Goal: Task Accomplishment & Management: Manage account settings

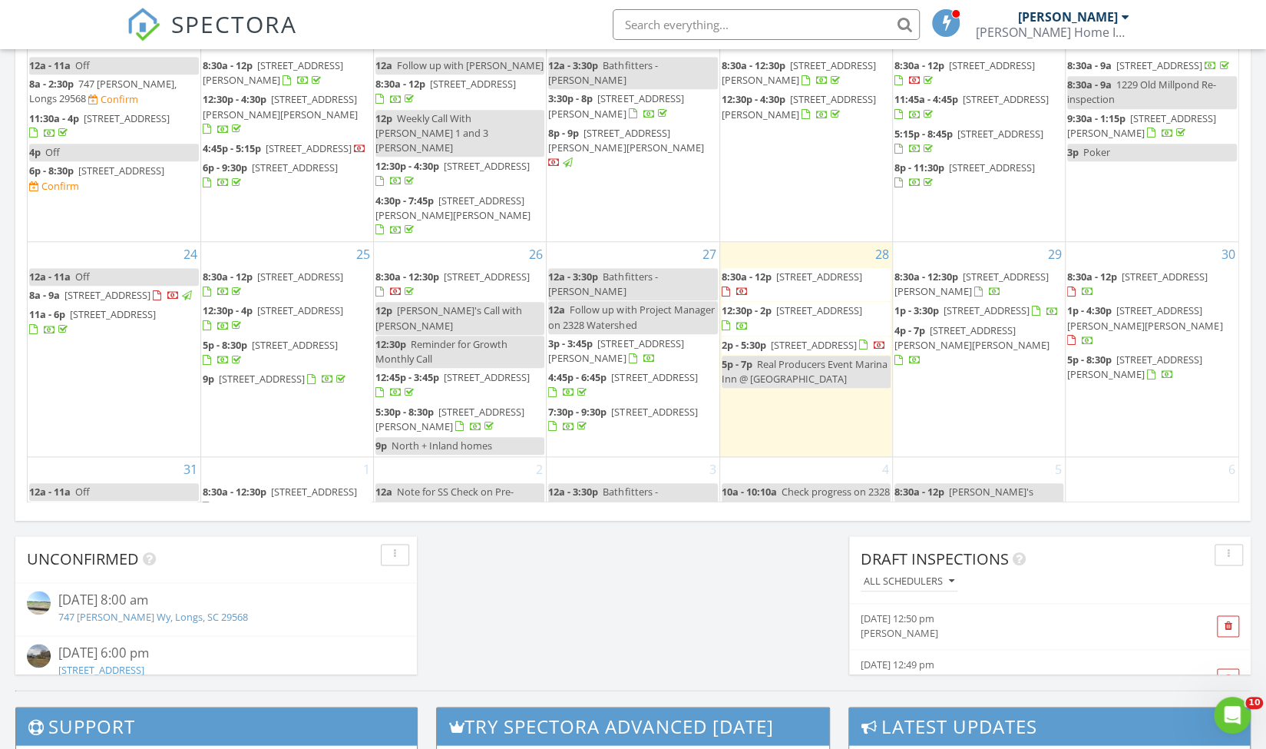
scroll to position [459, 0]
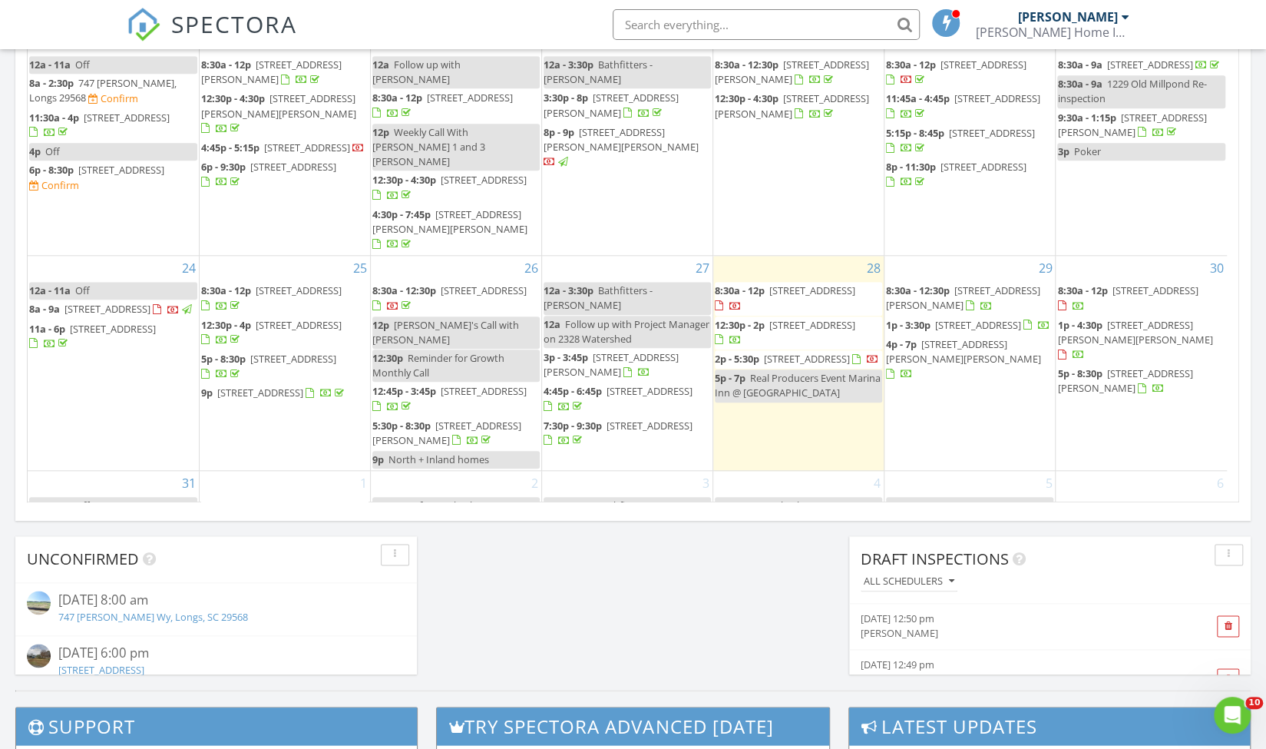
click at [933, 337] on span "[STREET_ADDRESS][PERSON_NAME][PERSON_NAME]" at bounding box center [963, 351] width 155 height 28
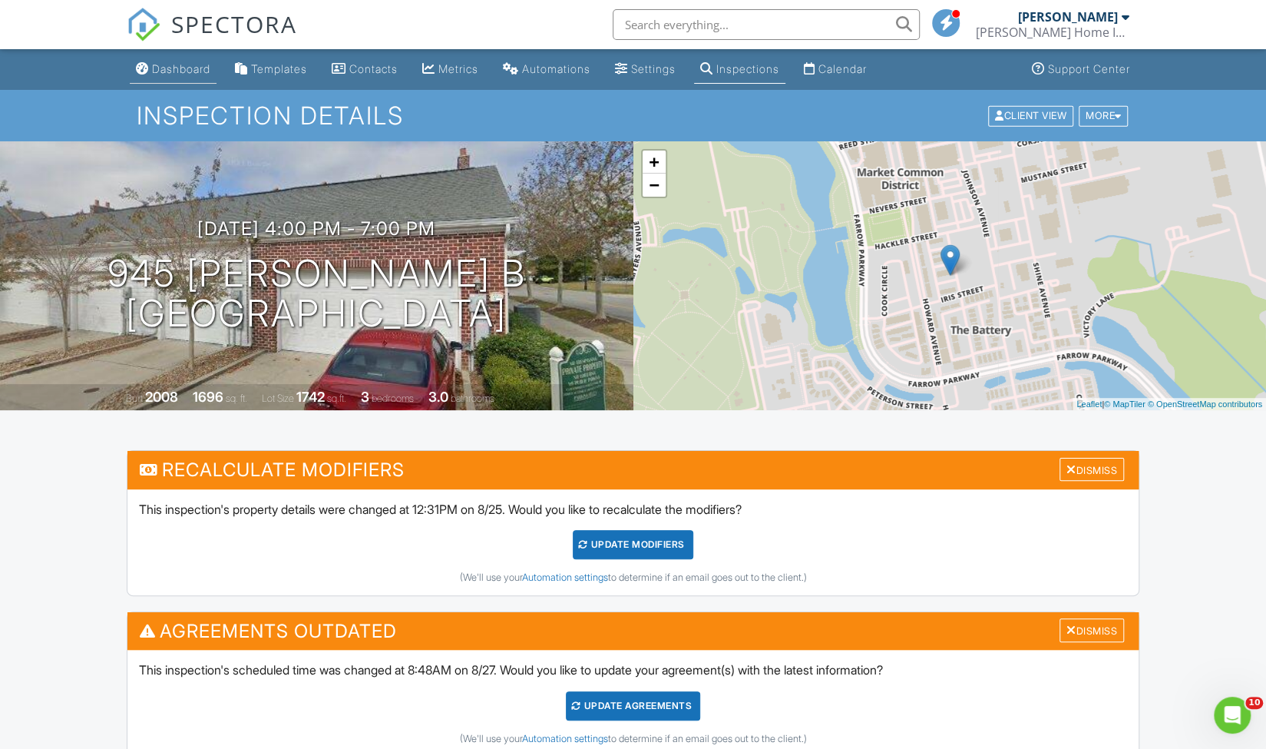
click at [157, 58] on link "Dashboard" at bounding box center [173, 69] width 87 height 28
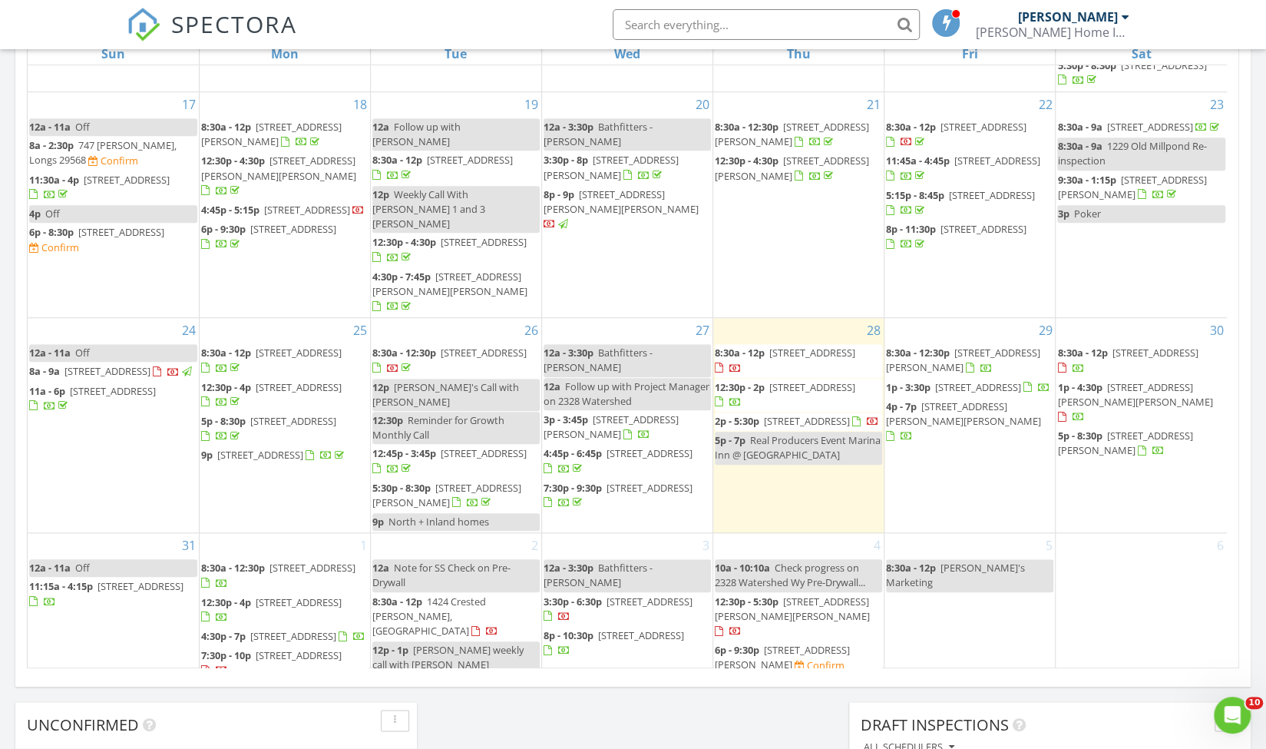
scroll to position [611, 0]
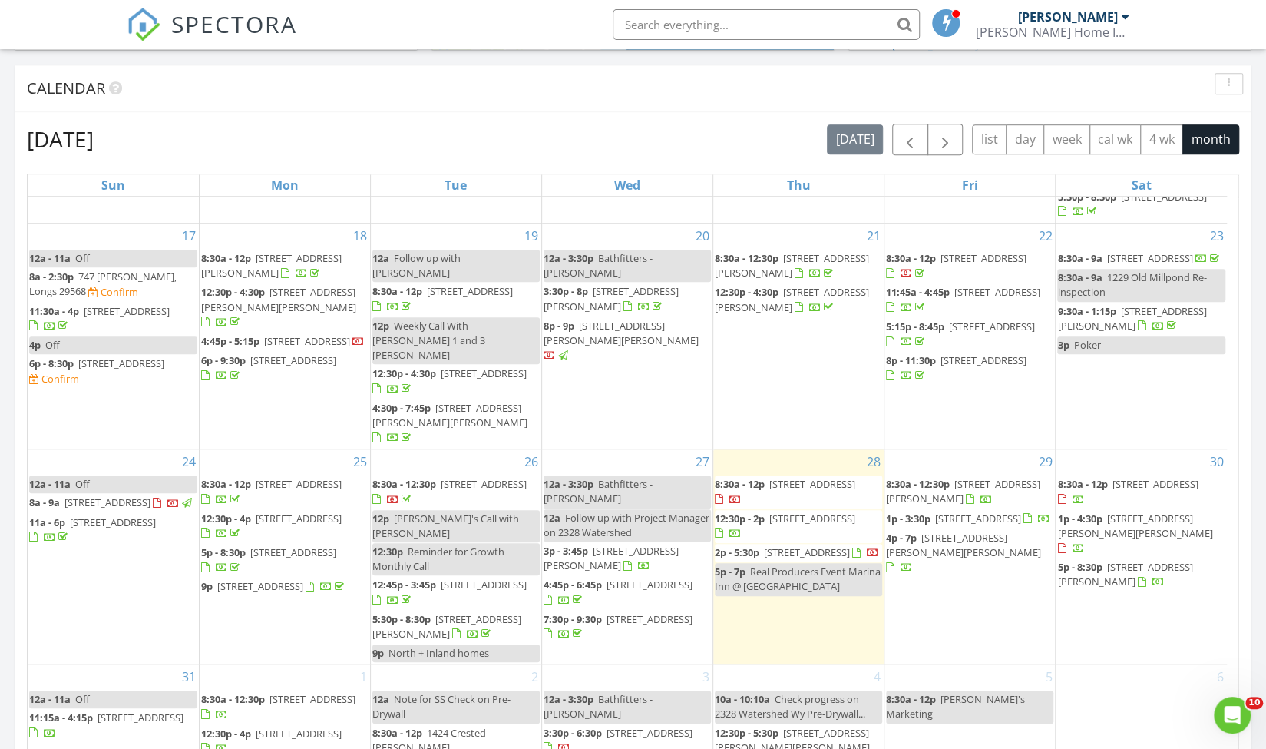
click at [734, 19] on input "text" at bounding box center [766, 24] width 307 height 31
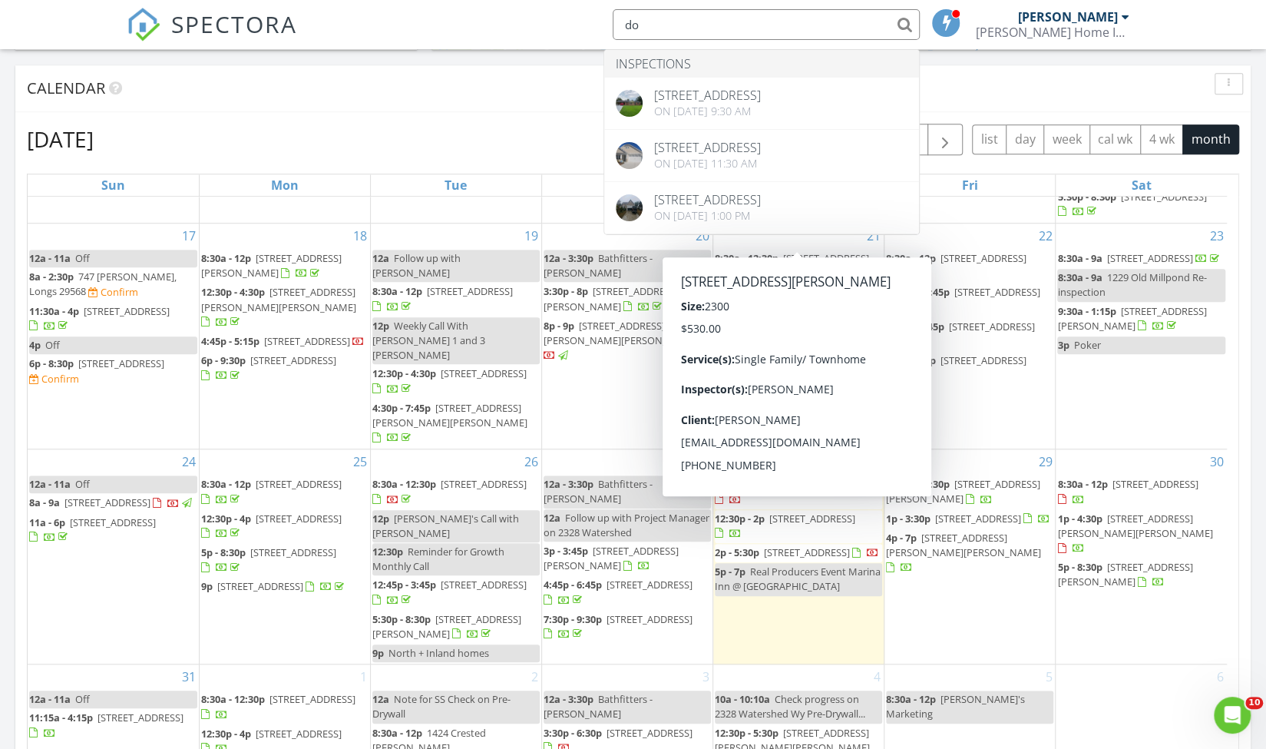
type input "d"
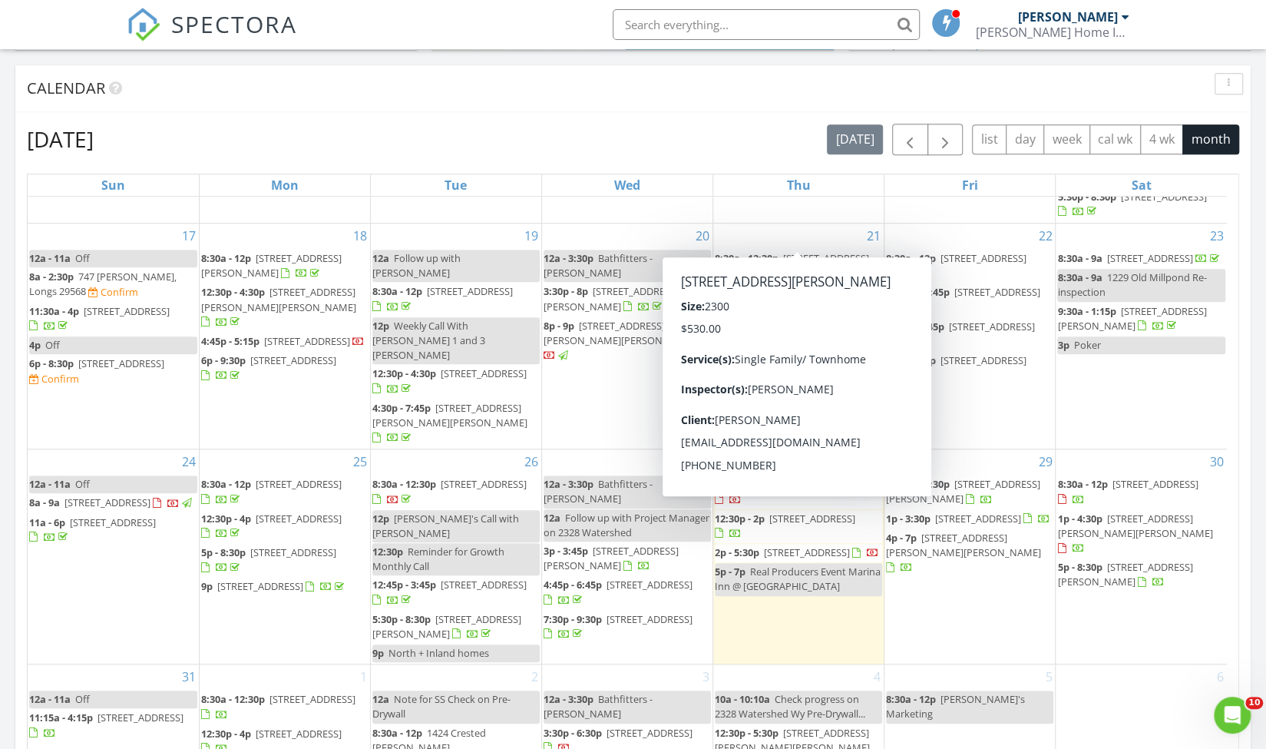
click at [716, 31] on input "text" at bounding box center [766, 24] width 307 height 31
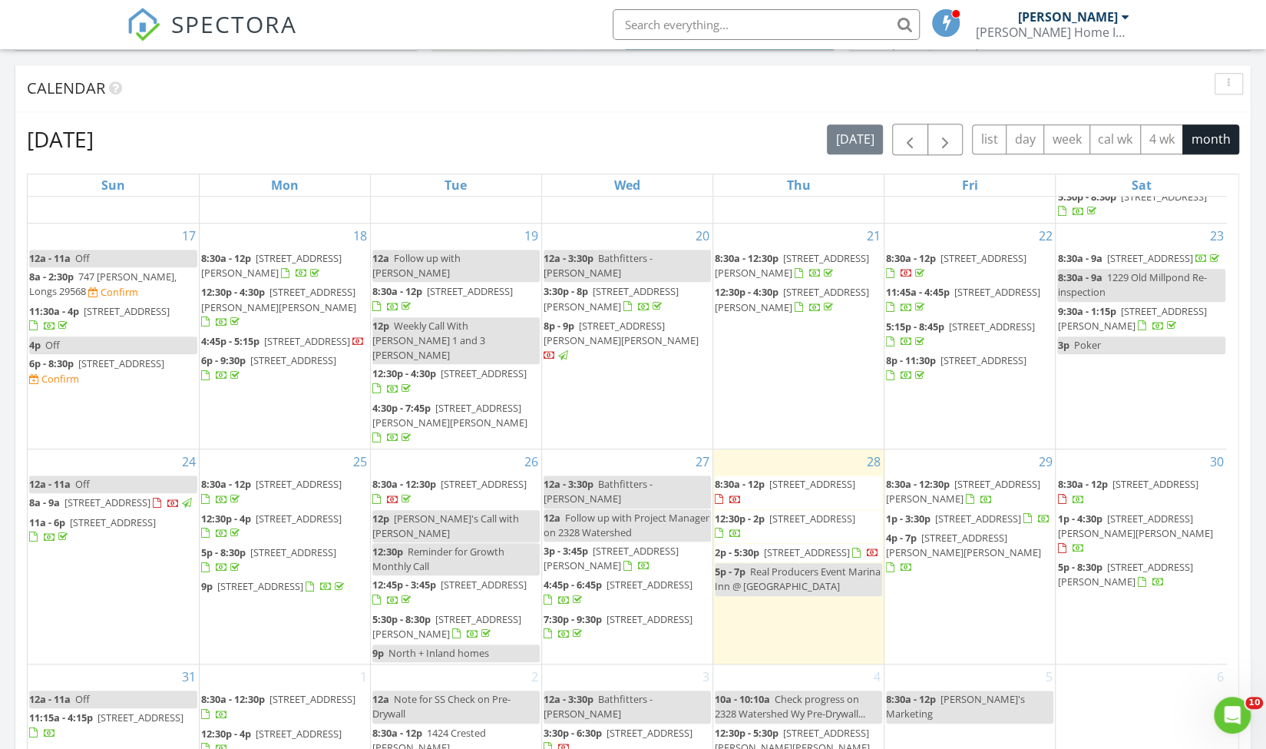
paste input "Donna Liga"
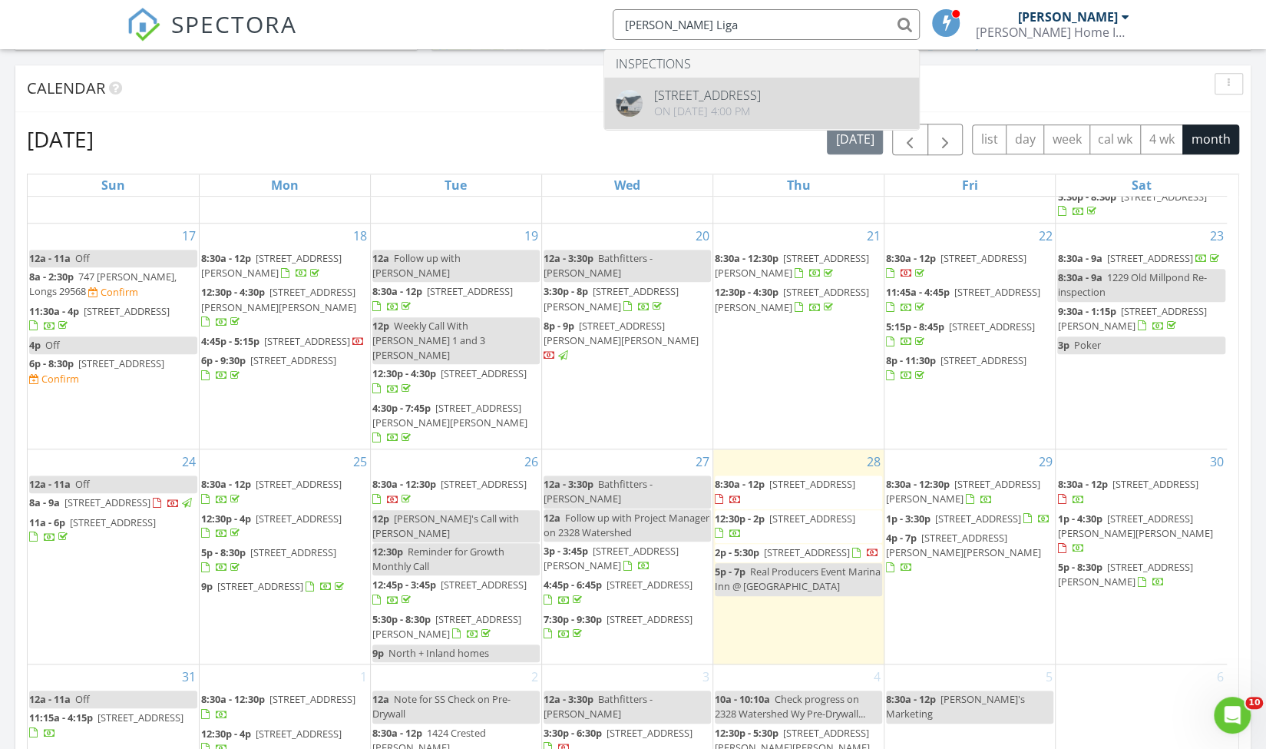
type input "Donna Liga"
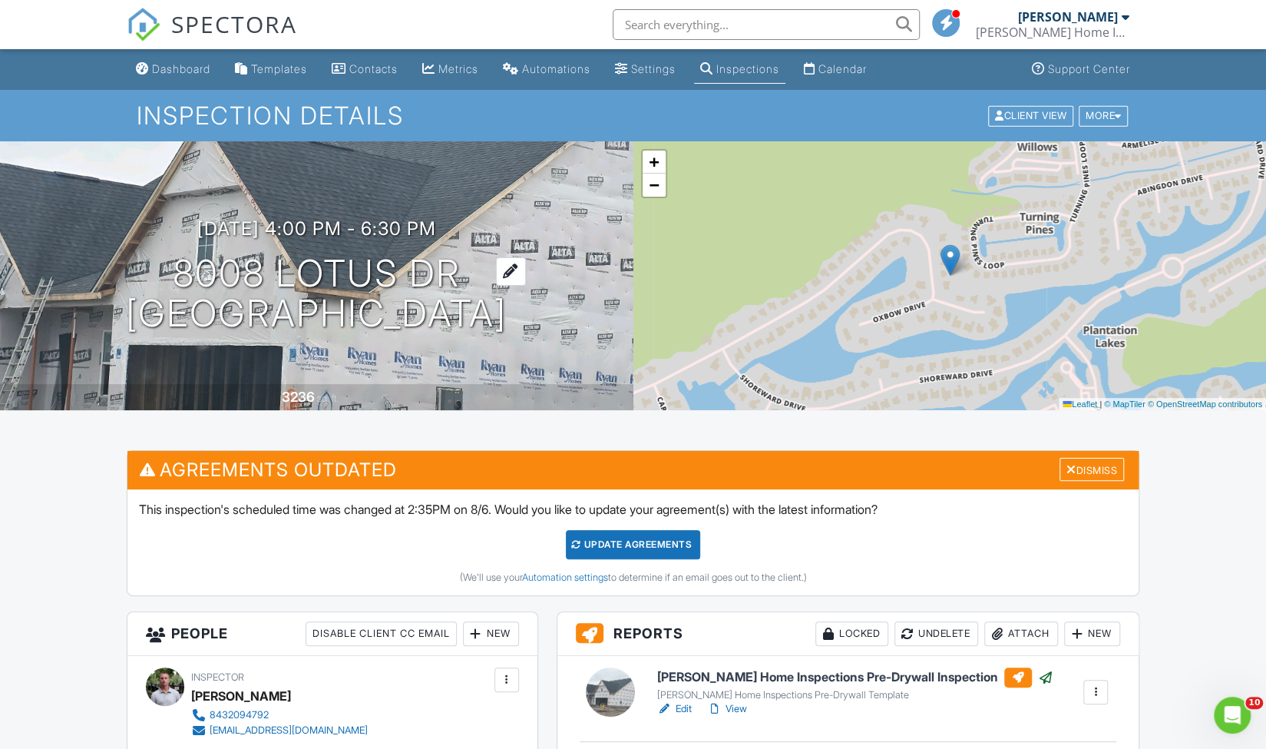
click at [343, 258] on h1 "8008 Lotus Dr Myrtle Beach, SC 29579" at bounding box center [316, 293] width 381 height 81
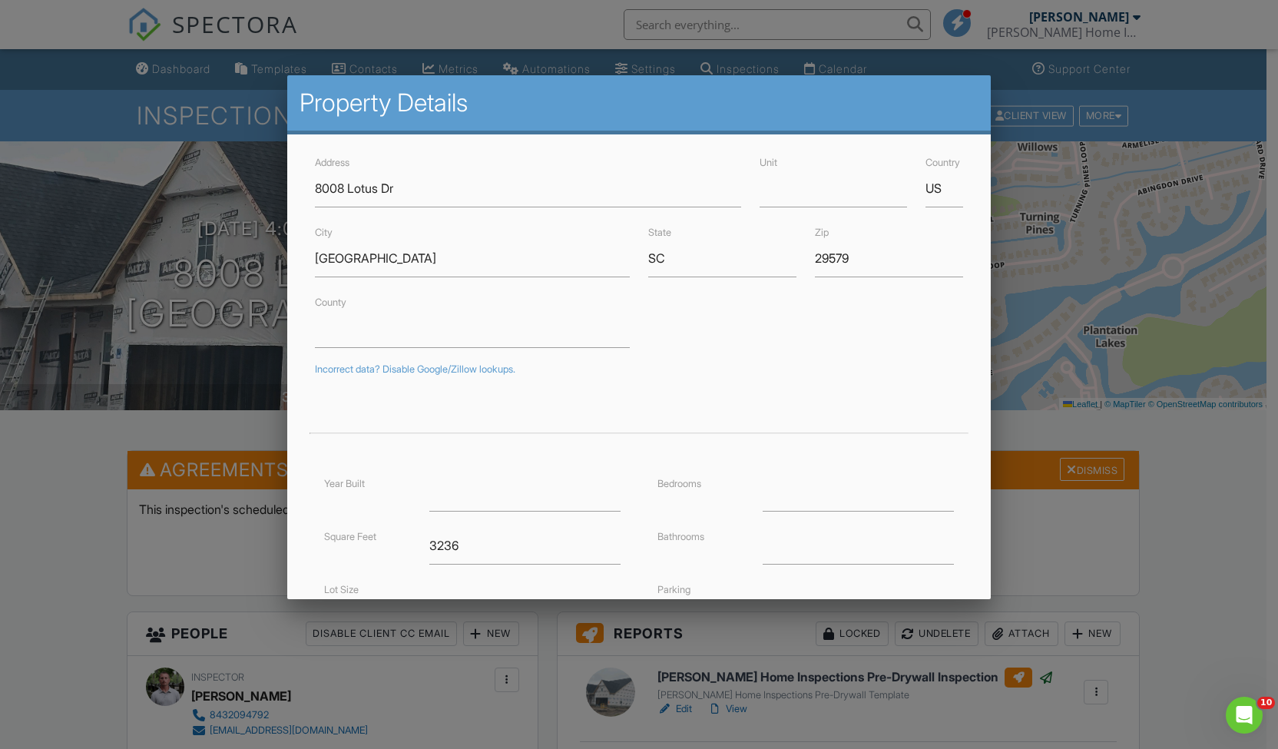
click at [108, 596] on div at bounding box center [639, 391] width 1278 height 936
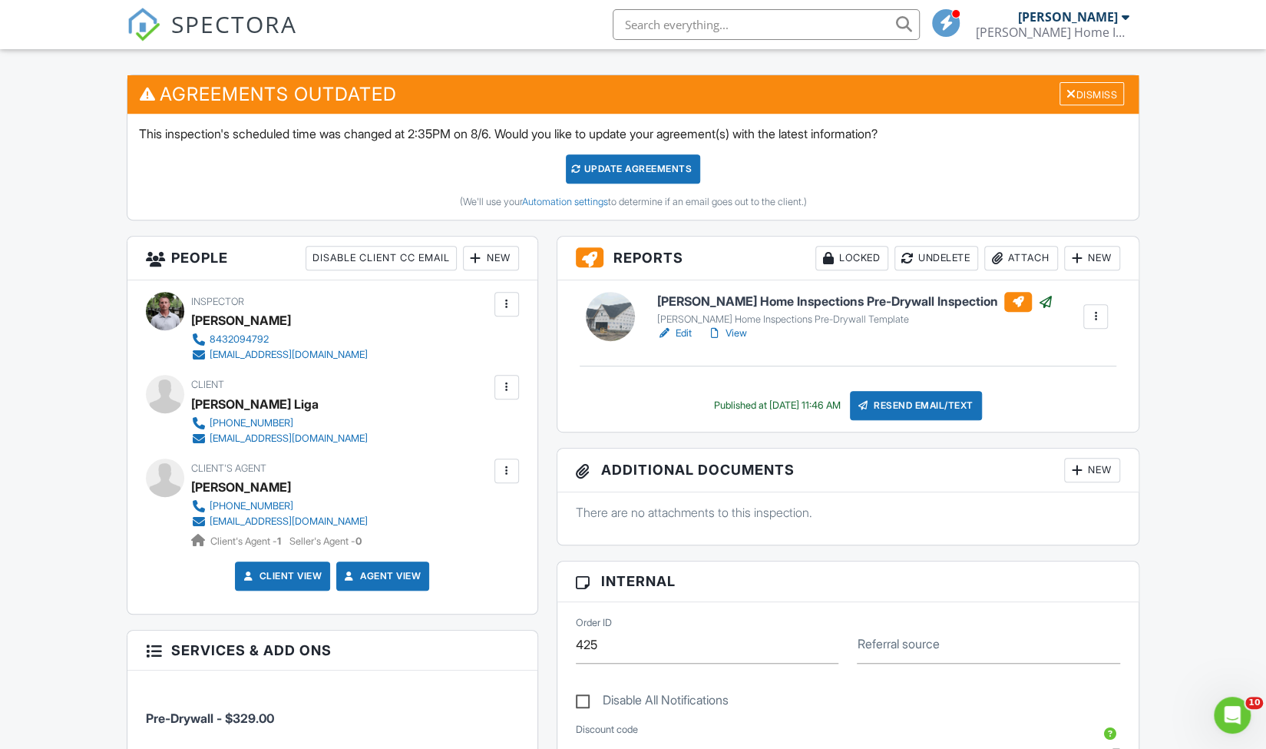
scroll to position [377, 0]
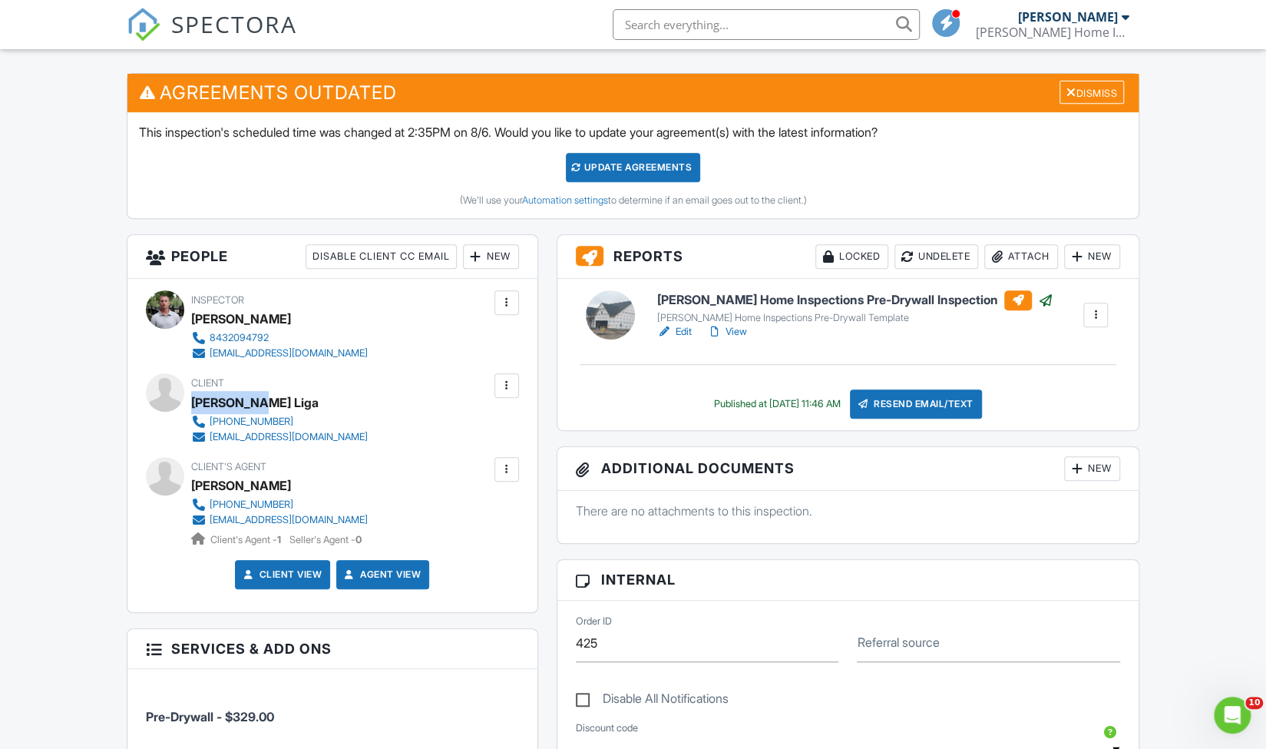
drag, startPoint x: 267, startPoint y: 390, endPoint x: 190, endPoint y: 406, distance: 78.3
click at [190, 406] on div "Client Donna Liga 917-923-6480 donnaliga@gmail.com" at bounding box center [332, 408] width 373 height 71
copy div "Client Donna Liga"
click at [512, 379] on div at bounding box center [506, 385] width 15 height 15
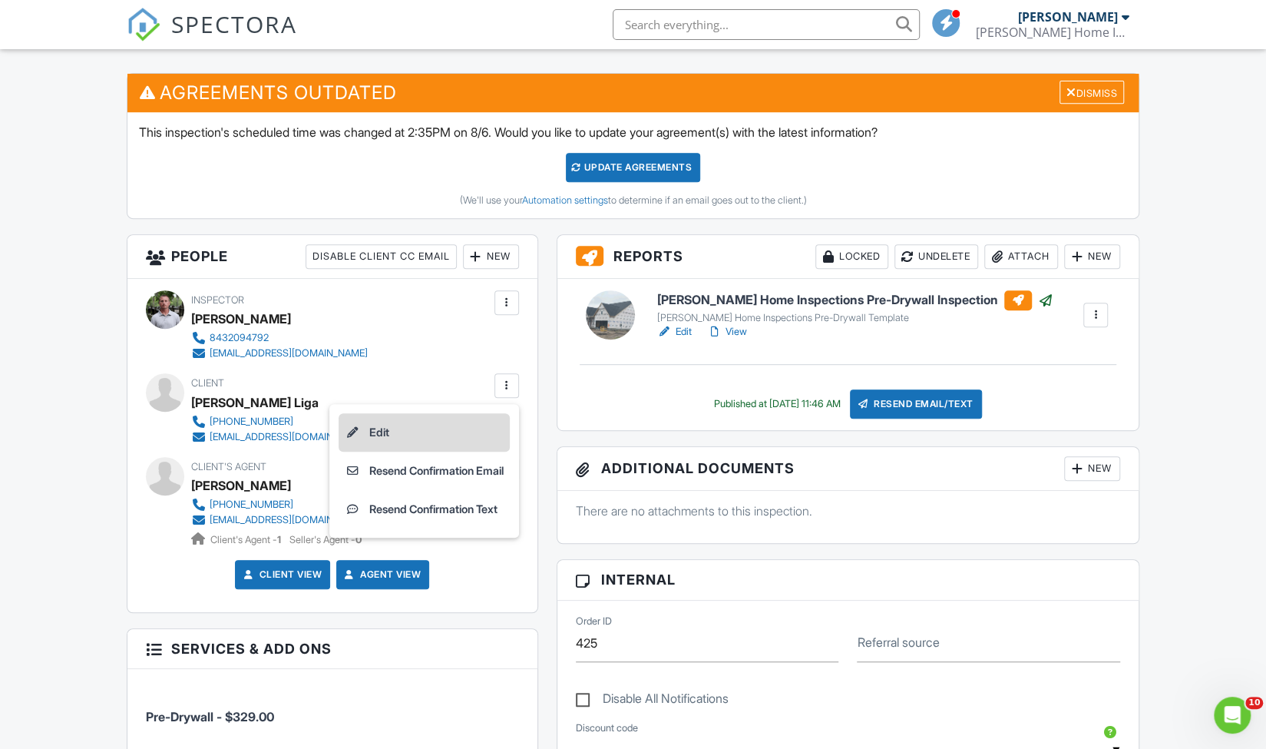
click at [379, 428] on li "Edit" at bounding box center [424, 432] width 171 height 38
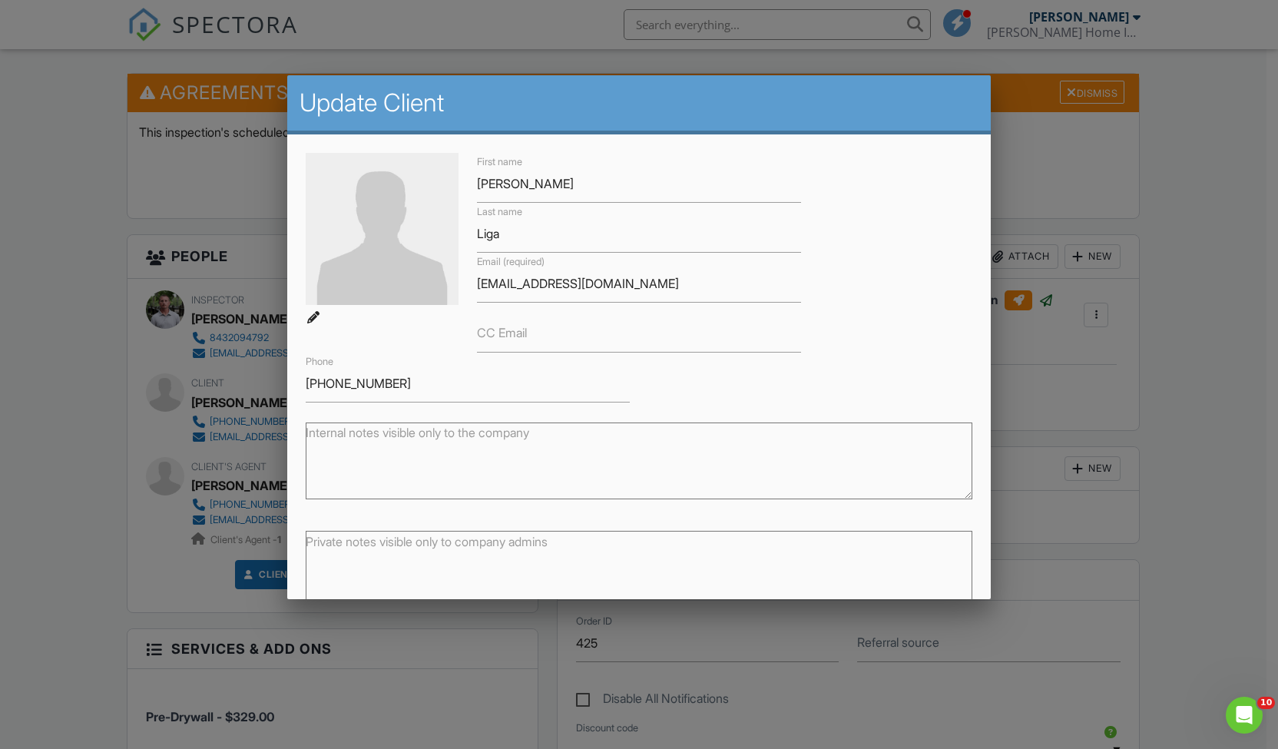
click at [146, 466] on div at bounding box center [639, 391] width 1278 height 936
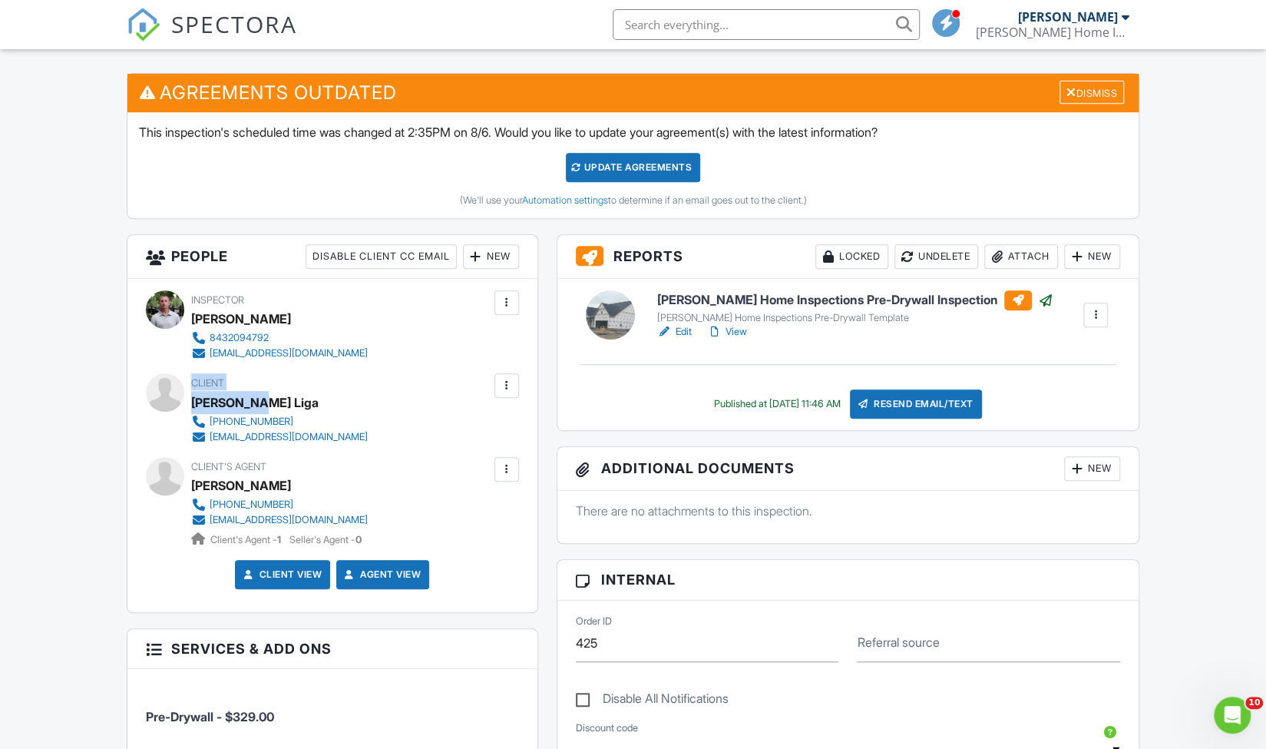
drag, startPoint x: 273, startPoint y: 406, endPoint x: 190, endPoint y: 406, distance: 82.9
click at [190, 406] on div "Client Donna Liga 917-923-6480 donnaliga@gmail.com" at bounding box center [332, 408] width 373 height 71
copy div "Client Donna Liga"
drag, startPoint x: 293, startPoint y: 478, endPoint x: 194, endPoint y: 485, distance: 99.3
click at [194, 485] on div "[PERSON_NAME]" at bounding box center [285, 485] width 189 height 23
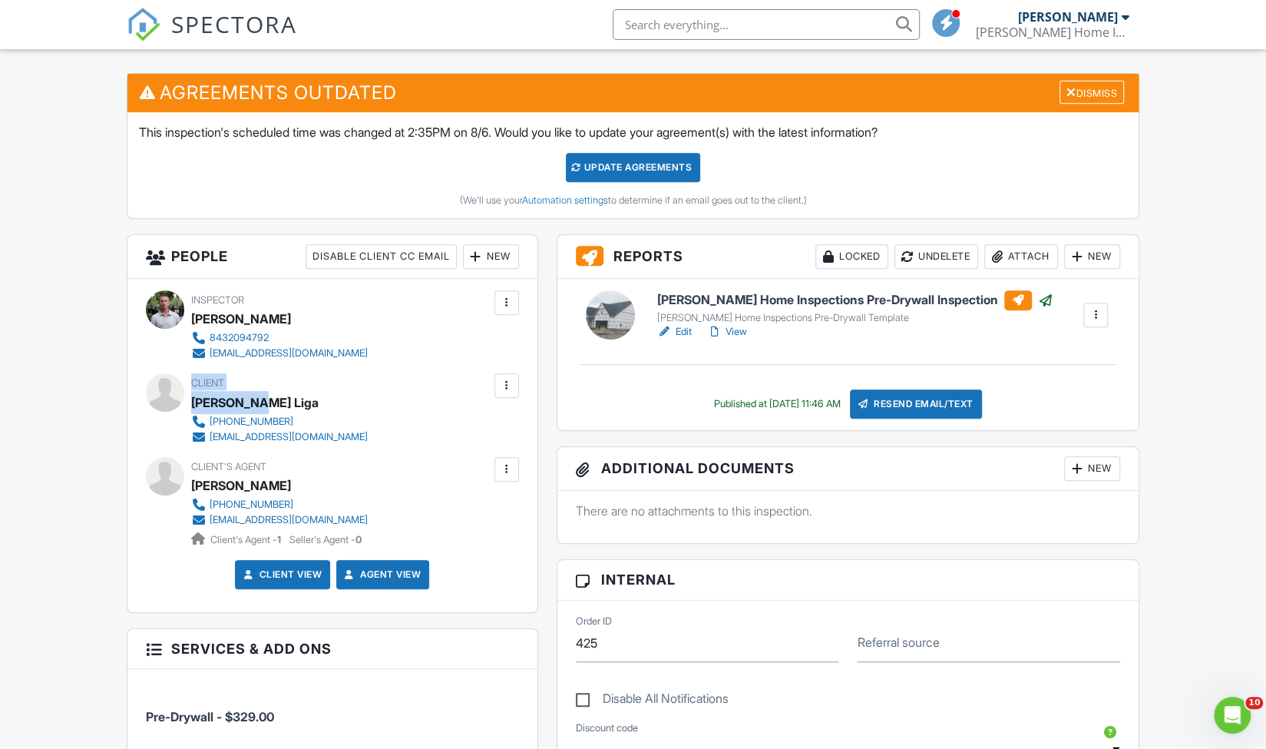
copy div "[PERSON_NAME]"
click at [183, 31] on span "SPECTORA" at bounding box center [234, 24] width 126 height 32
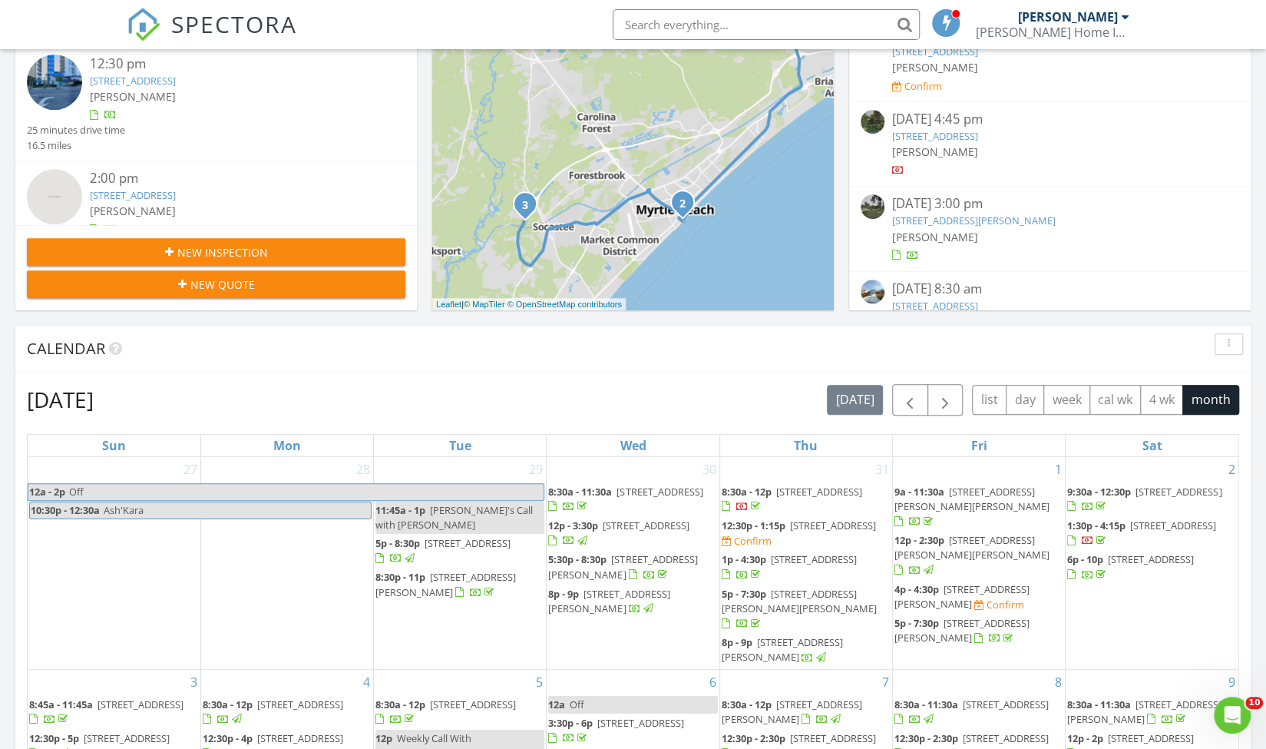
scroll to position [350, 0]
click at [954, 395] on span "button" at bounding box center [945, 400] width 18 height 18
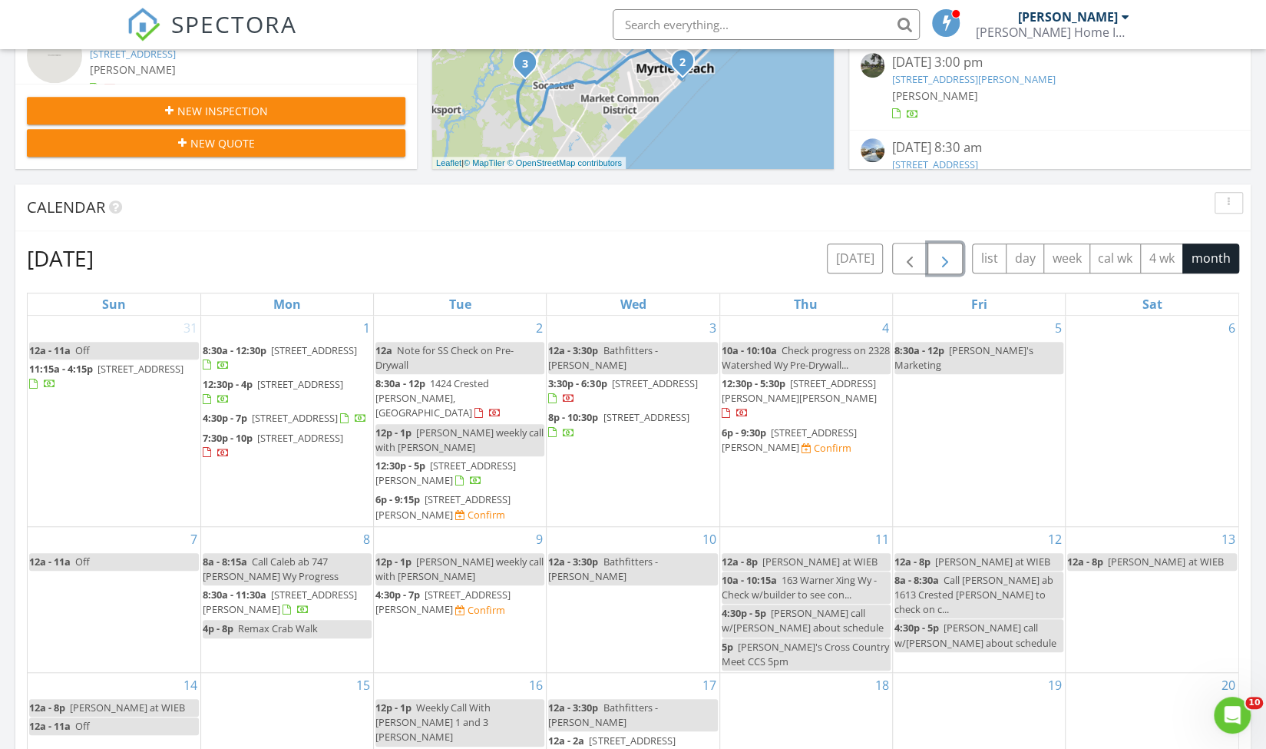
scroll to position [495, 0]
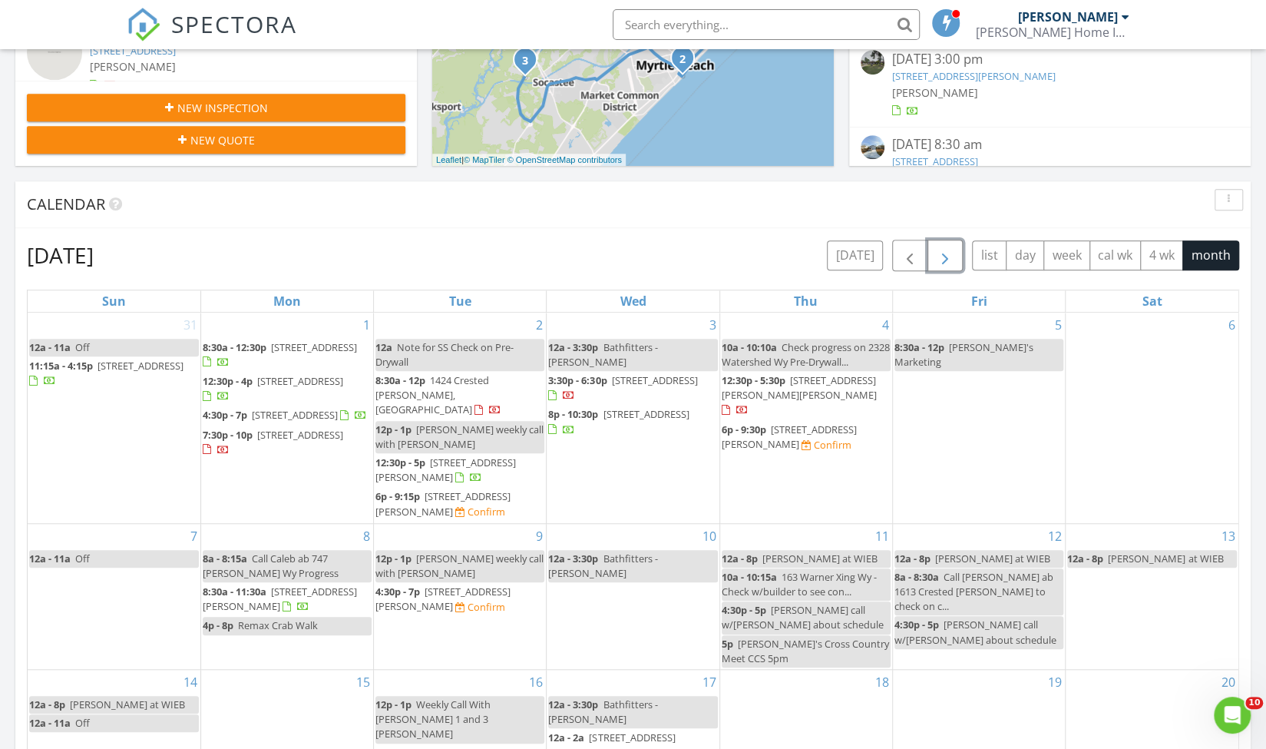
click at [949, 254] on span "button" at bounding box center [945, 256] width 18 height 18
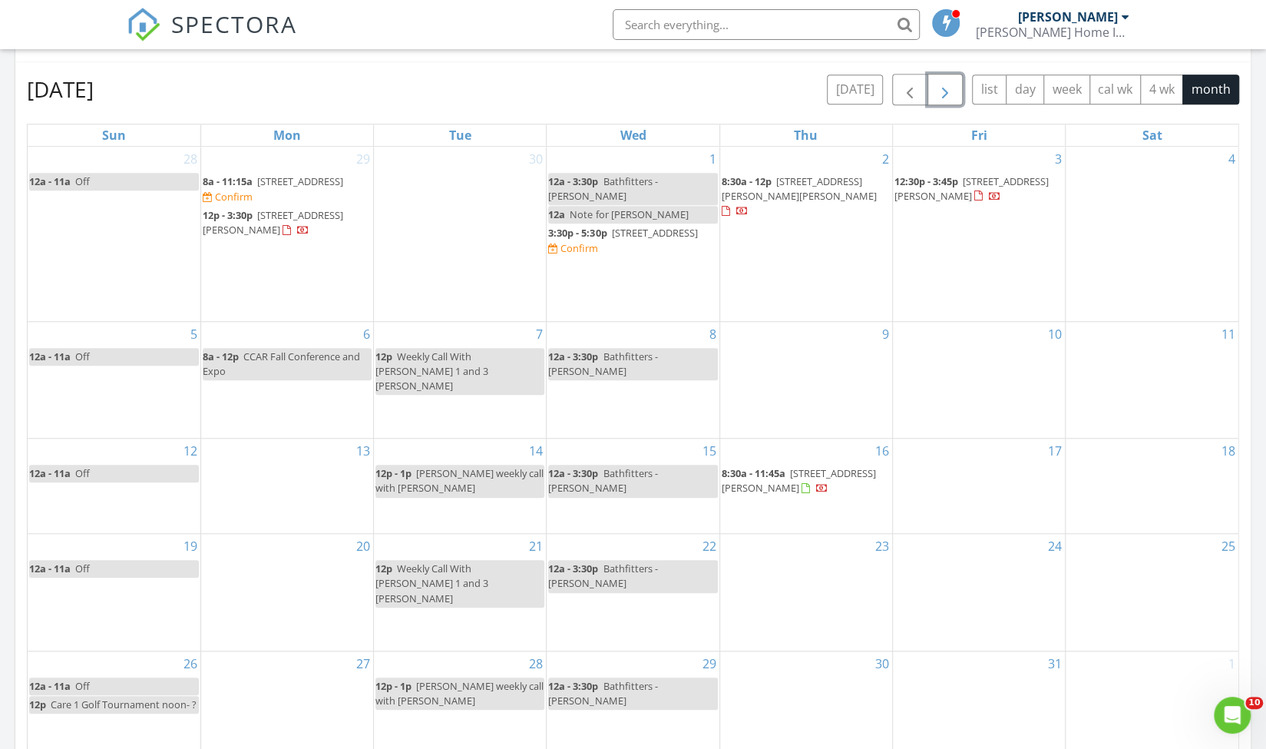
scroll to position [676, 0]
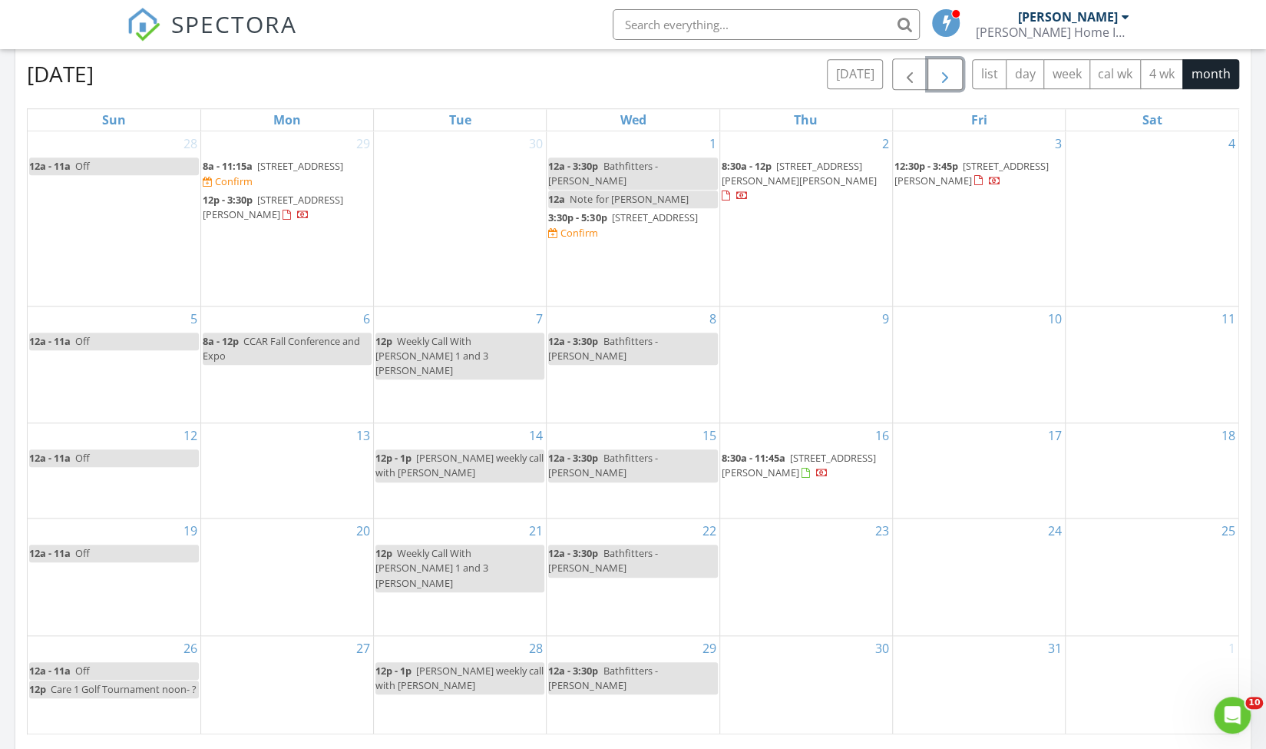
click at [458, 314] on div "7 12p Weekly Call With Brandon 1 and 3 Christine" at bounding box center [460, 364] width 172 height 116
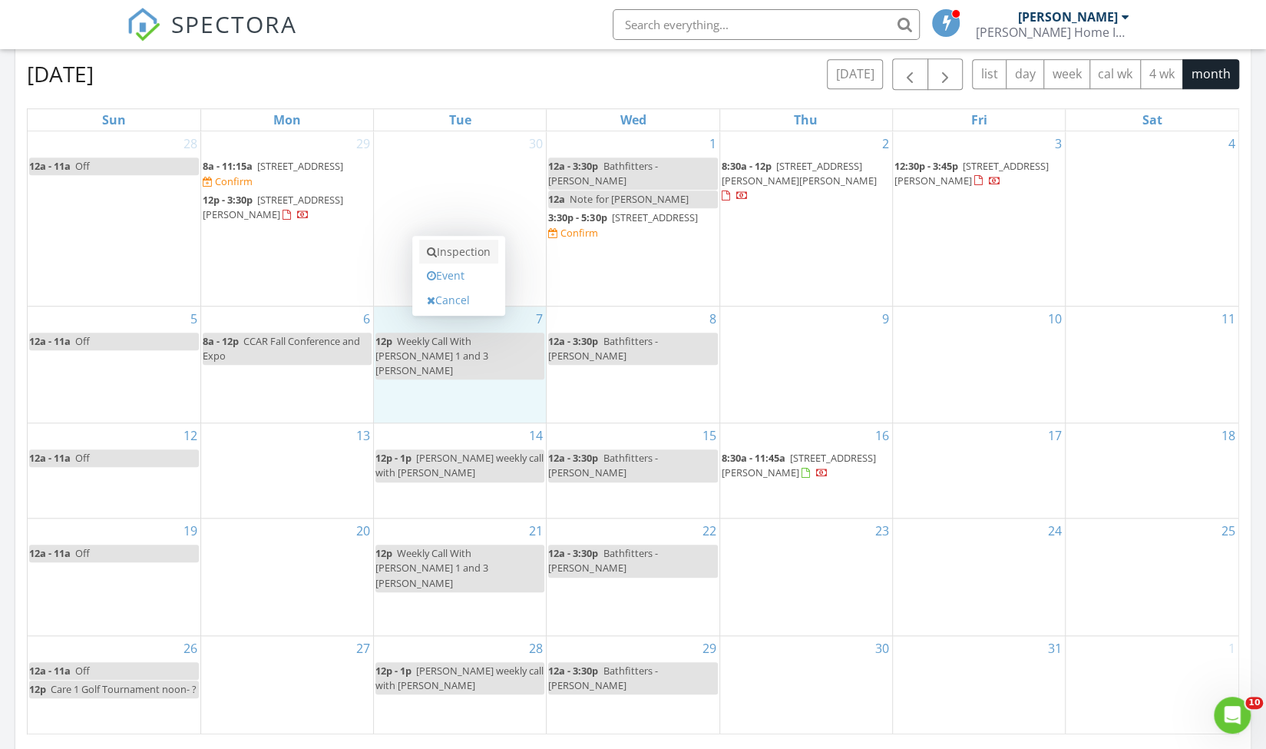
click at [450, 254] on link "Inspection" at bounding box center [458, 252] width 79 height 25
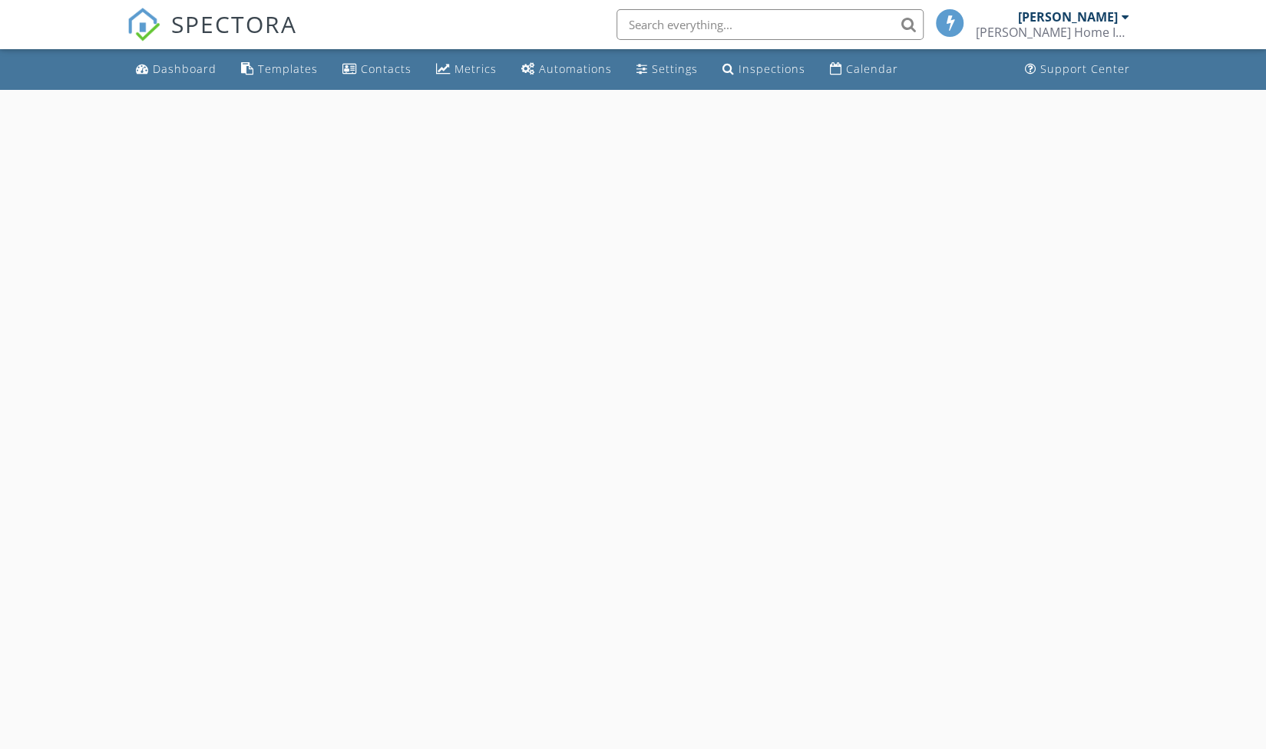
select select "9"
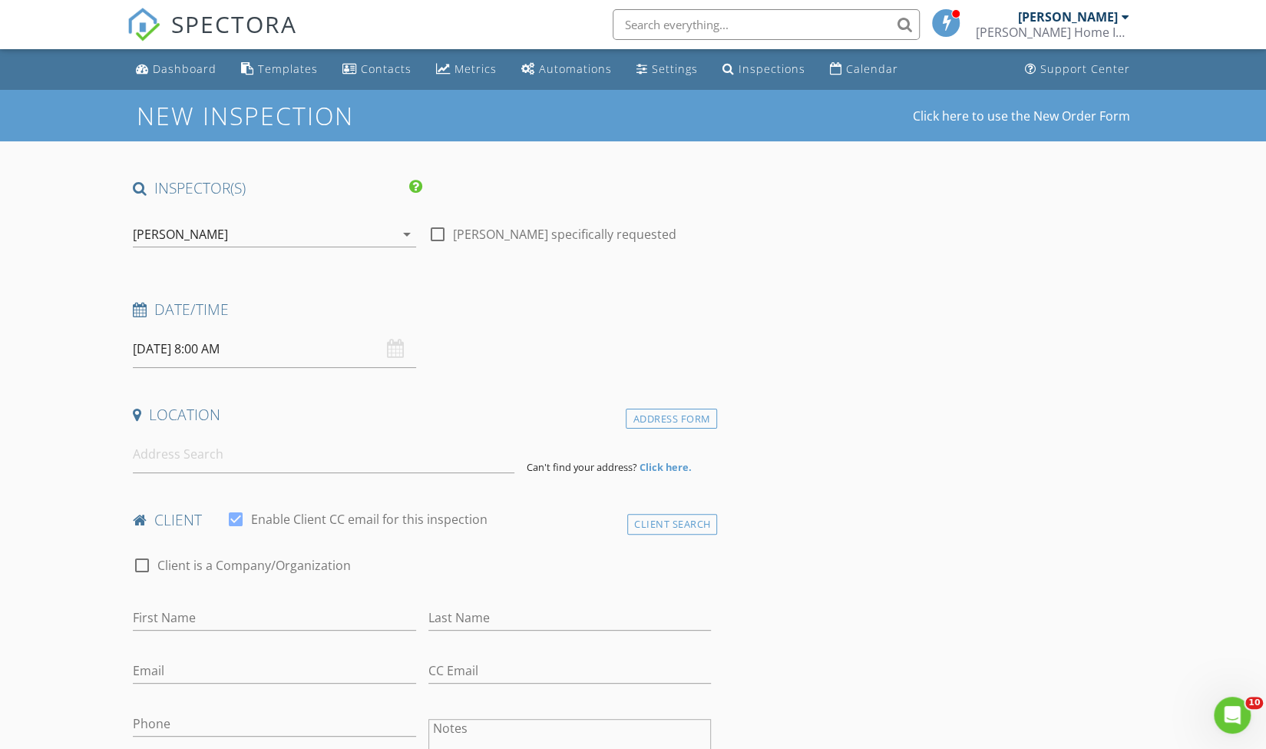
click at [260, 342] on input "[DATE] 8:00 AM" at bounding box center [274, 349] width 283 height 38
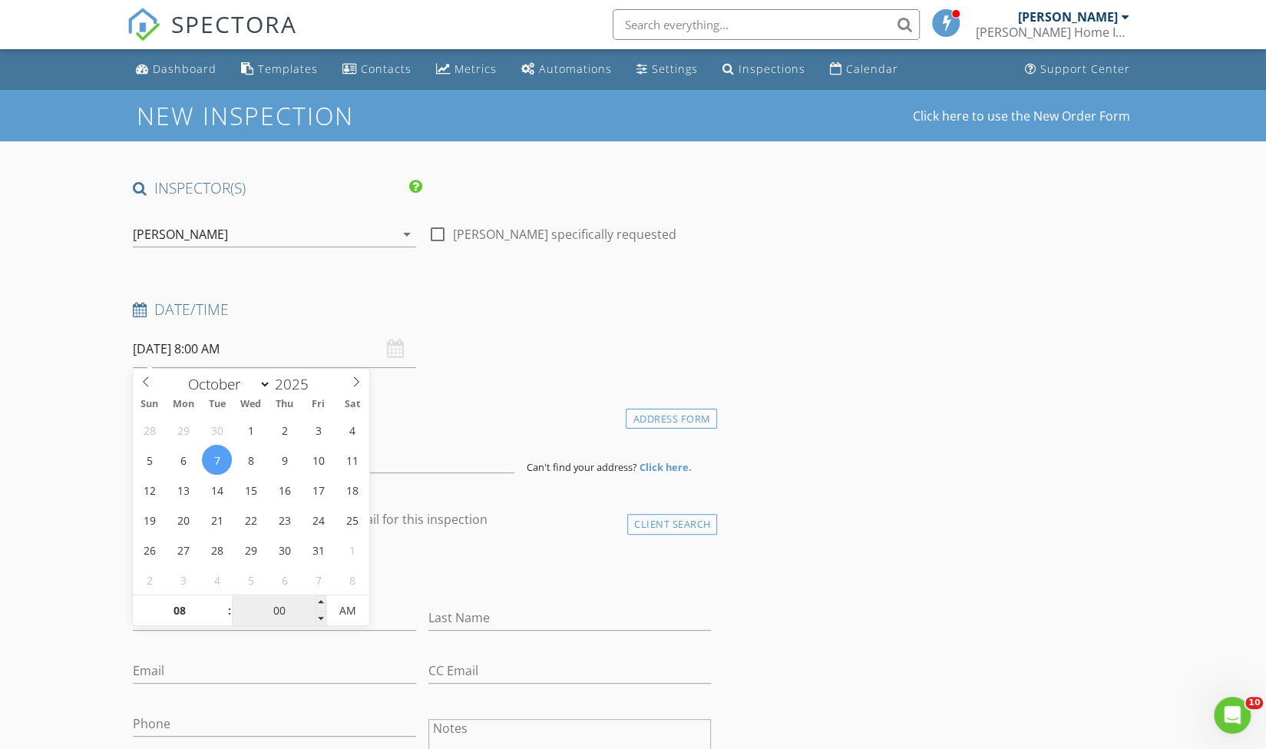
click at [272, 612] on input "00" at bounding box center [279, 611] width 94 height 31
type input "30"
type input "[DATE] 8:30 AM"
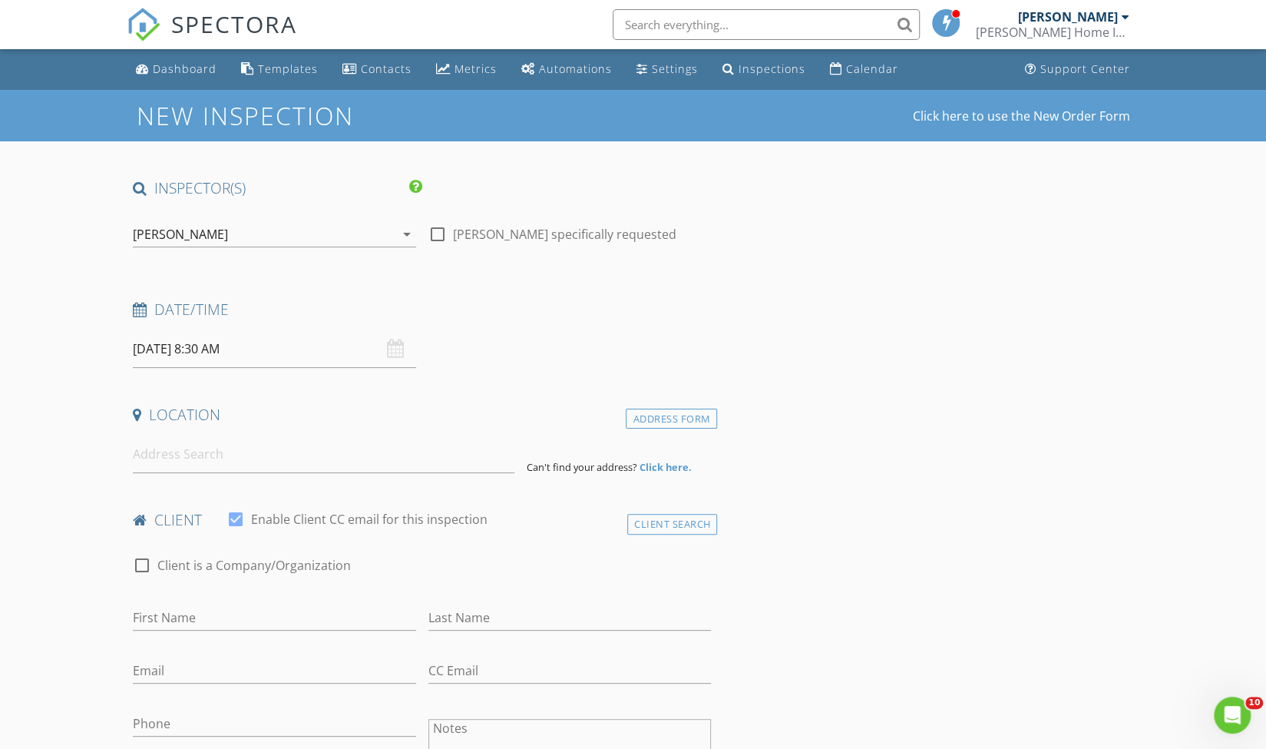
click at [294, 446] on input at bounding box center [324, 454] width 382 height 38
paste input "8008 Lotus Dr"
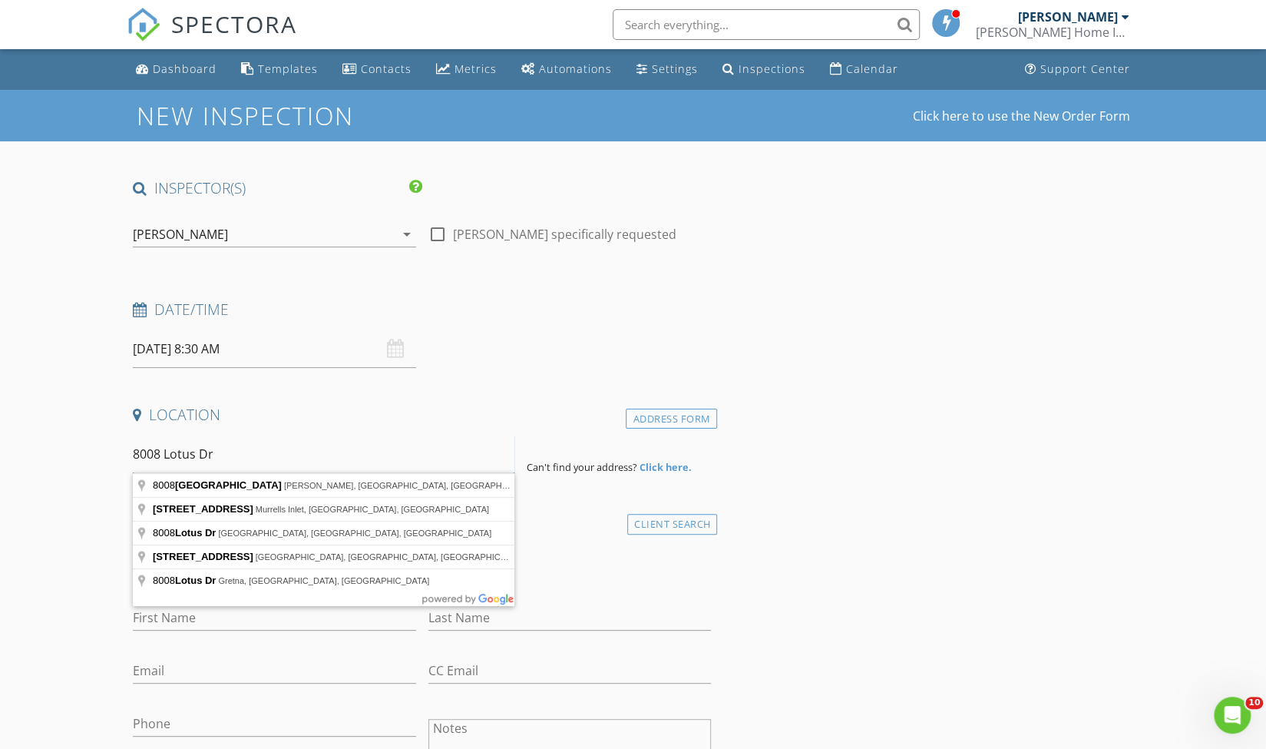
type input "8008 Lotus Dr"
click at [704, 414] on div "Address Form" at bounding box center [671, 419] width 91 height 21
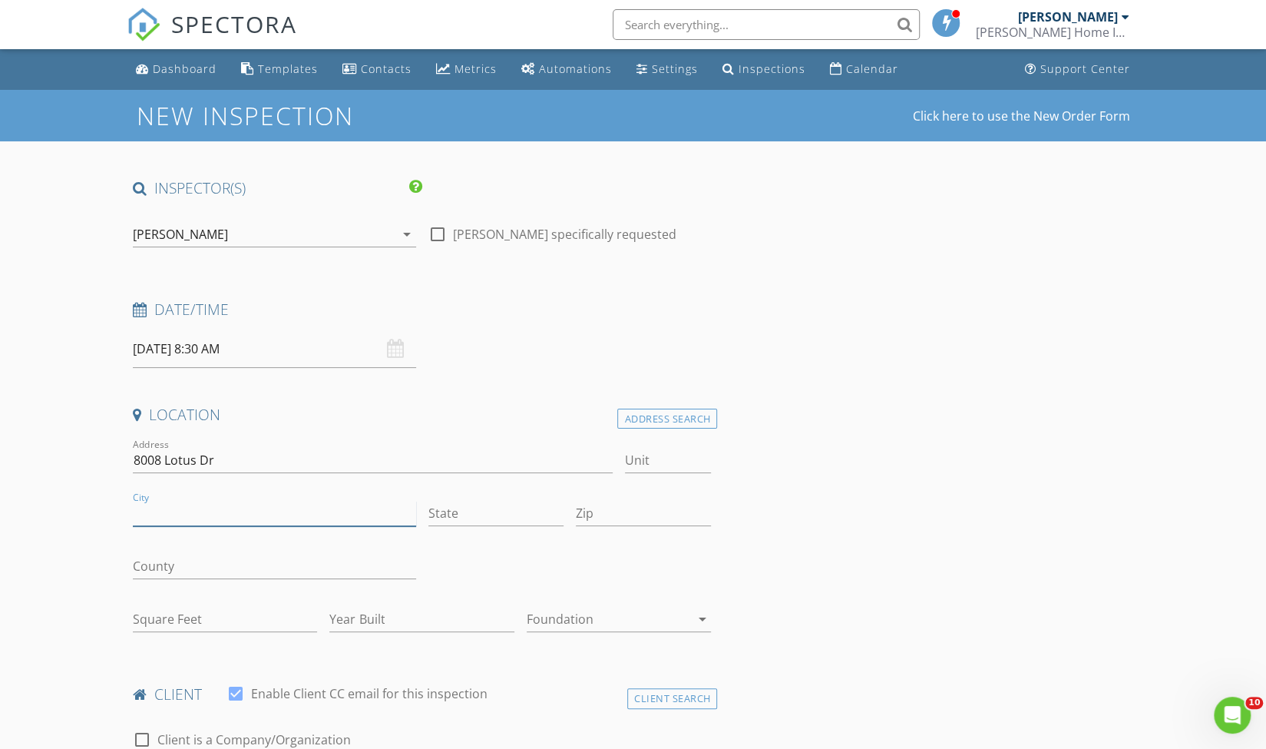
click at [224, 520] on input "City" at bounding box center [274, 513] width 283 height 25
type input "y"
type input "[GEOGRAPHIC_DATA]"
type input "SC"
click at [194, 619] on input "Square Feet" at bounding box center [225, 619] width 185 height 25
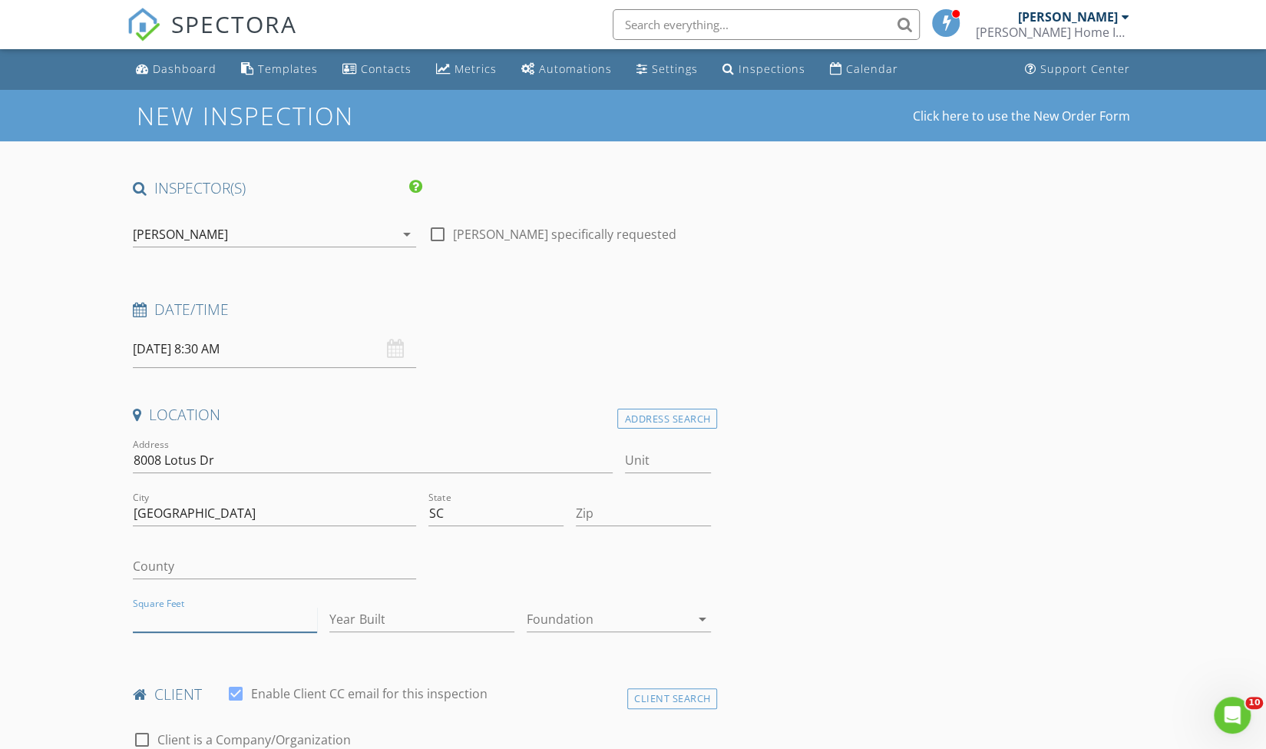
paste input "8008"
type input "8008"
drag, startPoint x: 227, startPoint y: 610, endPoint x: 108, endPoint y: 615, distance: 119.9
paste input "3236"
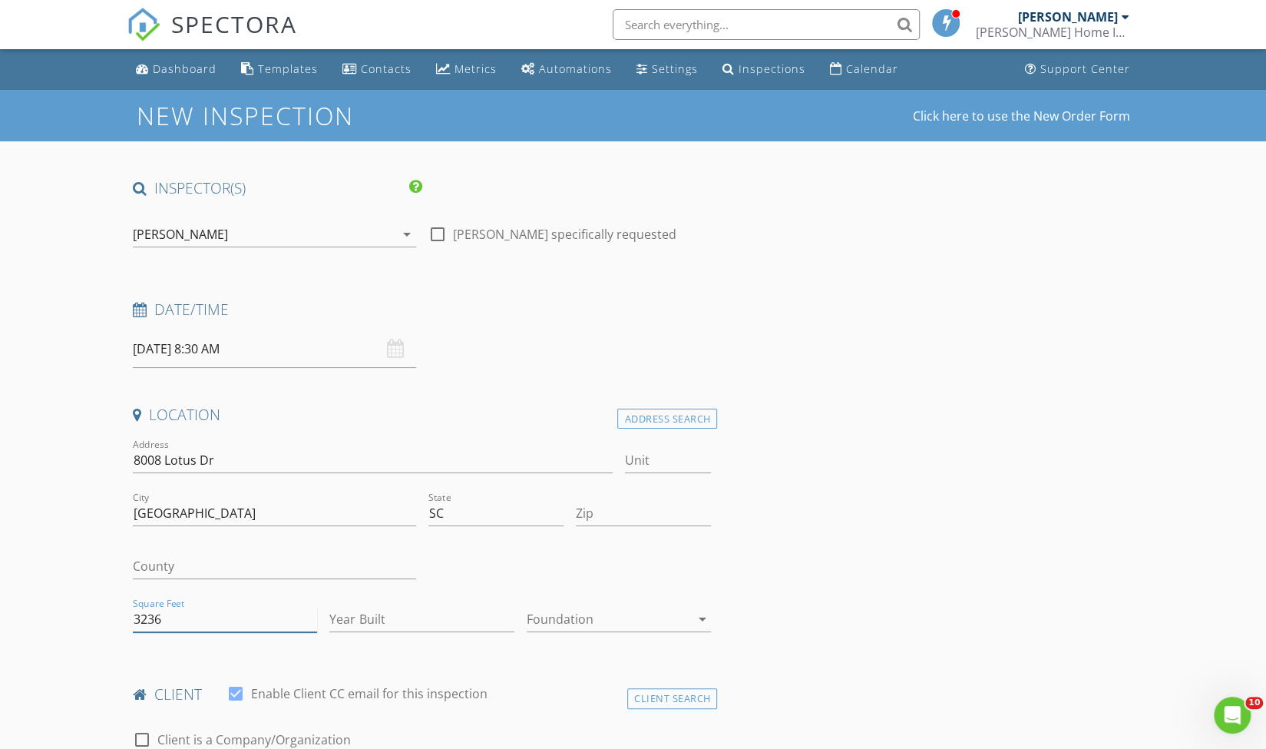
type input "3236"
click at [608, 518] on input "Zip" at bounding box center [643, 513] width 135 height 25
type input "29579"
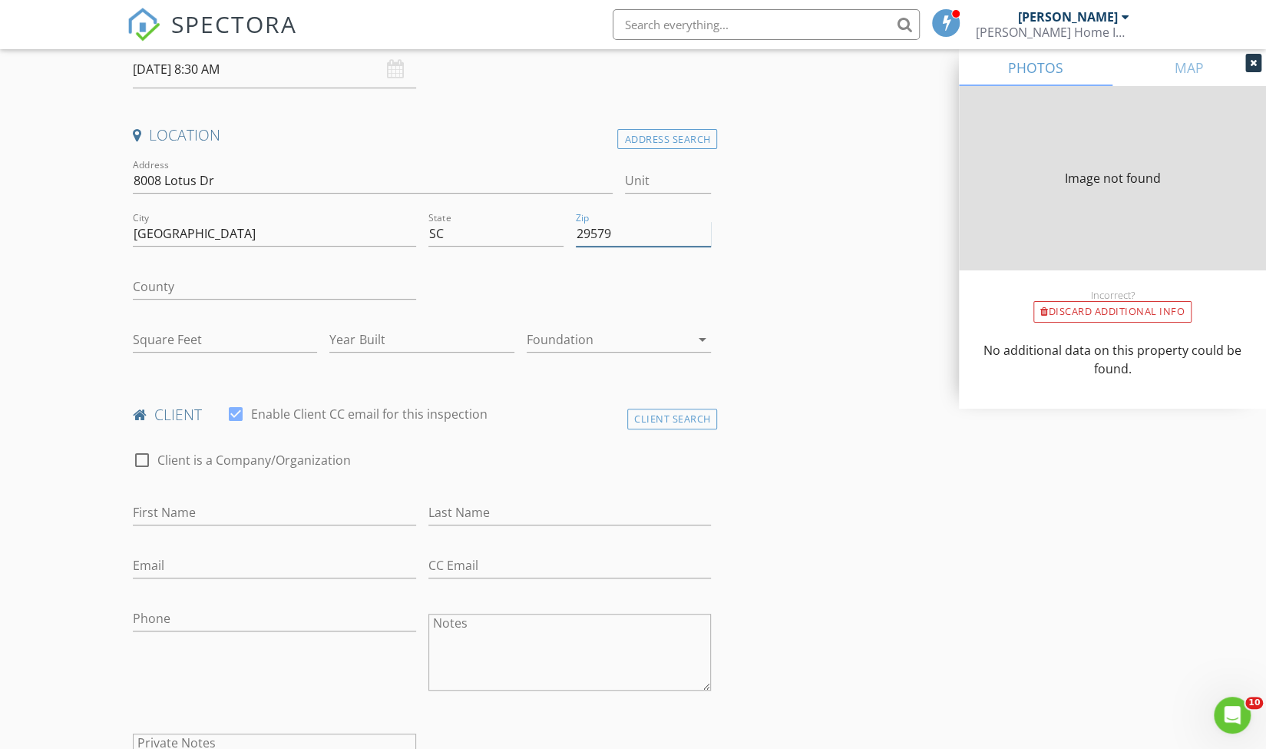
scroll to position [378, 0]
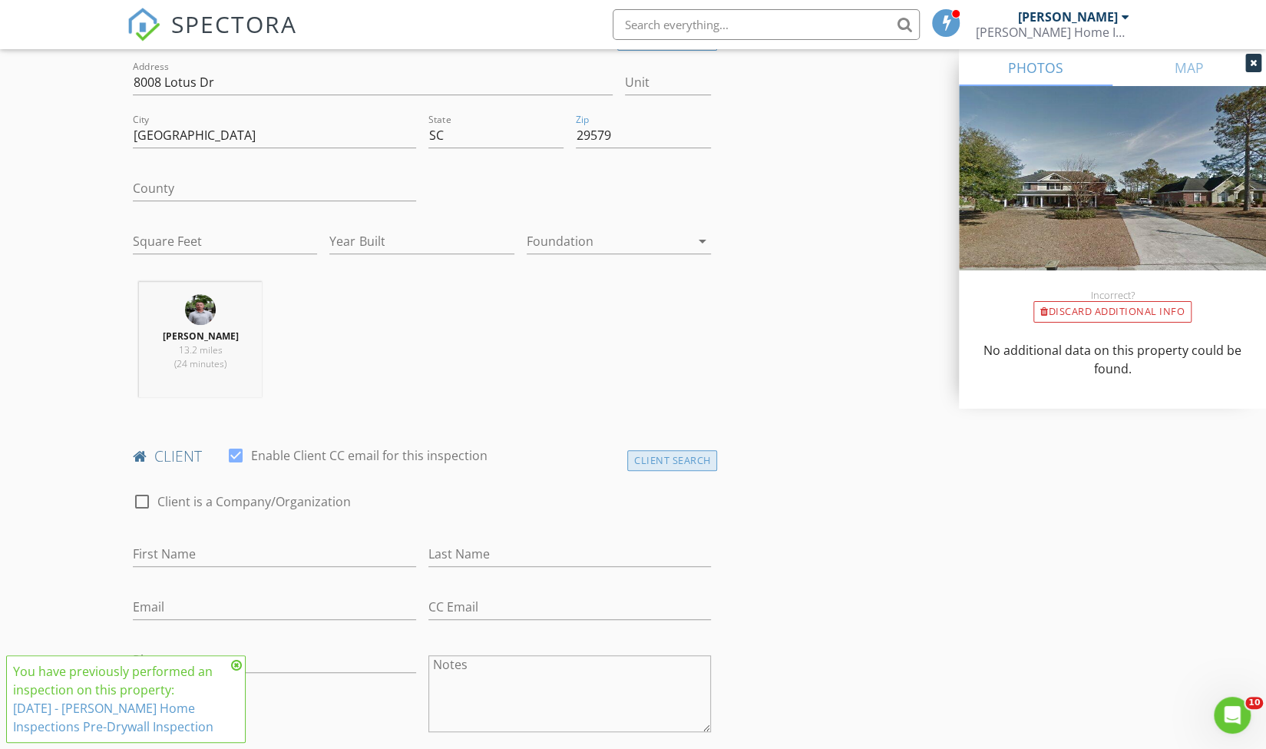
click at [648, 450] on div "Client Search" at bounding box center [672, 460] width 91 height 21
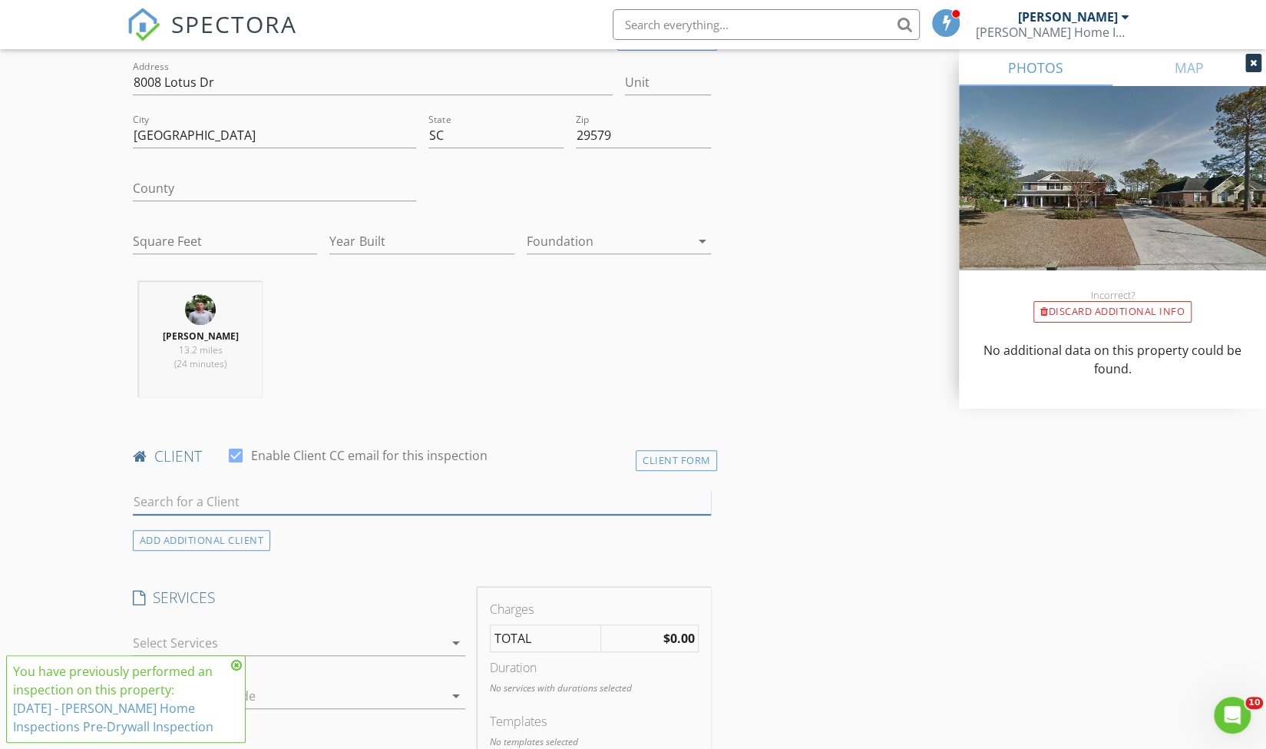
click at [260, 497] on input "text" at bounding box center [422, 501] width 579 height 25
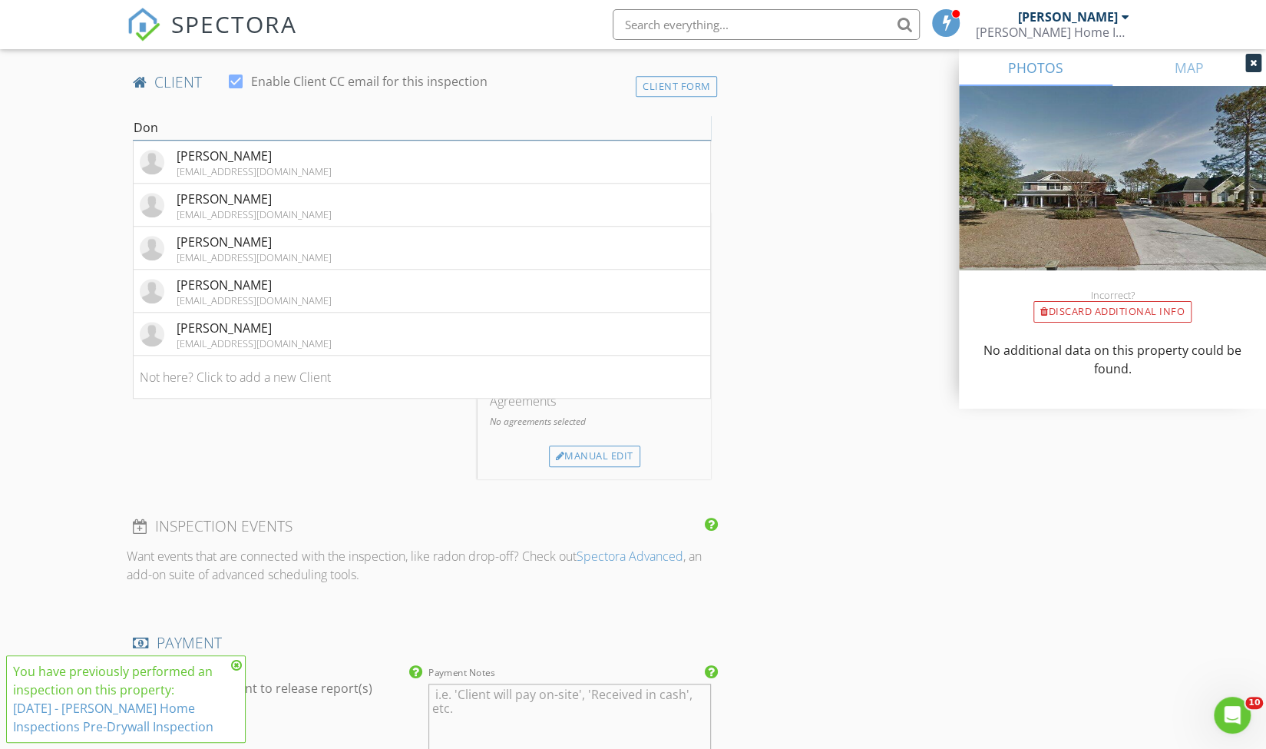
scroll to position [750, 0]
type input "D"
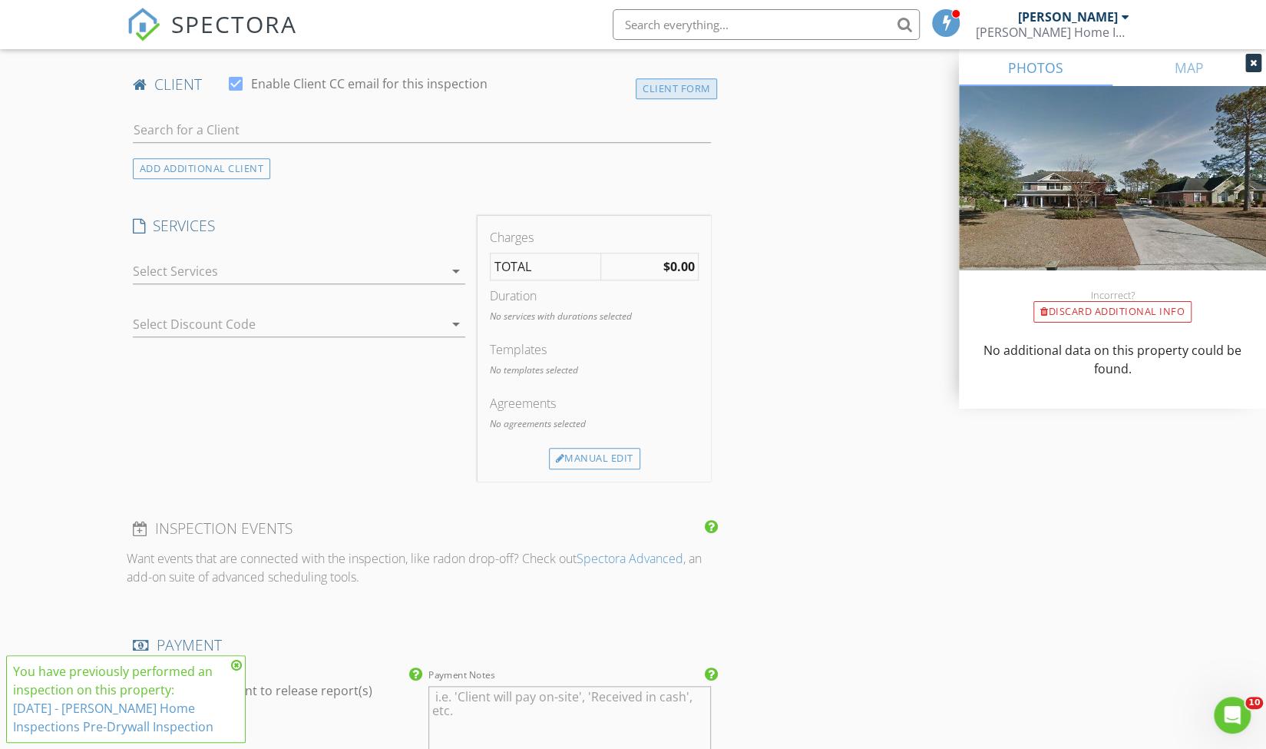
click at [665, 78] on div "Client Form" at bounding box center [677, 88] width 82 height 21
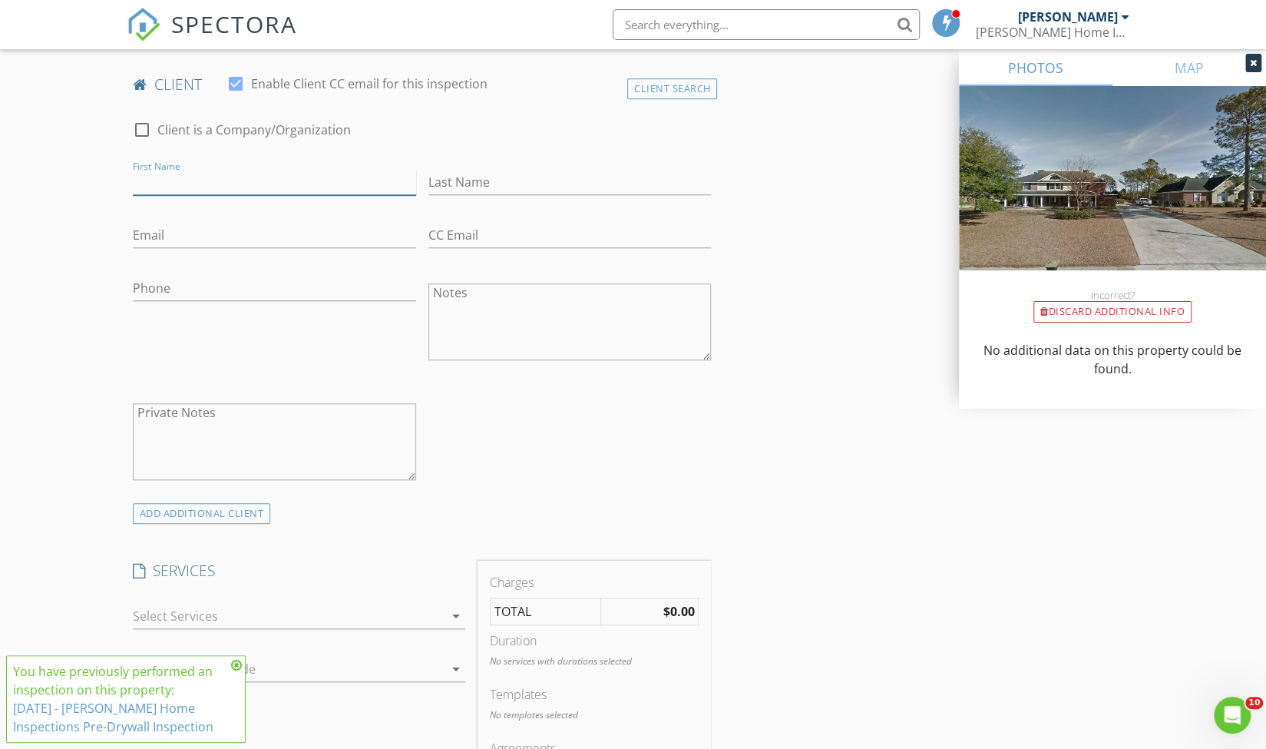
click at [220, 174] on input "First Name" at bounding box center [274, 182] width 283 height 25
click at [644, 86] on div "Client Search" at bounding box center [672, 88] width 91 height 21
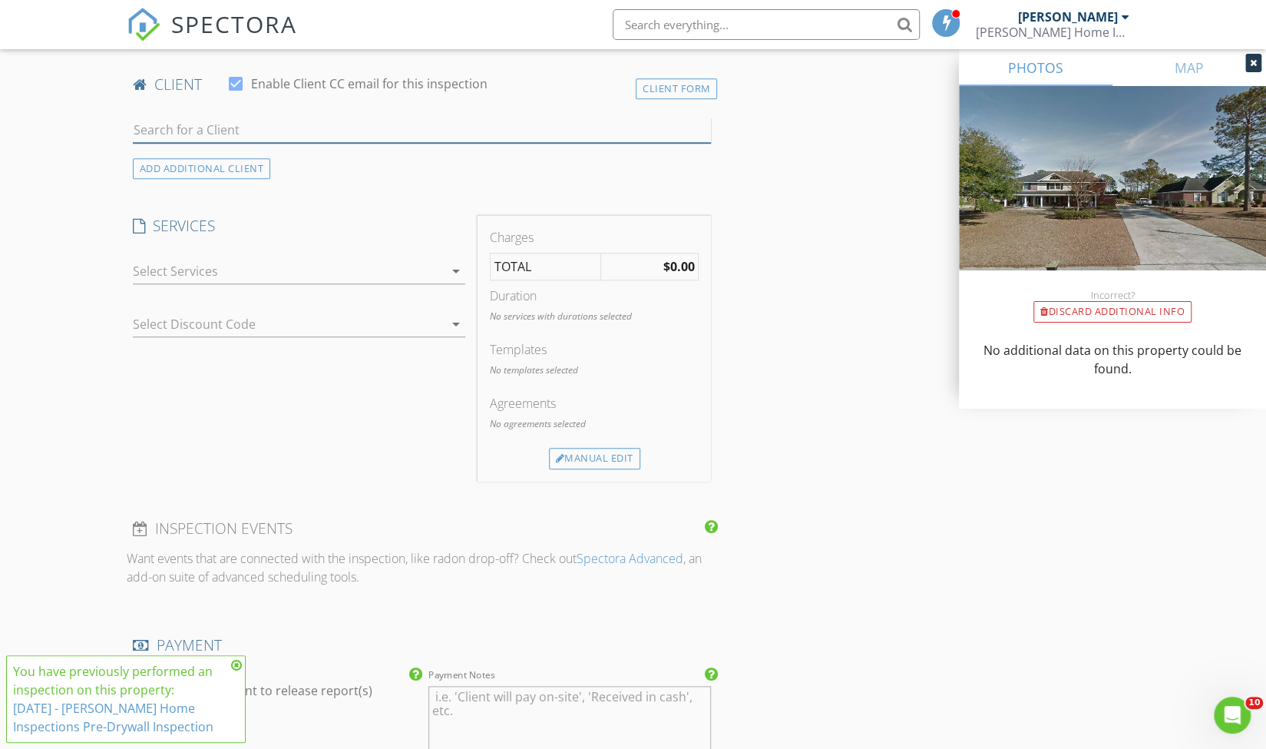
click at [243, 133] on input "text" at bounding box center [422, 130] width 579 height 25
paste input "Client Donna Liga"
drag, startPoint x: 168, startPoint y: 132, endPoint x: 97, endPoint y: 139, distance: 71.8
click at [97, 139] on div "New Inspection Click here to use the New Order Form INSPECTOR(S) check_box Mich…" at bounding box center [633, 489] width 1266 height 2299
type input "Donna Liga"
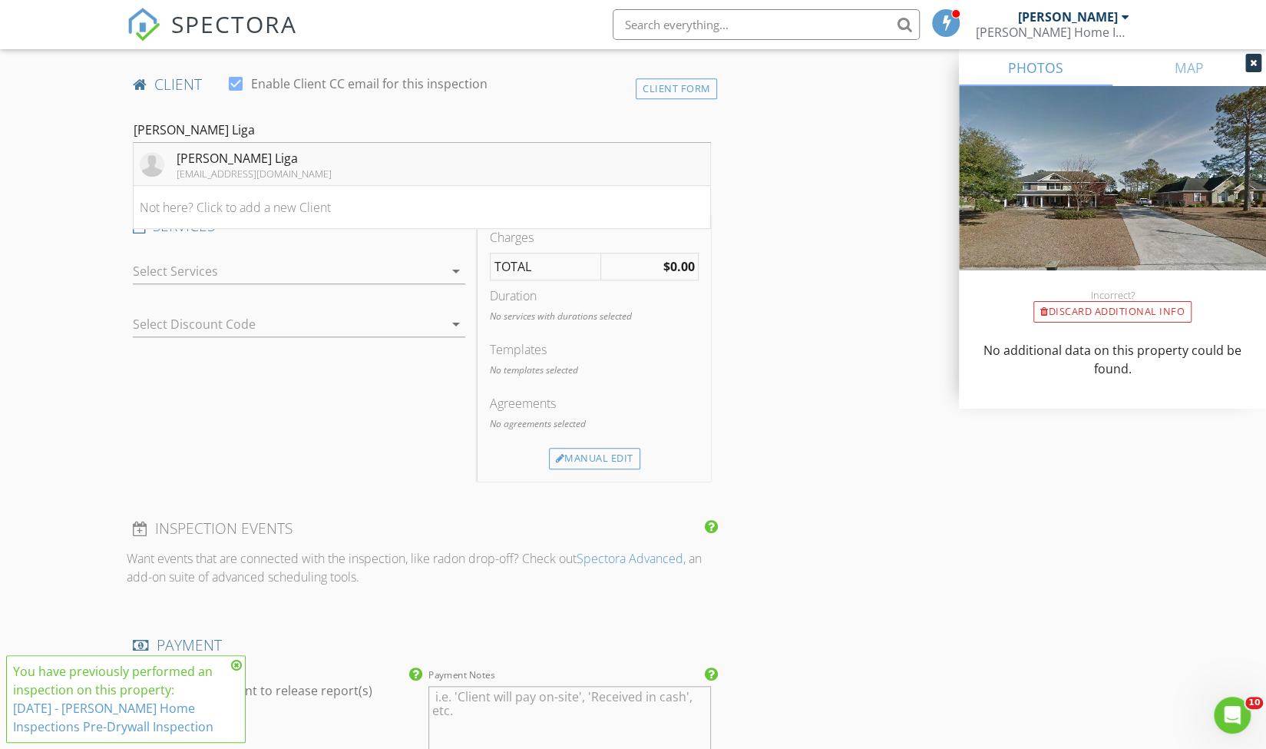
click at [196, 163] on div "Donna Liga" at bounding box center [254, 158] width 155 height 18
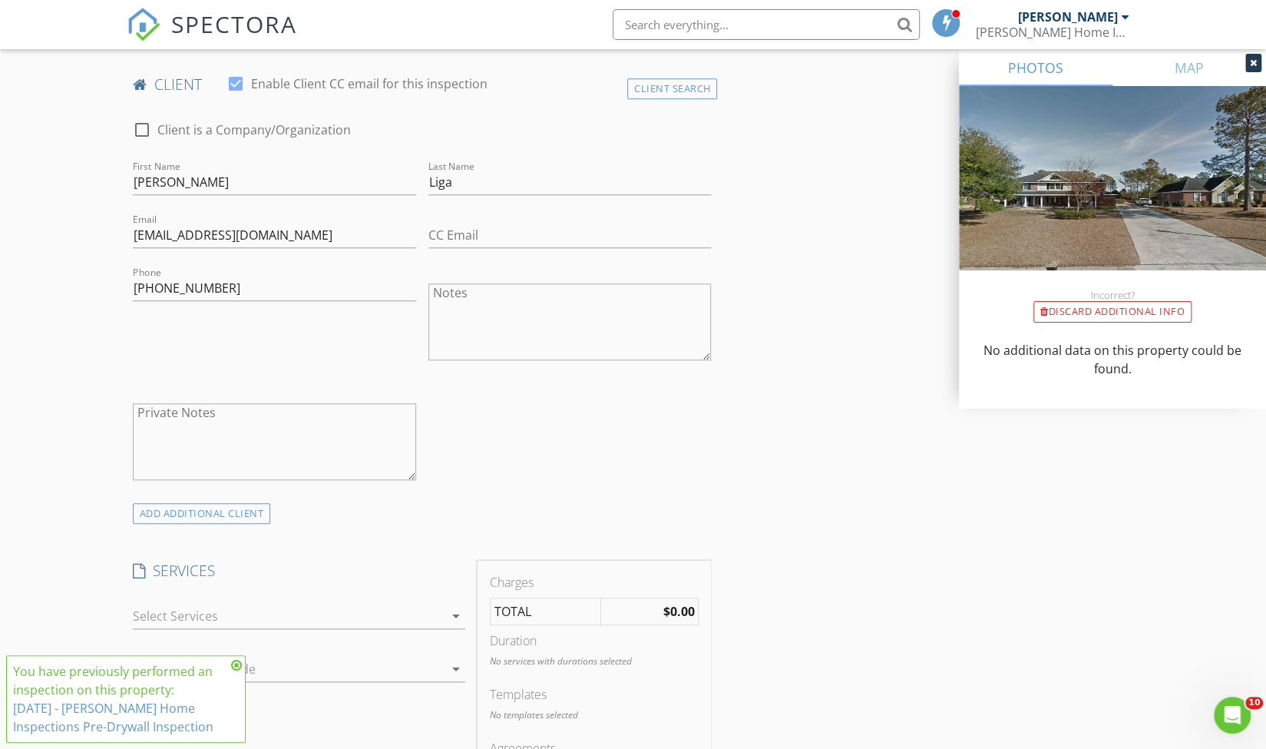
click at [317, 617] on div at bounding box center [288, 616] width 311 height 25
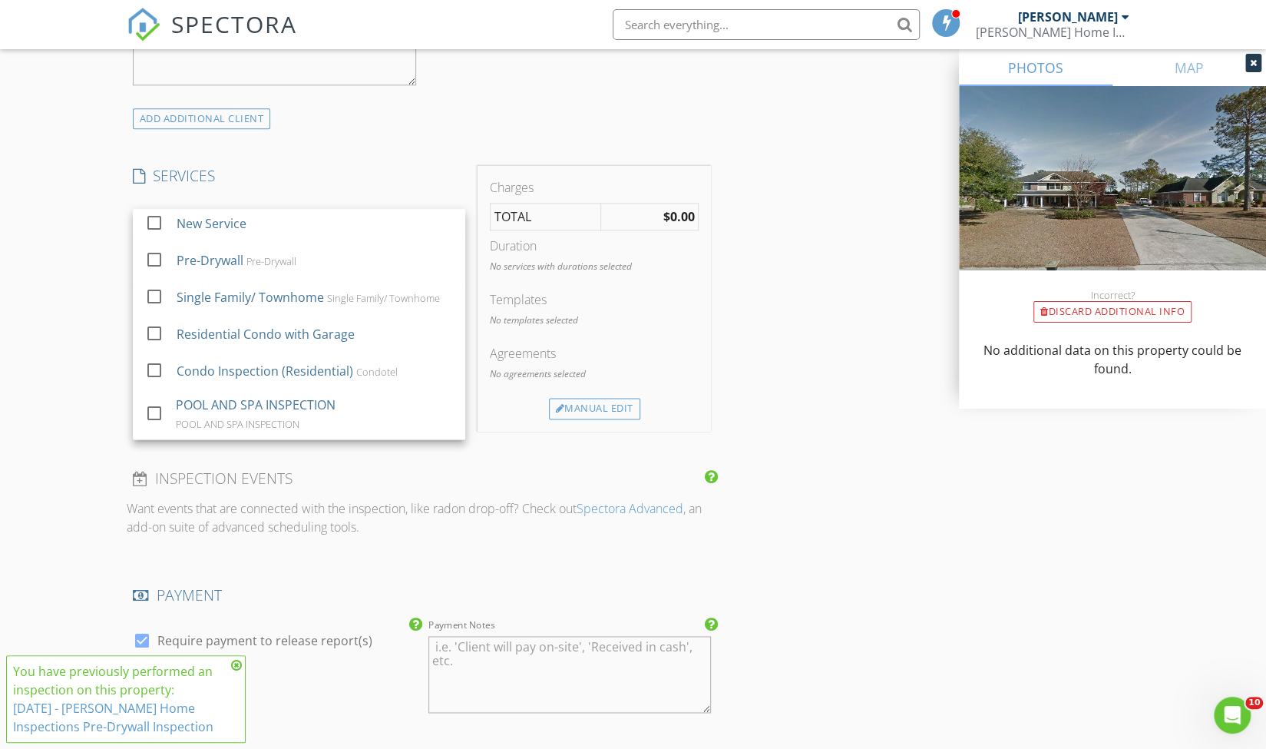
scroll to position [326, 0]
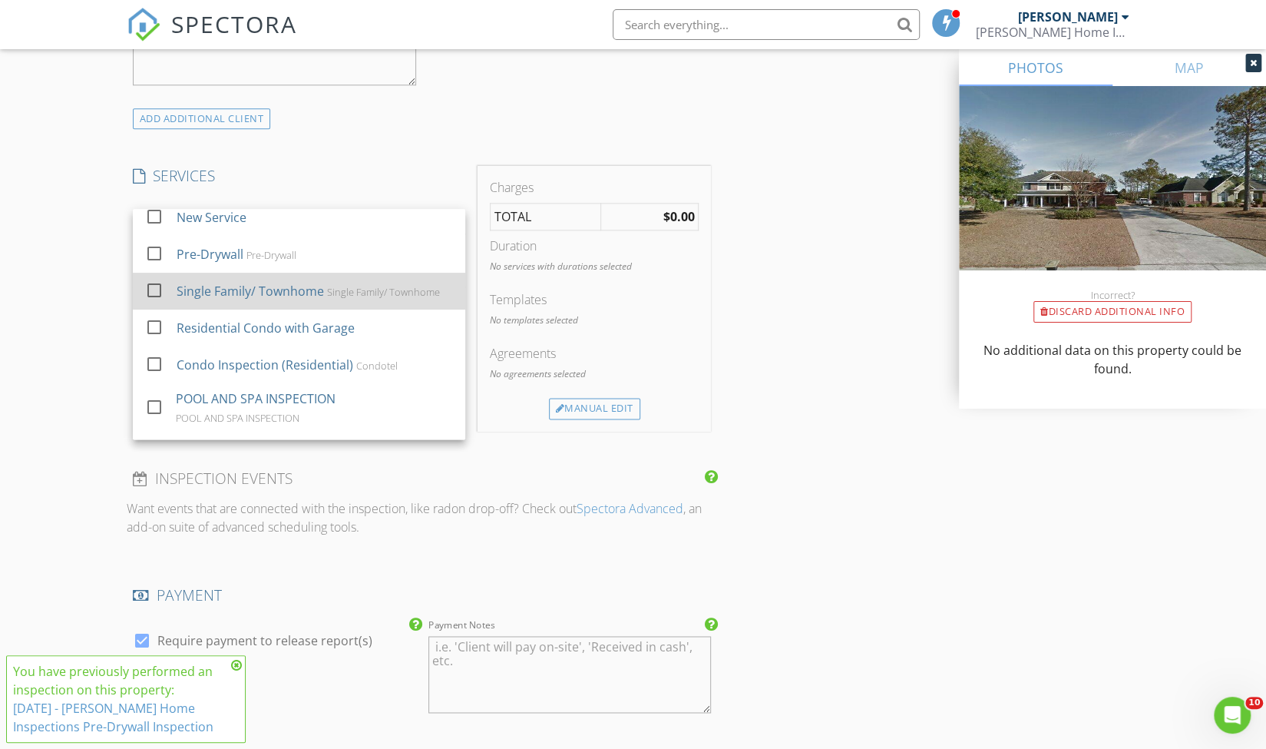
click at [375, 280] on div "Single Family/ Townhome Single Family/ Townhome" at bounding box center [315, 291] width 276 height 31
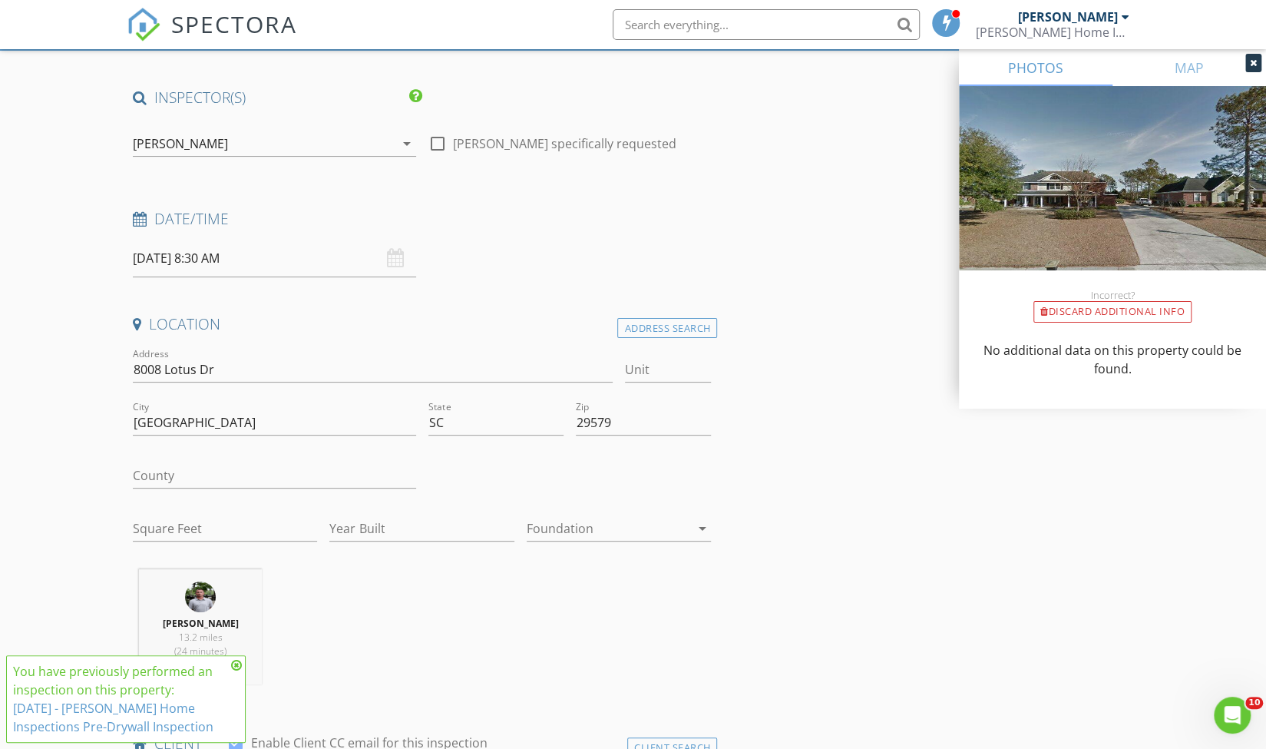
scroll to position [94, 0]
click at [269, 530] on input "Square Feet" at bounding box center [225, 525] width 185 height 25
paste input "3236"
type input "3236"
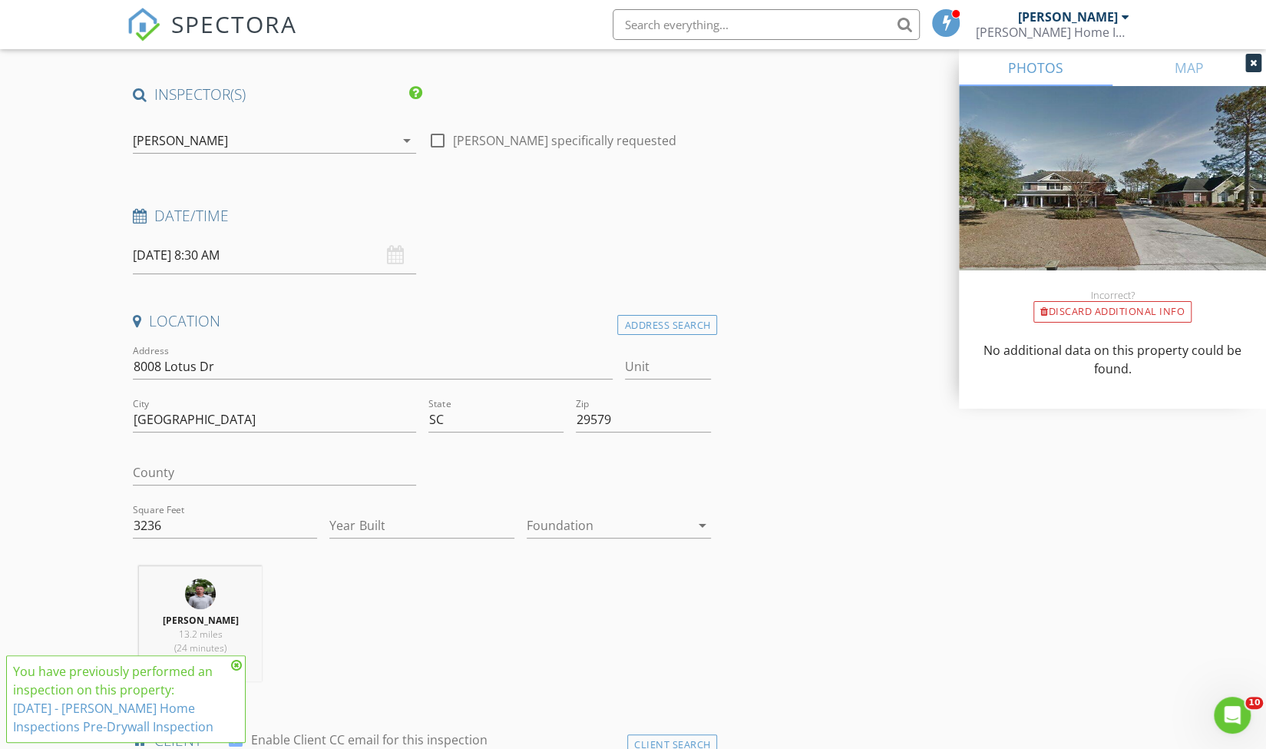
click at [238, 665] on icon at bounding box center [236, 665] width 11 height 12
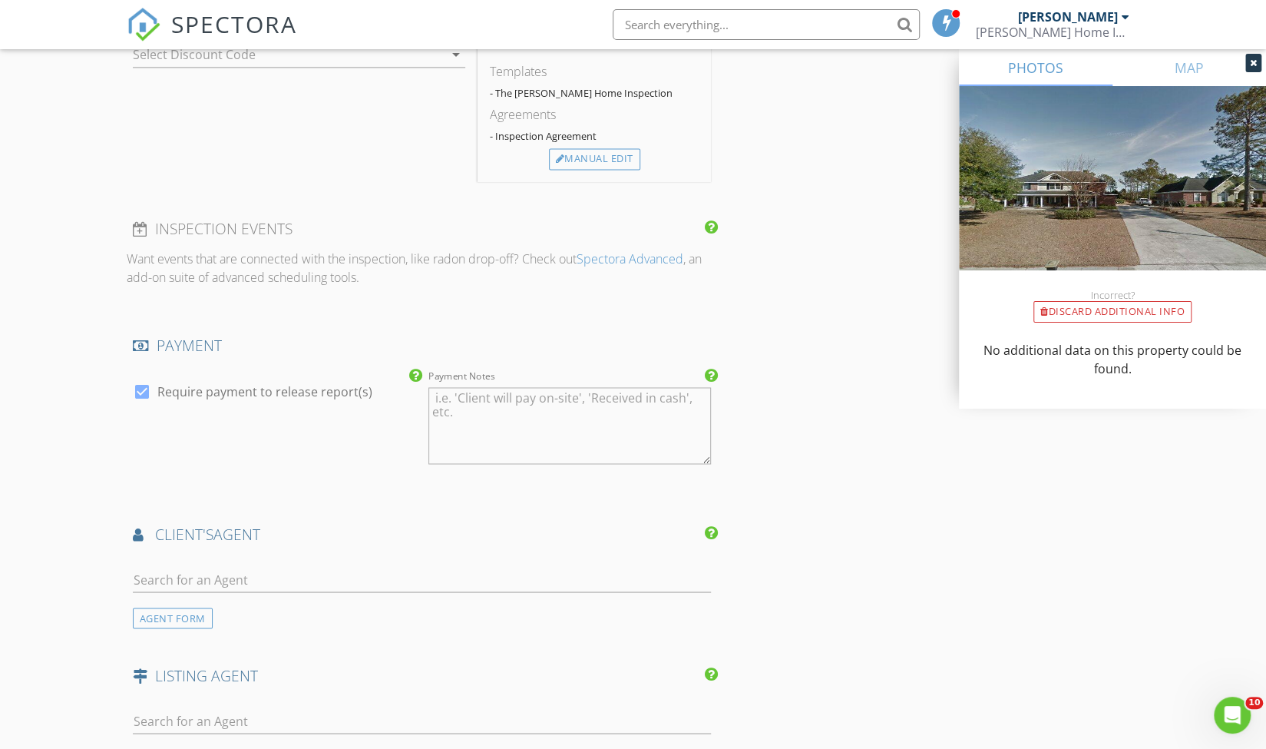
scroll to position [1488, 0]
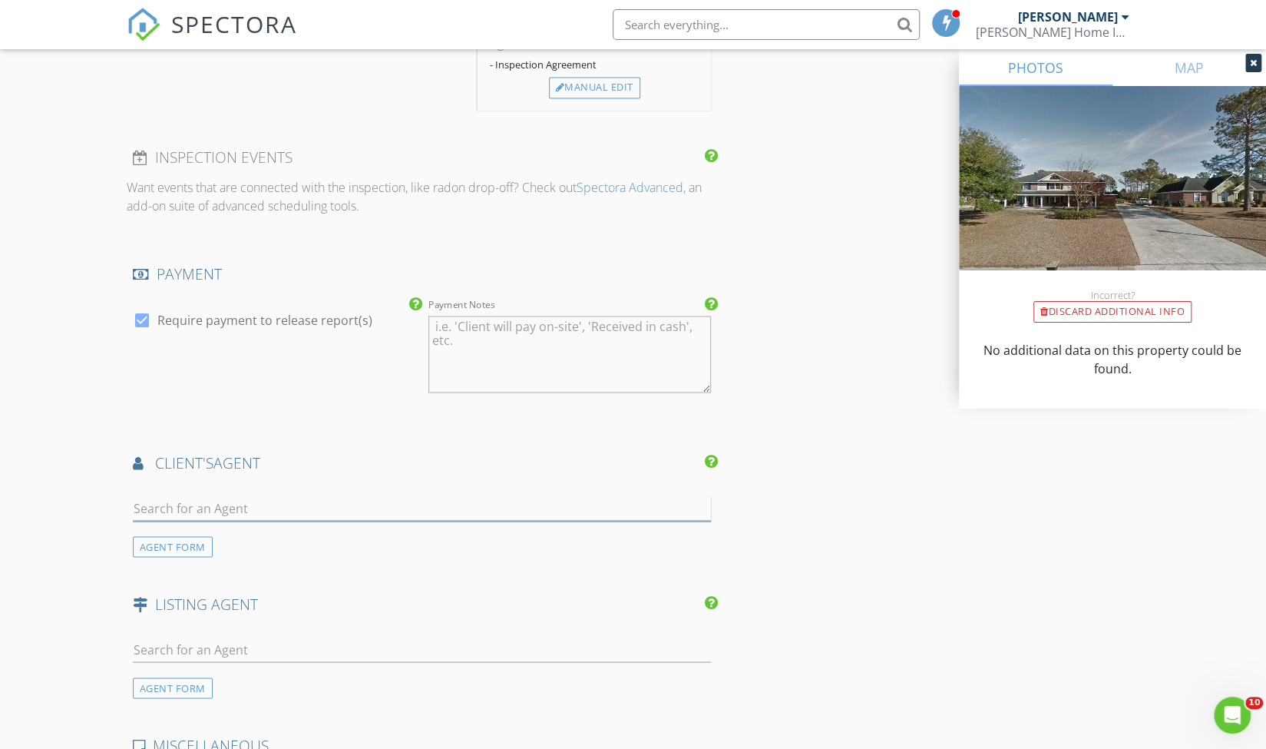
click at [218, 495] on input "text" at bounding box center [422, 507] width 579 height 25
paste input "Scott J Derendal"
type input "Scott J Derendal"
click at [226, 532] on div "Scott J Derendal" at bounding box center [224, 541] width 95 height 18
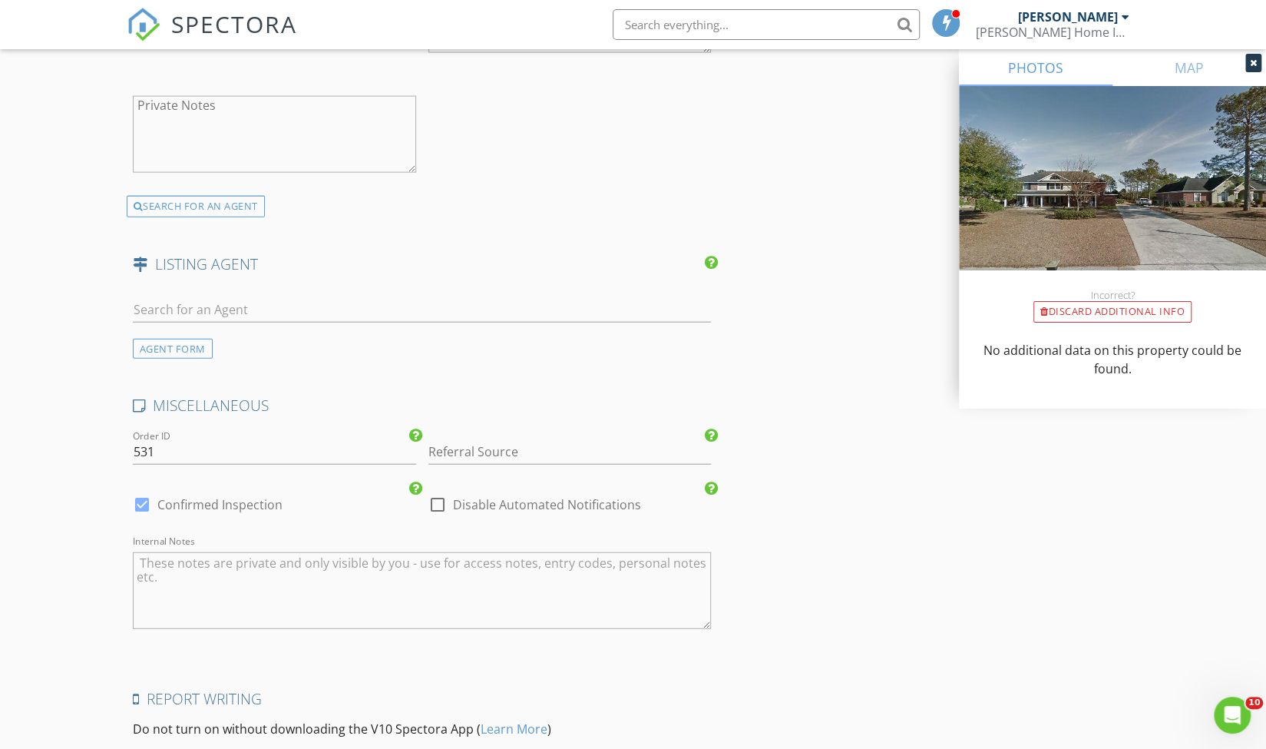
click at [141, 498] on div at bounding box center [142, 505] width 26 height 26
checkbox input "false"
checkbox input "true"
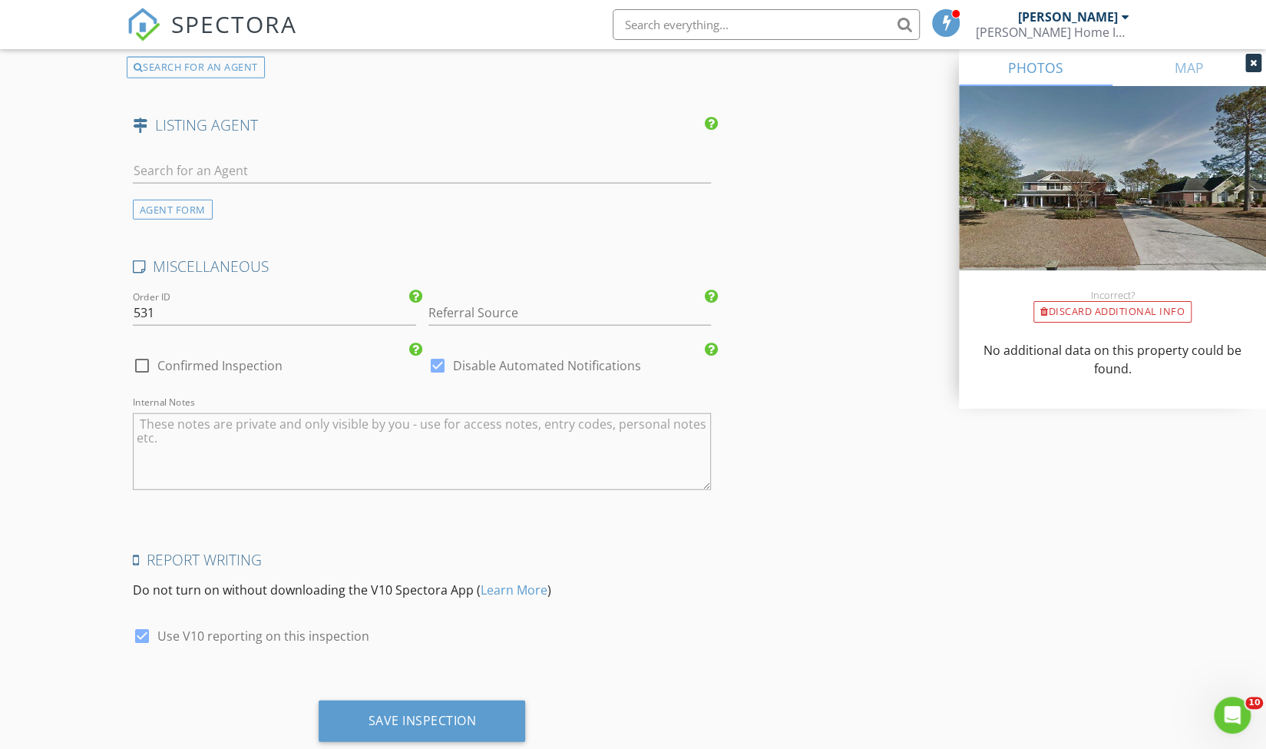
scroll to position [2346, 0]
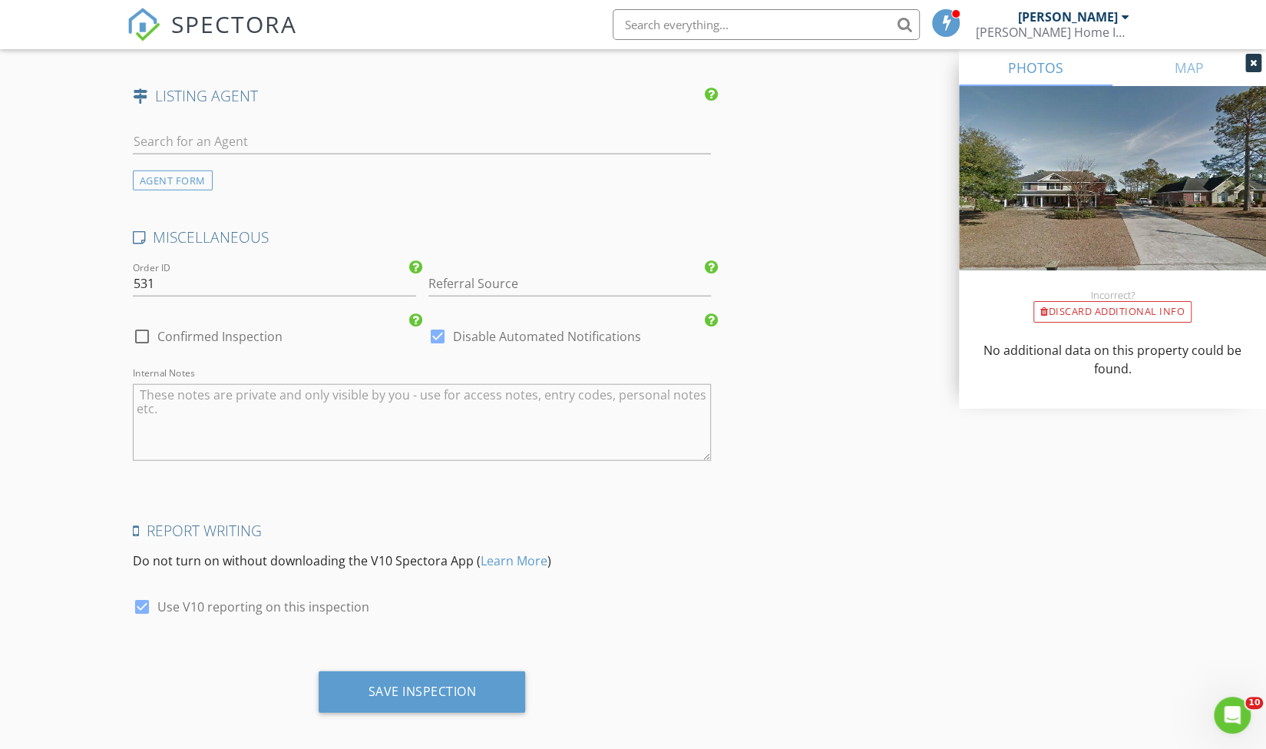
click at [175, 434] on textarea "Internal Notes" at bounding box center [422, 422] width 579 height 77
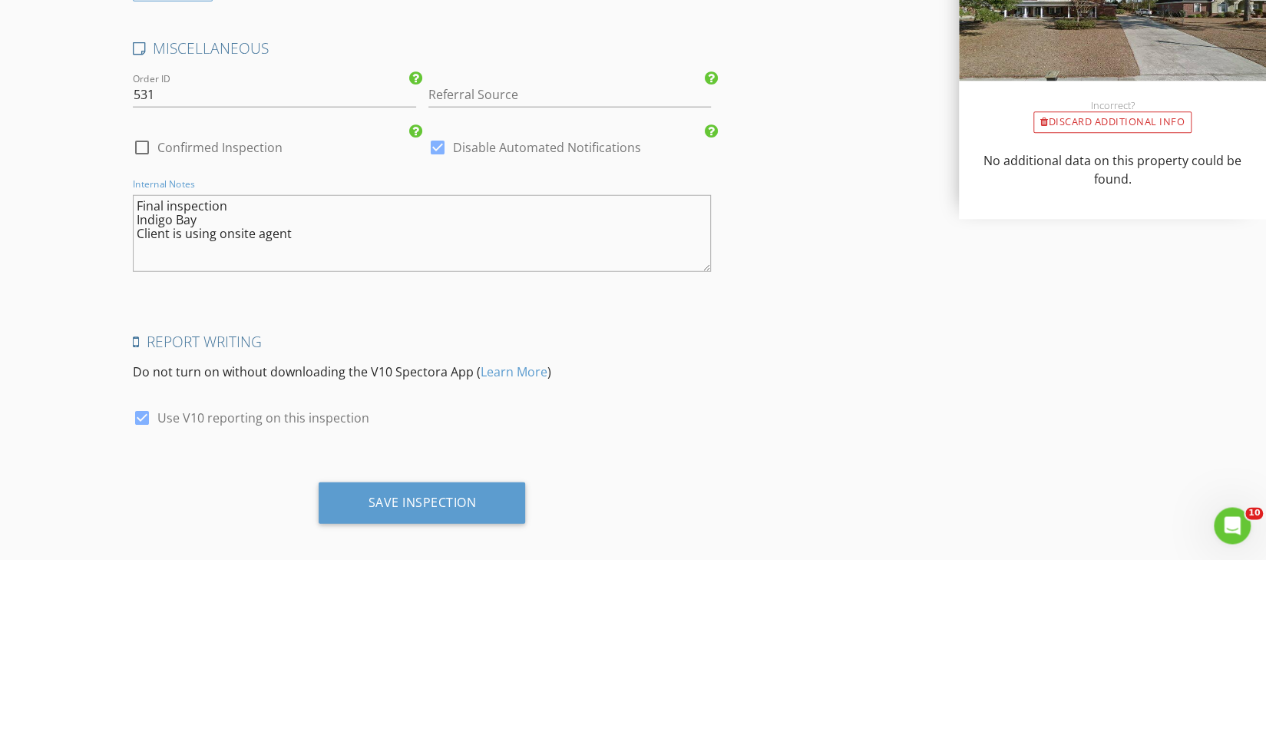
scroll to position [2351, 0]
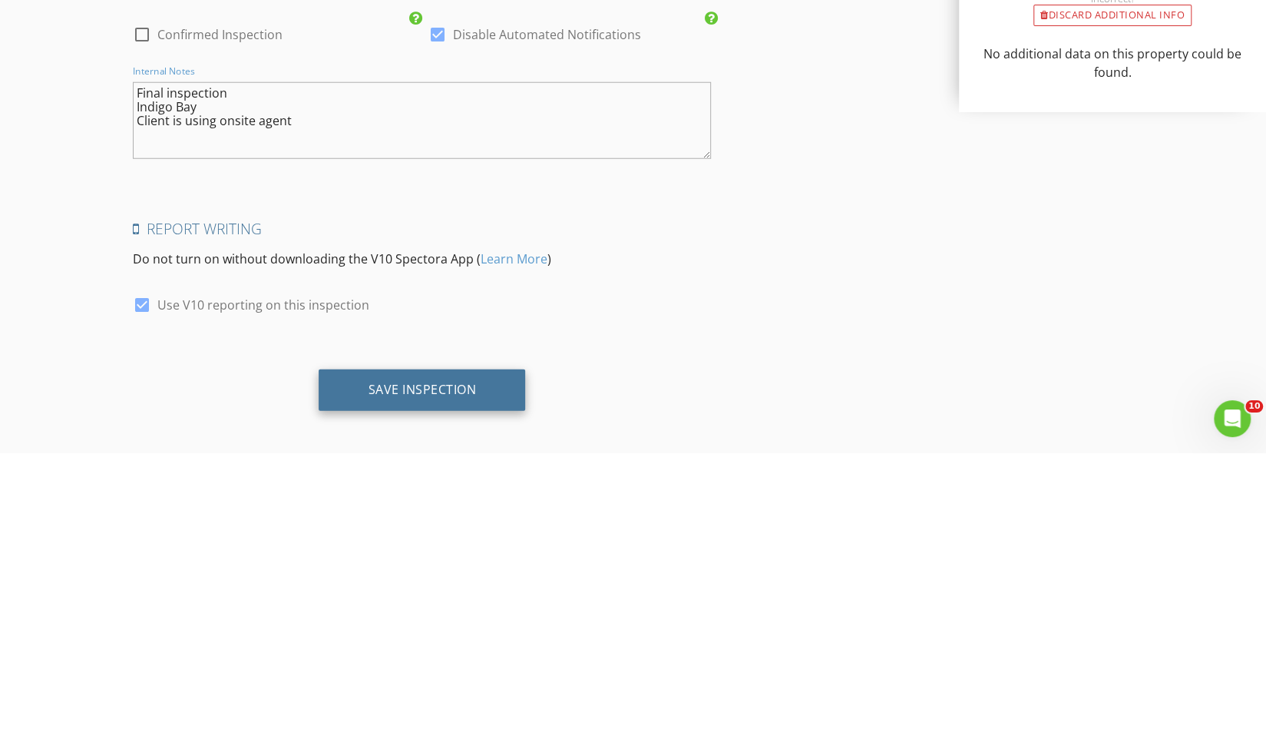
type textarea "Final inspection Indigo Bay Client is using onsite agent"
click at [378, 687] on div "Save Inspection" at bounding box center [422, 685] width 108 height 15
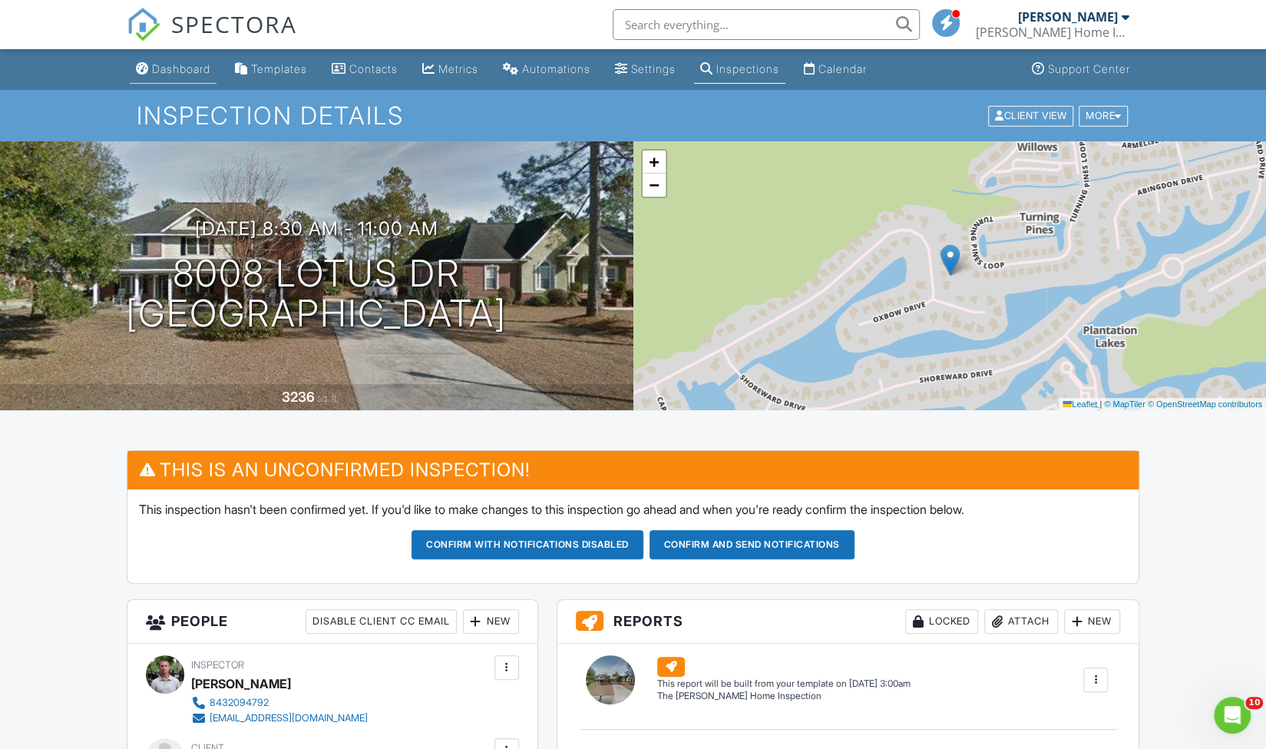
click at [159, 70] on div "Dashboard" at bounding box center [181, 68] width 58 height 13
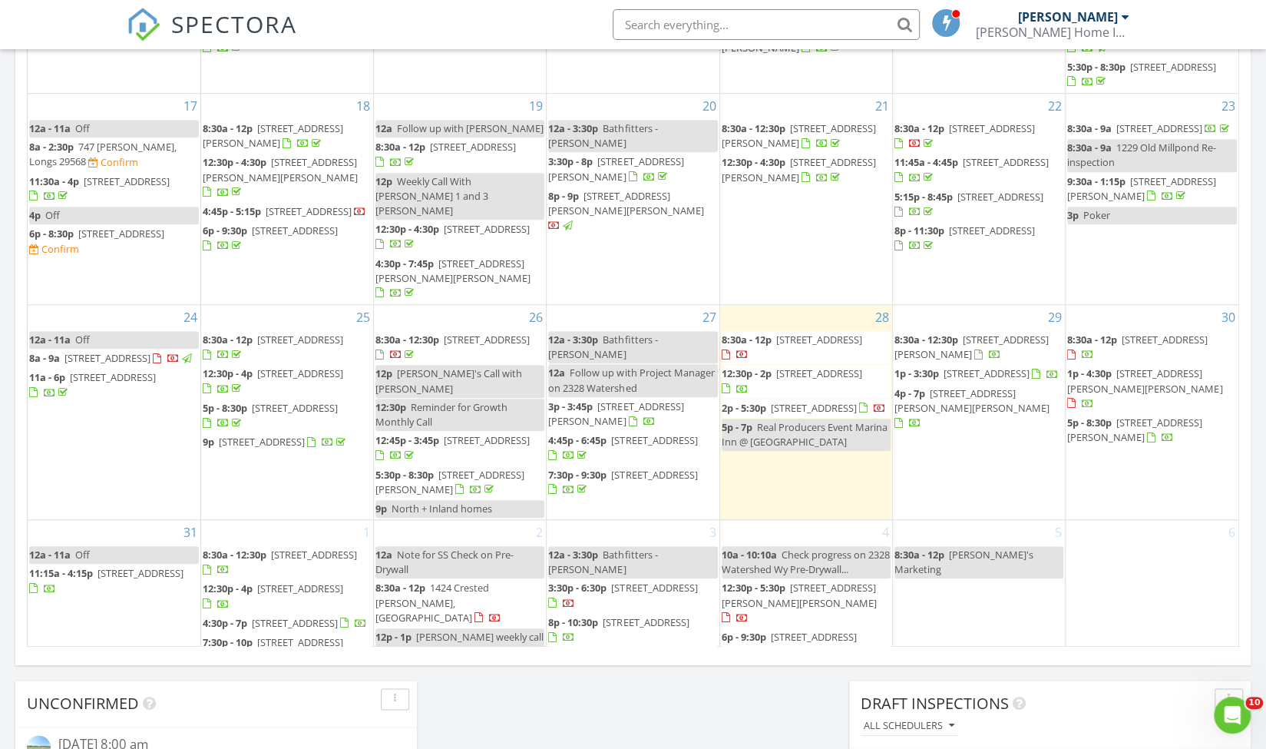
scroll to position [545, 0]
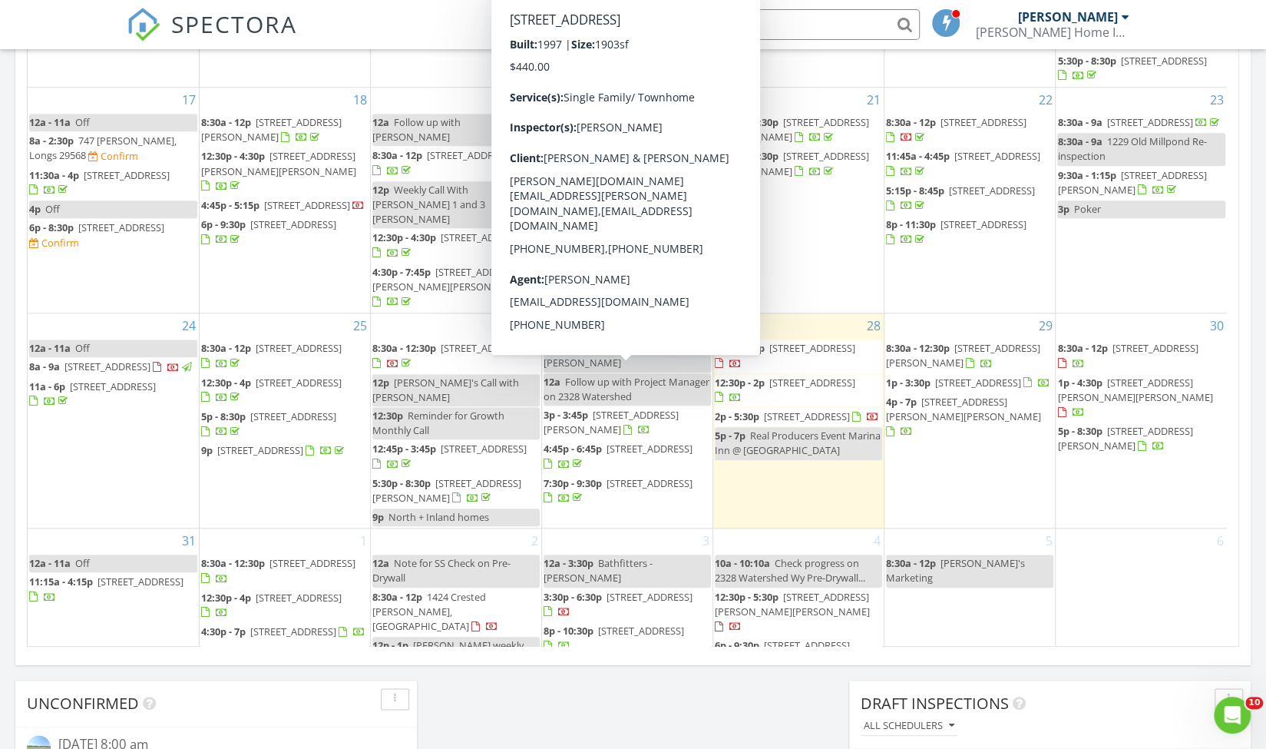
click at [604, 442] on link "4:45p - 6:45p 775 Plantation Dr 59, Little River 29566" at bounding box center [618, 456] width 149 height 28
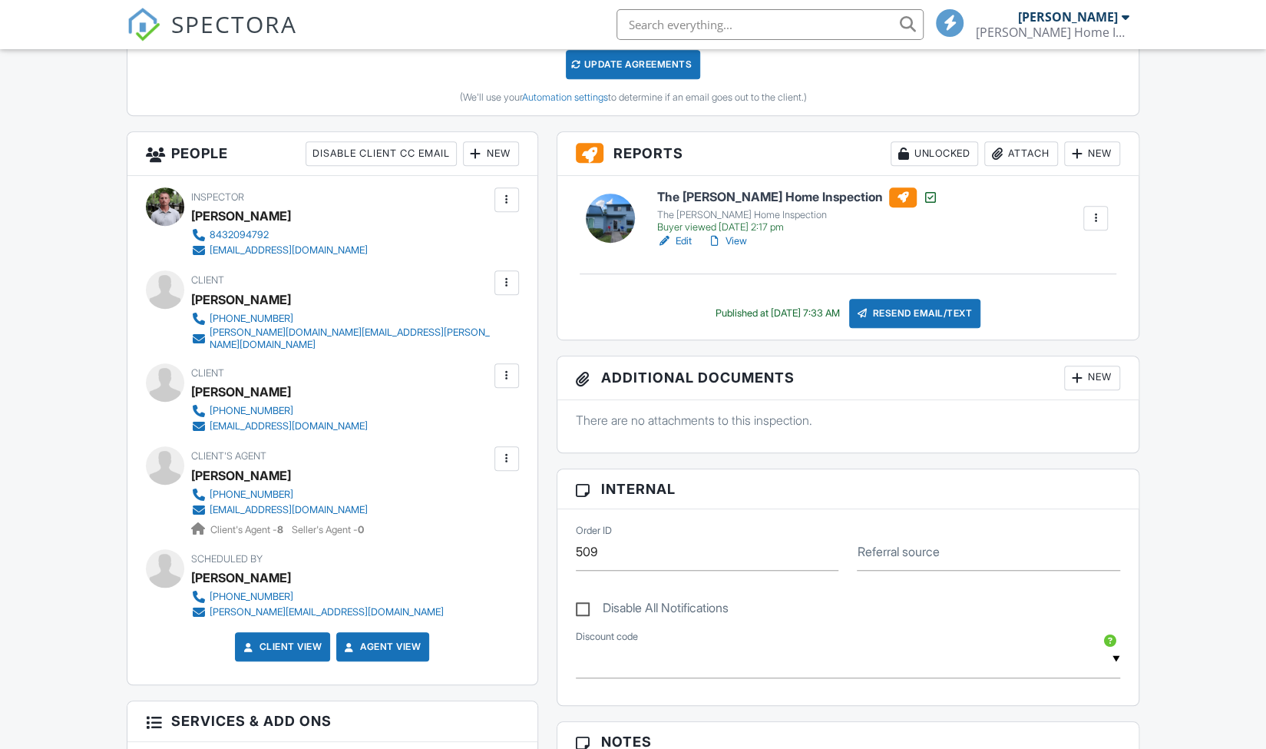
scroll to position [462, 0]
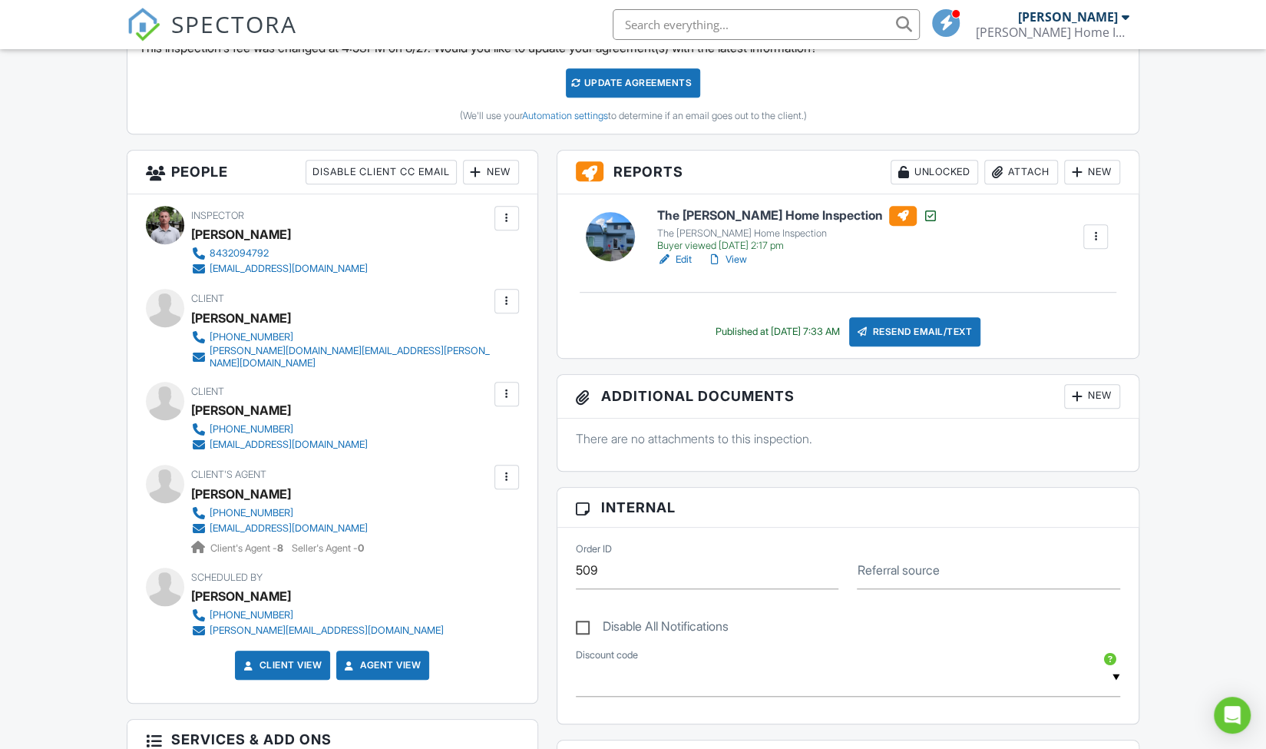
click at [1098, 237] on div at bounding box center [1095, 236] width 15 height 15
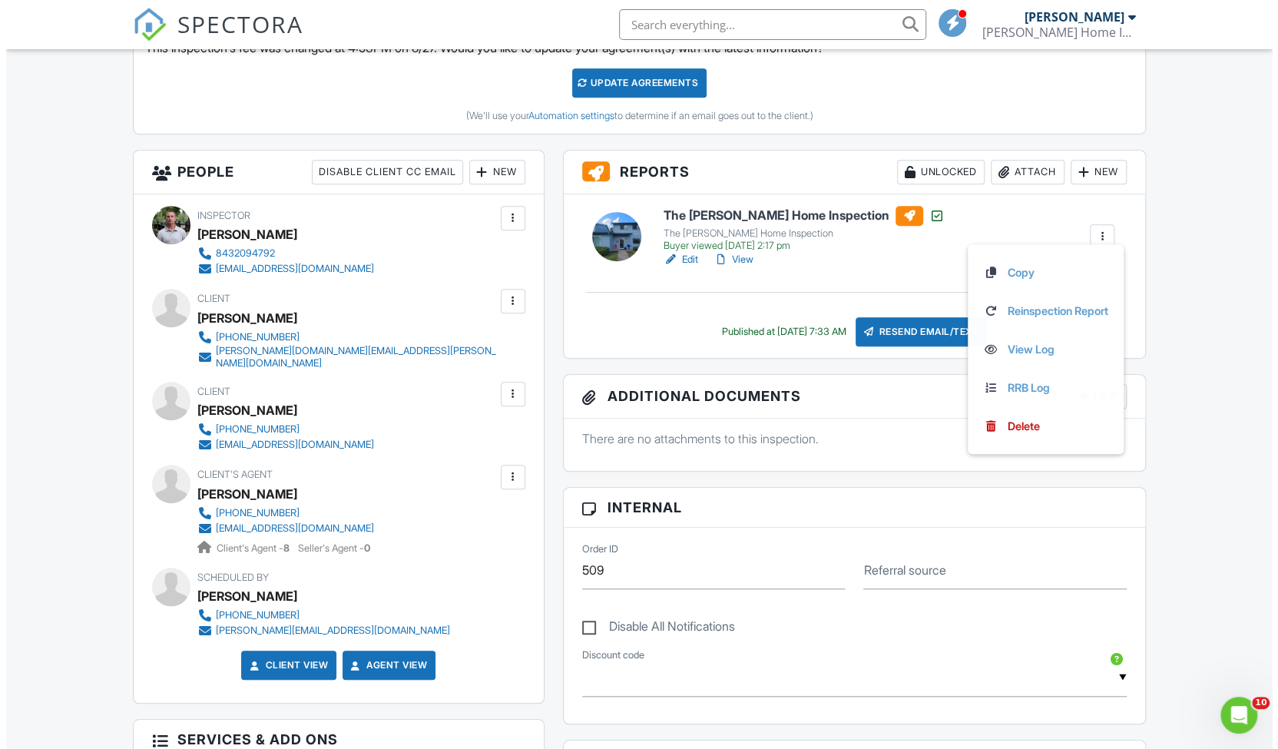
scroll to position [0, 0]
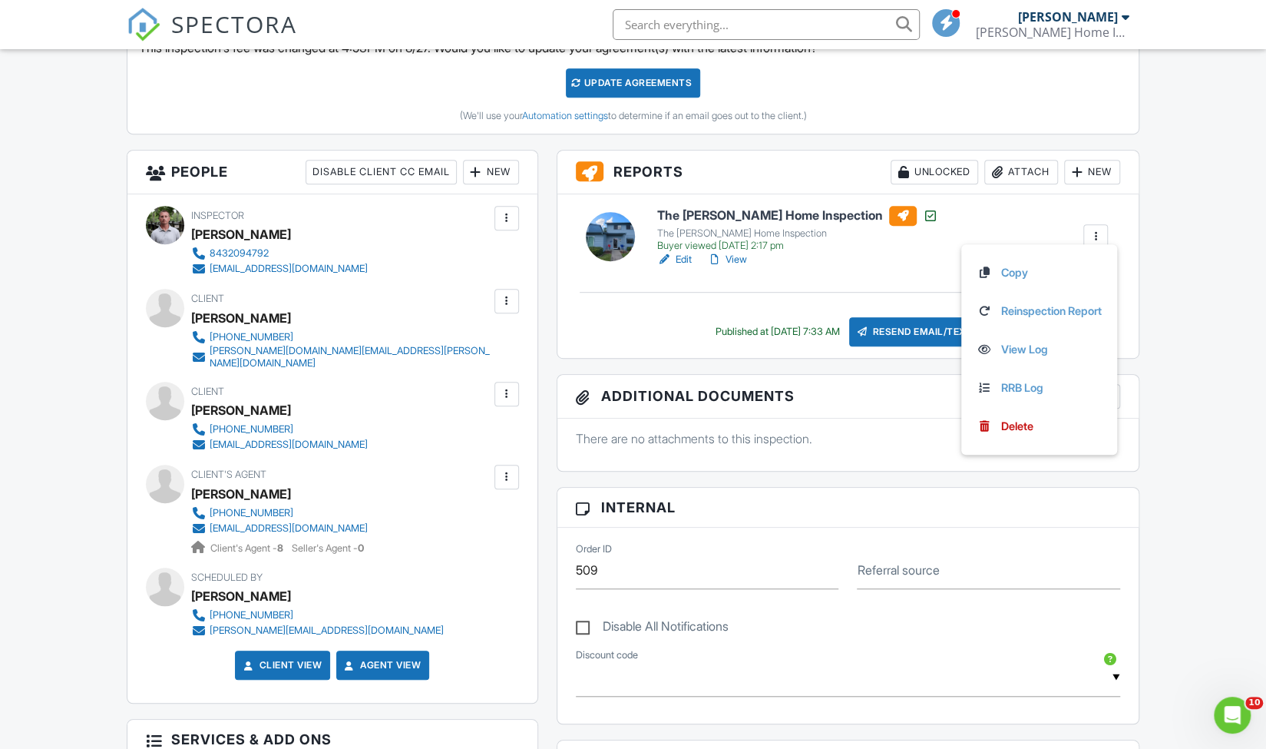
click at [927, 329] on div "Resend Email/Text" at bounding box center [915, 331] width 132 height 29
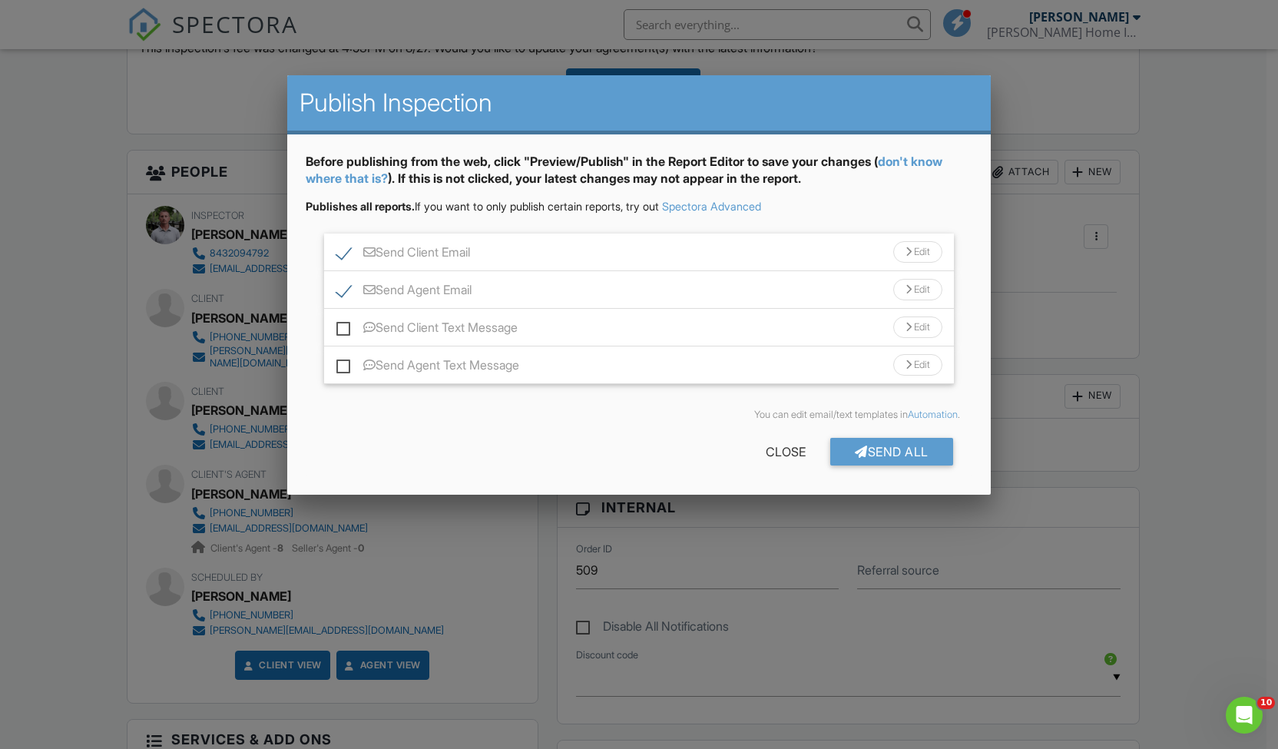
click at [349, 260] on label "Send Client Email" at bounding box center [403, 254] width 134 height 19
checkbox input "false"
click at [903, 449] on div "Send All" at bounding box center [891, 452] width 123 height 28
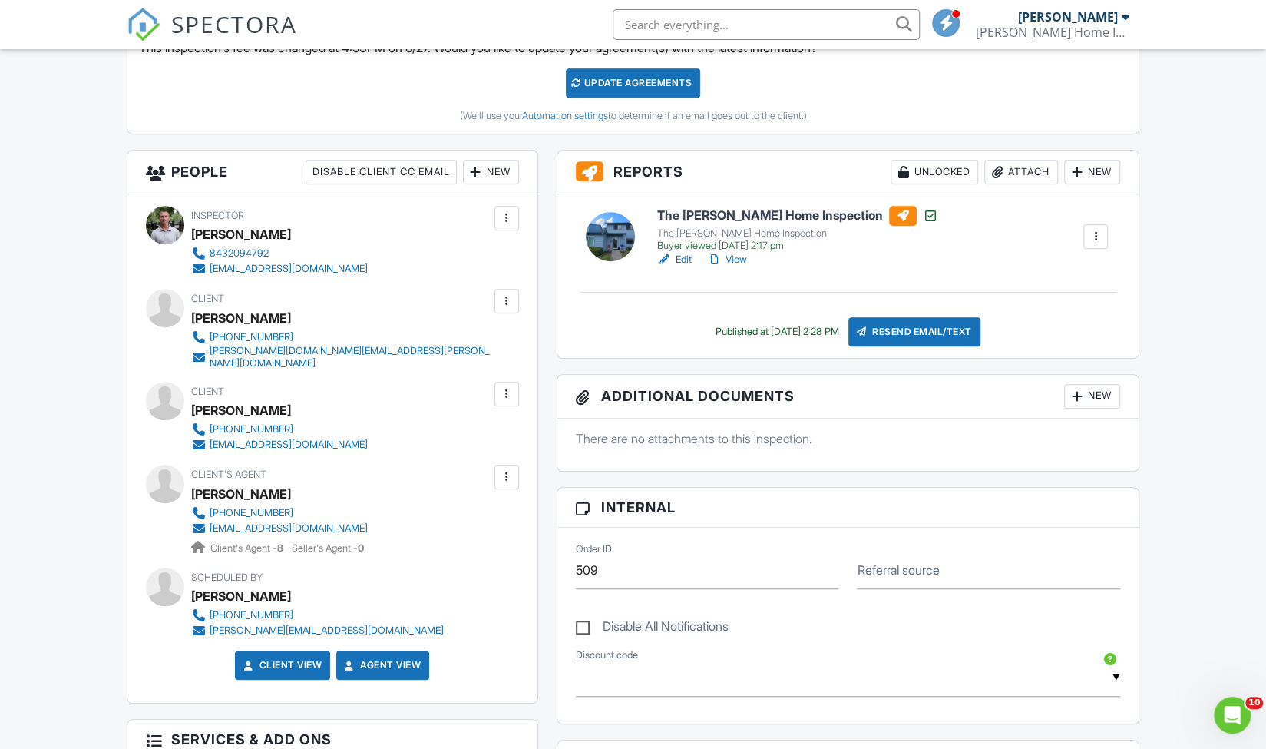
click at [143, 24] on img at bounding box center [144, 25] width 34 height 34
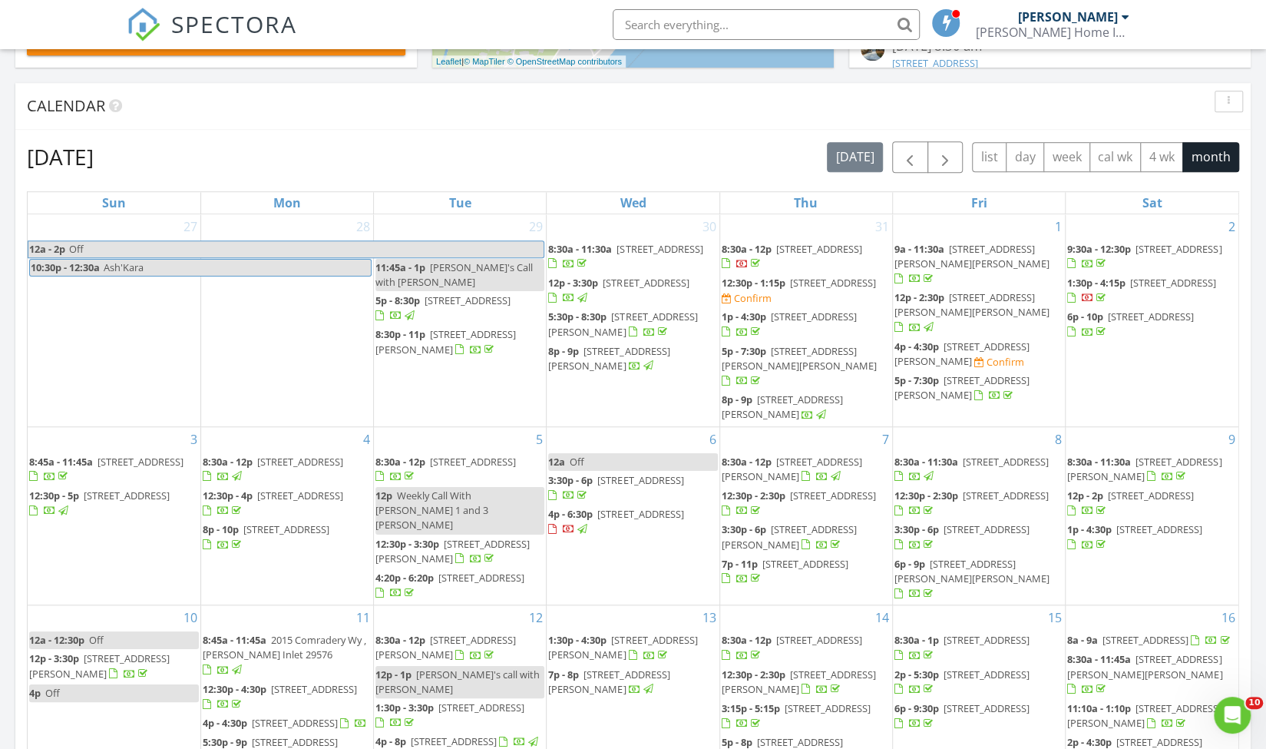
scroll to position [593, 0]
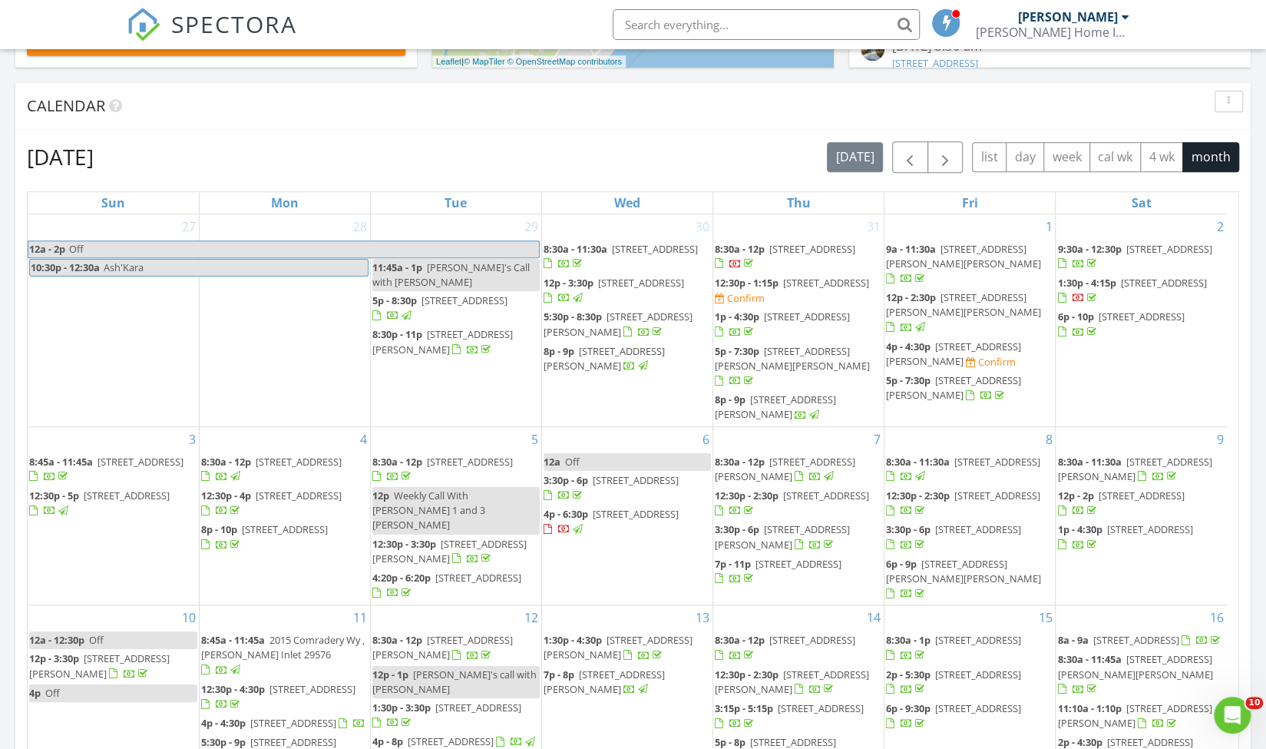
click at [795, 256] on span "1252 Safe Haven Dr, Myrtle Beach 29579" at bounding box center [813, 249] width 86 height 14
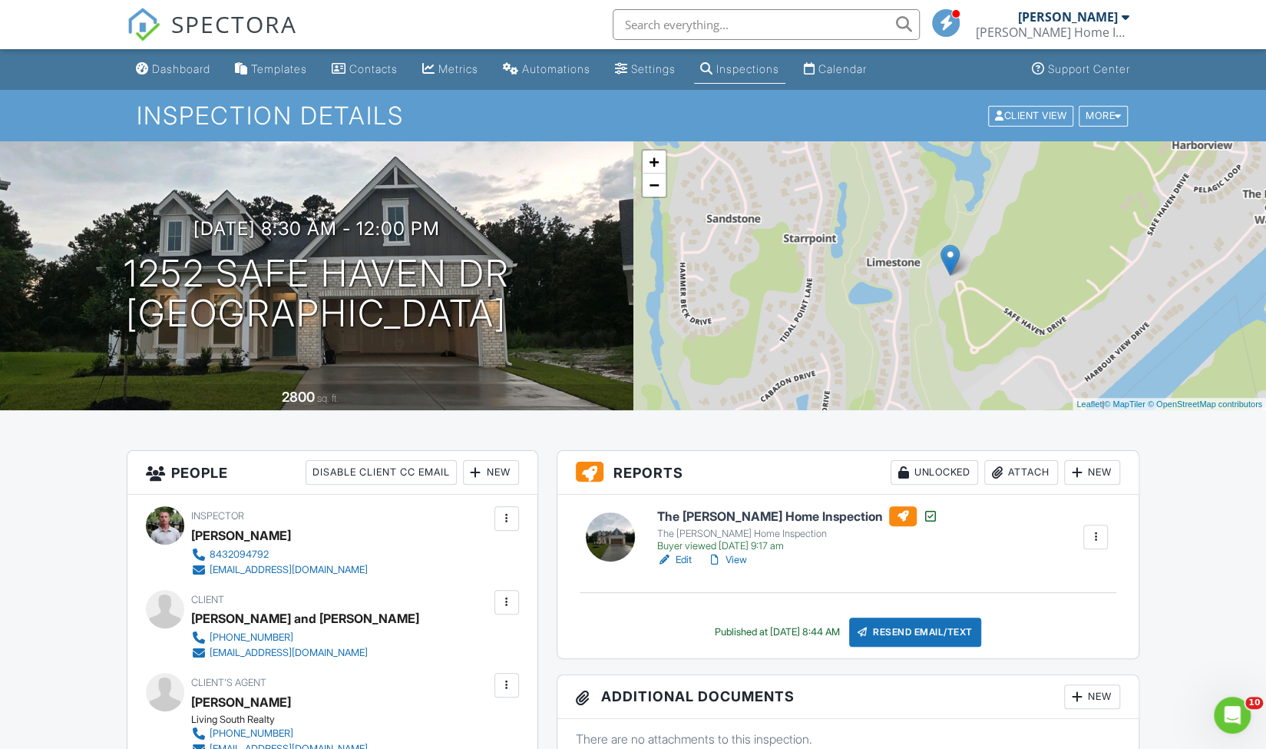
click at [1095, 536] on div at bounding box center [1095, 536] width 15 height 15
click at [1040, 607] on link "Reinspection Report" at bounding box center [1039, 611] width 125 height 17
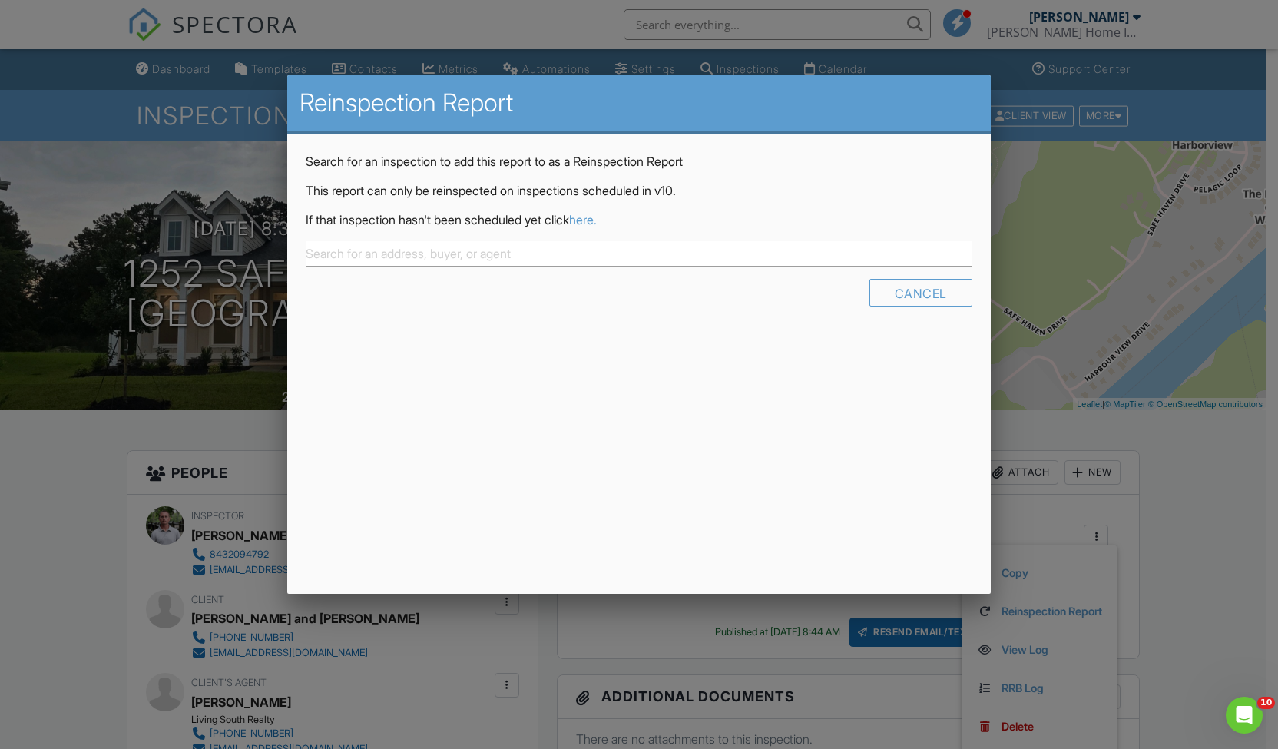
click at [597, 220] on link "here." at bounding box center [583, 219] width 28 height 15
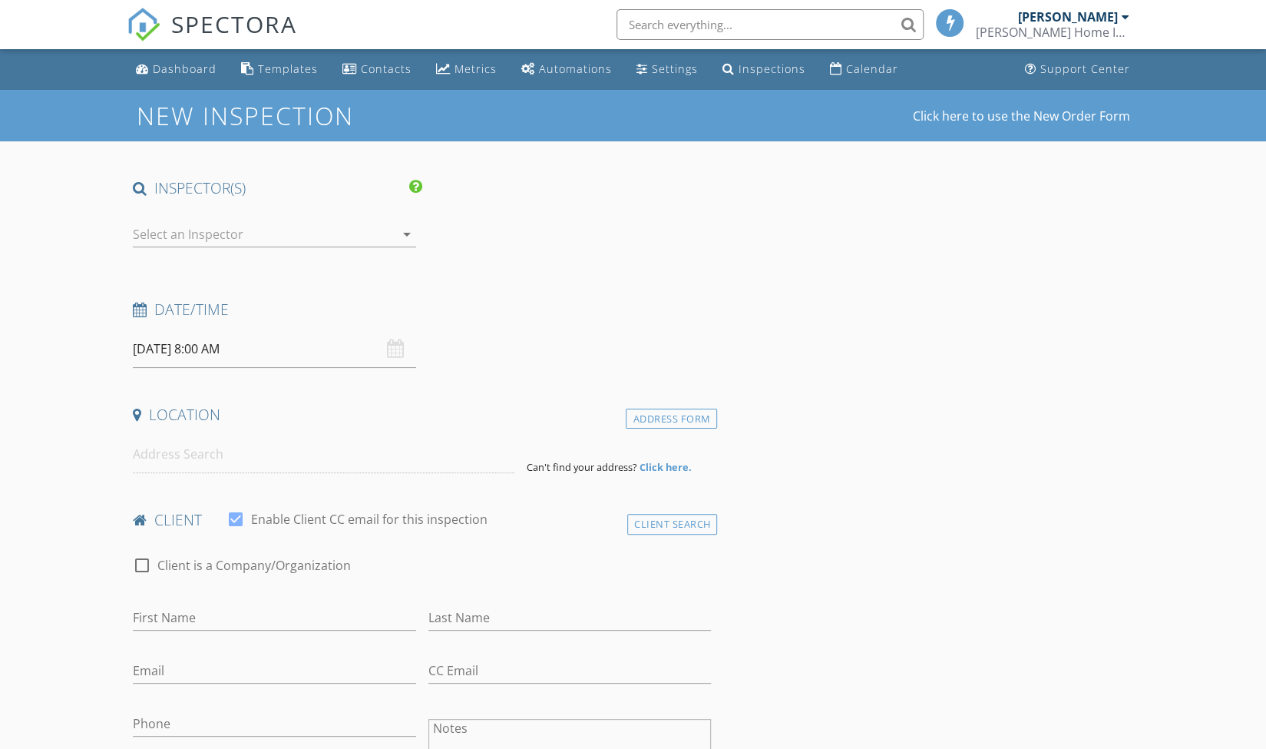
type input "[PERSON_NAME] and [PERSON_NAME]"
type input "[PERSON_NAME]"
type input "[EMAIL_ADDRESS][DOMAIN_NAME]"
type input "[PHONE_NUMBER]"
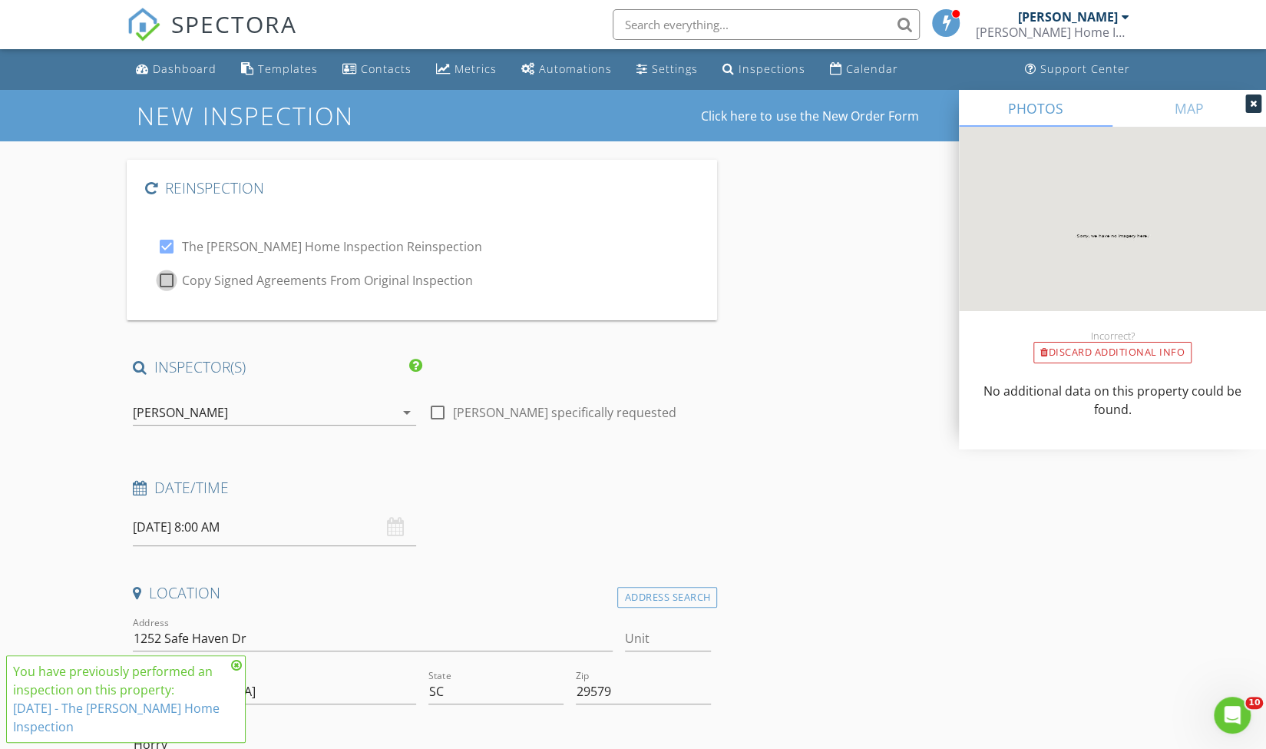
click at [167, 294] on input "Copy Signed Agreements From Original Inspection" at bounding box center [166, 286] width 18 height 18
checkbox input "true"
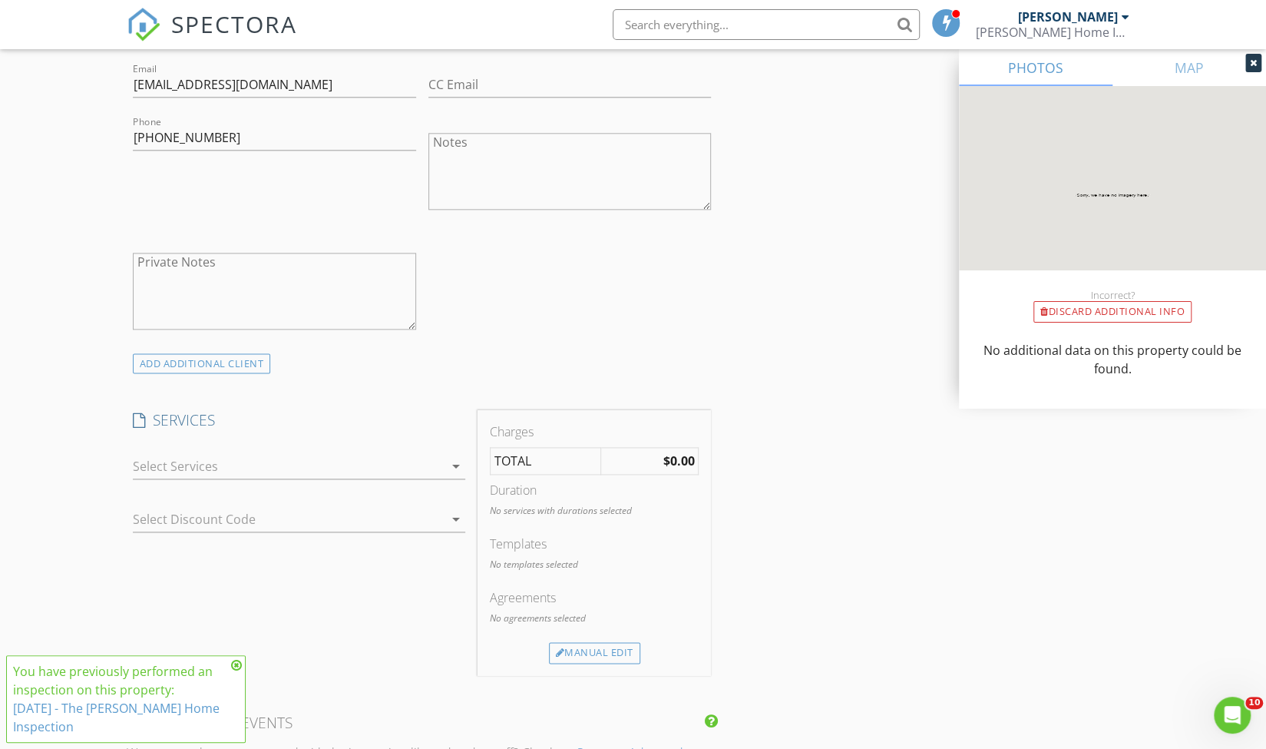
scroll to position [1109, 0]
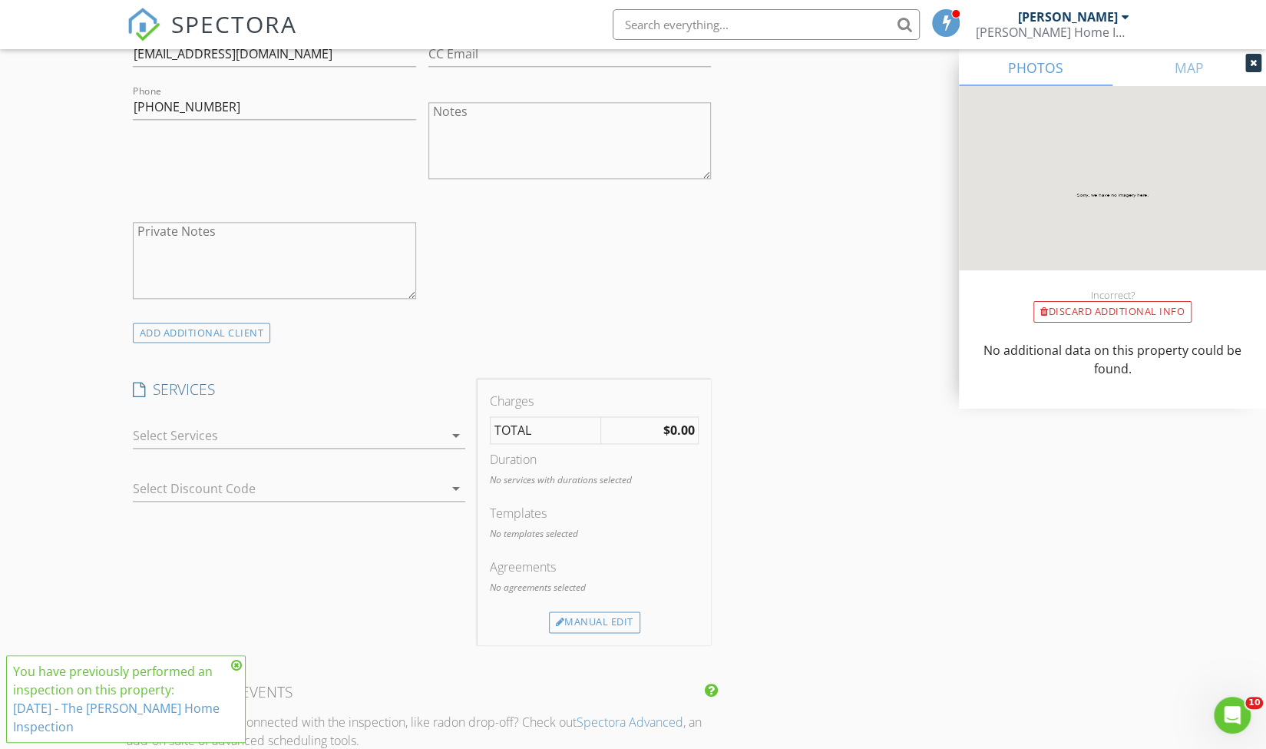
click at [152, 440] on div at bounding box center [288, 435] width 311 height 25
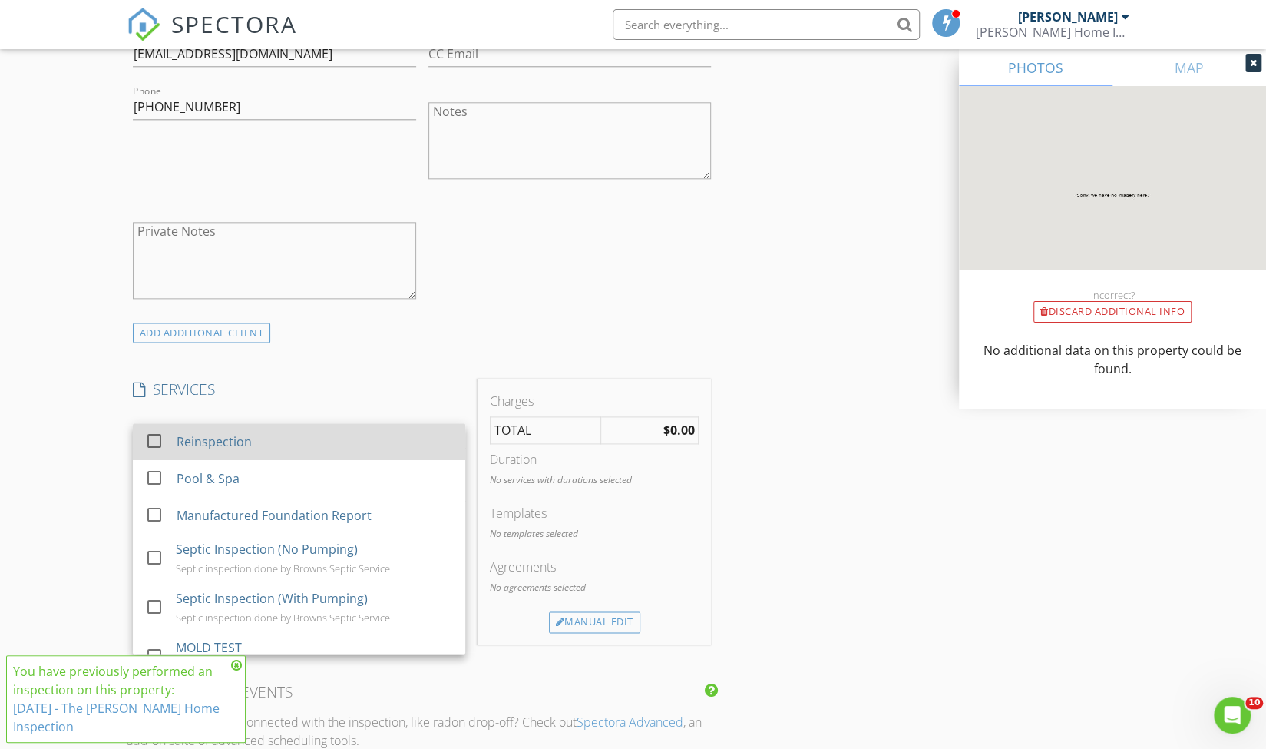
click at [142, 425] on link "check_box_outline_blank Reinspection" at bounding box center [299, 441] width 333 height 37
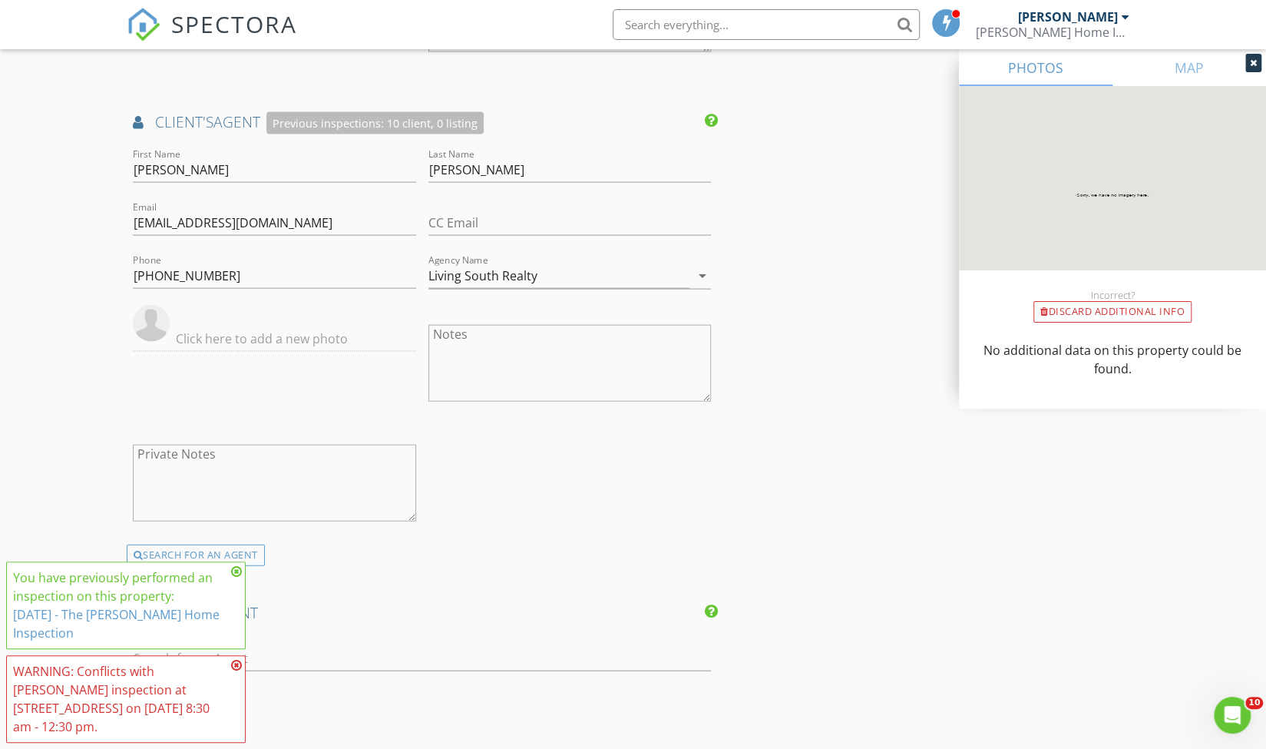
scroll to position [2145, 0]
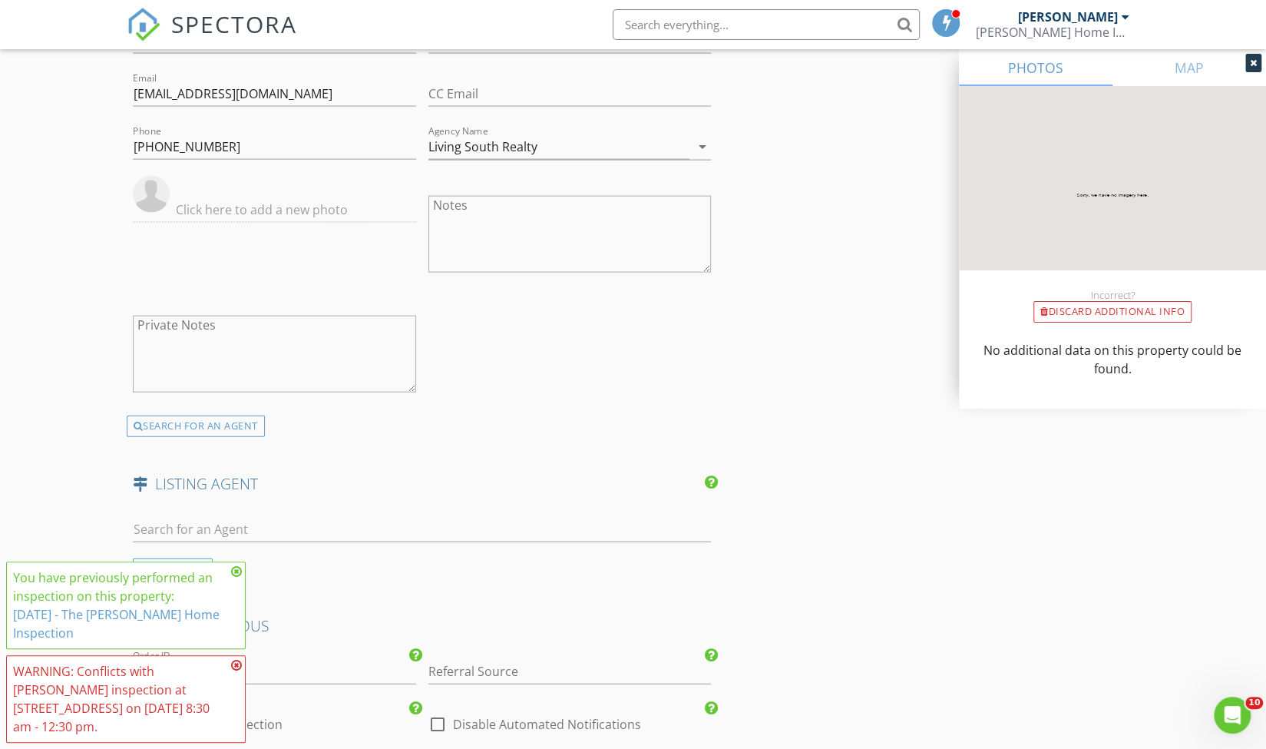
click at [240, 567] on icon at bounding box center [236, 571] width 11 height 12
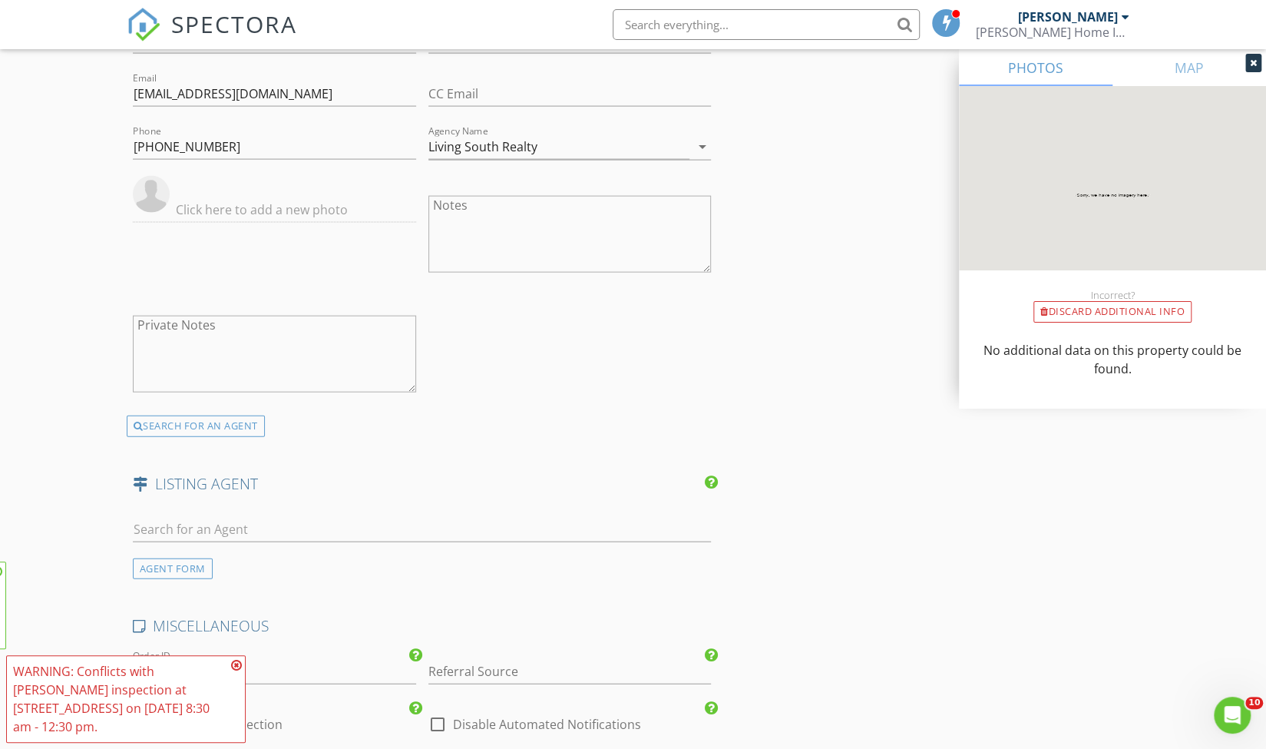
click at [221, 645] on span "You have previously performed an inspection on this property: 7/31/2025 - The S…" at bounding box center [126, 651] width 240 height 181
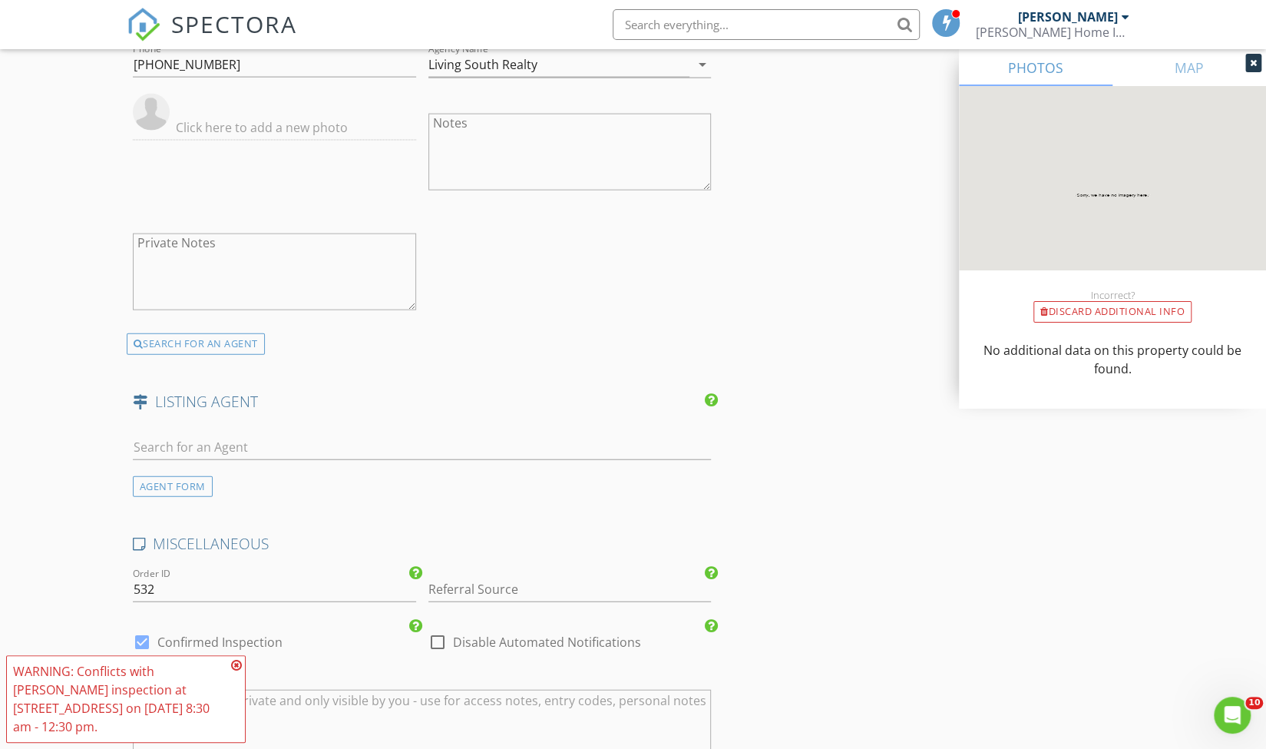
scroll to position [2274, 0]
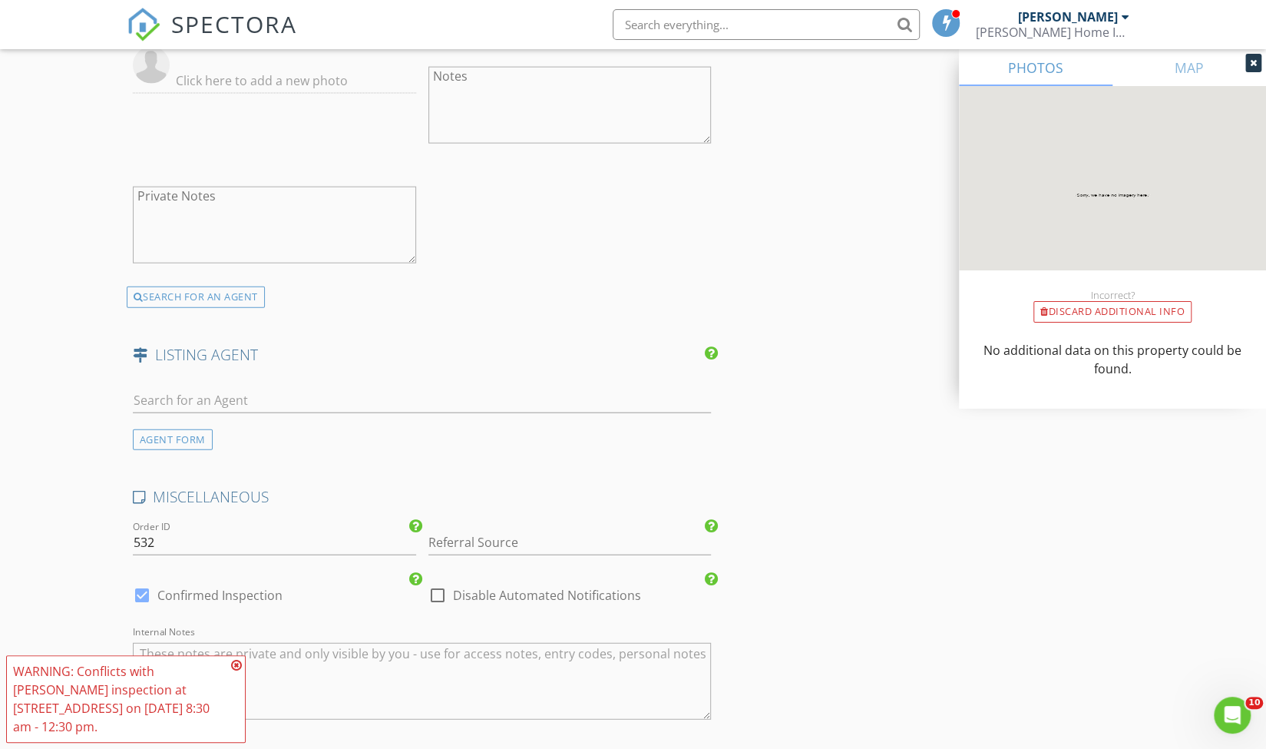
click at [232, 648] on textarea "Internal Notes" at bounding box center [422, 681] width 579 height 77
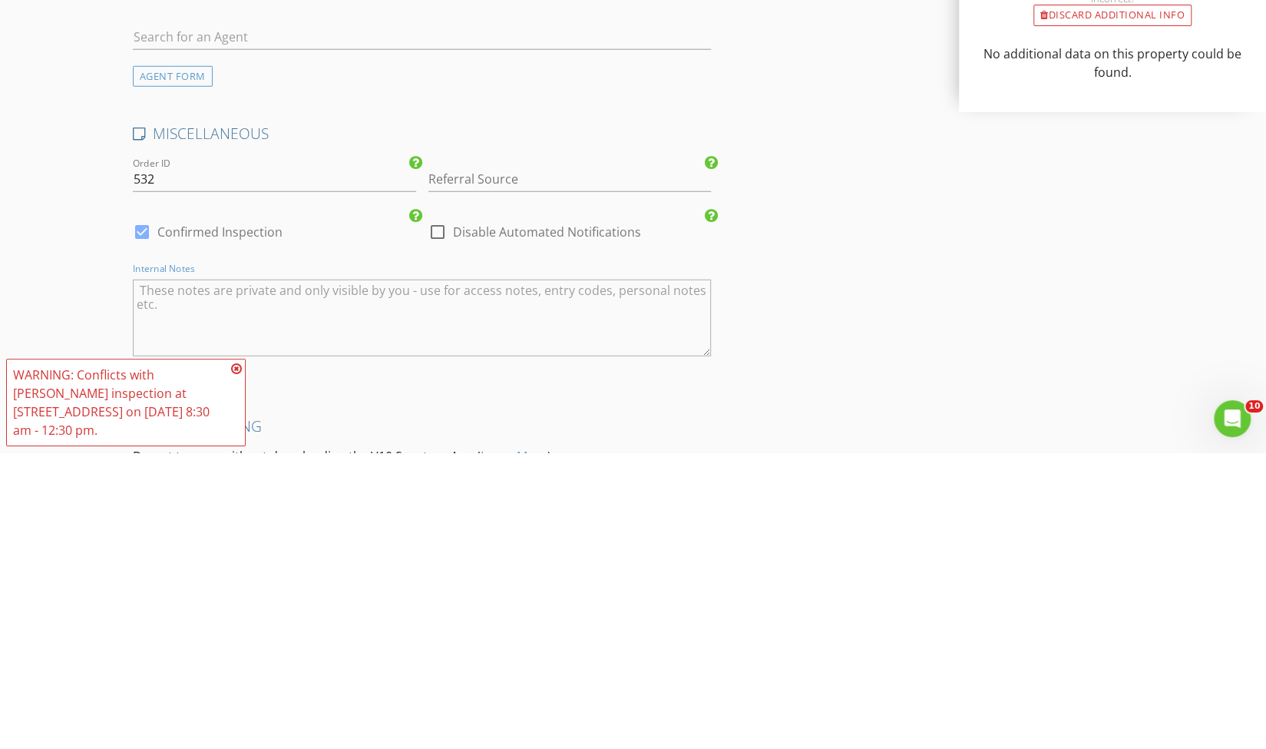
scroll to position [2425, 0]
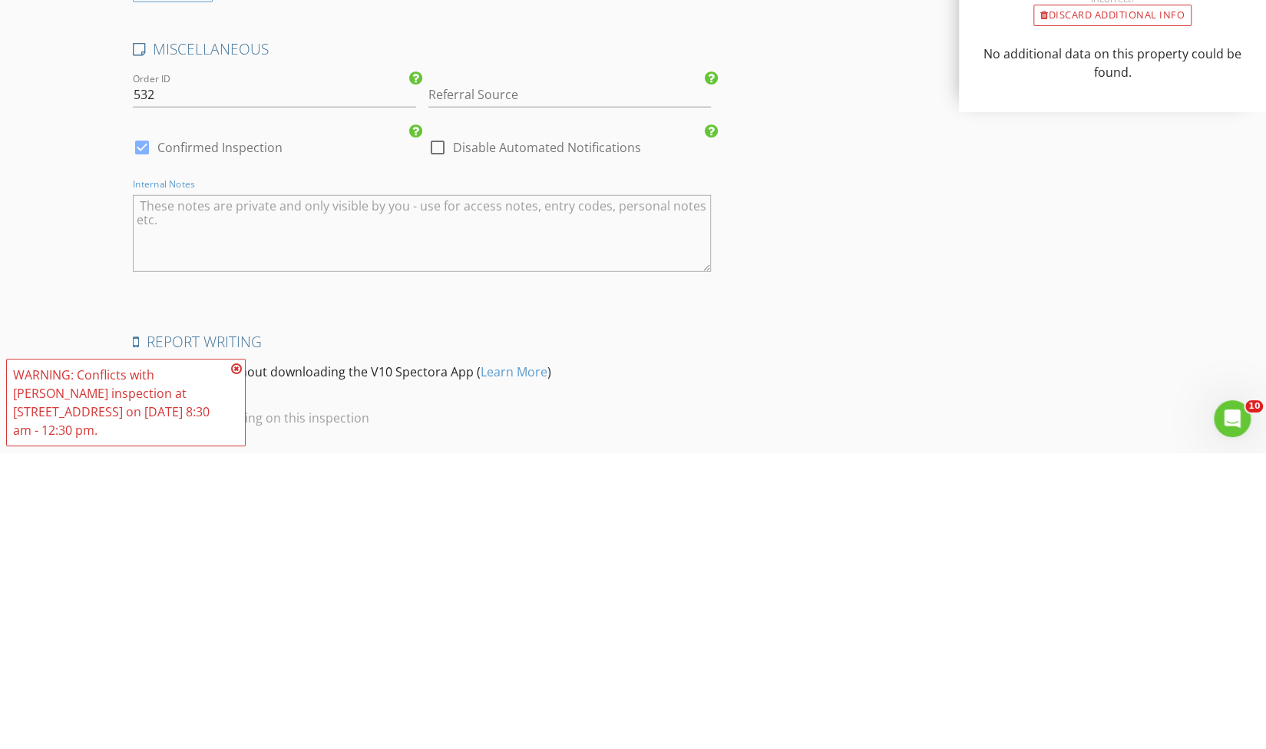
click at [236, 663] on icon at bounding box center [236, 665] width 11 height 12
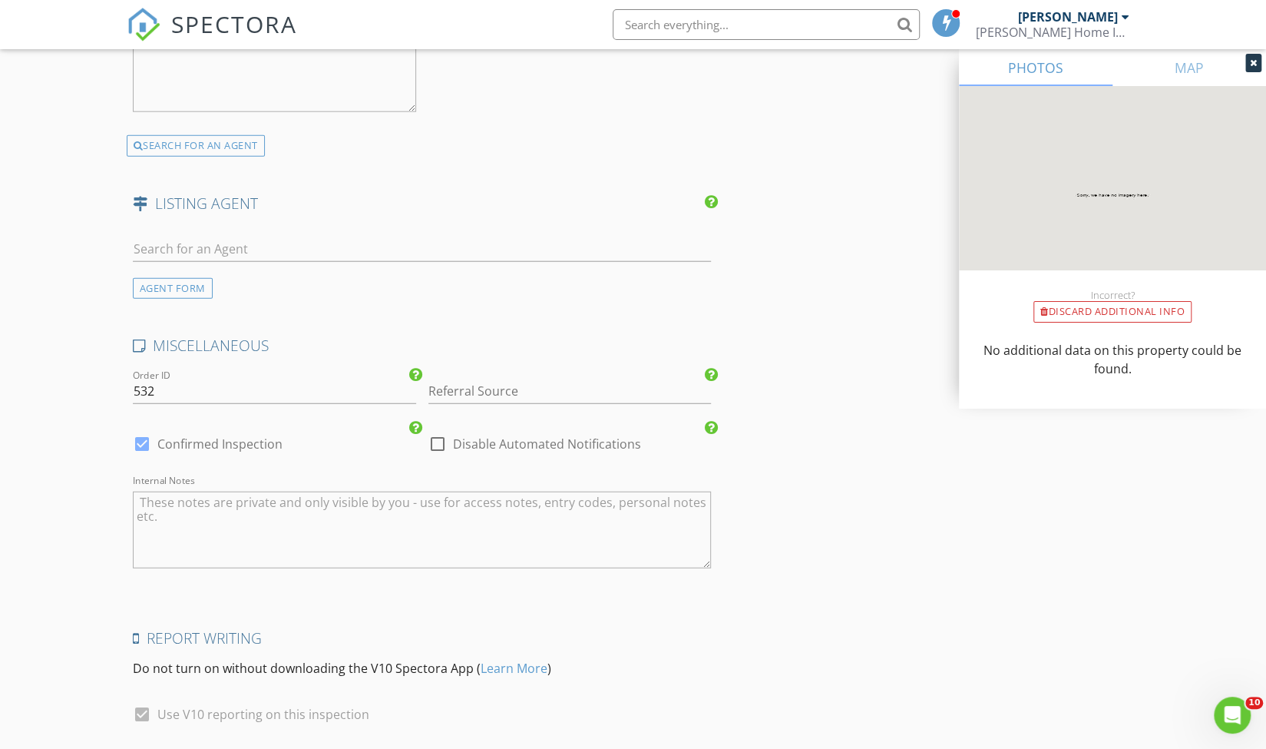
click at [194, 15] on span "SPECTORA" at bounding box center [234, 24] width 126 height 32
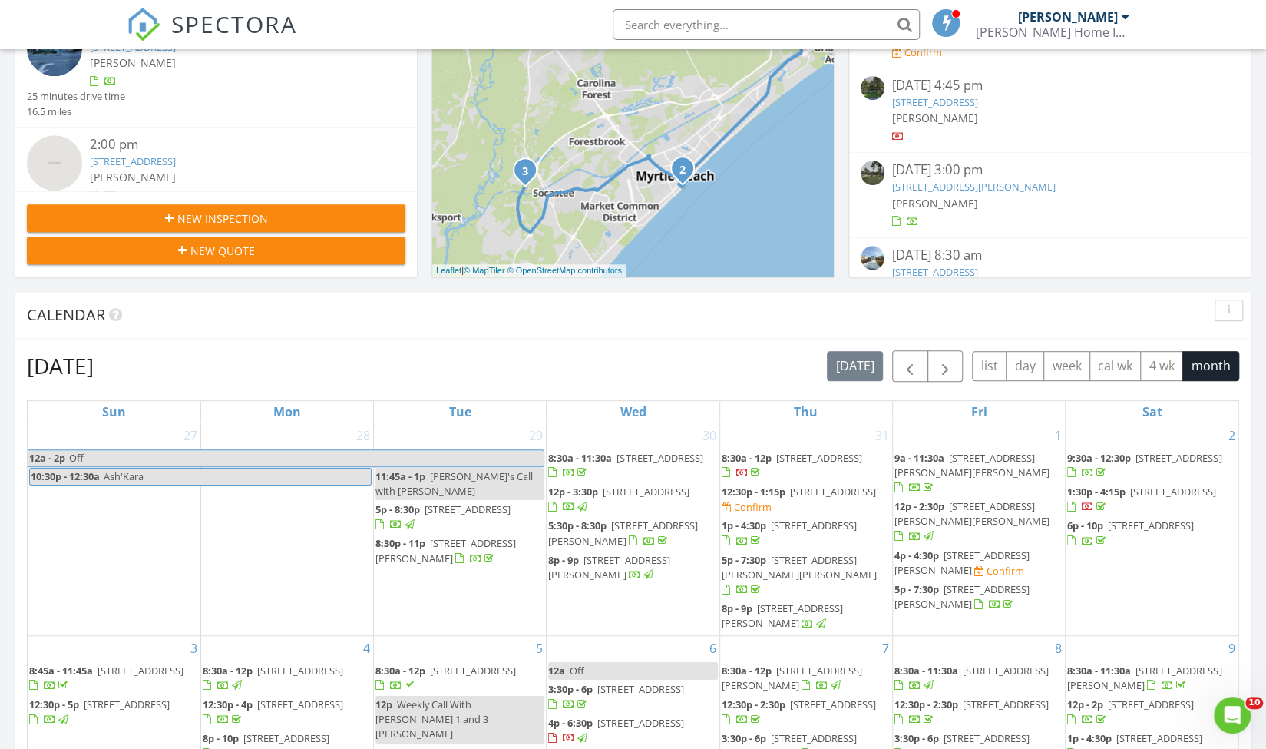
scroll to position [509, 0]
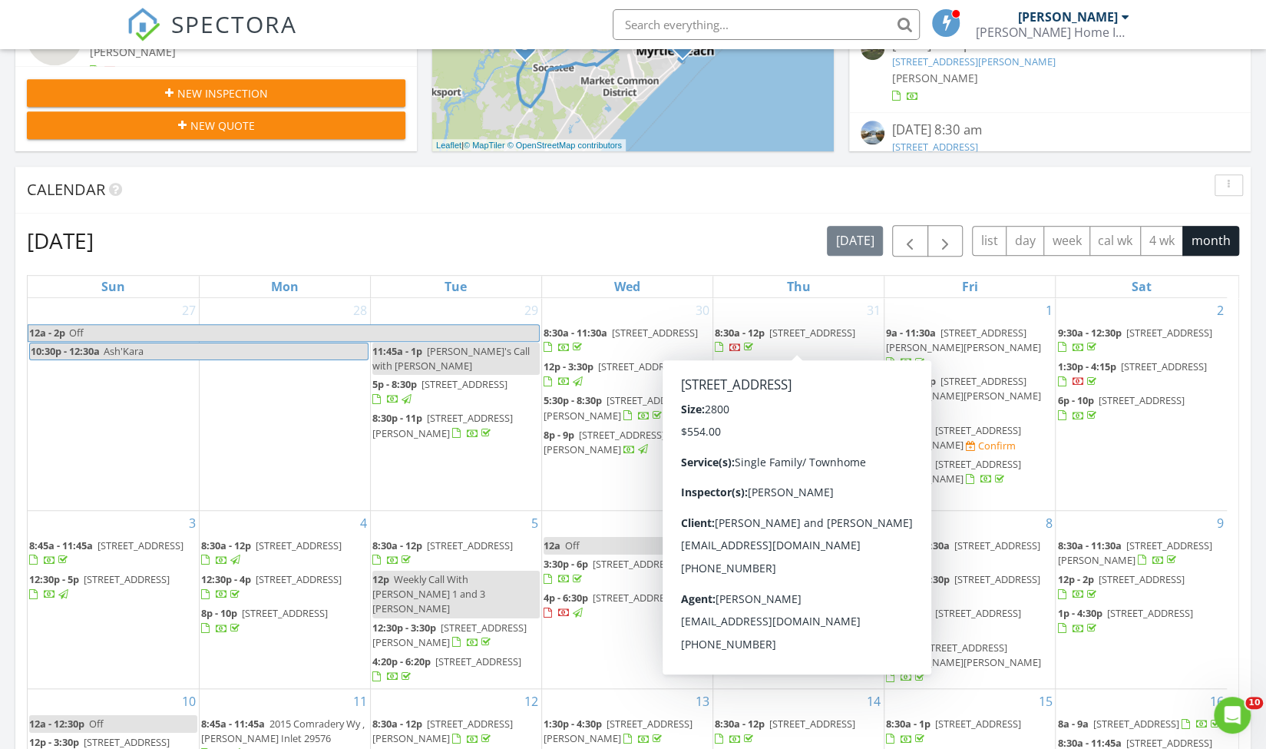
click at [775, 339] on span "1252 Safe Haven Dr, Myrtle Beach 29579" at bounding box center [813, 333] width 86 height 14
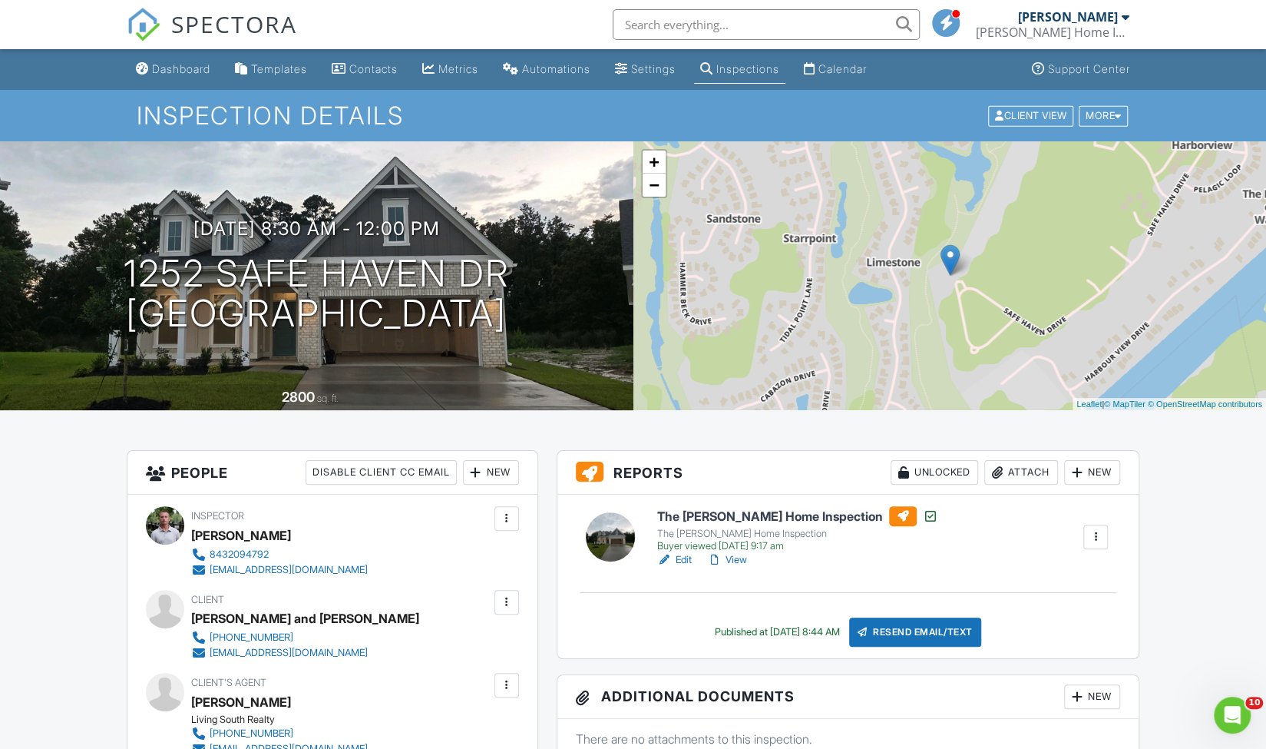
click at [737, 555] on link "View" at bounding box center [727, 559] width 40 height 15
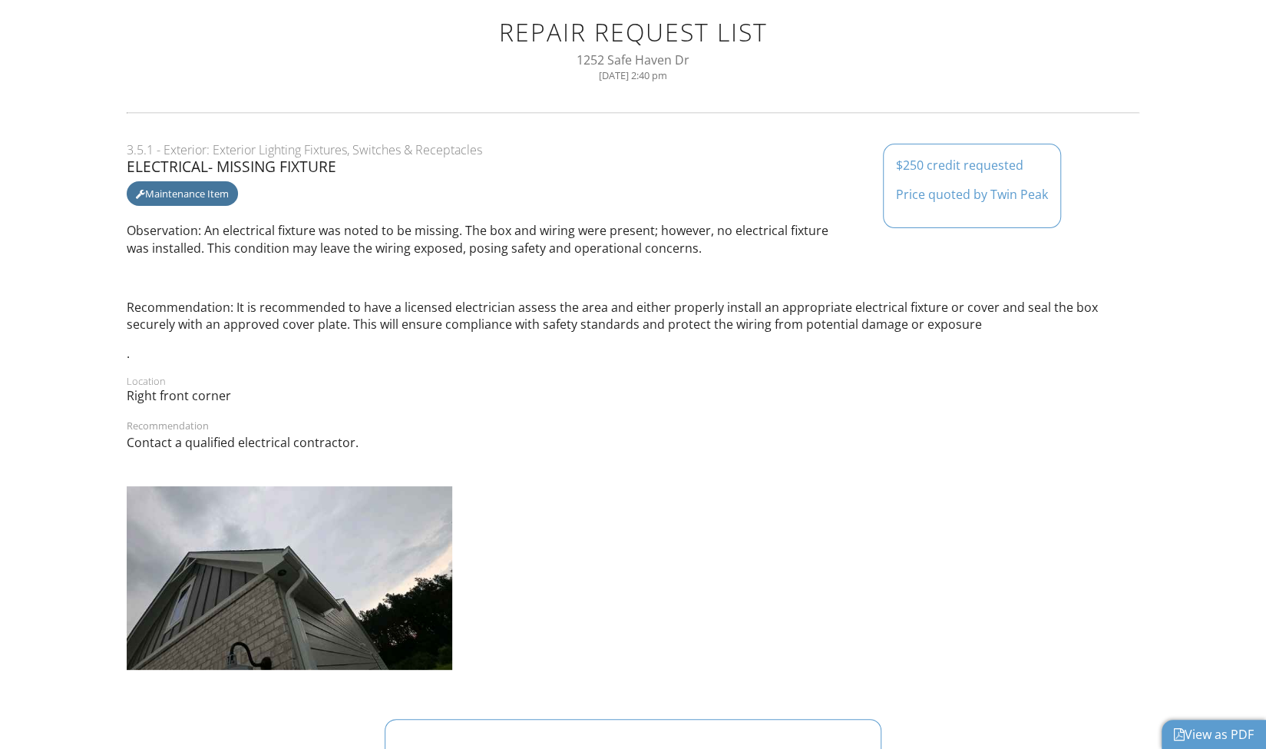
click at [958, 194] on p "Price quoted by Twin Peak" at bounding box center [972, 194] width 152 height 17
click at [1109, 735] on link "Edit RRB" at bounding box center [1101, 734] width 59 height 17
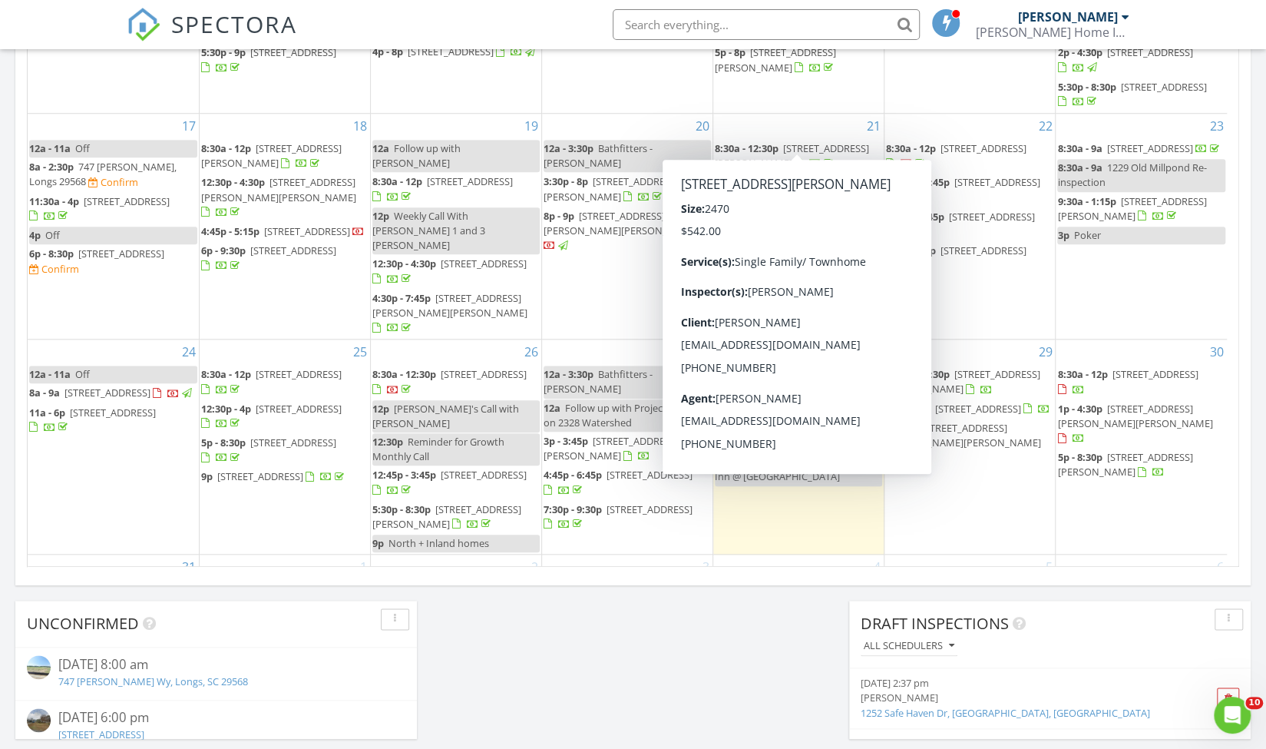
scroll to position [562, 0]
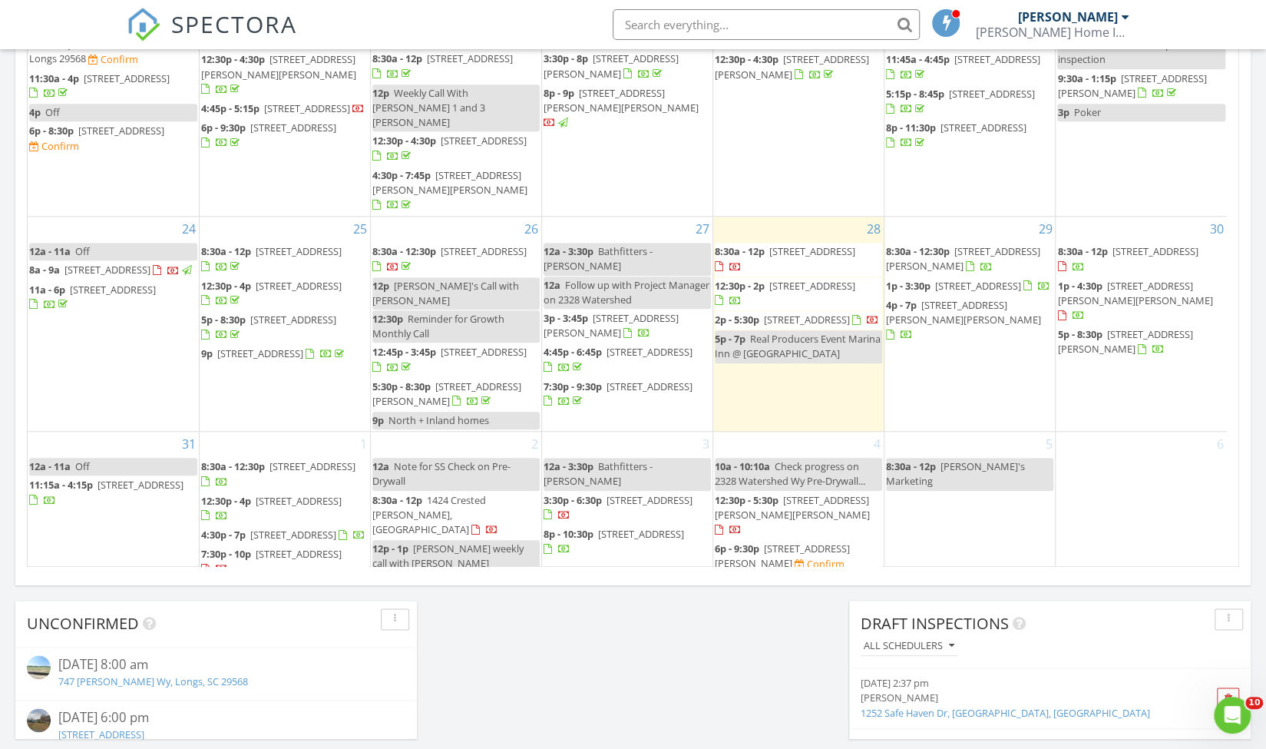
click at [607, 345] on span "775 Plantation Dr 59, Little River 29566" at bounding box center [650, 352] width 86 height 14
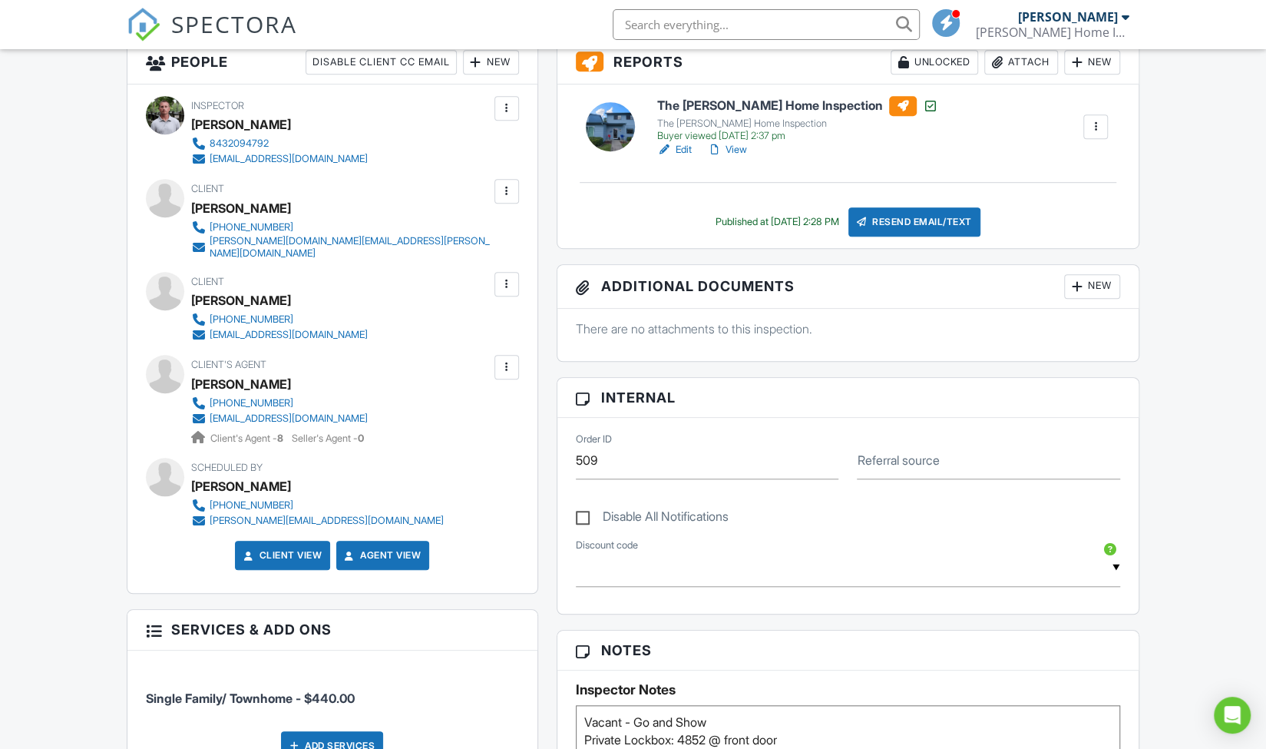
click at [502, 359] on div at bounding box center [506, 366] width 15 height 15
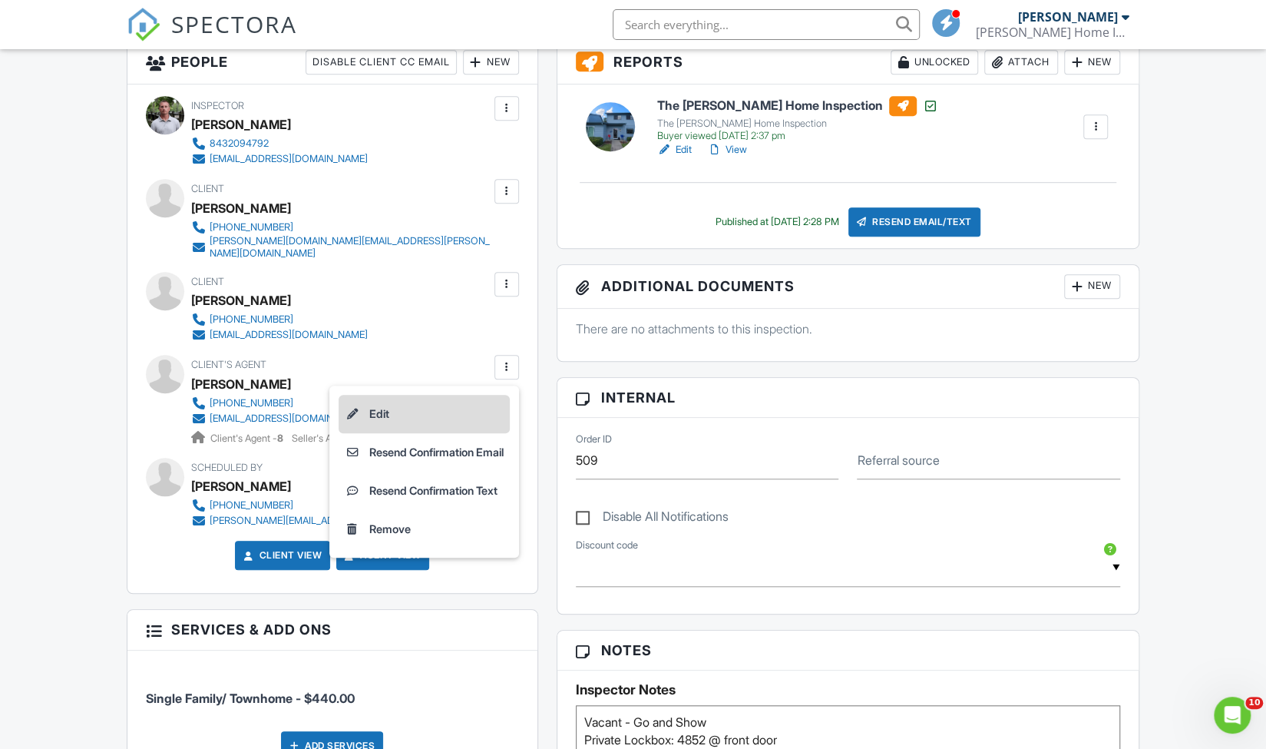
click at [395, 399] on li "Edit" at bounding box center [424, 414] width 171 height 38
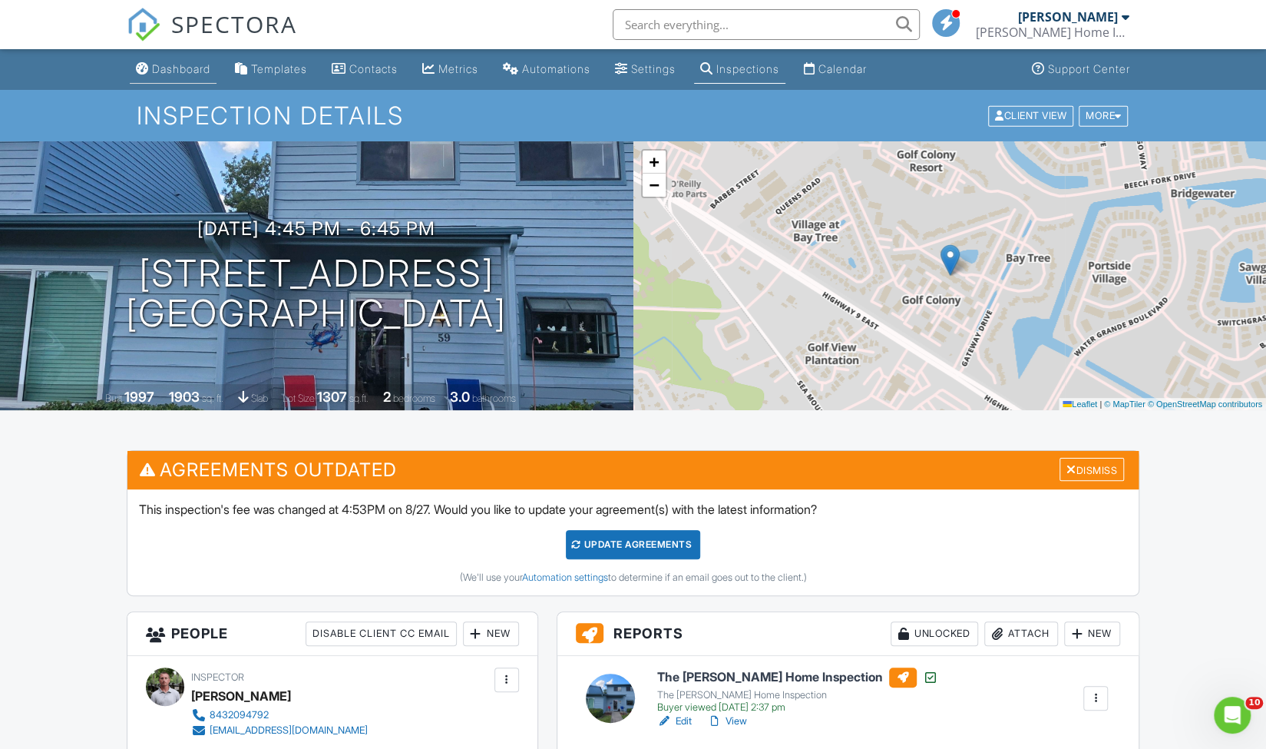
click at [164, 73] on div "Dashboard" at bounding box center [181, 68] width 58 height 13
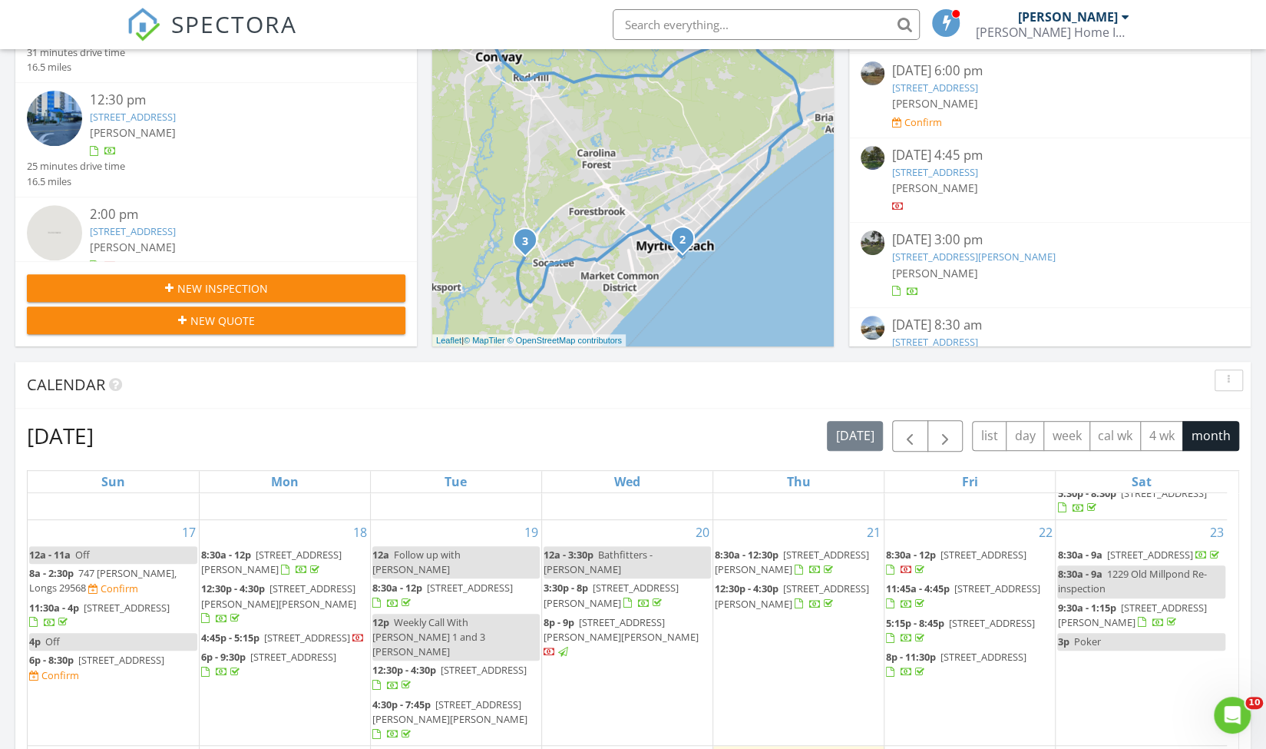
scroll to position [213, 0]
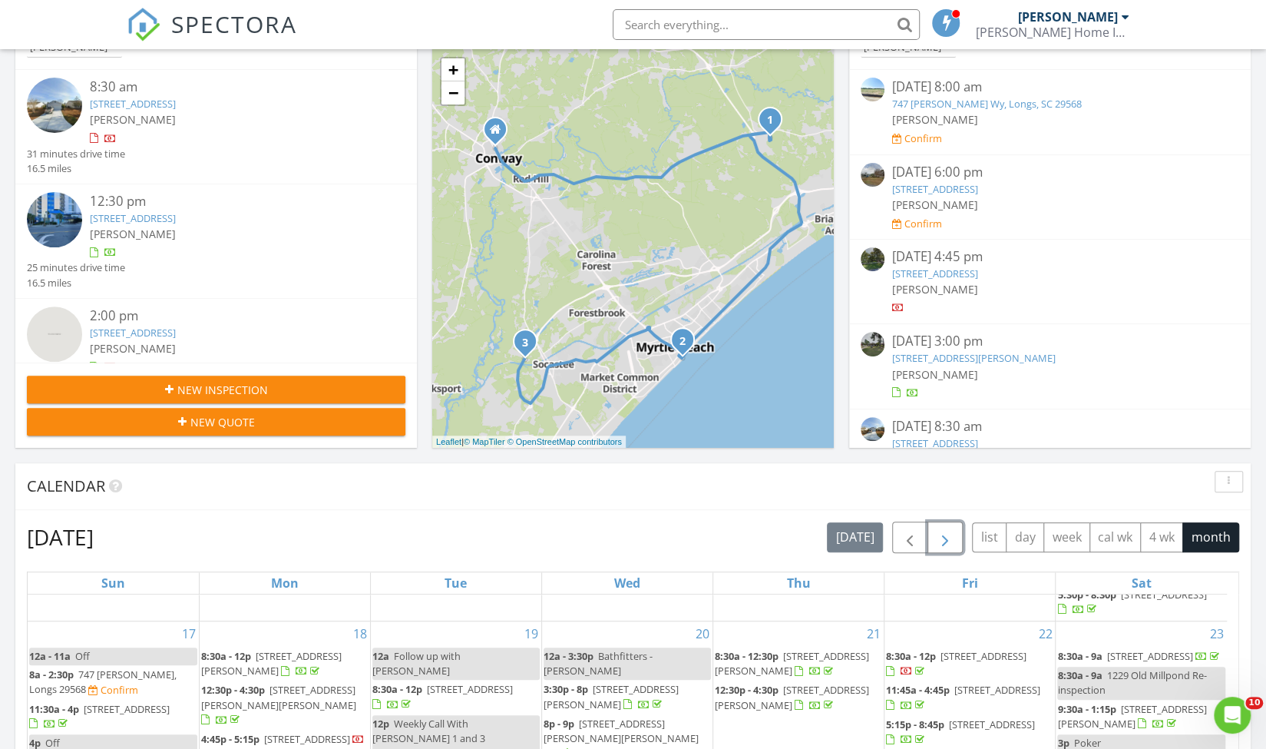
click at [949, 543] on span "button" at bounding box center [945, 537] width 18 height 18
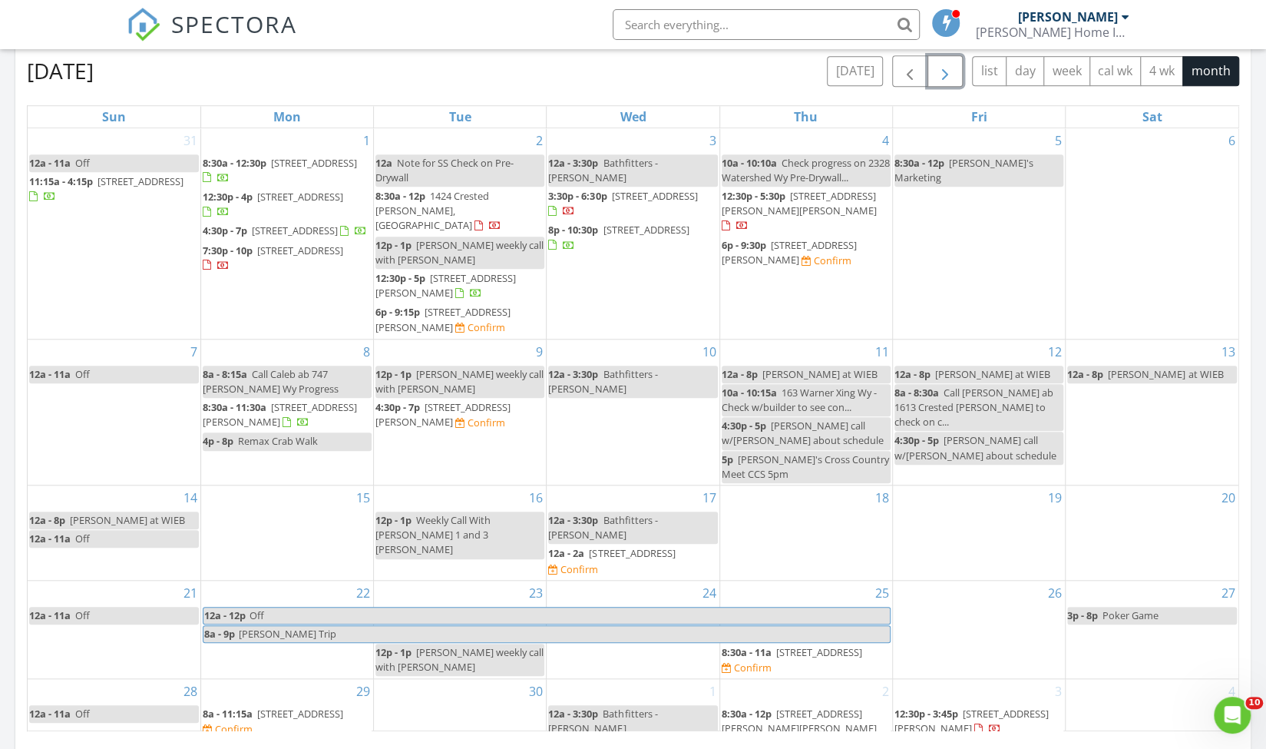
scroll to position [688, 0]
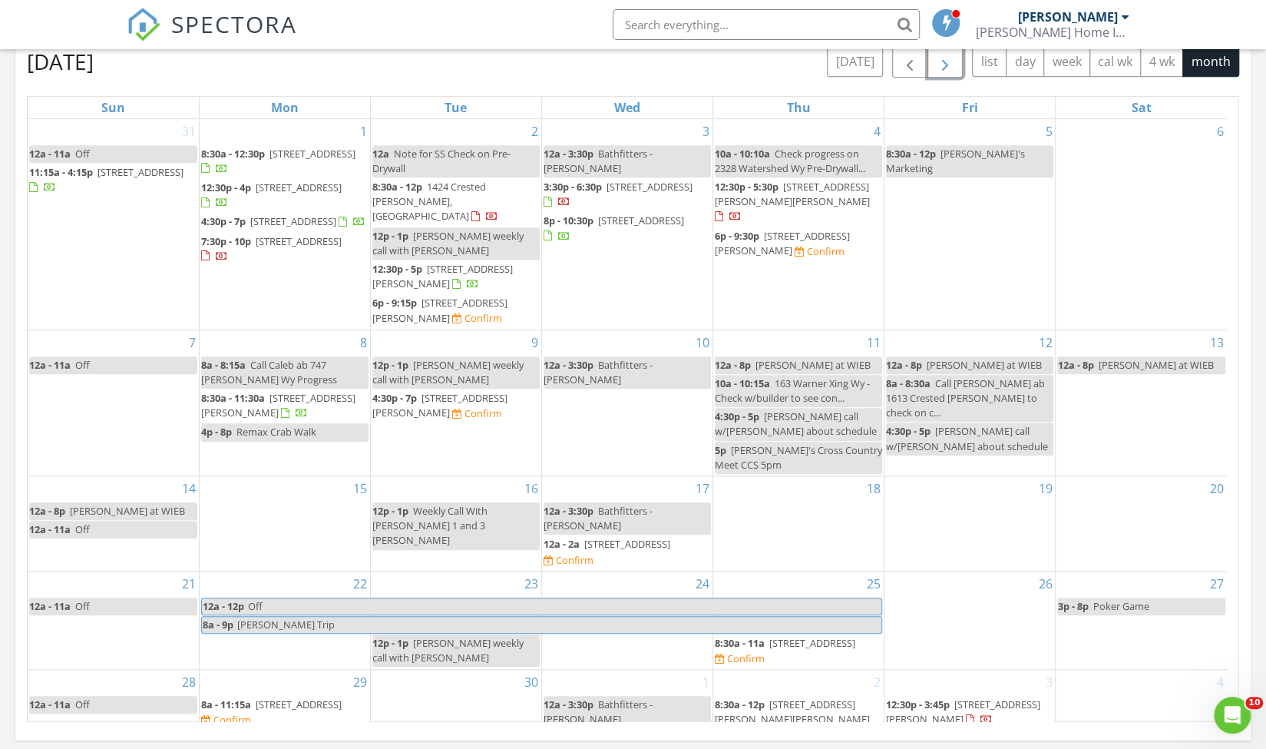
click at [644, 537] on span "6065 Zoe Way , Myrtle Beach 29588" at bounding box center [627, 544] width 86 height 14
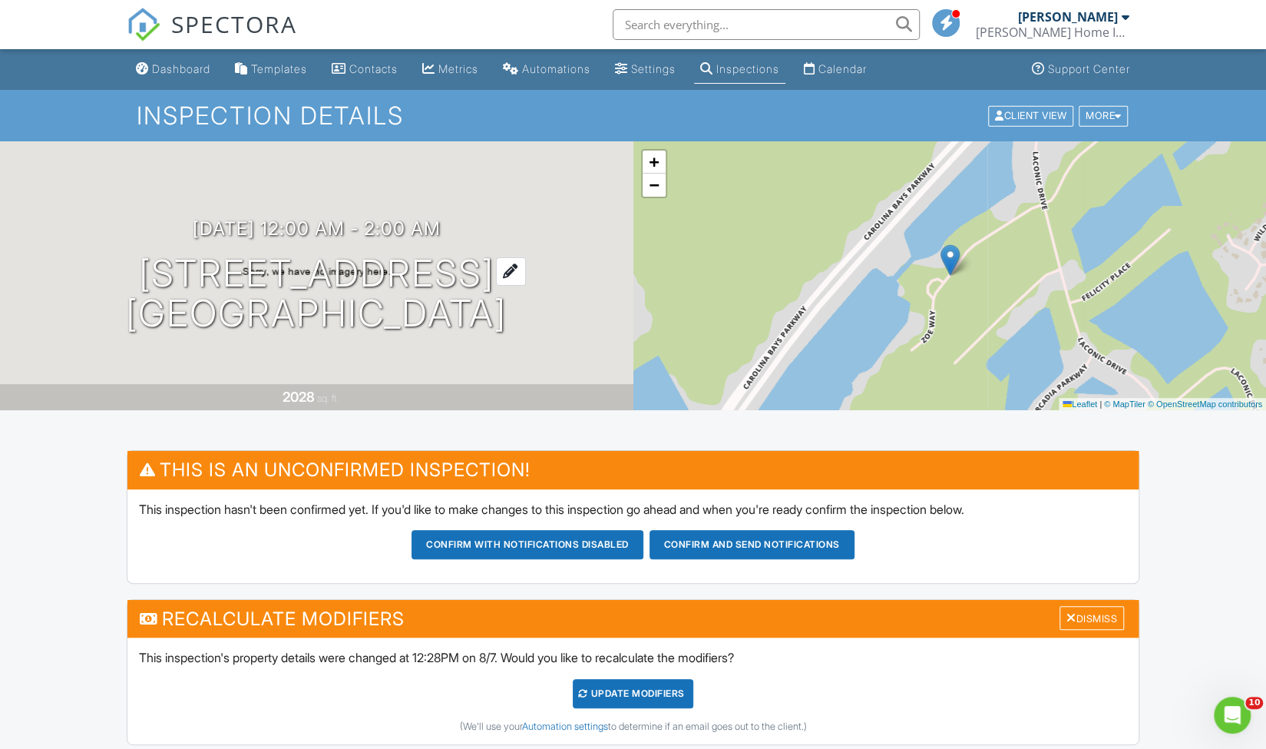
click at [293, 261] on h1 "6065 Zoe Way Myrtle Beach, SC 29588" at bounding box center [316, 293] width 381 height 81
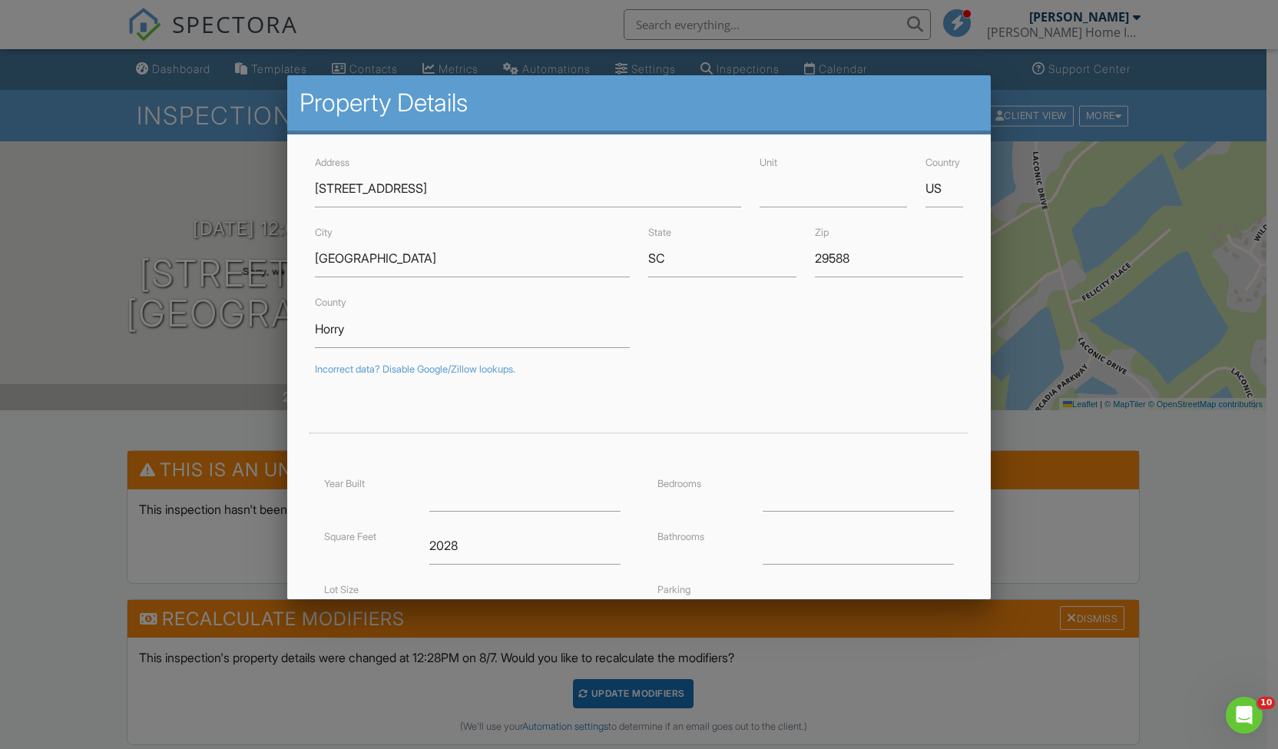
click at [46, 475] on div at bounding box center [639, 391] width 1278 height 936
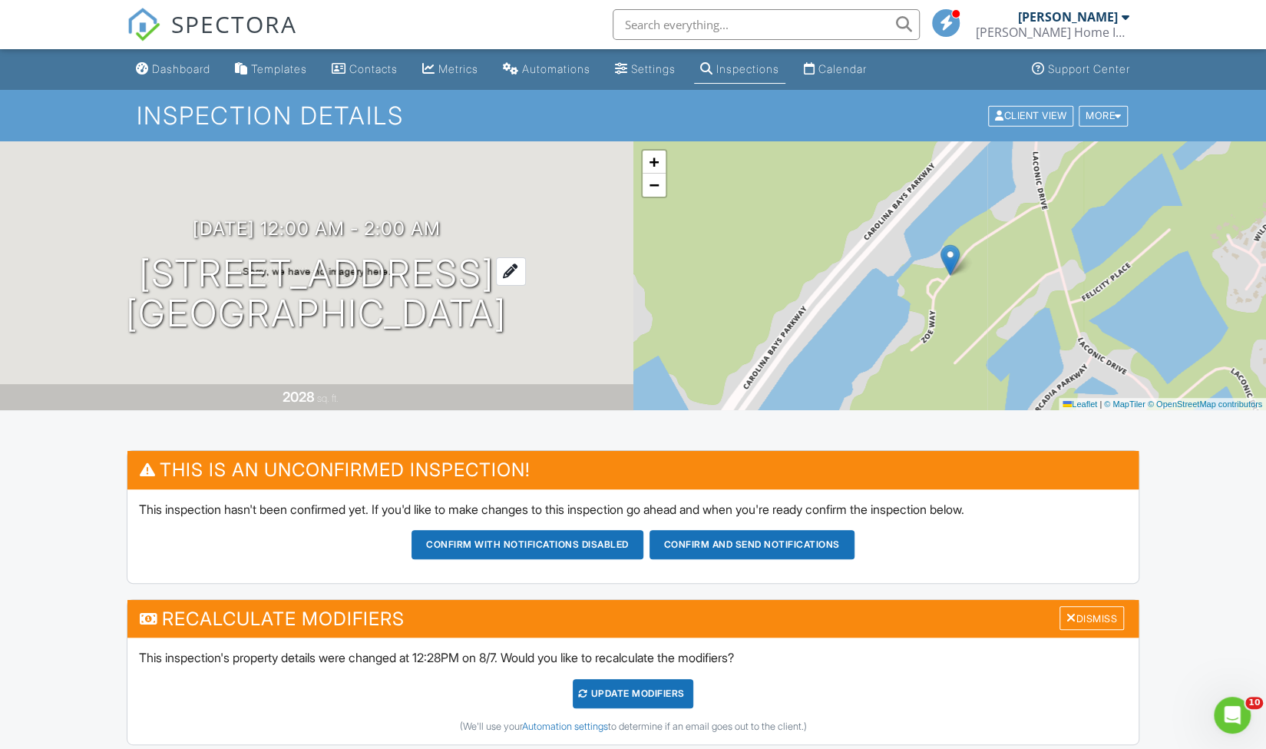
click at [246, 263] on h1 "6065 Zoe Way Myrtle Beach, SC 29588" at bounding box center [316, 293] width 381 height 81
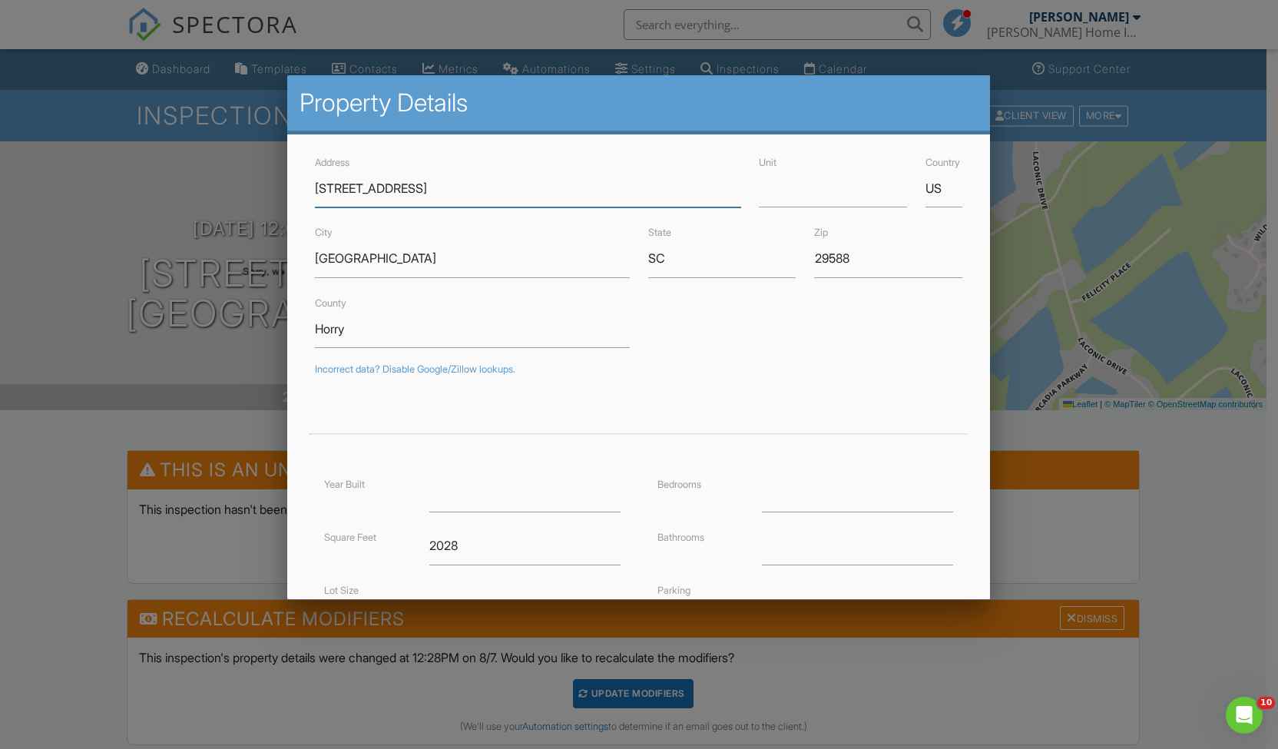
click at [431, 177] on input "6065 Zoe Way" at bounding box center [527, 189] width 425 height 38
click at [343, 188] on input "6065 Zoe Way" at bounding box center [527, 189] width 425 height 38
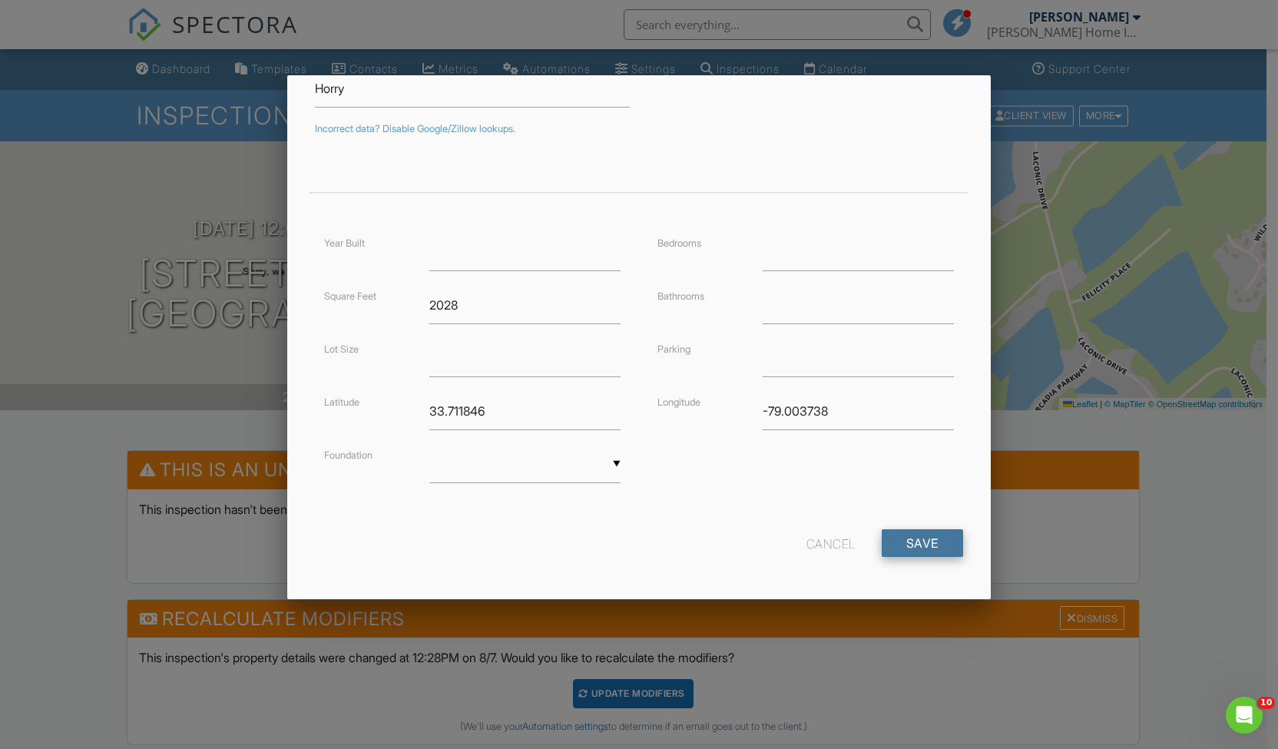
type input "[STREET_ADDRESS]"
click at [909, 542] on input "Save" at bounding box center [922, 543] width 81 height 28
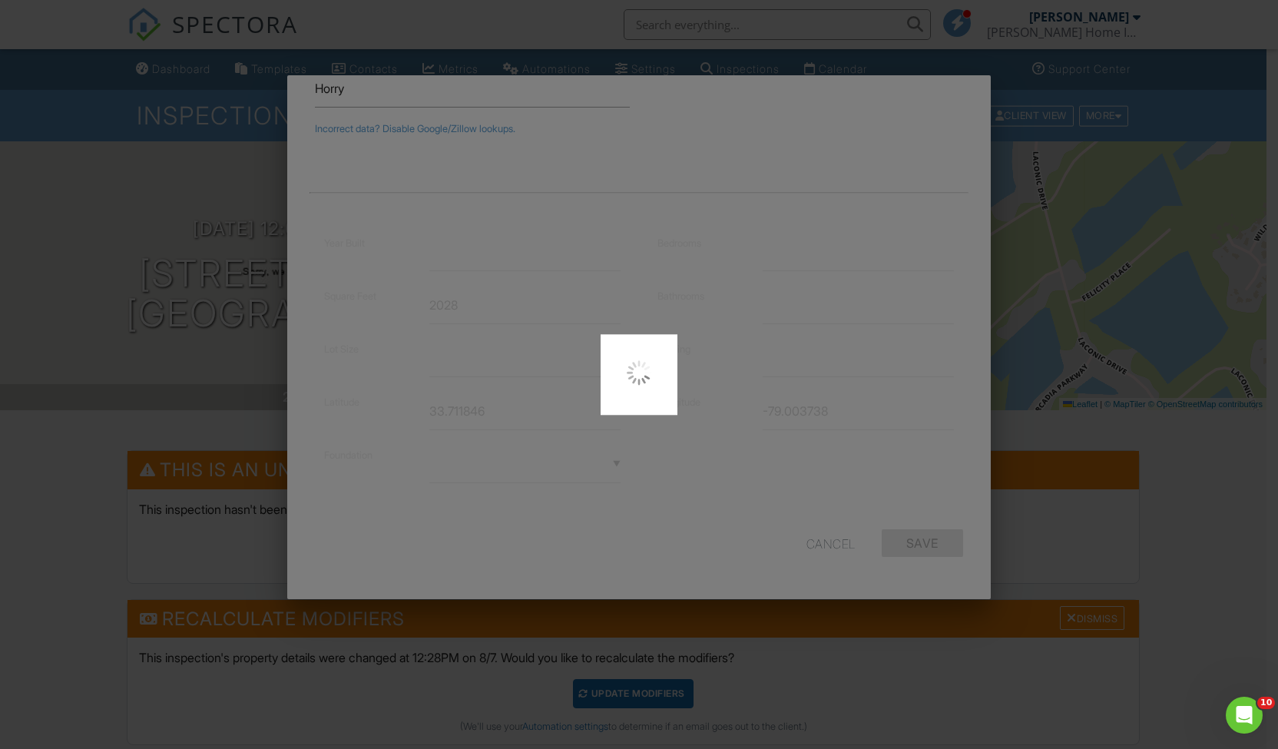
type input "33.7118462"
type input "-79.0037375"
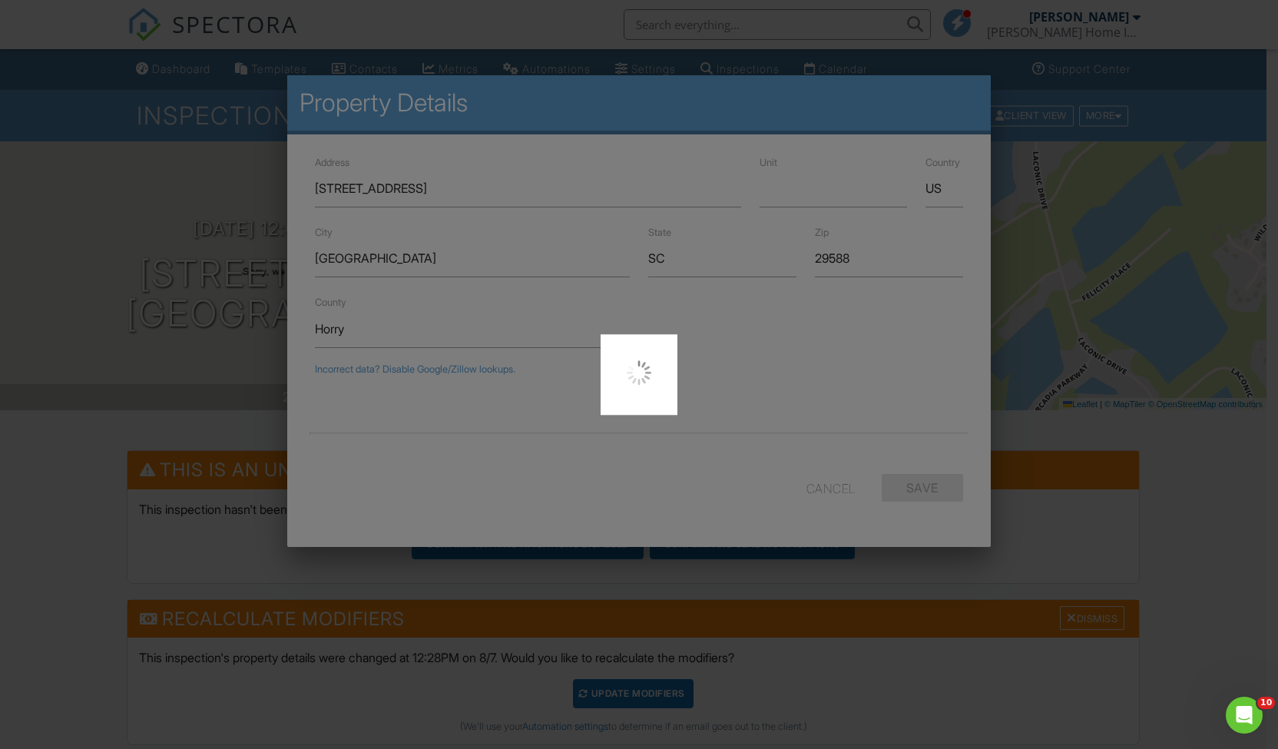
scroll to position [0, 0]
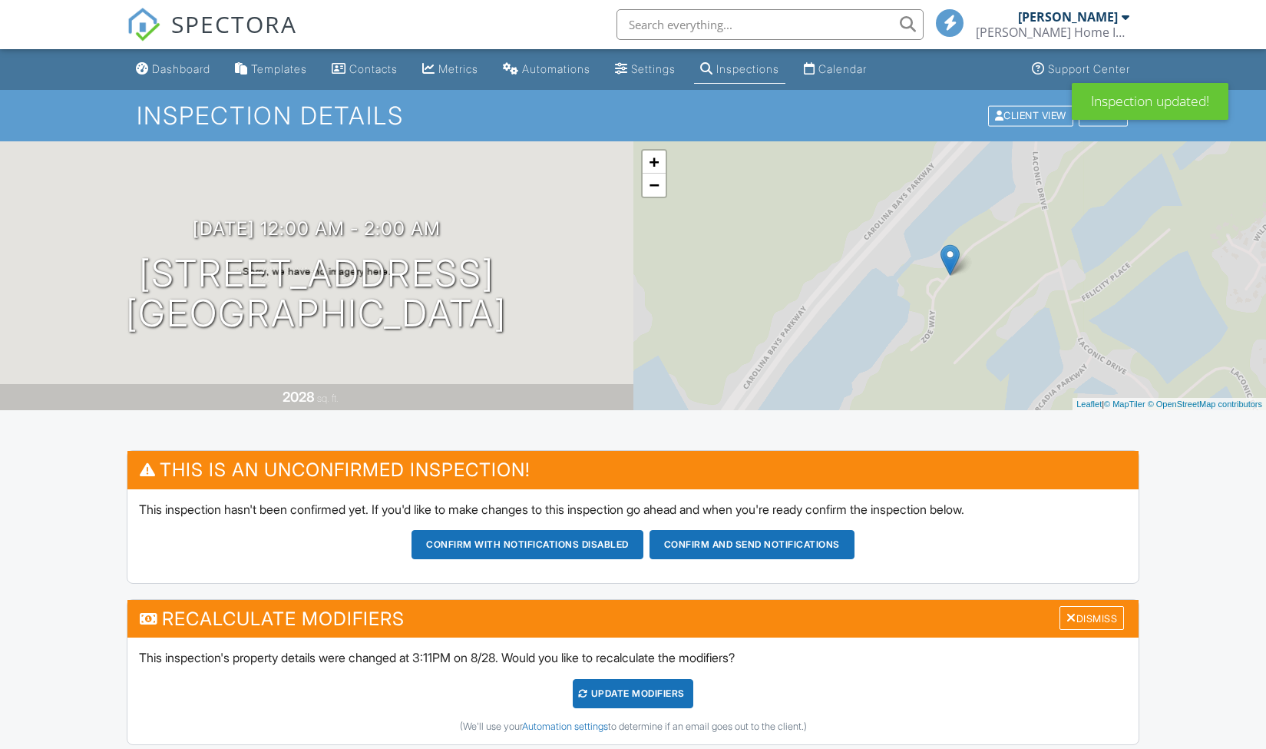
scroll to position [869, 0]
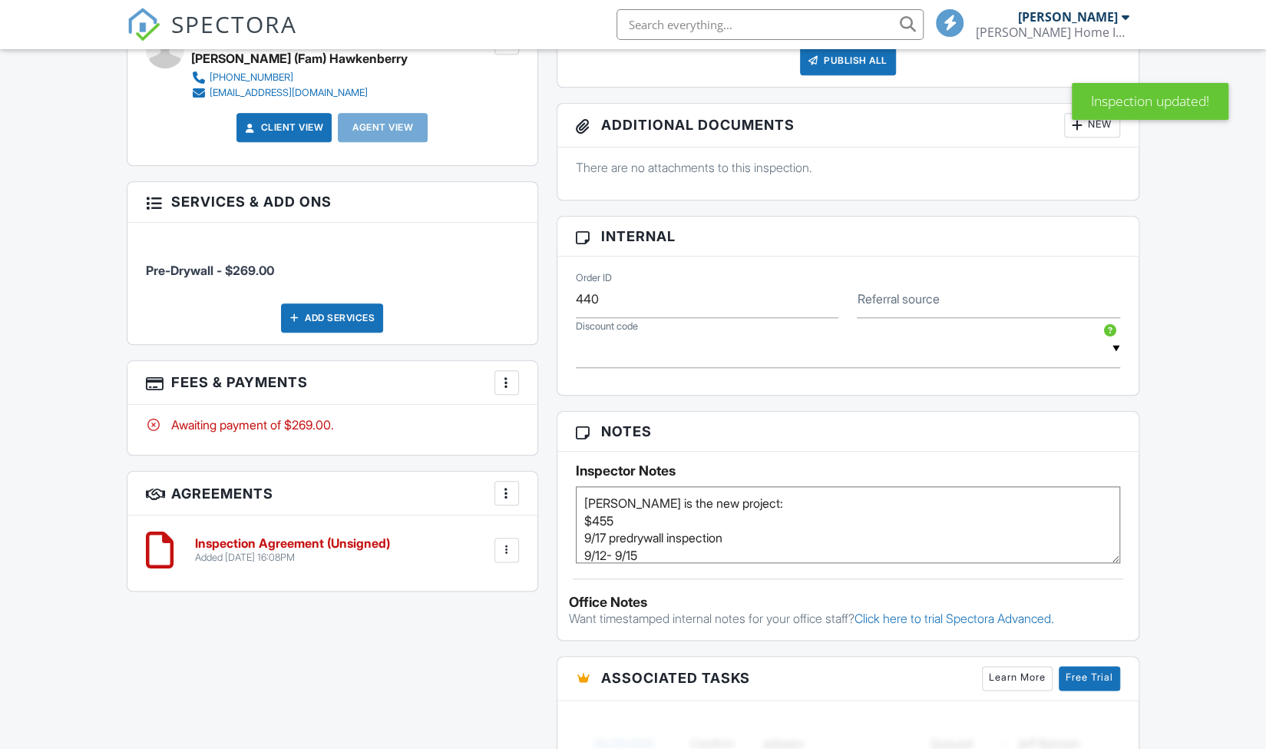
click at [88, 469] on div "Dashboard Templates Contacts Metrics Automations Settings Inspections Calendar …" at bounding box center [633, 248] width 1266 height 2137
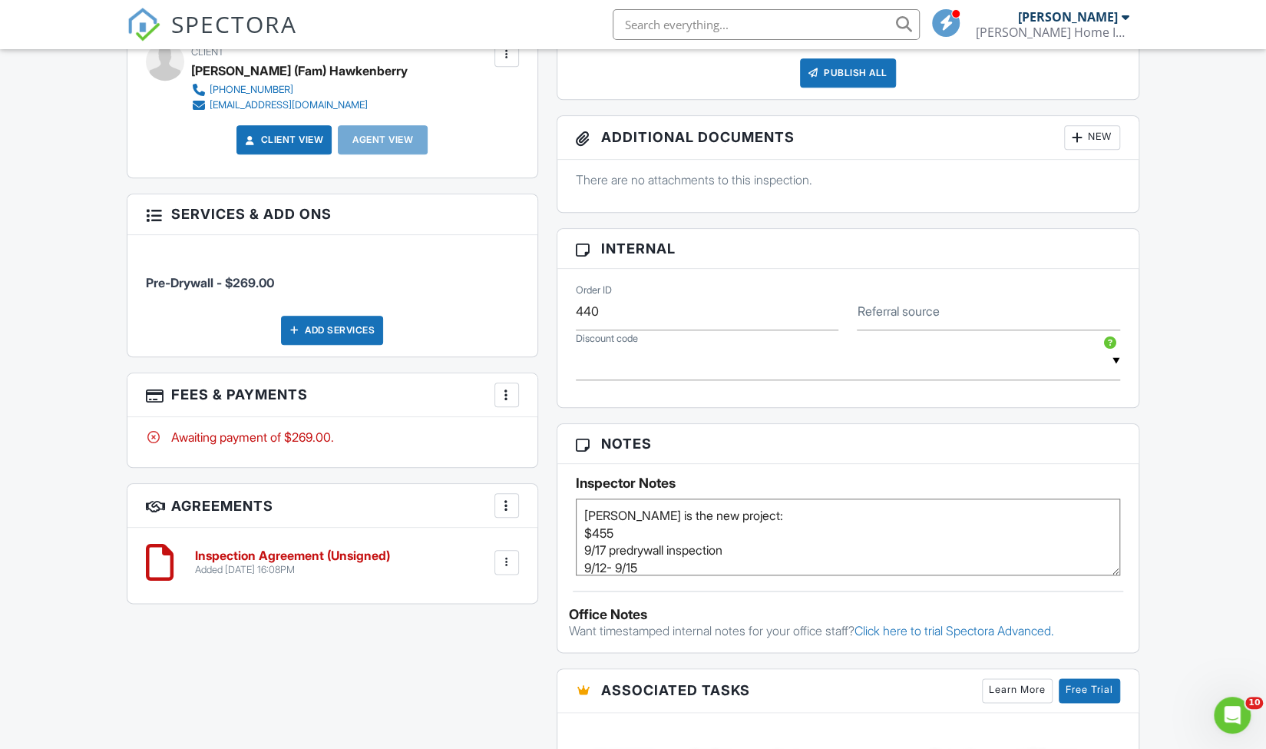
scroll to position [846, 0]
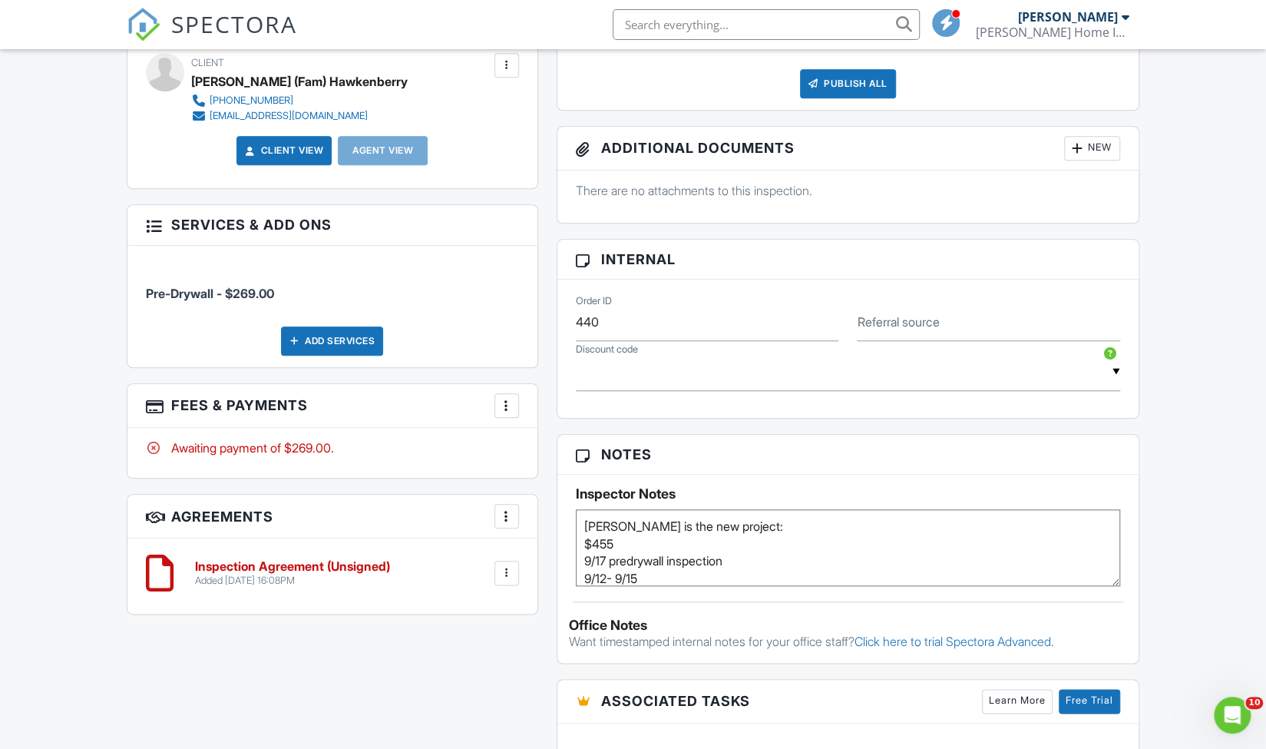
click at [816, 515] on textarea "Tyler is the new project: $455 9/17 predrywall inspection 9/12- 9/15 Call Tanne…" at bounding box center [848, 547] width 545 height 77
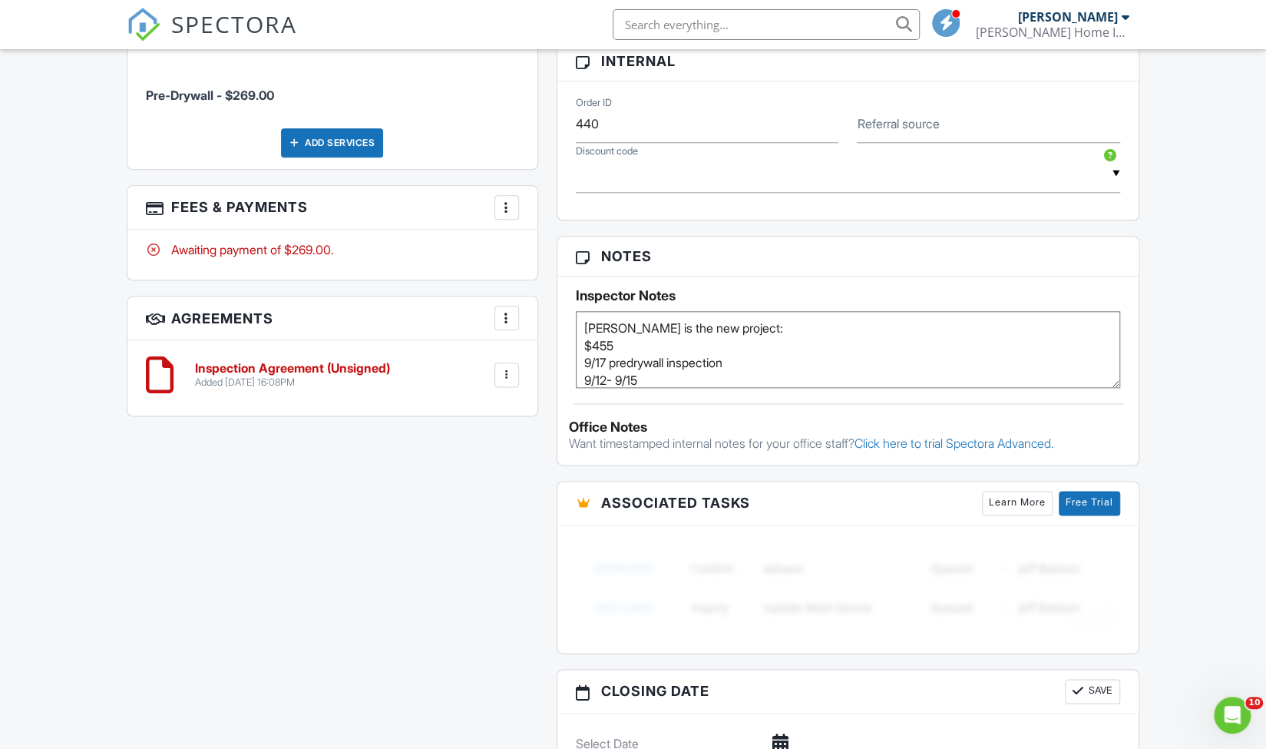
scroll to position [1038, 0]
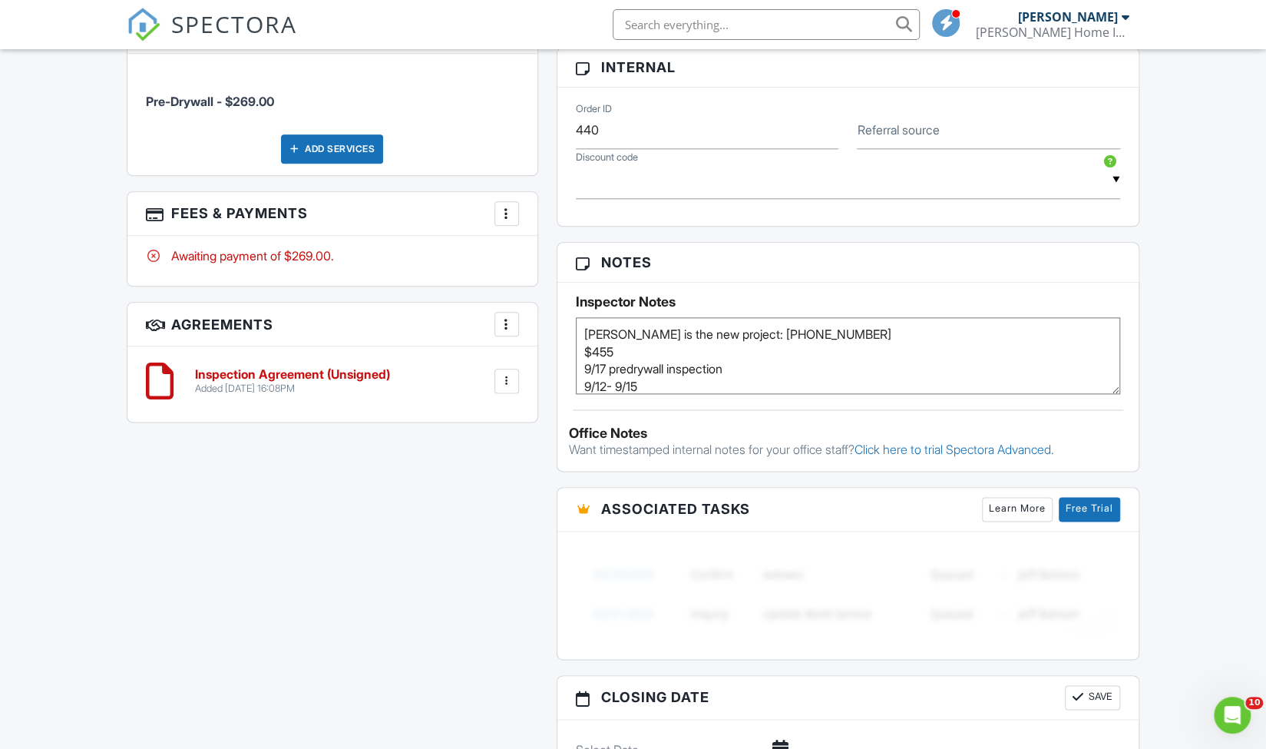
type textarea "[PERSON_NAME] is the new project: [PHONE_NUMBER] $455 9/17 predrywall inspectio…"
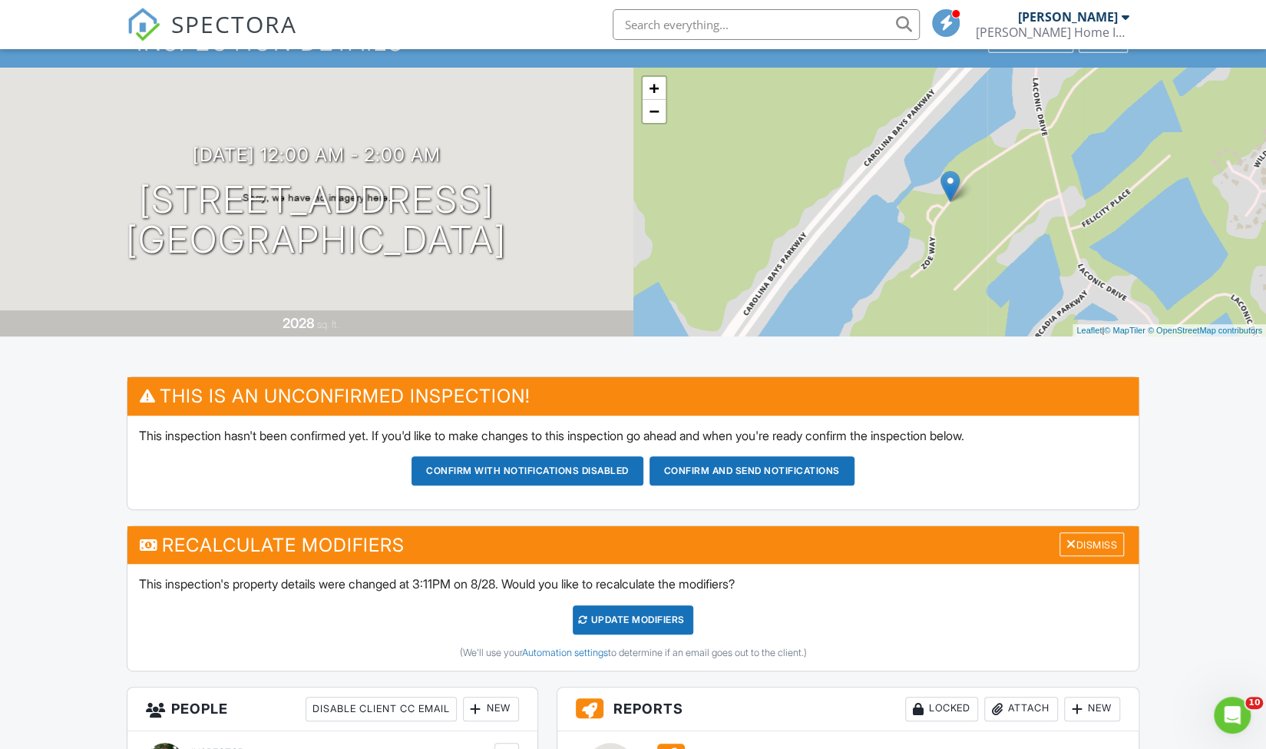
scroll to position [0, 0]
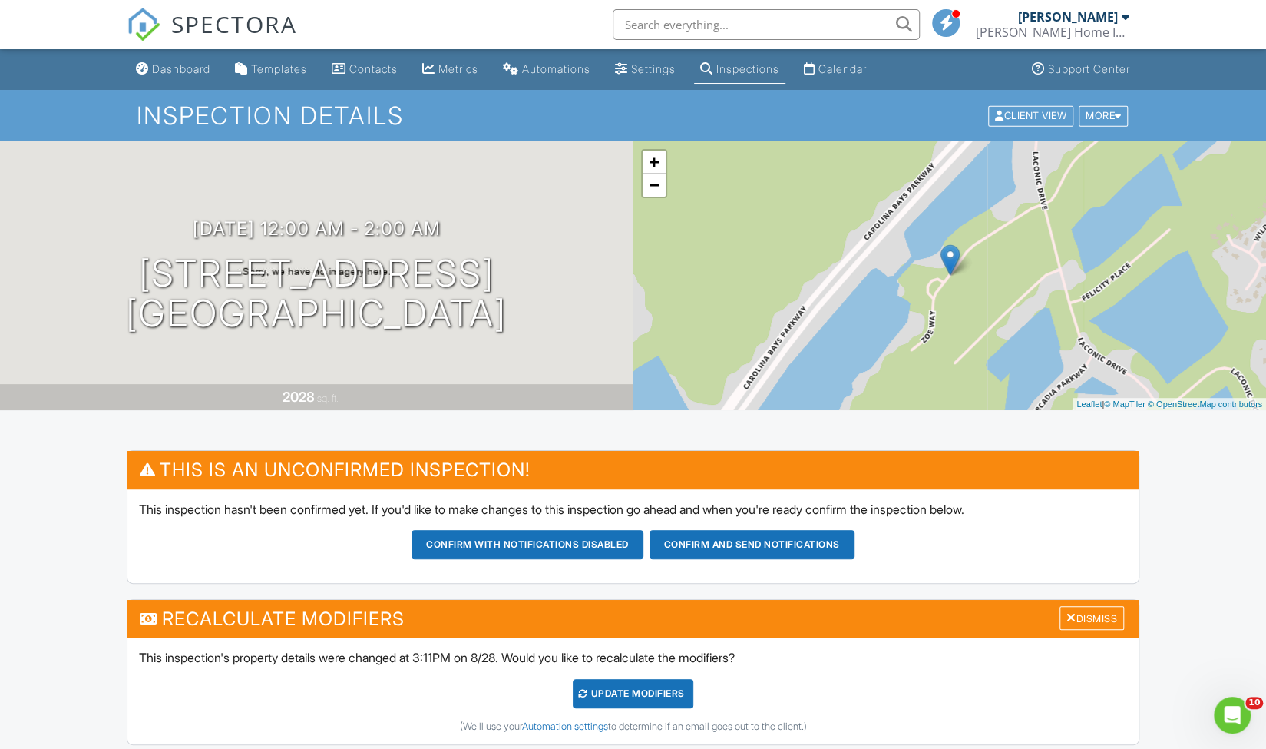
click at [167, 51] on link "SPECTORA" at bounding box center [212, 37] width 171 height 32
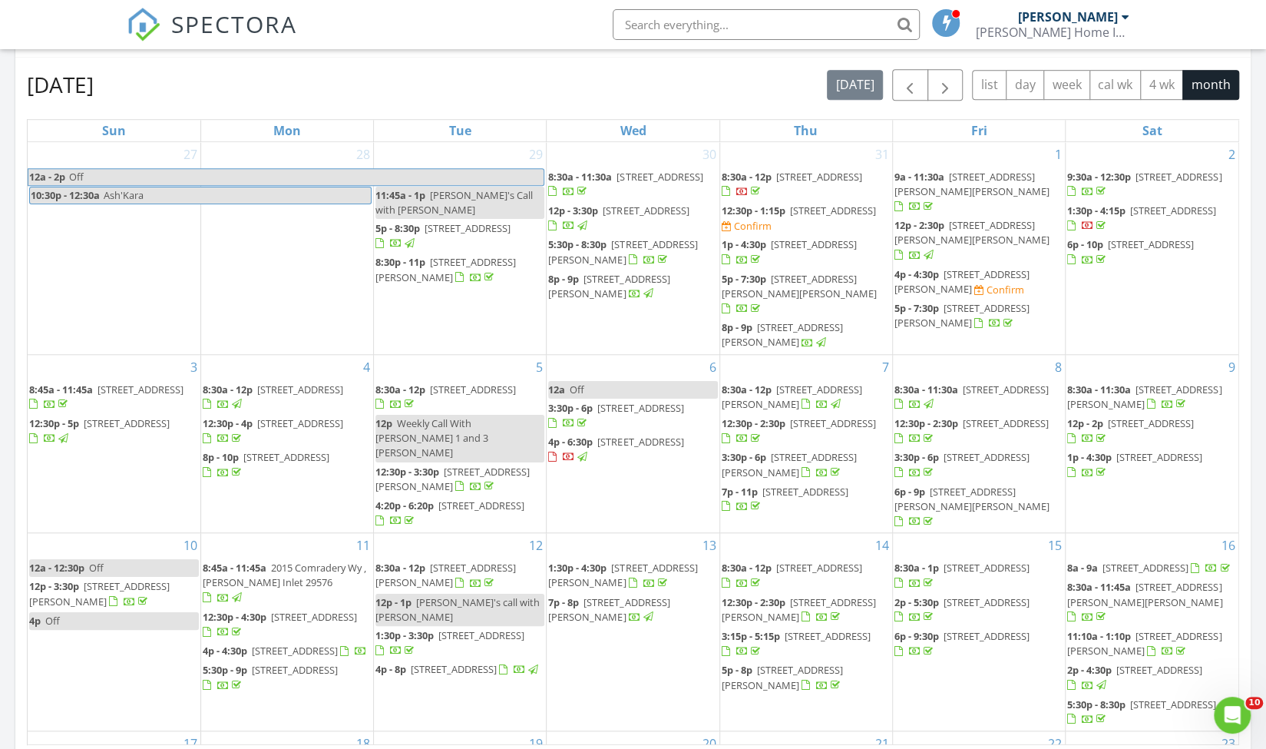
scroll to position [668, 0]
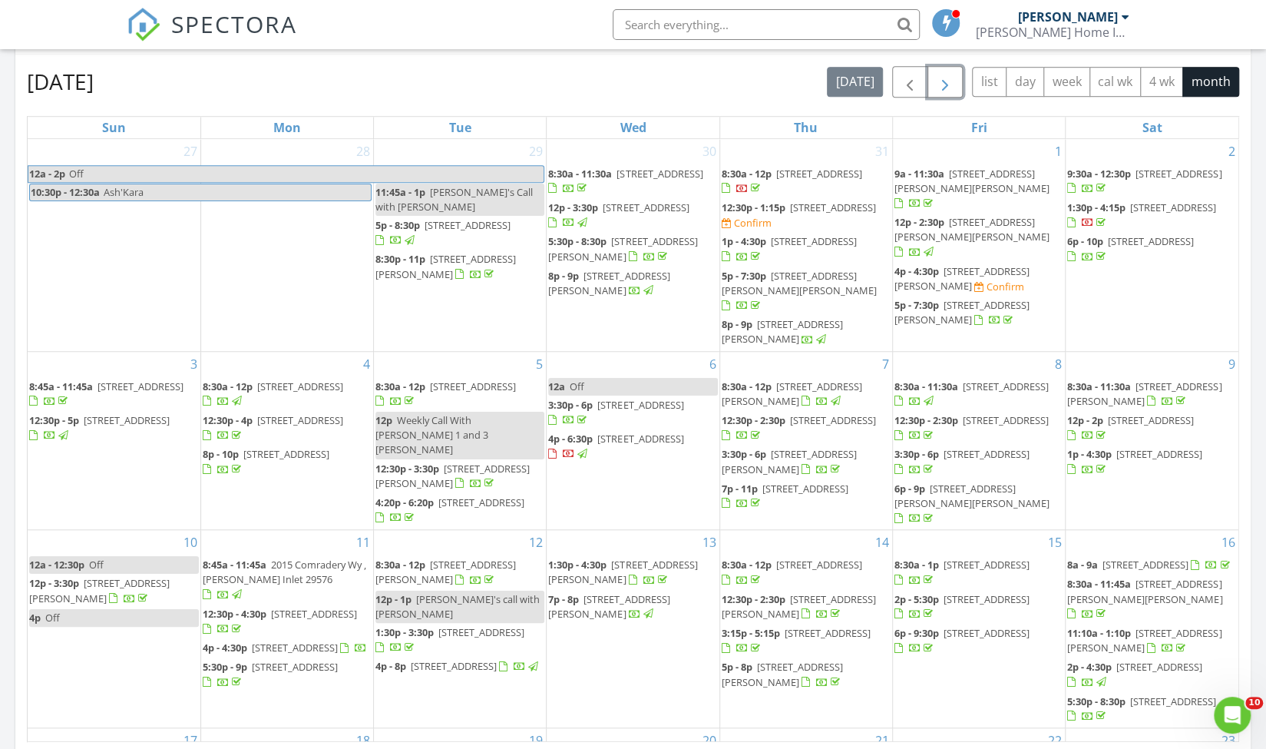
click at [955, 86] on span "button" at bounding box center [945, 82] width 18 height 18
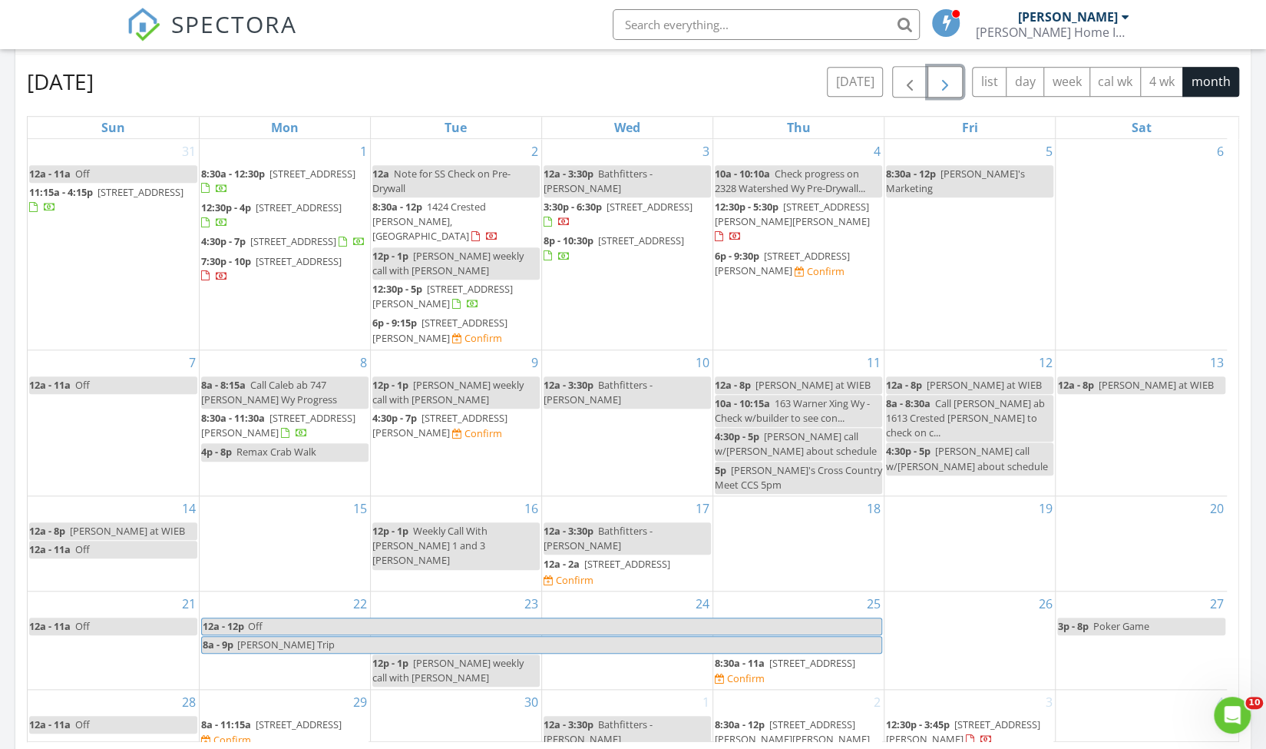
click at [568, 557] on span "12a - 2a" at bounding box center [562, 564] width 36 height 14
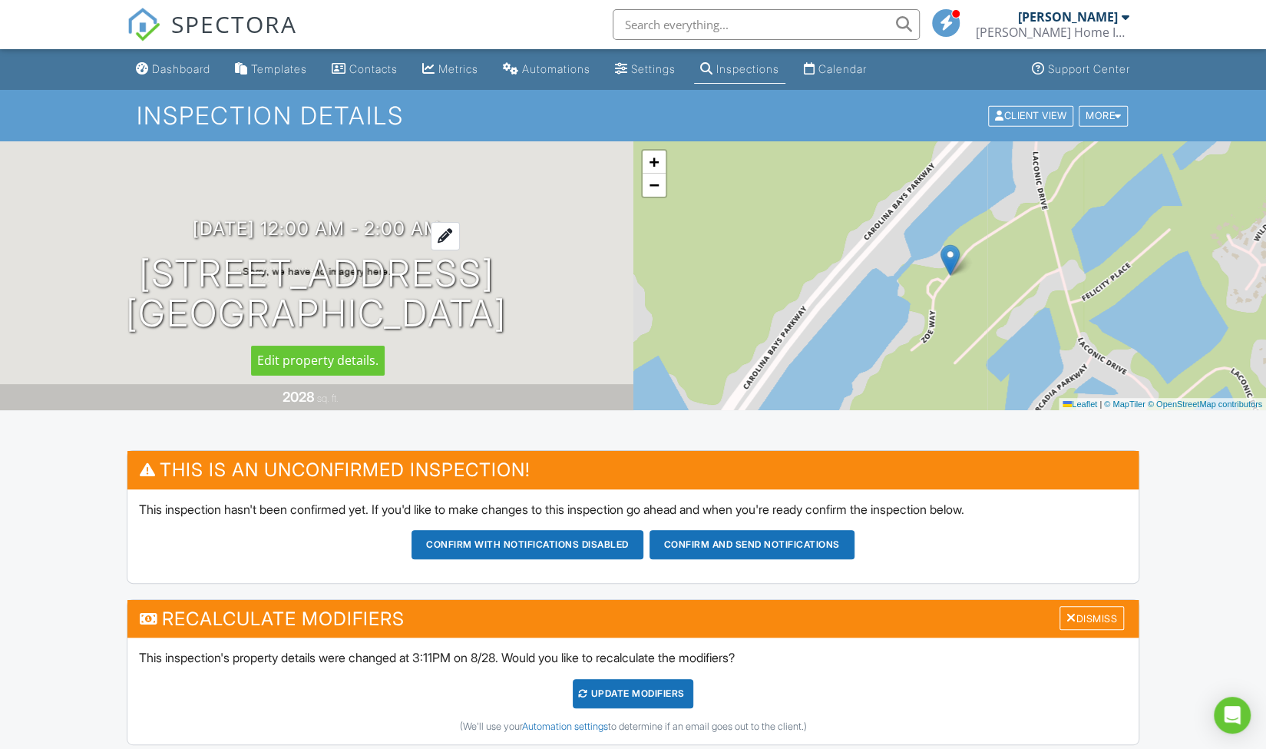
click at [223, 225] on h3 "[DATE] 12:00 am - 2:00 am" at bounding box center [317, 228] width 248 height 21
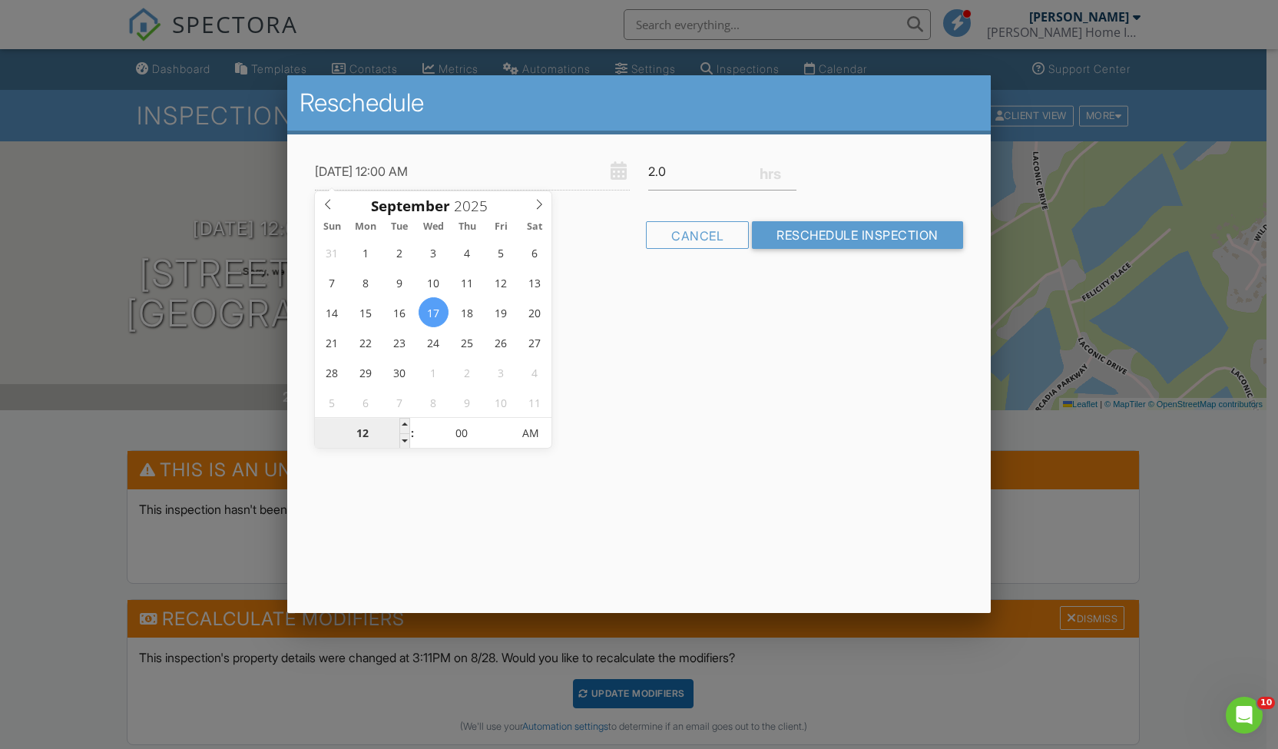
click at [367, 432] on input "12" at bounding box center [362, 434] width 94 height 31
type input "[DATE] 3:00 AM"
type input "03"
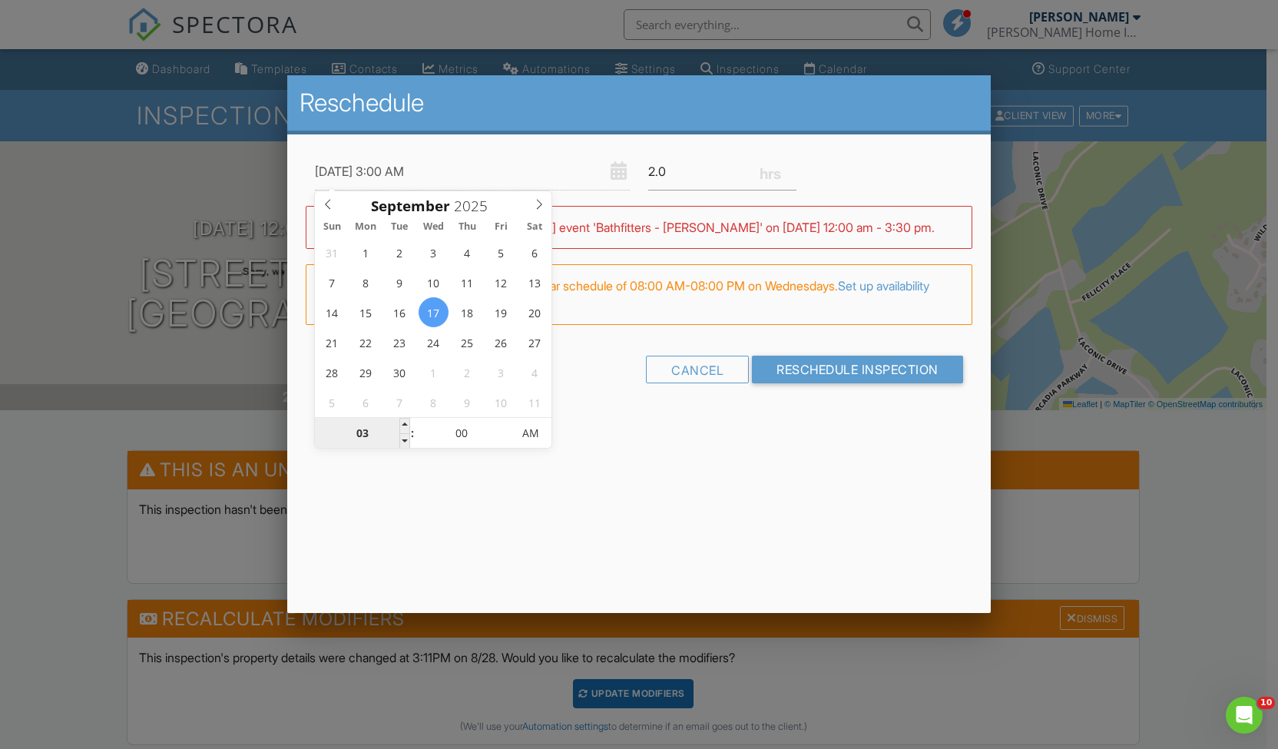
type input "[DATE] 9:00 AM"
type input "09"
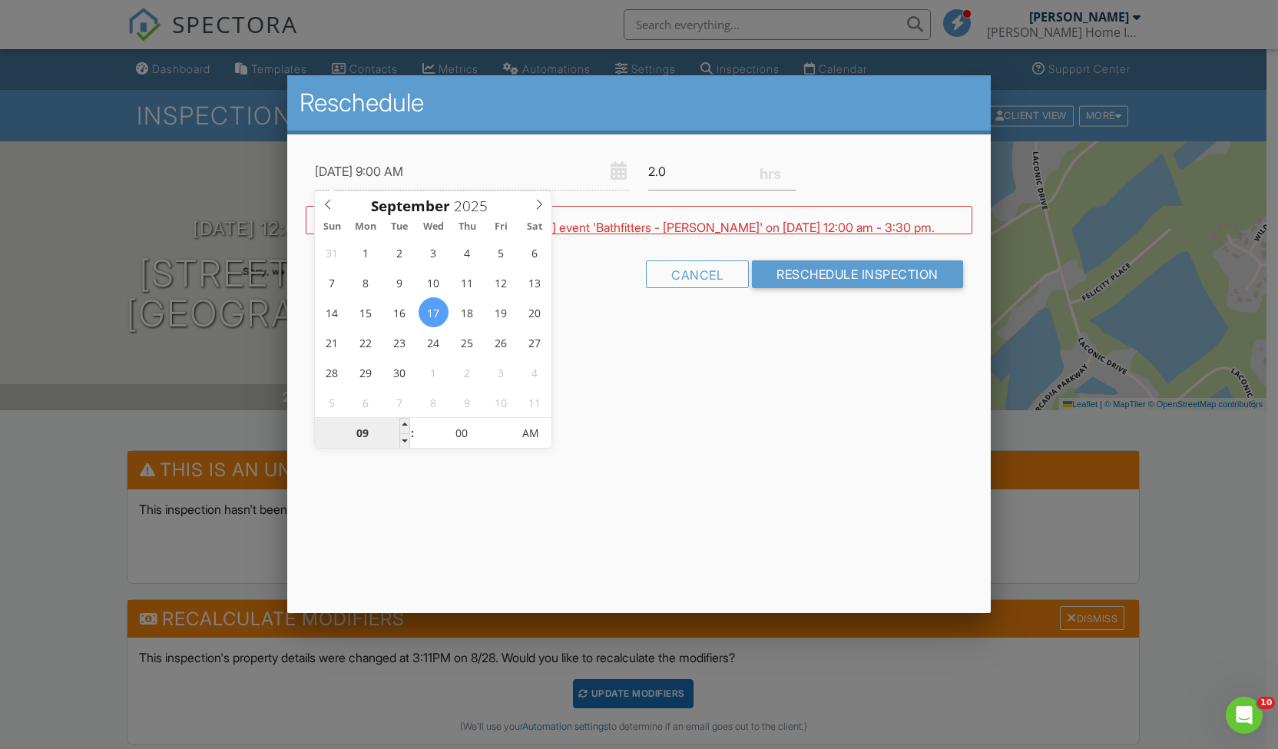
type input "[DATE] 12:00 AM"
type input "12"
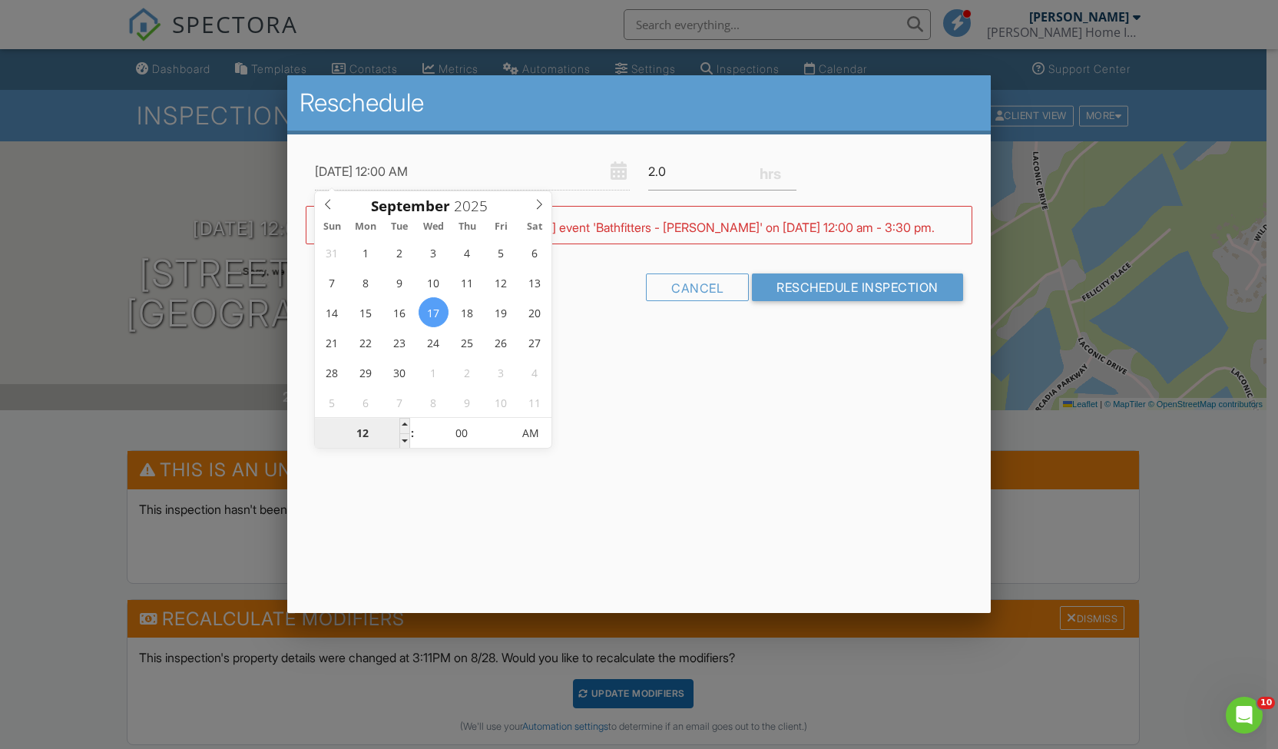
type input "09/17/2025 3:00 AM"
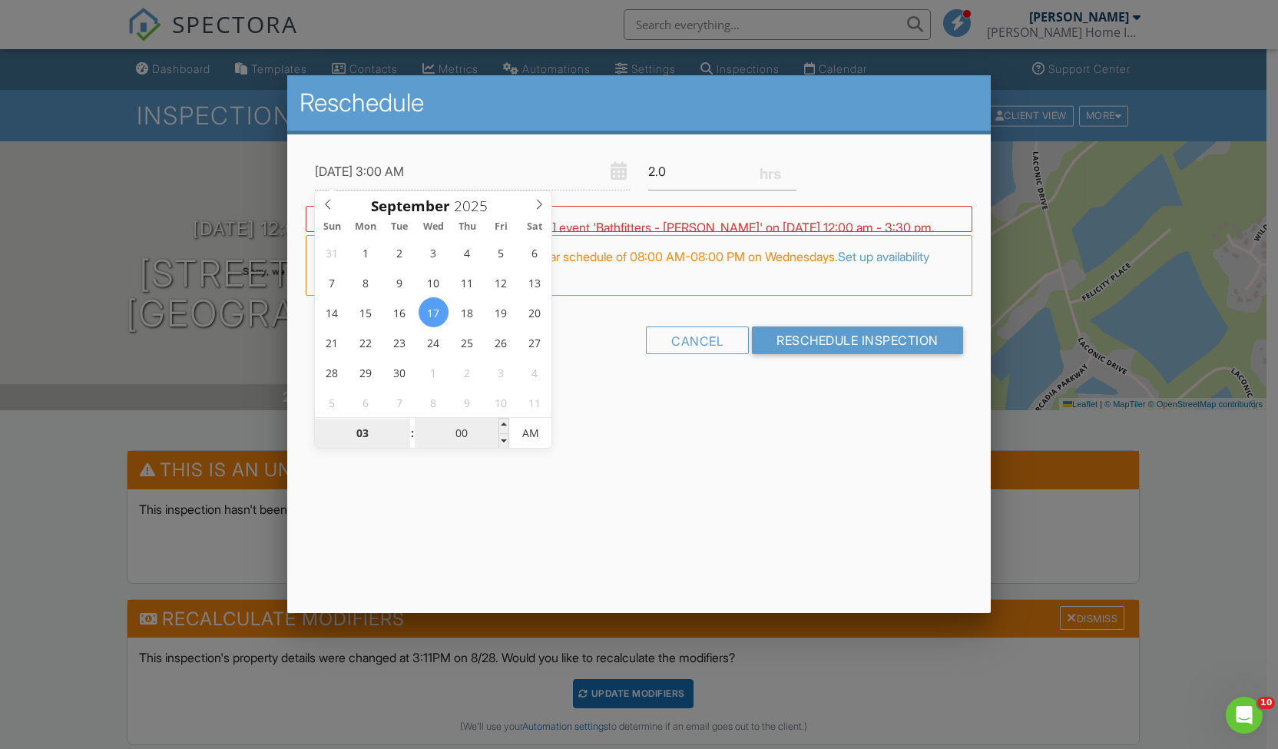
type input "03"
click at [475, 440] on input "00" at bounding box center [462, 434] width 94 height 31
type input "09/17/2025 3:03 AM"
type input "03"
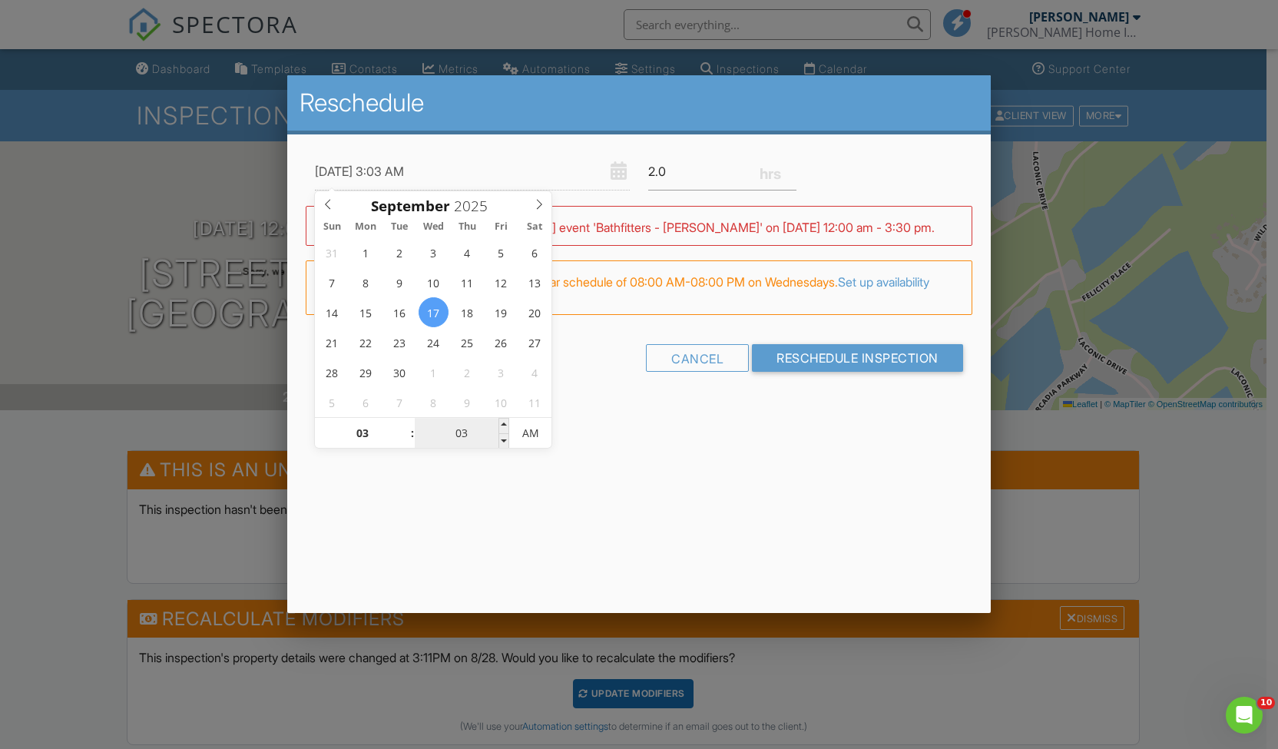
type input "09/17/2025 3:30 AM"
type input "30"
type input "09/17/2025 3:30 PM"
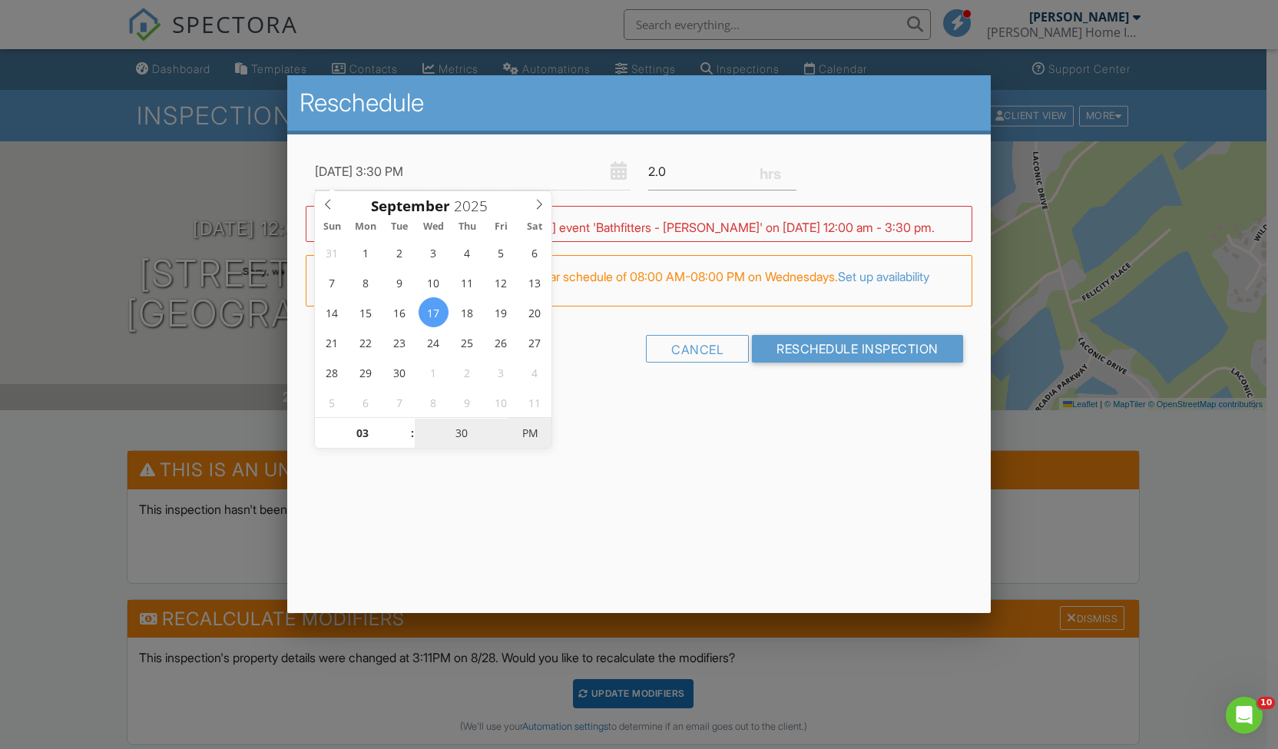
click at [542, 432] on span "PM" at bounding box center [530, 433] width 42 height 31
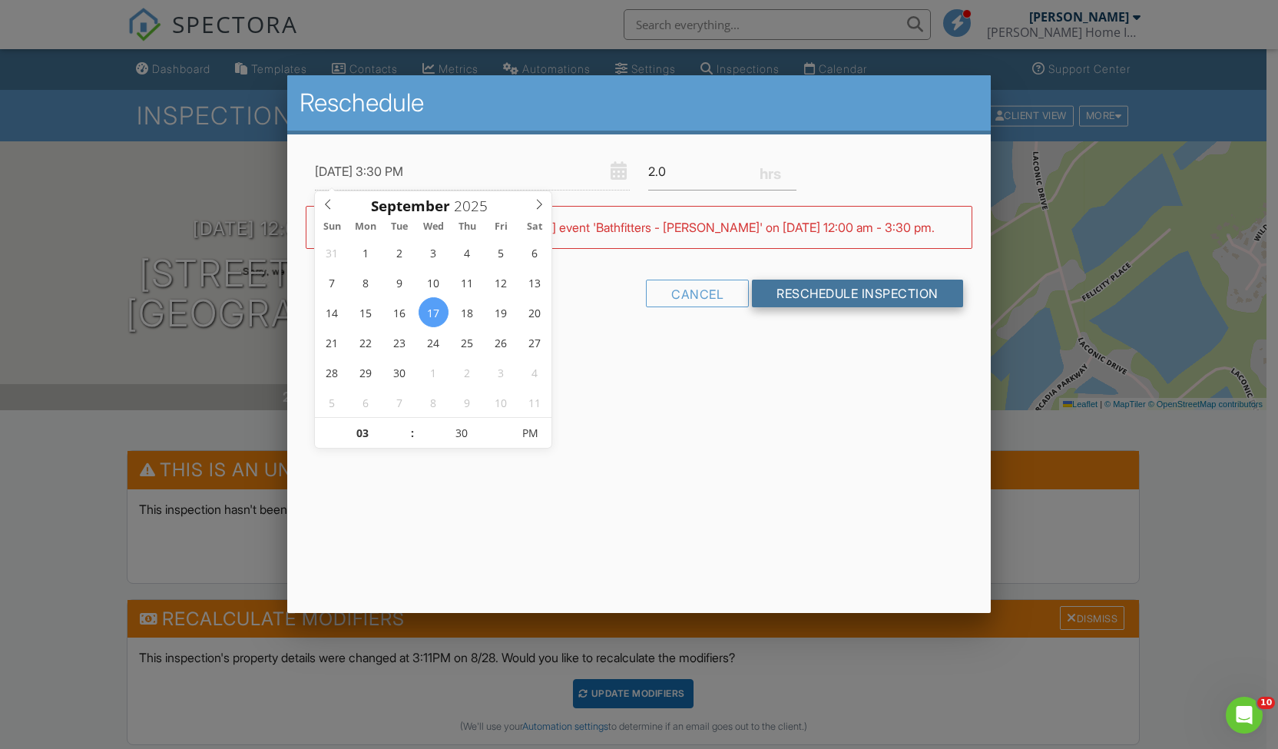
click at [813, 293] on input "Reschedule Inspection" at bounding box center [857, 294] width 211 height 28
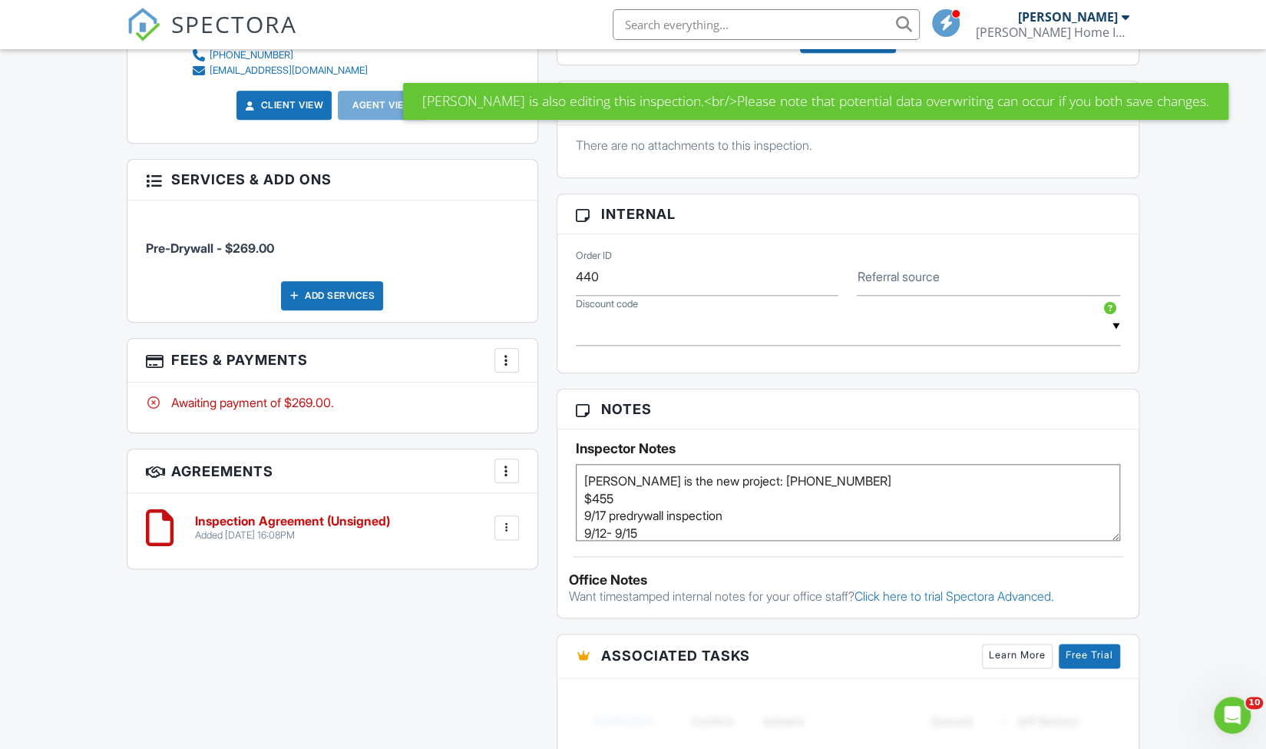
scroll to position [917, 0]
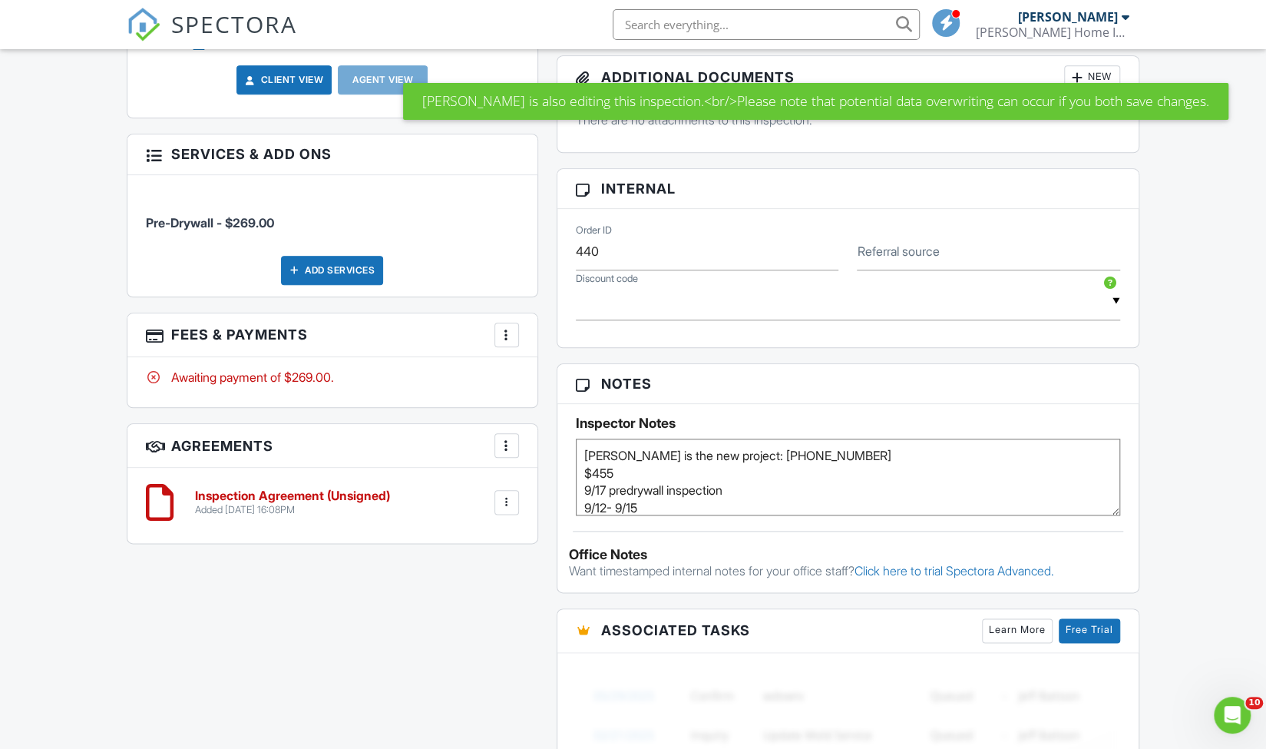
drag, startPoint x: 841, startPoint y: 452, endPoint x: 543, endPoint y: 454, distance: 298.0
click at [543, 454] on div "This is an Unconfirmed Inspection! This inspection hasn't been confirmed yet. I…" at bounding box center [633, 285] width 1031 height 1505
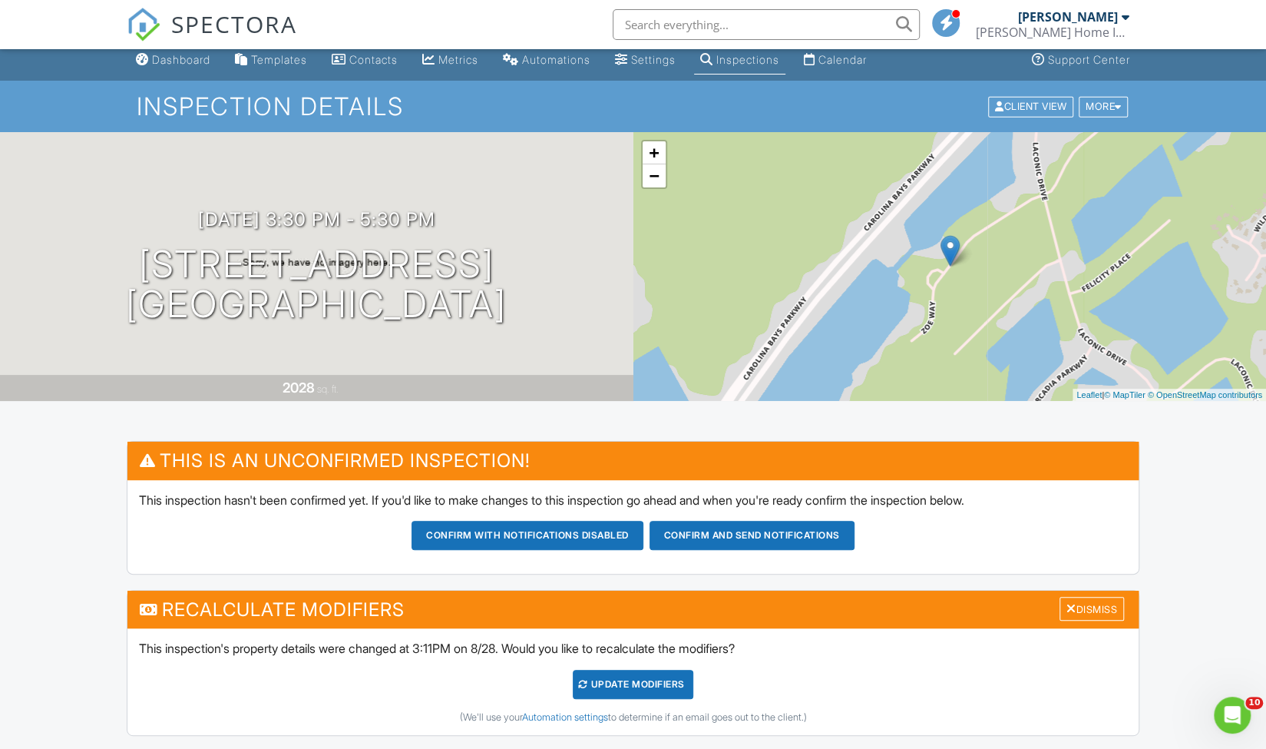
scroll to position [0, 0]
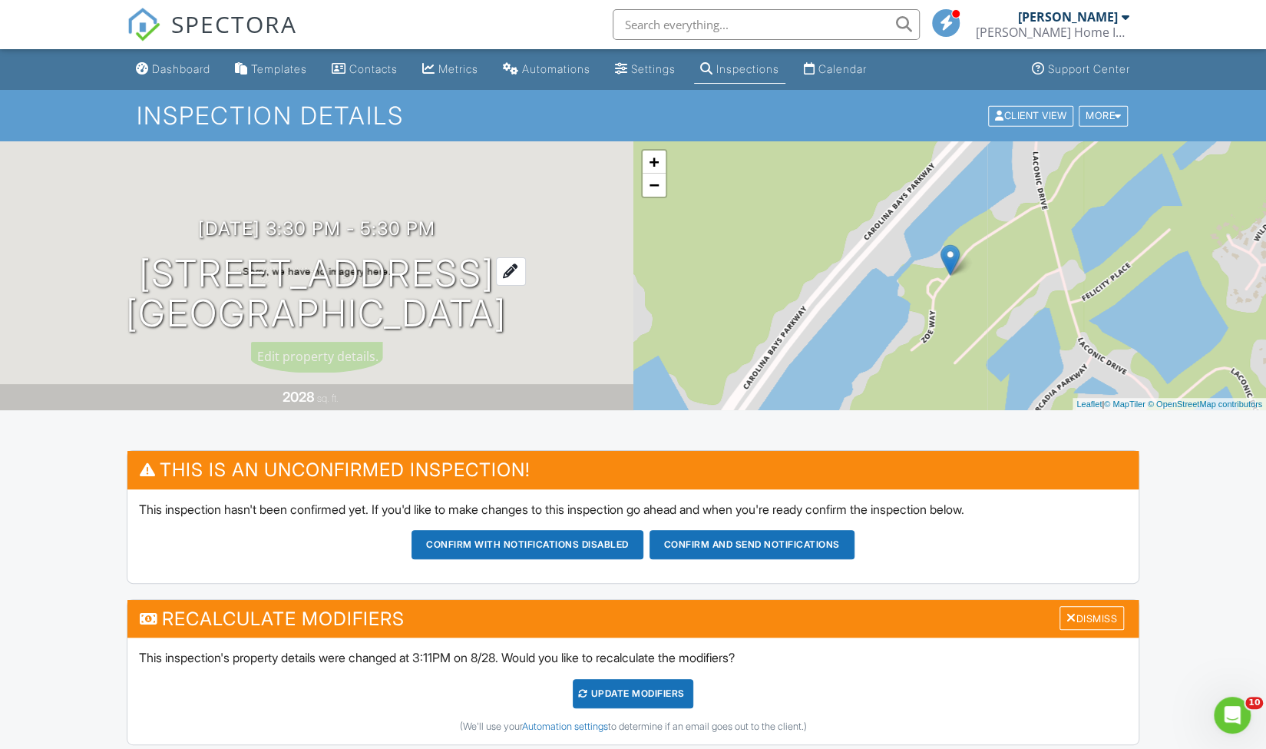
click at [303, 270] on h1 "6056 Zoe Way Myrtle Beach, SC 29588" at bounding box center [316, 293] width 381 height 81
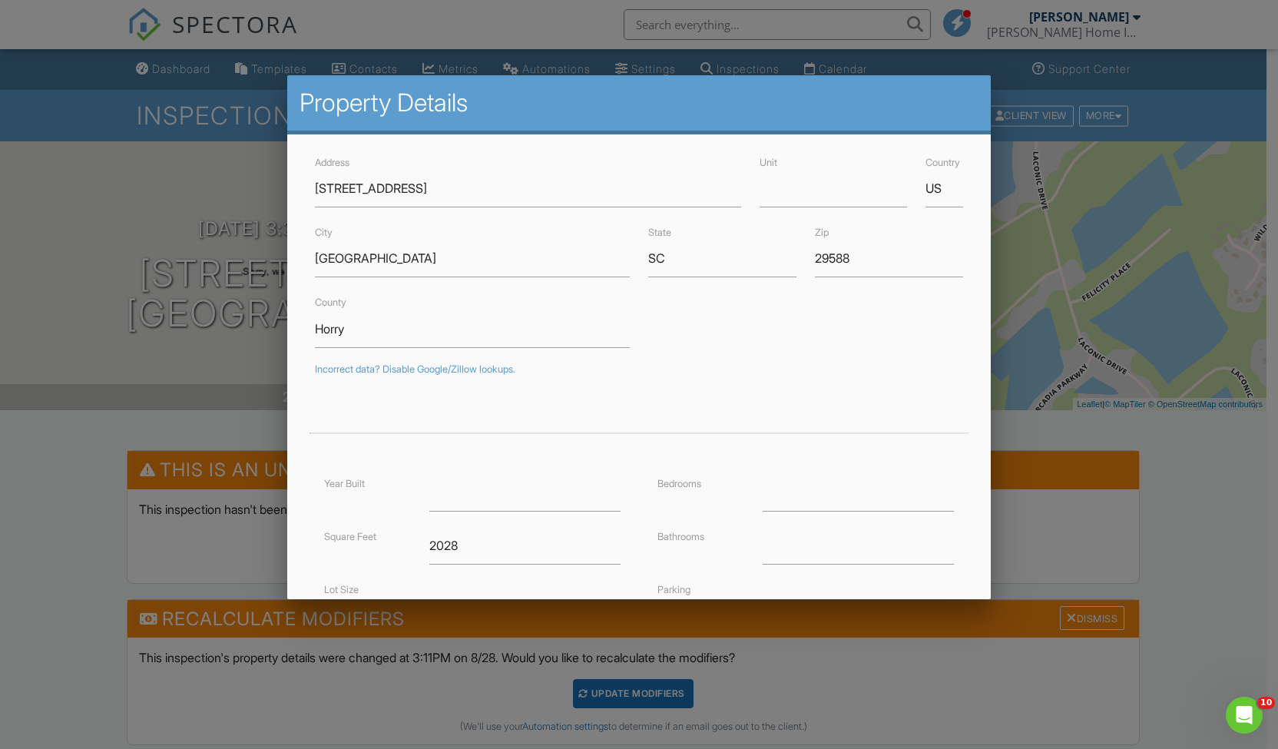
click at [177, 73] on div at bounding box center [639, 391] width 1278 height 936
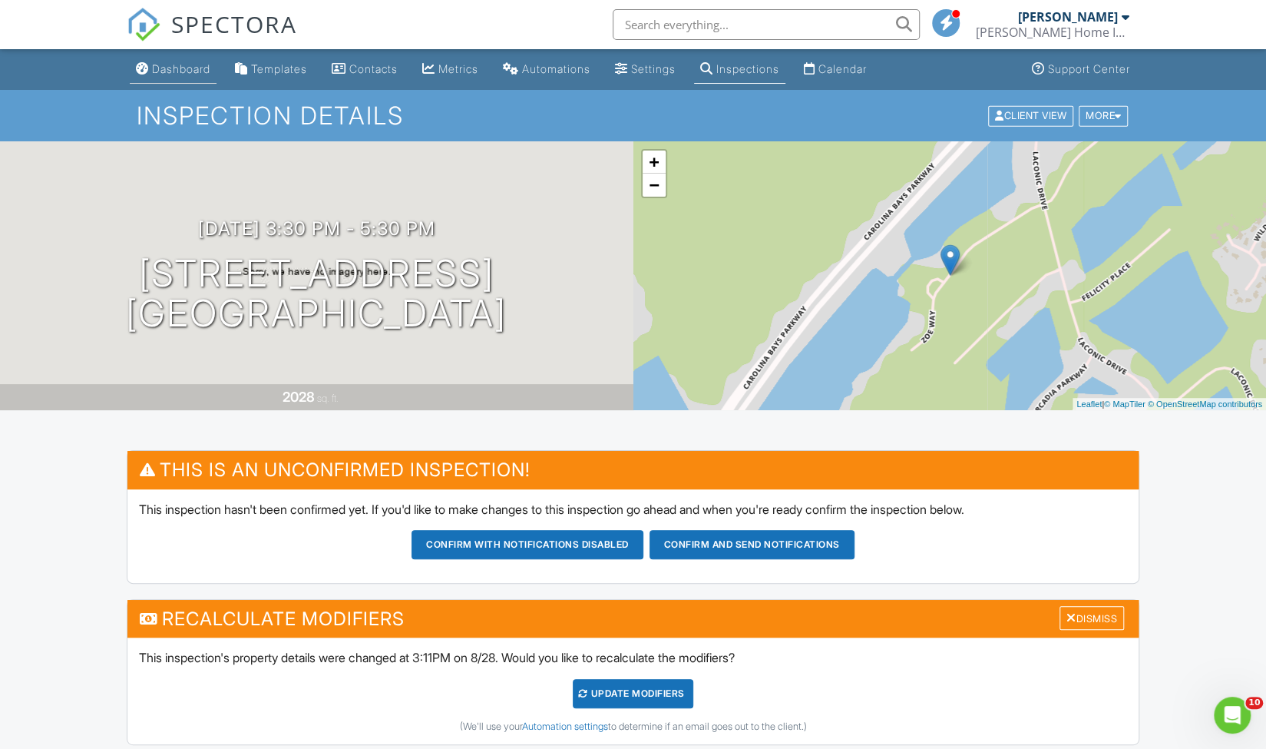
click at [168, 67] on div "Dashboard" at bounding box center [181, 68] width 58 height 13
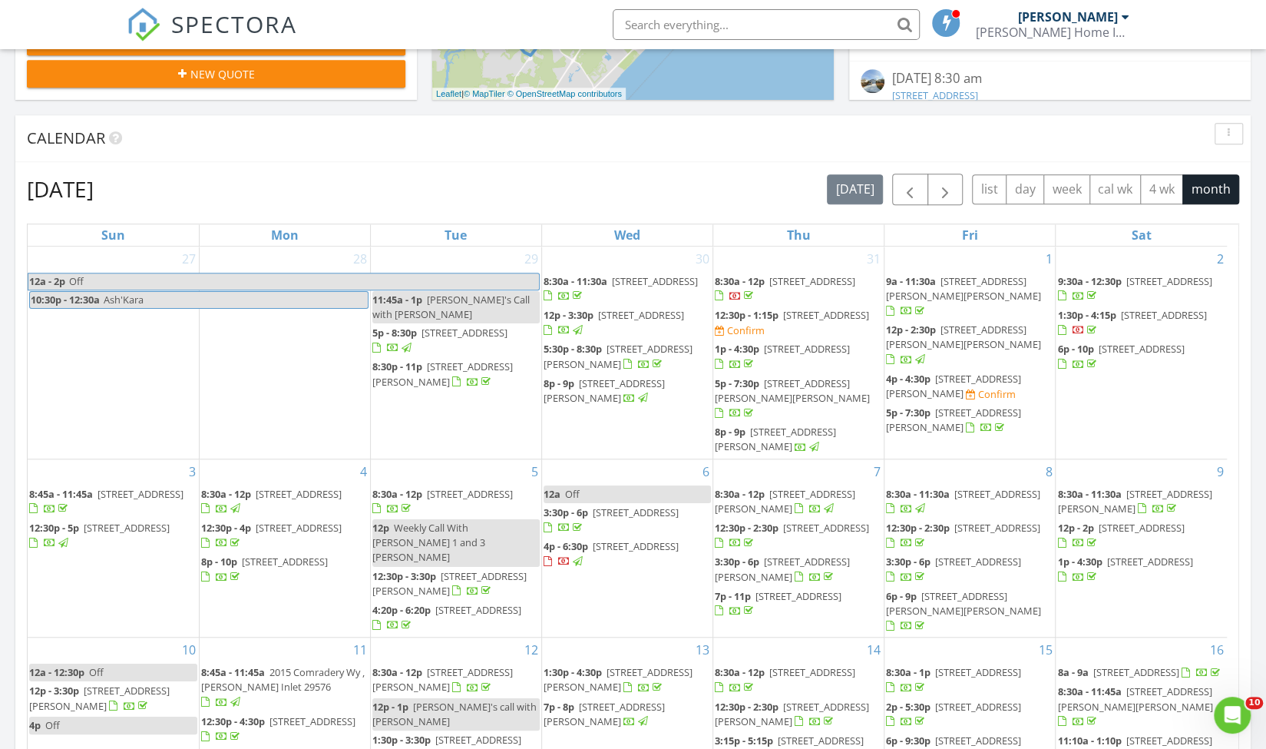
scroll to position [550, 0]
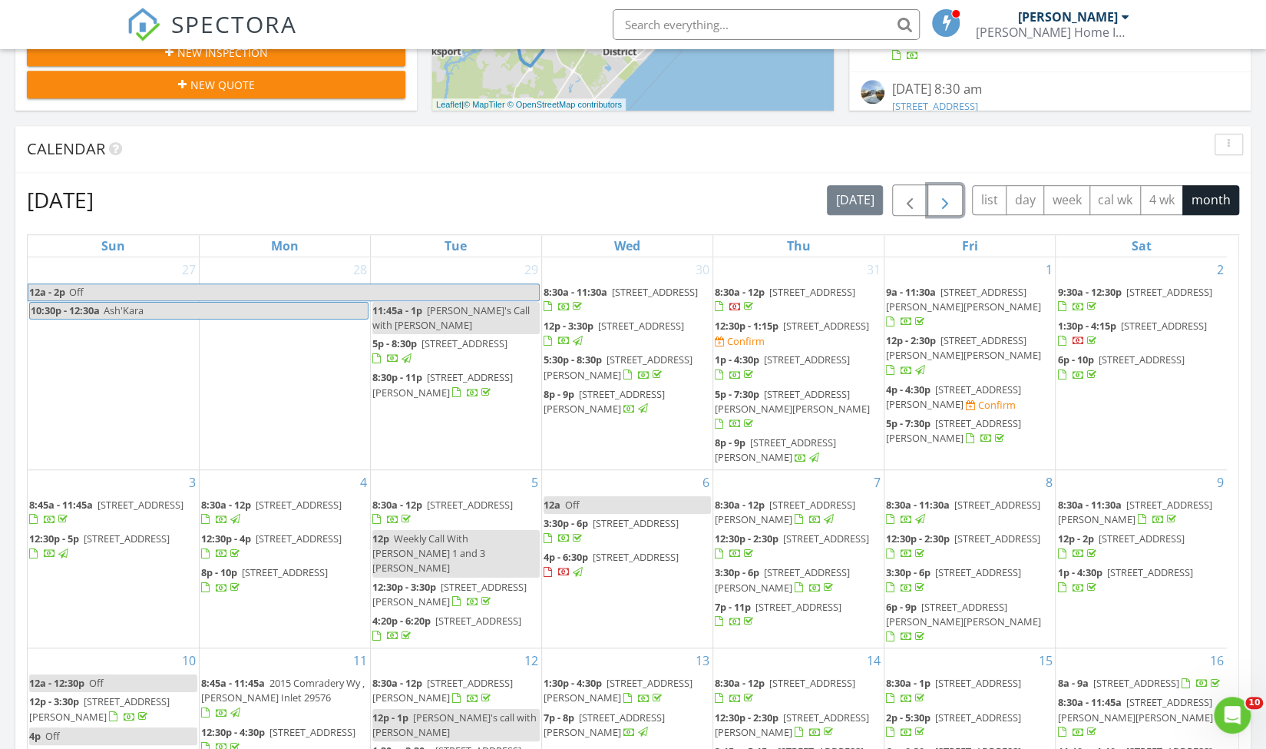
click at [955, 197] on span "button" at bounding box center [945, 200] width 18 height 18
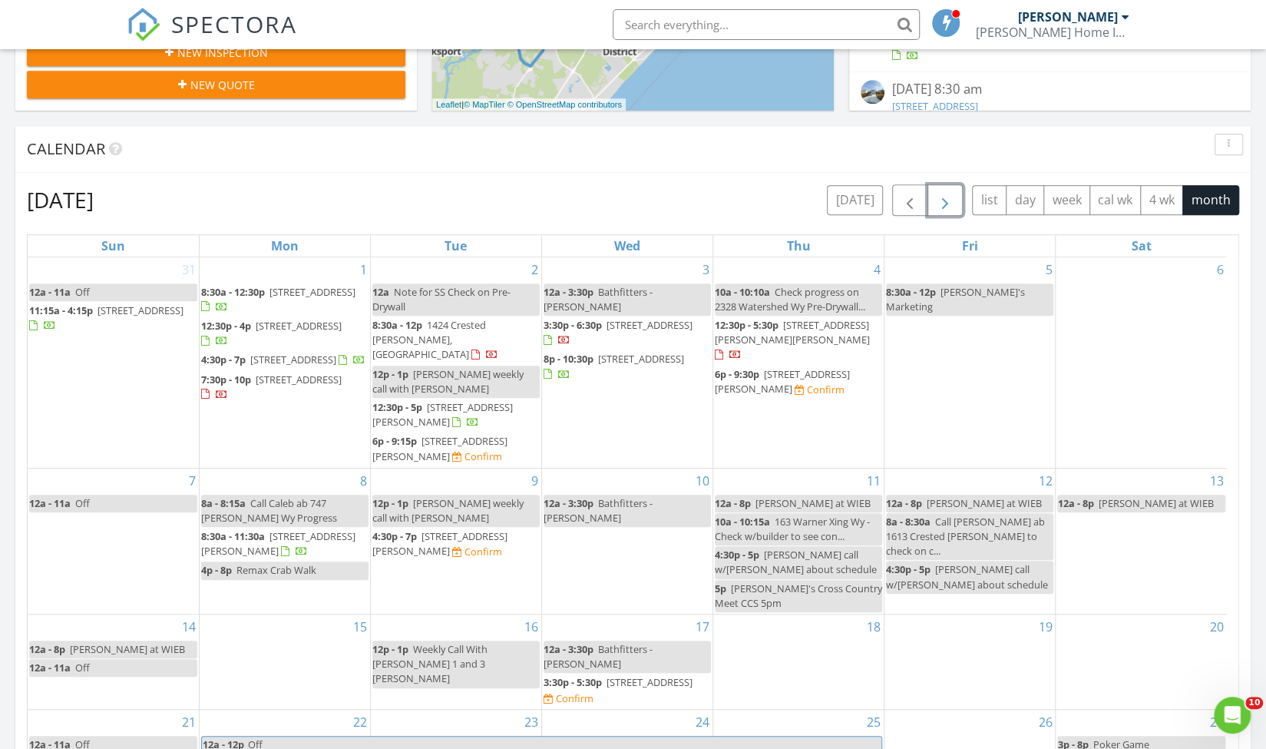
click at [281, 583] on div "8 8a - 8:15a Call Caleb ab 747 [PERSON_NAME] Wy Progress 8:30a - 11:30a [STREET…" at bounding box center [285, 540] width 171 height 145
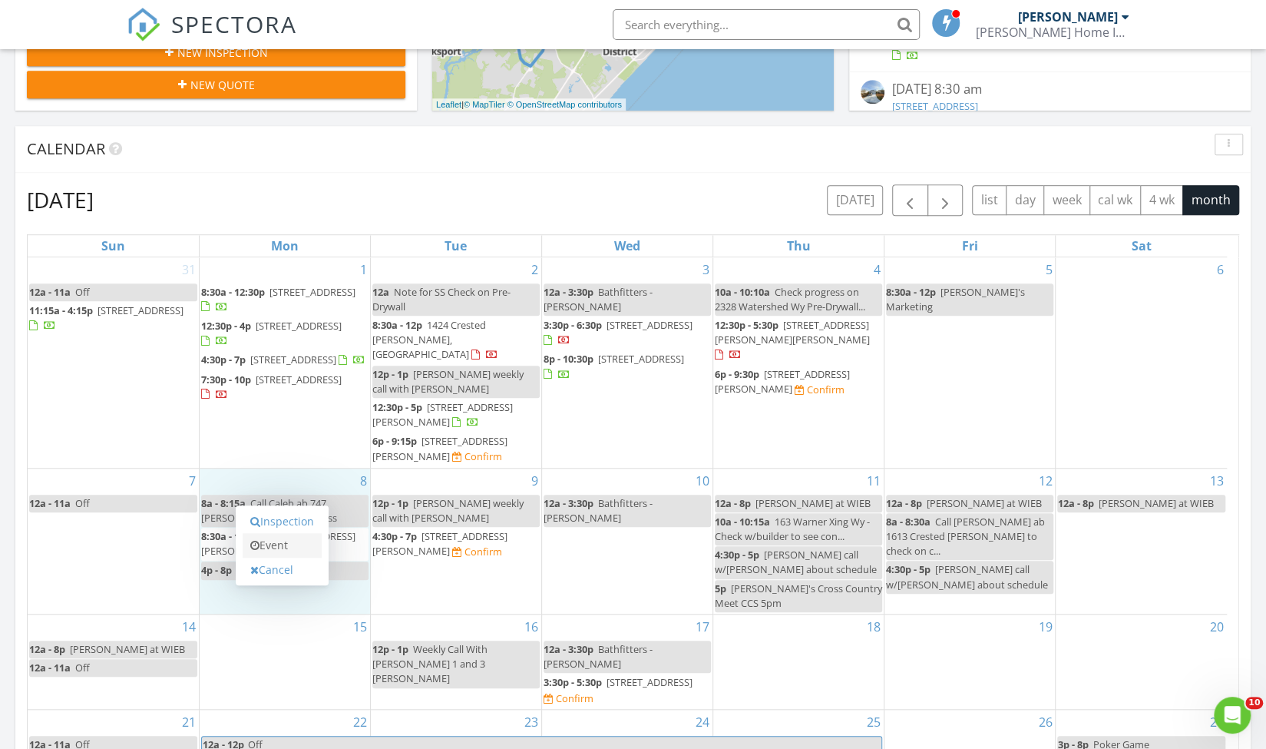
click at [286, 538] on link "Event" at bounding box center [282, 545] width 79 height 25
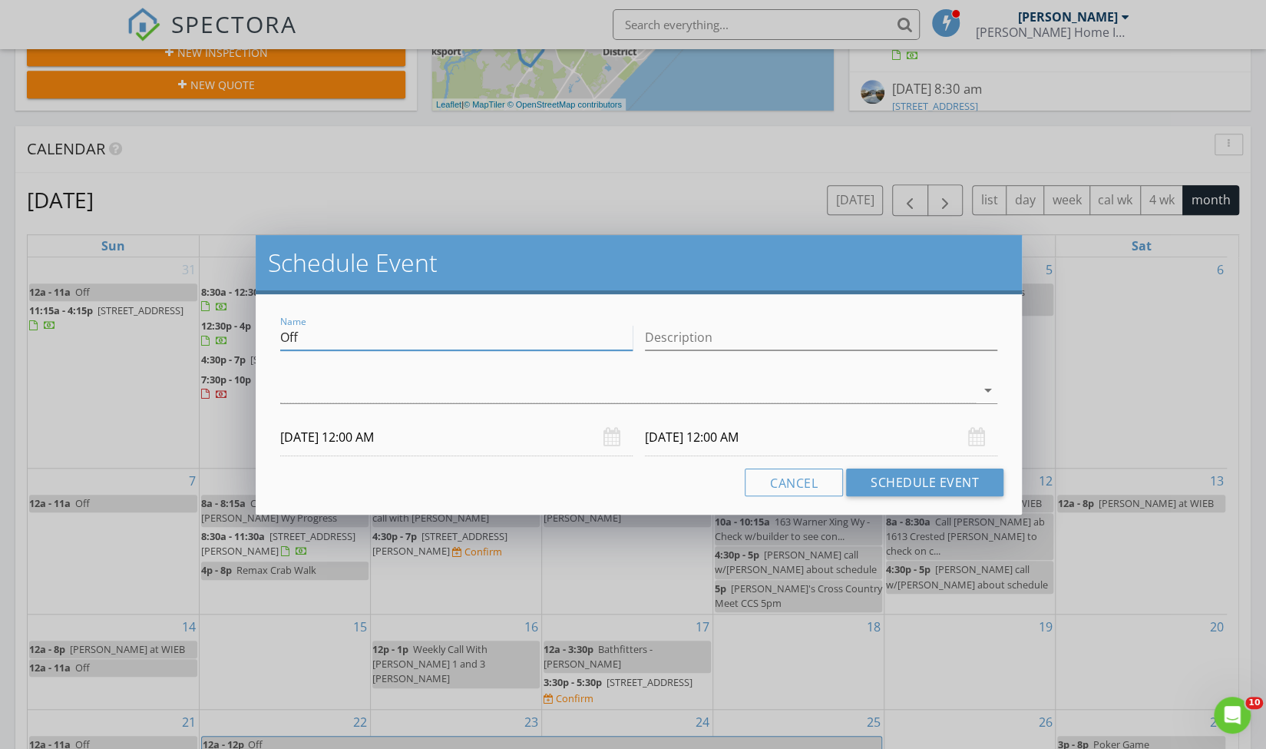
drag, startPoint x: 350, startPoint y: 340, endPoint x: 195, endPoint y: 344, distance: 155.2
click at [195, 344] on div "Schedule Event Name Off Description arrow_drop_down 09/08/2025 12:00 AM 09/09/2…" at bounding box center [633, 374] width 1266 height 749
click at [724, 333] on input "Description" at bounding box center [821, 337] width 353 height 25
paste input "Tyler is the new project: 843-901-1064"
type input "Tyler is the new project: 843-901-1064"
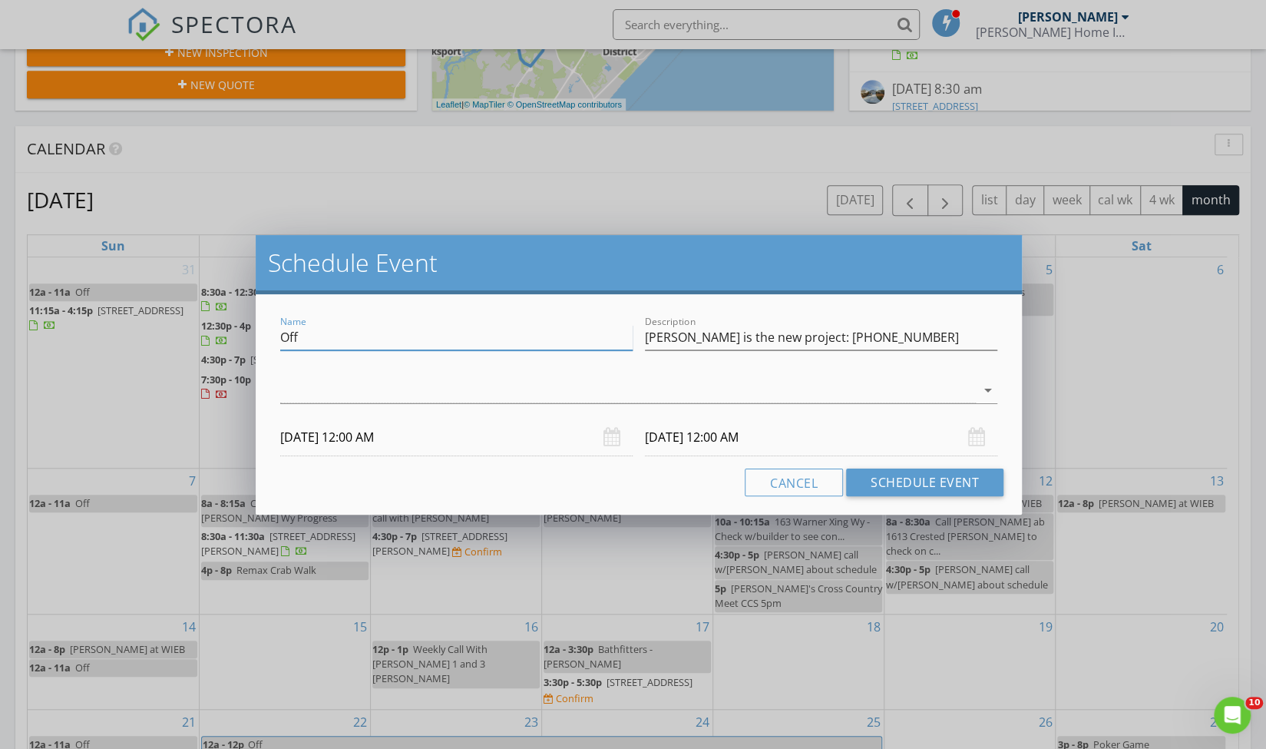
drag, startPoint x: 331, startPoint y: 337, endPoint x: 167, endPoint y: 346, distance: 163.8
click at [167, 346] on div "Schedule Event Name Off Description Tyler is the new project: 843-901-1064 chec…" at bounding box center [633, 374] width 1266 height 749
paste input "6056 Zoe Way"
type input "Check in with Project Manager 6056 Zoe Way"
click at [879, 331] on input "Tyler is the new project: 843-901-1064" at bounding box center [821, 337] width 353 height 25
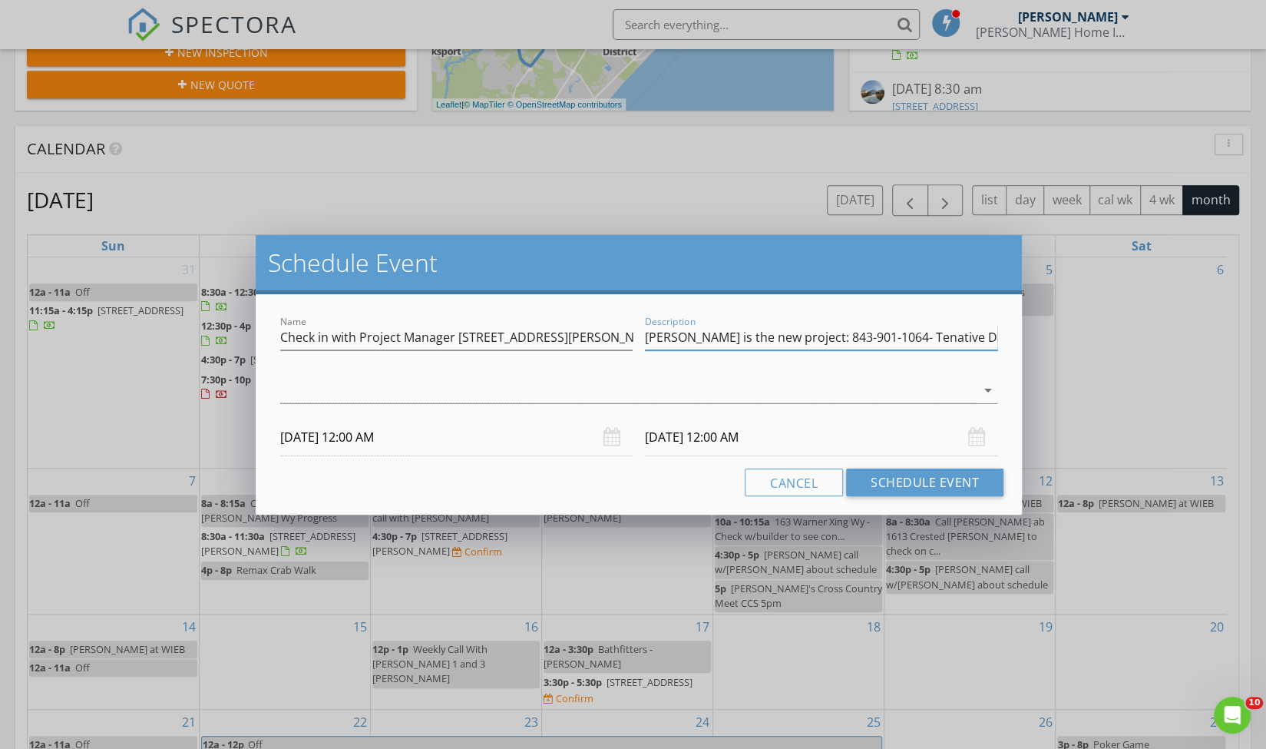
click at [879, 331] on input "Tyler is the new project: 843-901-1064- Tenative Date 9-17" at bounding box center [821, 337] width 353 height 25
type input "Tyler is the new project: 843-901-1064- Tentative Date 9-17"
click at [677, 434] on input "09/09/2025 12:00 AM" at bounding box center [821, 438] width 353 height 38
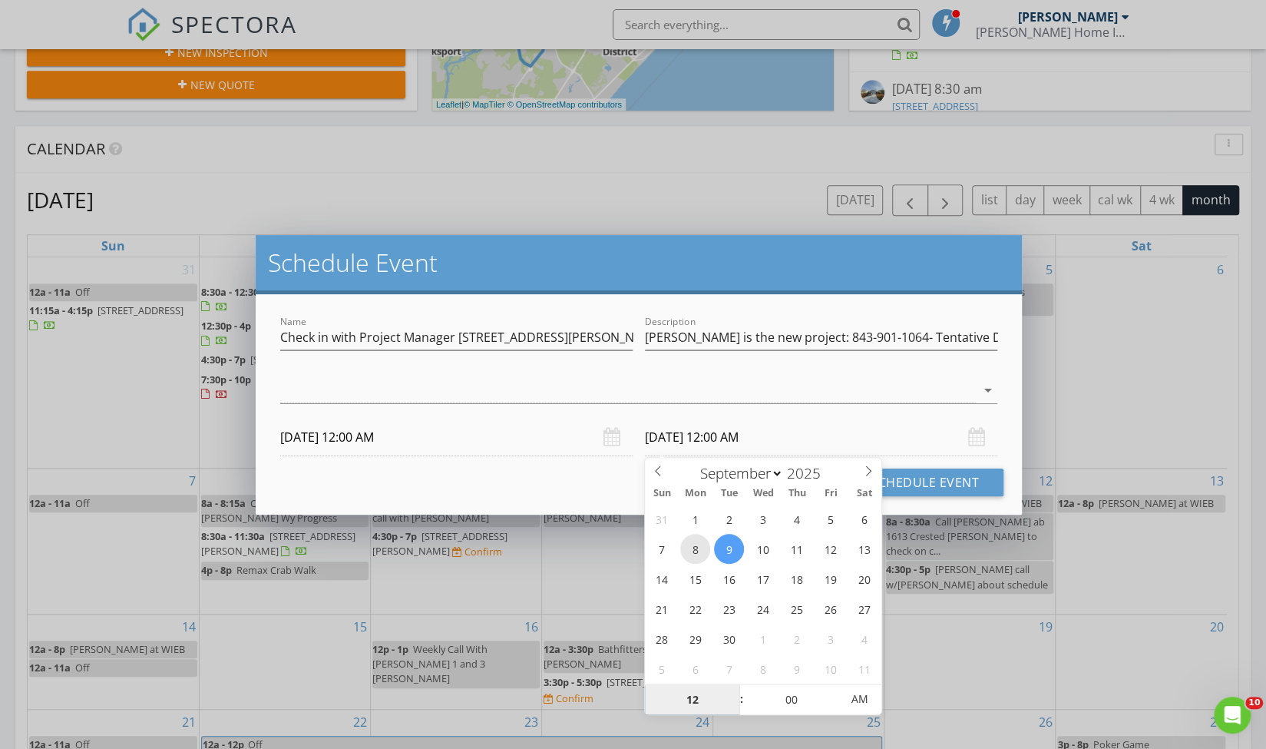
type input "09/08/2025 12:00 AM"
click at [914, 483] on button "Schedule Event" at bounding box center [924, 482] width 157 height 28
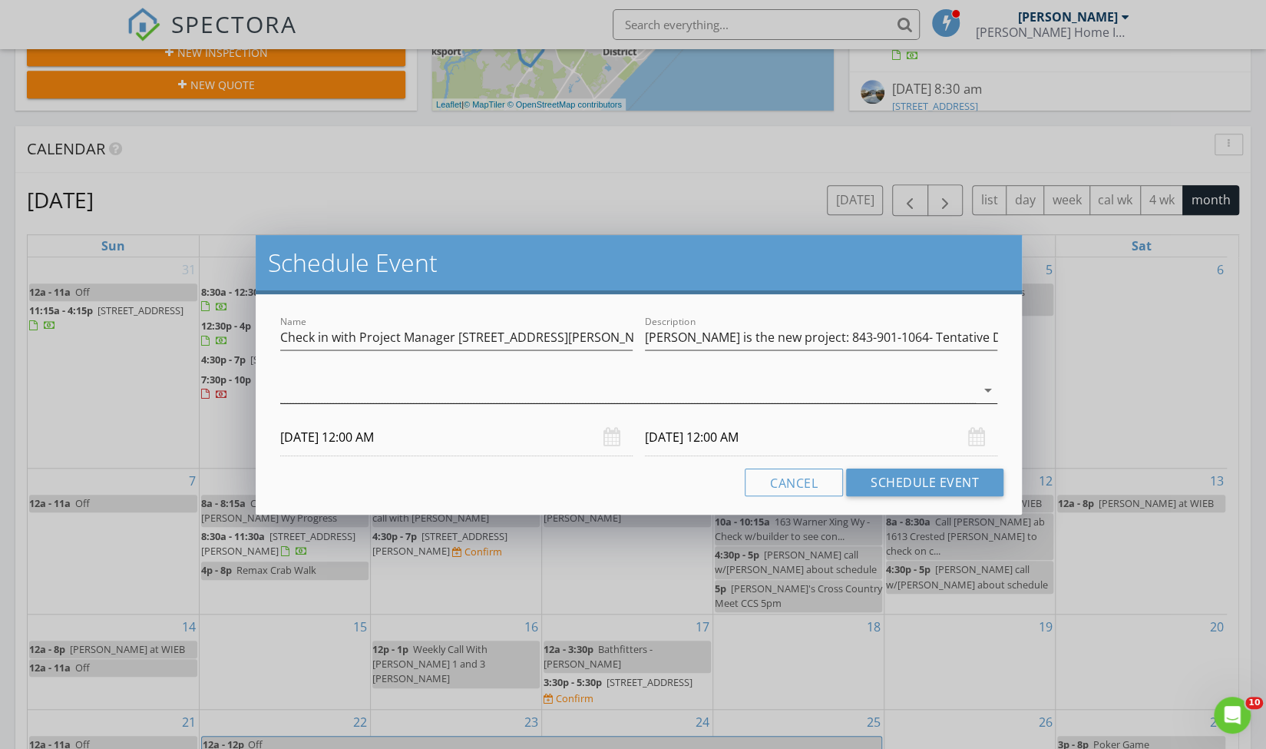
click at [641, 397] on div at bounding box center [628, 390] width 696 height 25
click at [584, 403] on div "check_box_outline_blank [PERSON_NAME]" at bounding box center [639, 402] width 693 height 31
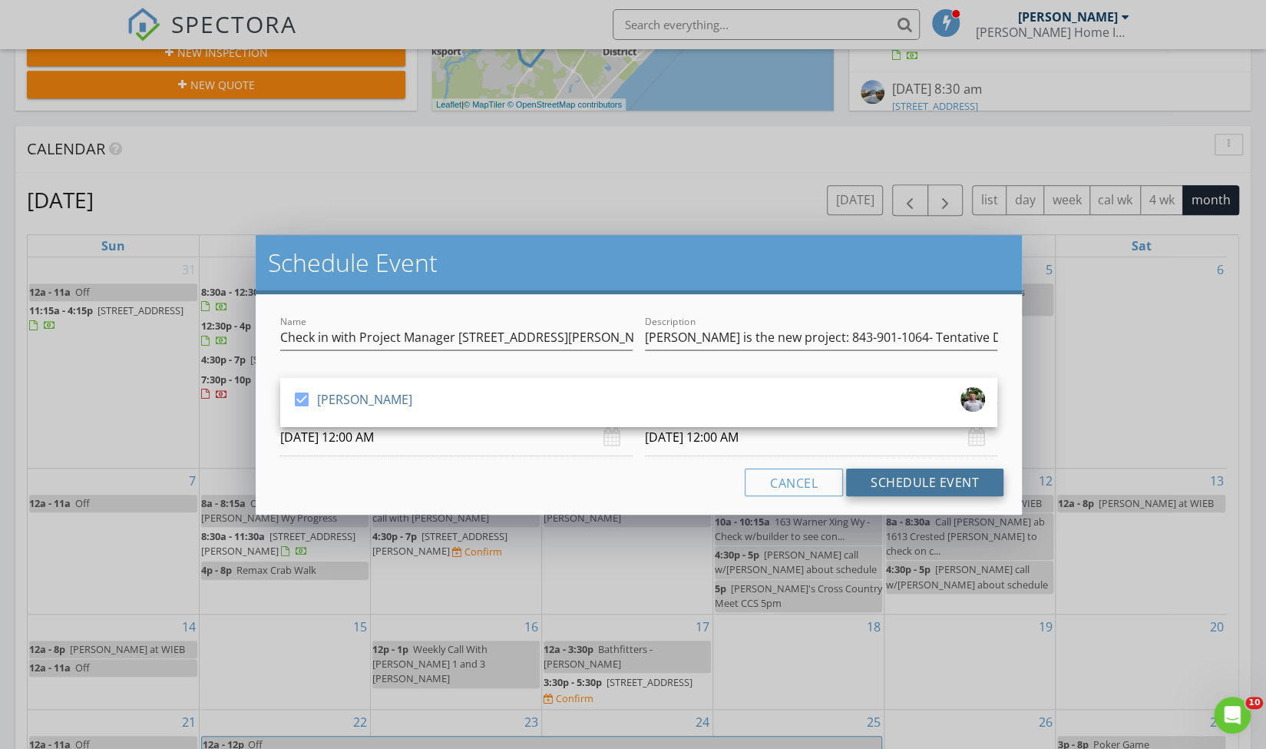
click at [892, 479] on button "Schedule Event" at bounding box center [924, 482] width 157 height 28
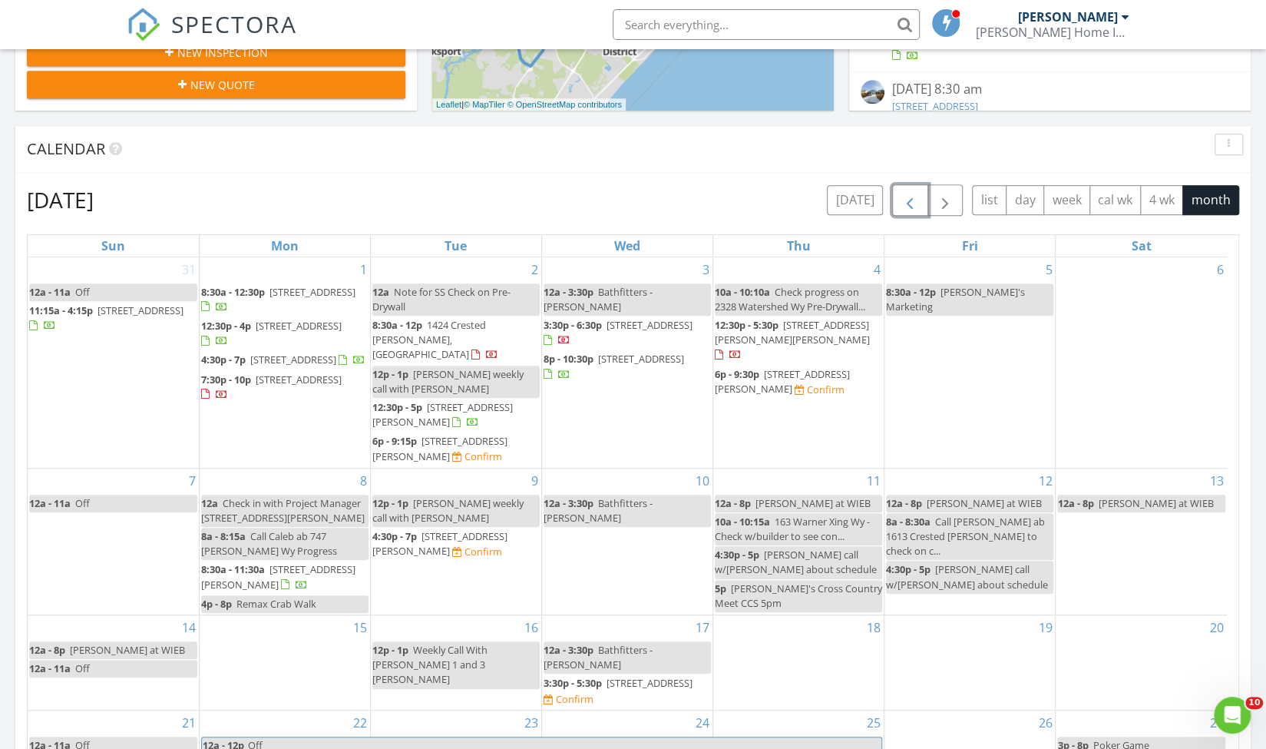
click at [915, 194] on span "button" at bounding box center [910, 200] width 18 height 18
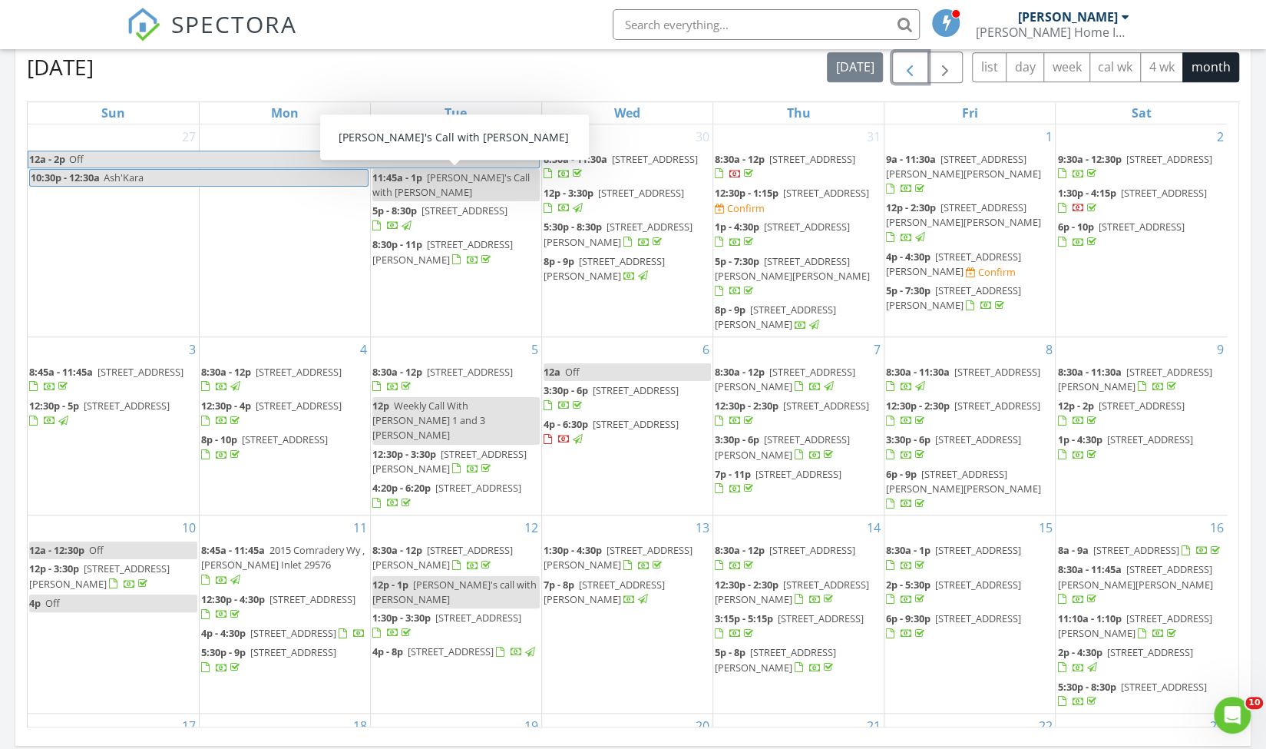
scroll to position [684, 0]
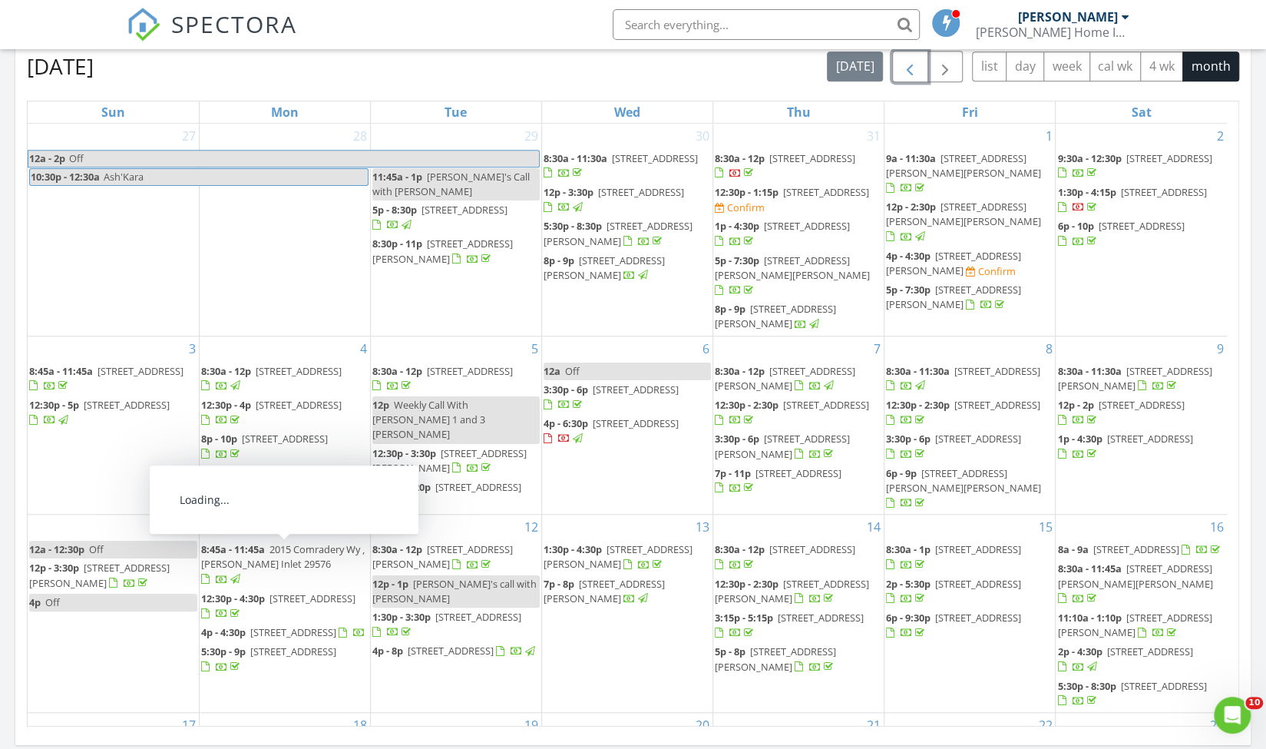
click at [308, 625] on span "[STREET_ADDRESS]" at bounding box center [293, 632] width 86 height 14
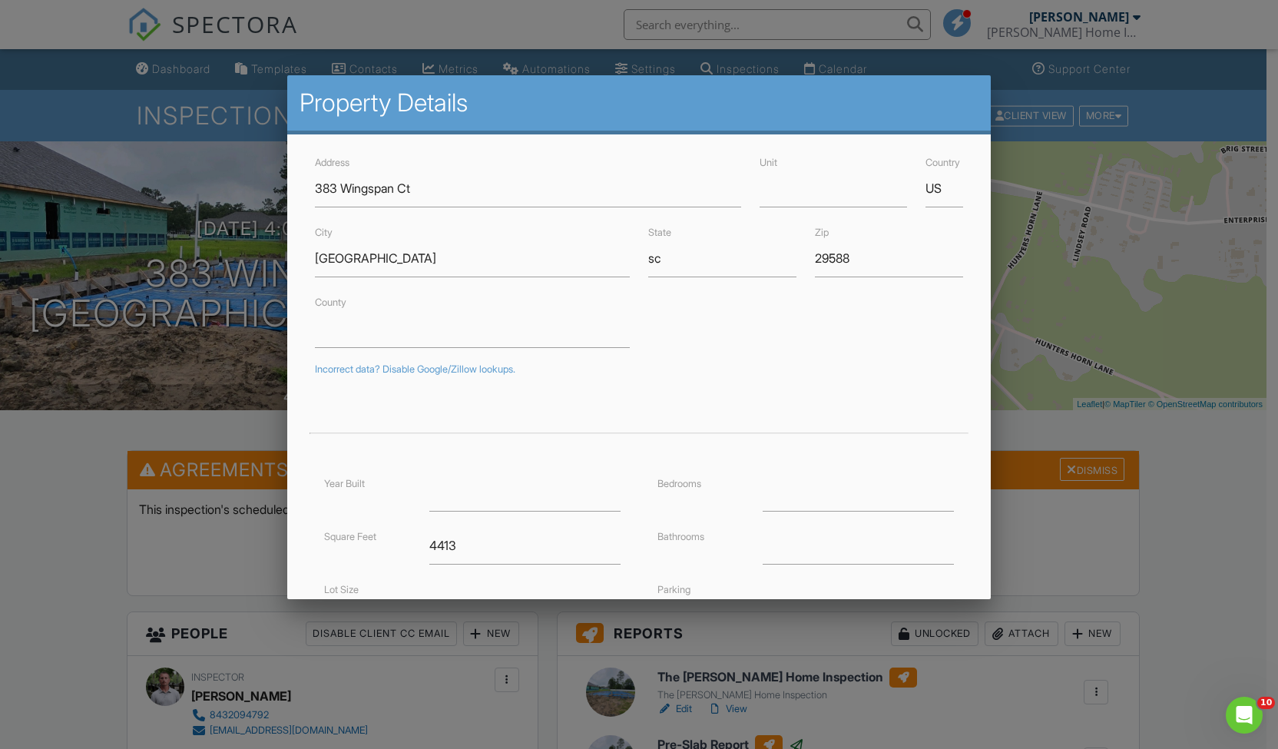
click at [61, 448] on div at bounding box center [639, 391] width 1278 height 936
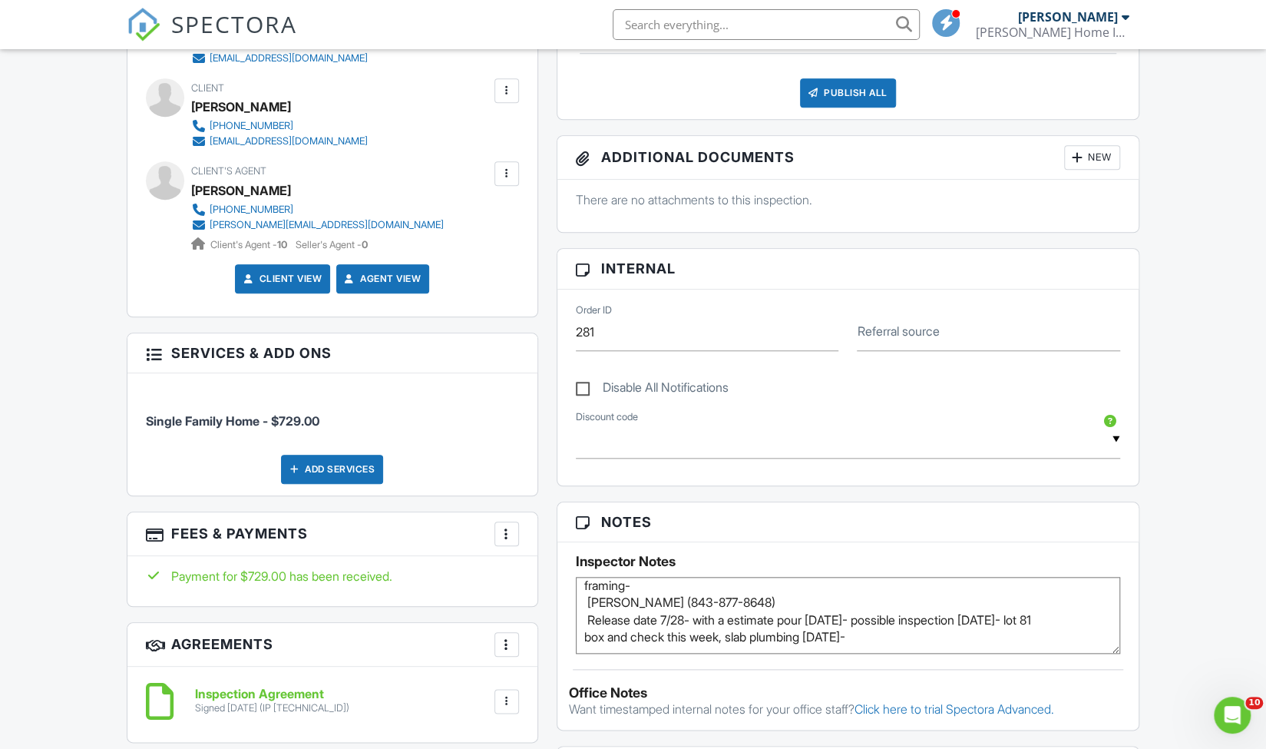
scroll to position [59, 0]
drag, startPoint x: 780, startPoint y: 589, endPoint x: 673, endPoint y: 587, distance: 107.5
click at [673, 587] on textarea "Angus A McHolme - Cell: 412-901-7848 angusmcholme21@gmail.com pouring- framing-…" at bounding box center [848, 615] width 545 height 77
click at [777, 588] on textarea "Angus A McHolme - Cell: 412-901-7848 angusmcholme21@gmail.com pouring- framing-…" at bounding box center [848, 615] width 545 height 77
drag, startPoint x: 770, startPoint y: 597, endPoint x: 583, endPoint y: 604, distance: 187.6
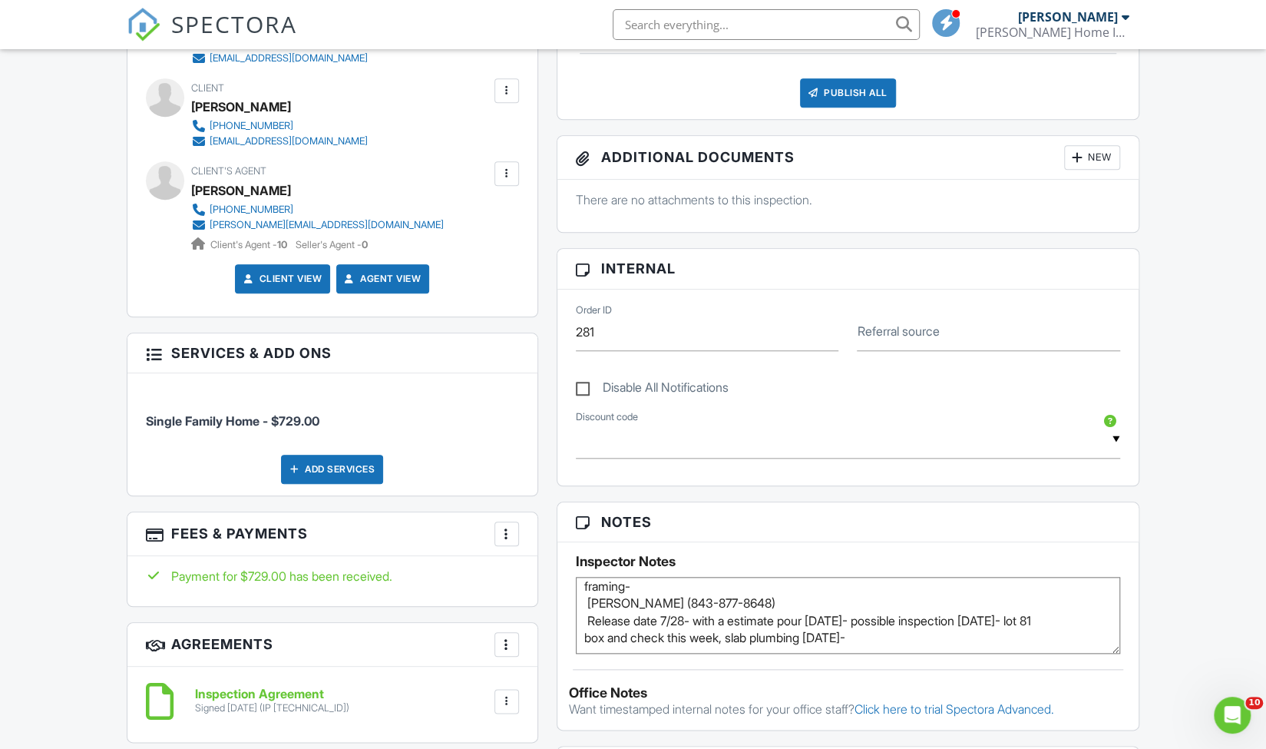
click at [583, 604] on textarea "Angus A McHolme - Cell: 412-901-7848 angusmcholme21@gmail.com pouring- framing-…" at bounding box center [848, 615] width 545 height 77
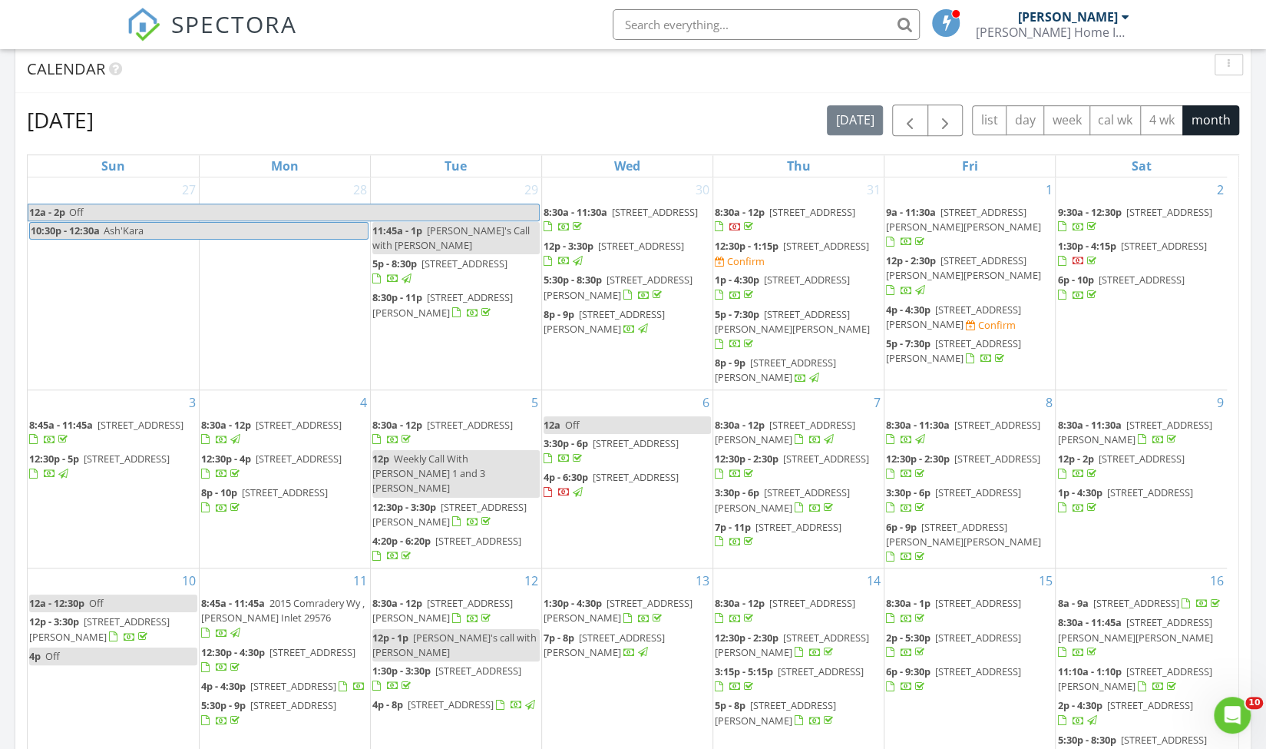
scroll to position [644, 0]
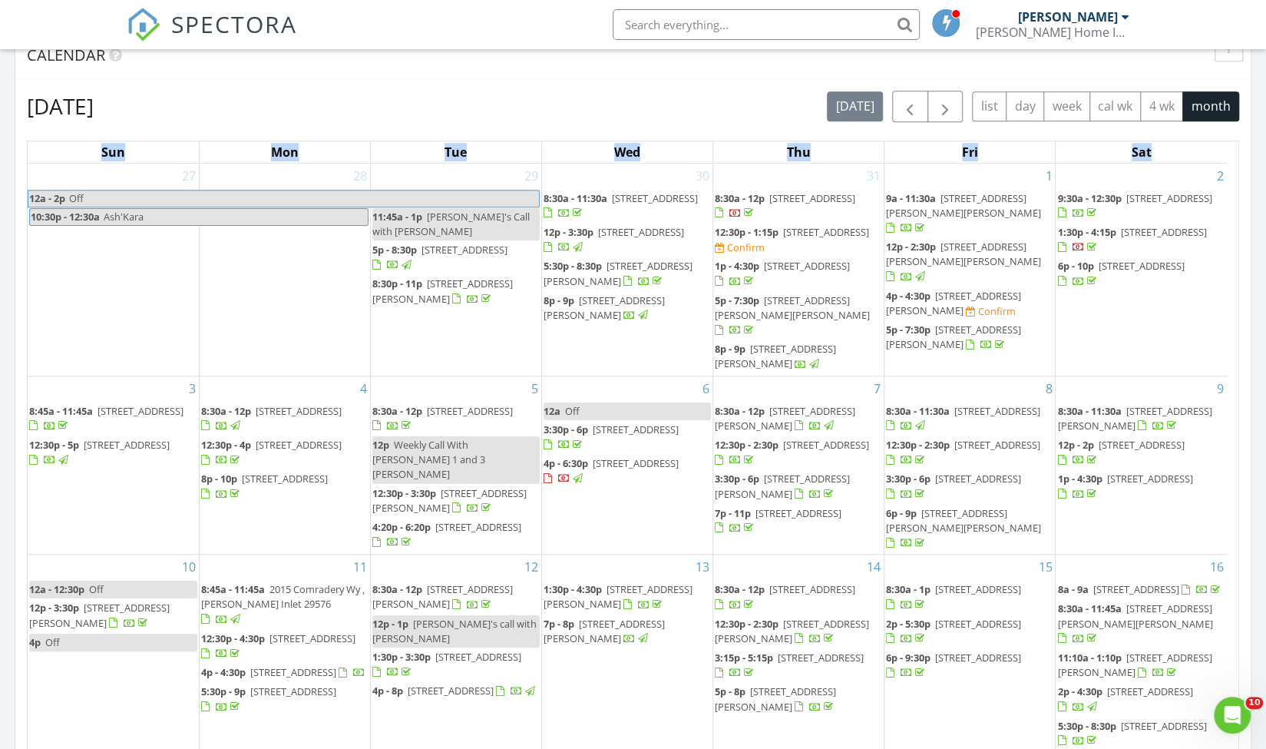
drag, startPoint x: 1237, startPoint y: 208, endPoint x: 1233, endPoint y: 417, distance: 209.0
click at [1233, 417] on div "[DATE] [DATE] list day week cal wk 4 wk month Sun Mon Tue Wed Thu Fri Sat 27 12…" at bounding box center [633, 428] width 1236 height 699
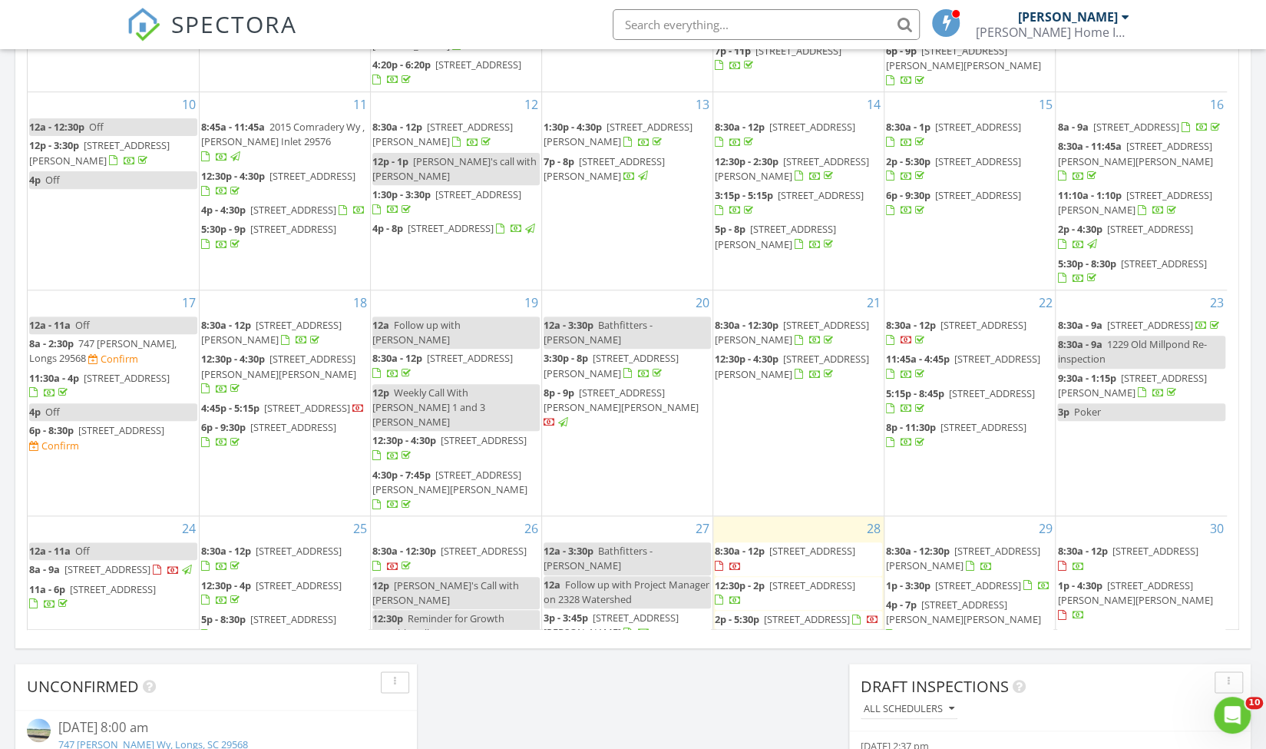
scroll to position [352, 0]
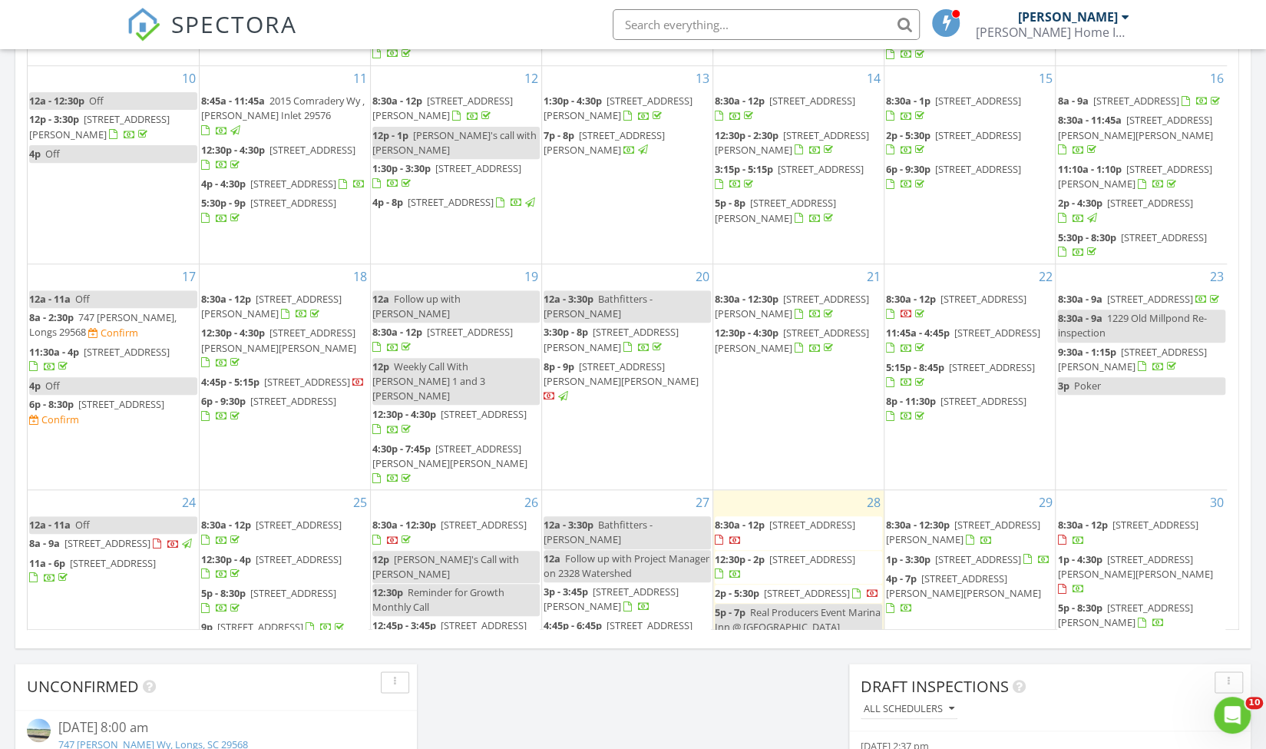
click at [1259, 368] on div "[DATE] [PERSON_NAME] 8:30 am [STREET_ADDRESS] [PERSON_NAME] 31 minutes drive ti…" at bounding box center [633, 118] width 1266 height 1398
click at [973, 592] on div "29 8:30a - 12:30p [STREET_ADDRESS][PERSON_NAME] 1p - 3:30p [STREET_ADDRESS] 4p …" at bounding box center [970, 597] width 171 height 214
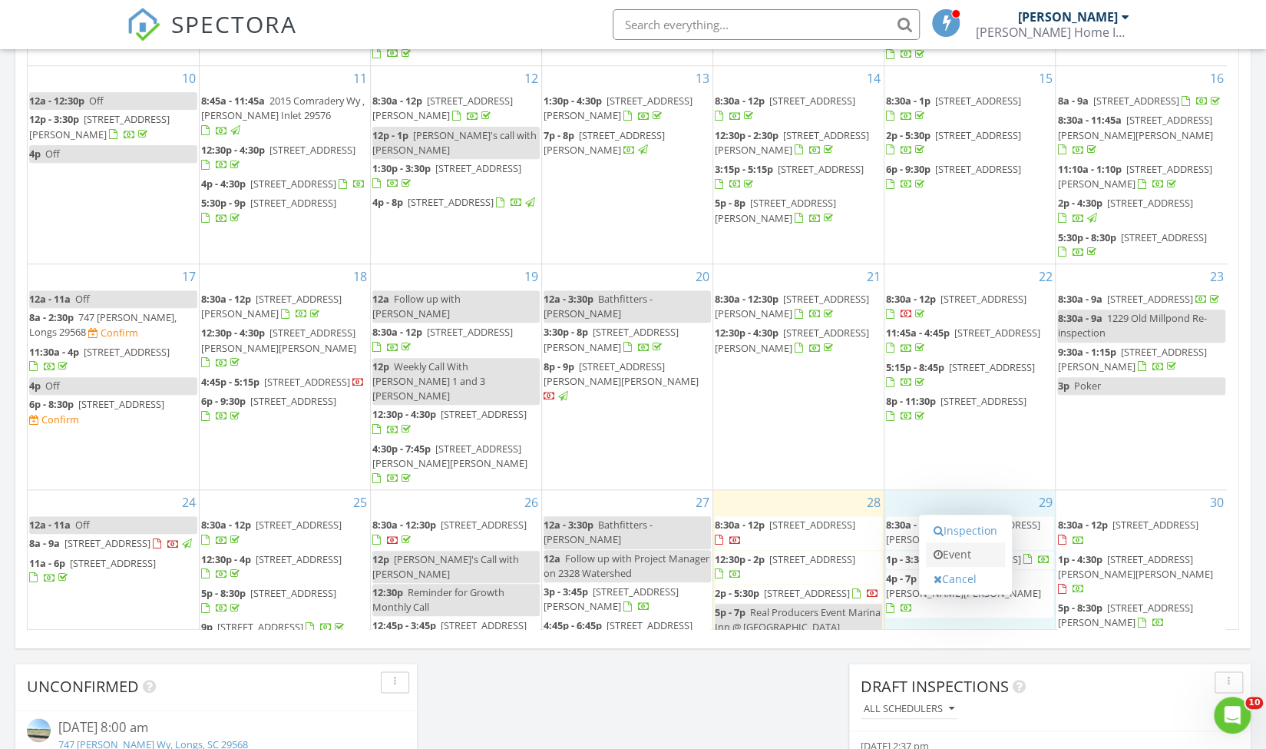
click at [972, 558] on link "Event" at bounding box center [965, 554] width 79 height 25
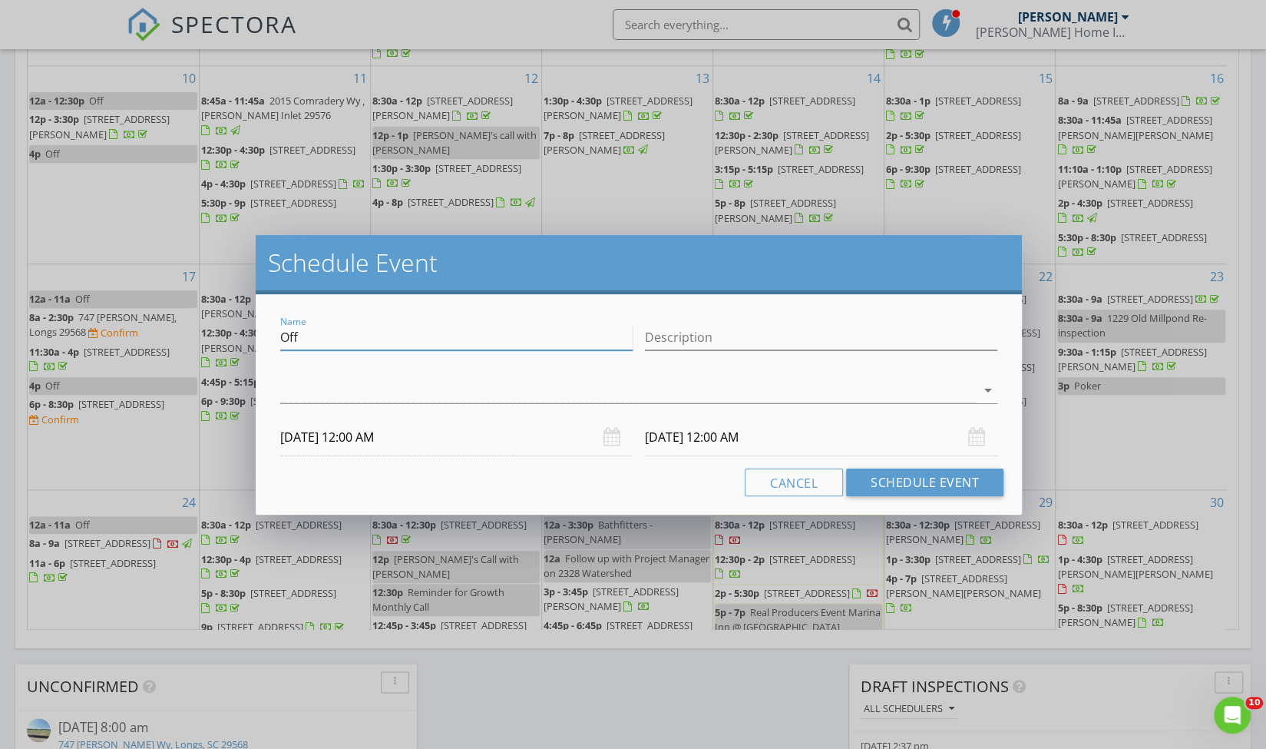
drag, startPoint x: 408, startPoint y: 342, endPoint x: 253, endPoint y: 340, distance: 155.2
click at [253, 340] on div "Schedule Event Name Off Description arrow_drop_down [DATE] 12:00 AM [DATE] 12:0…" at bounding box center [633, 374] width 1266 height 749
paste input "383 Wingspan Ct"
type input "383 Wingspan Ct- Check on Pre-Drywall Tenative Date"
paste input "[PERSON_NAME] (843-877-8648)"
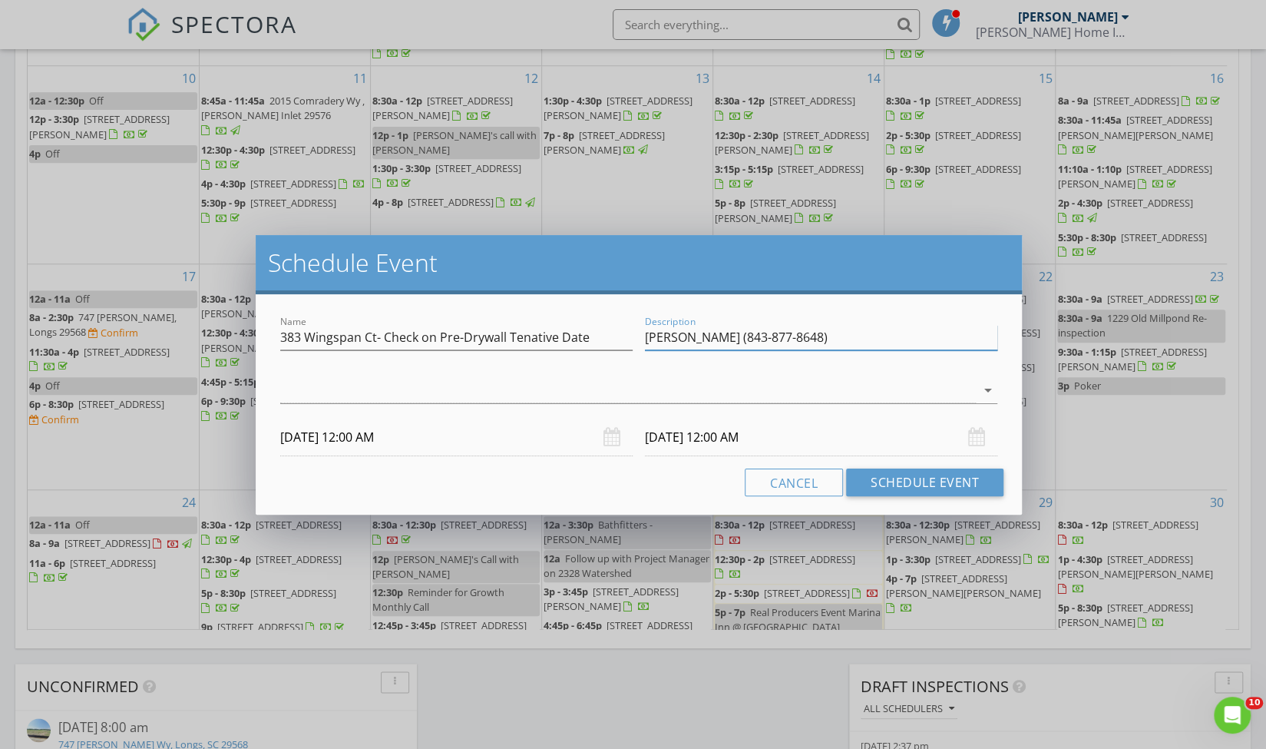
type input "[PERSON_NAME] (843-877-8648)"
click at [564, 374] on div "check_box_outline_blank [PERSON_NAME] arrow_drop_down" at bounding box center [638, 394] width 717 height 50
click at [531, 380] on div at bounding box center [628, 390] width 696 height 25
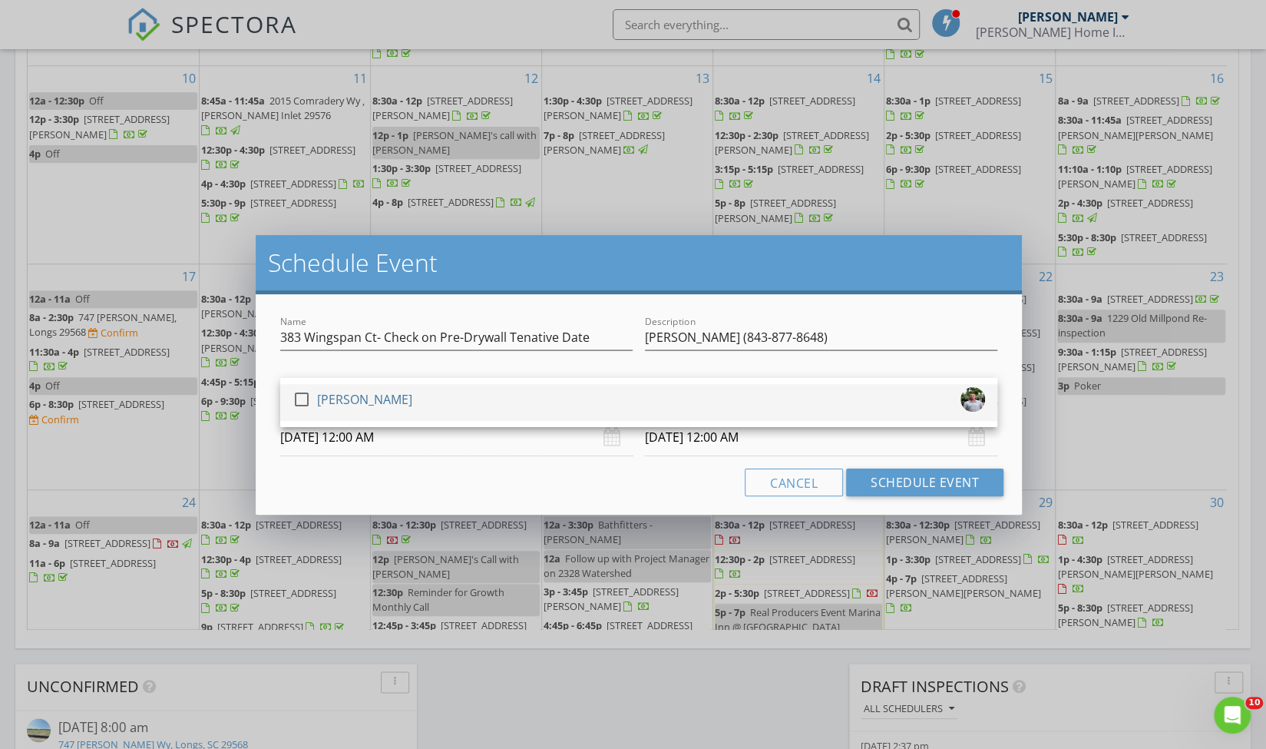
click at [500, 405] on div "check_box_outline_blank [PERSON_NAME]" at bounding box center [639, 402] width 693 height 31
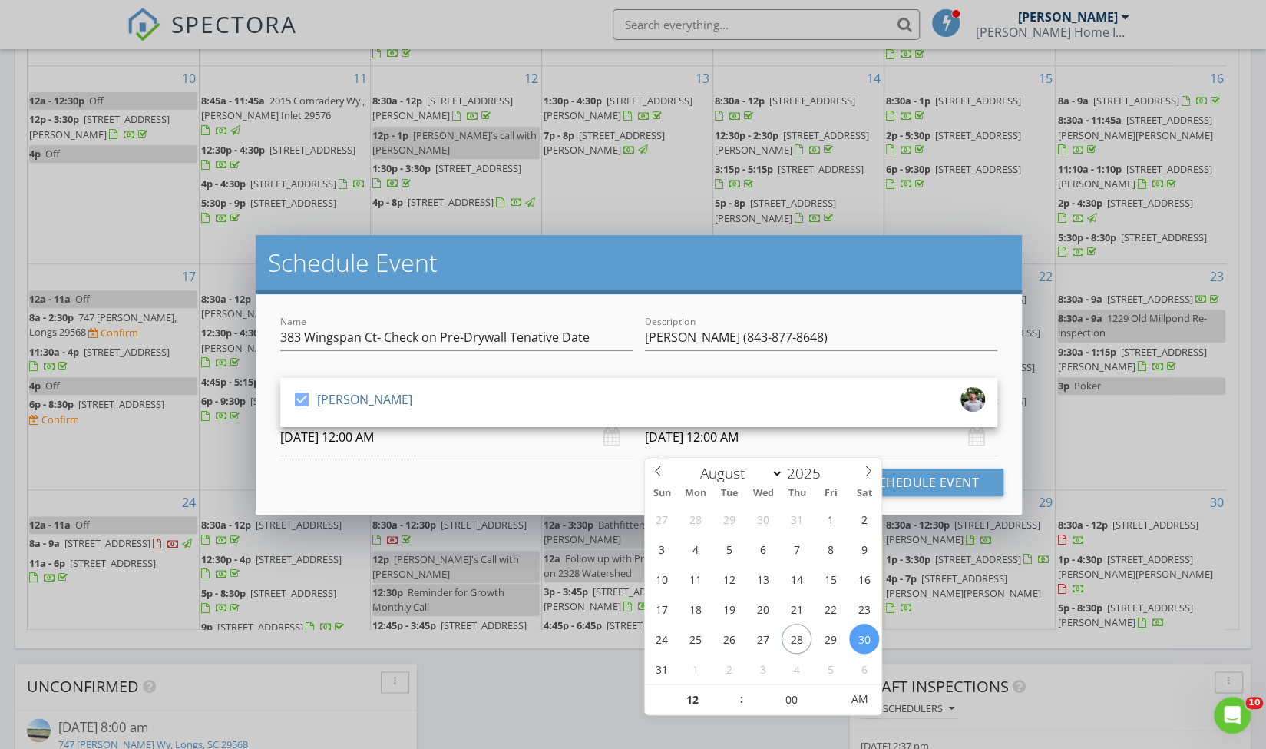
click at [675, 441] on input "[DATE] 12:00 AM" at bounding box center [821, 438] width 353 height 38
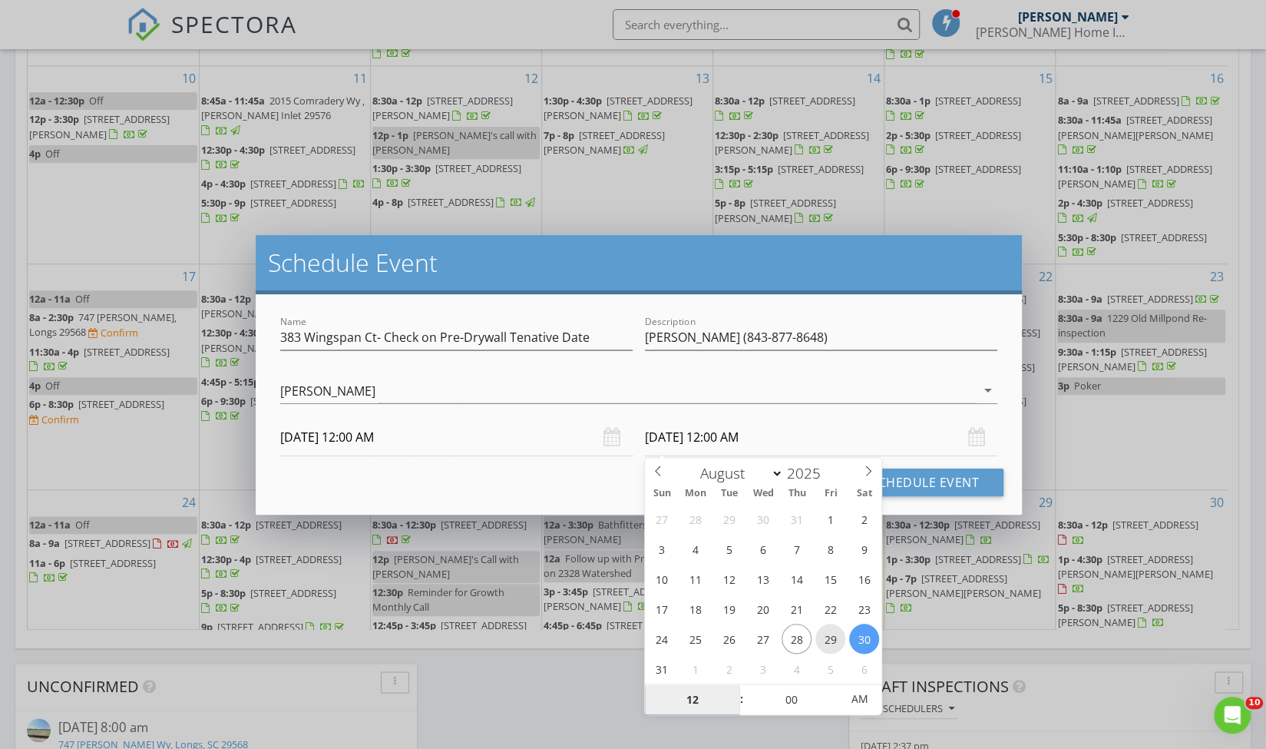
type input "[DATE] 12:00 AM"
click at [948, 472] on button "Schedule Event" at bounding box center [924, 482] width 157 height 28
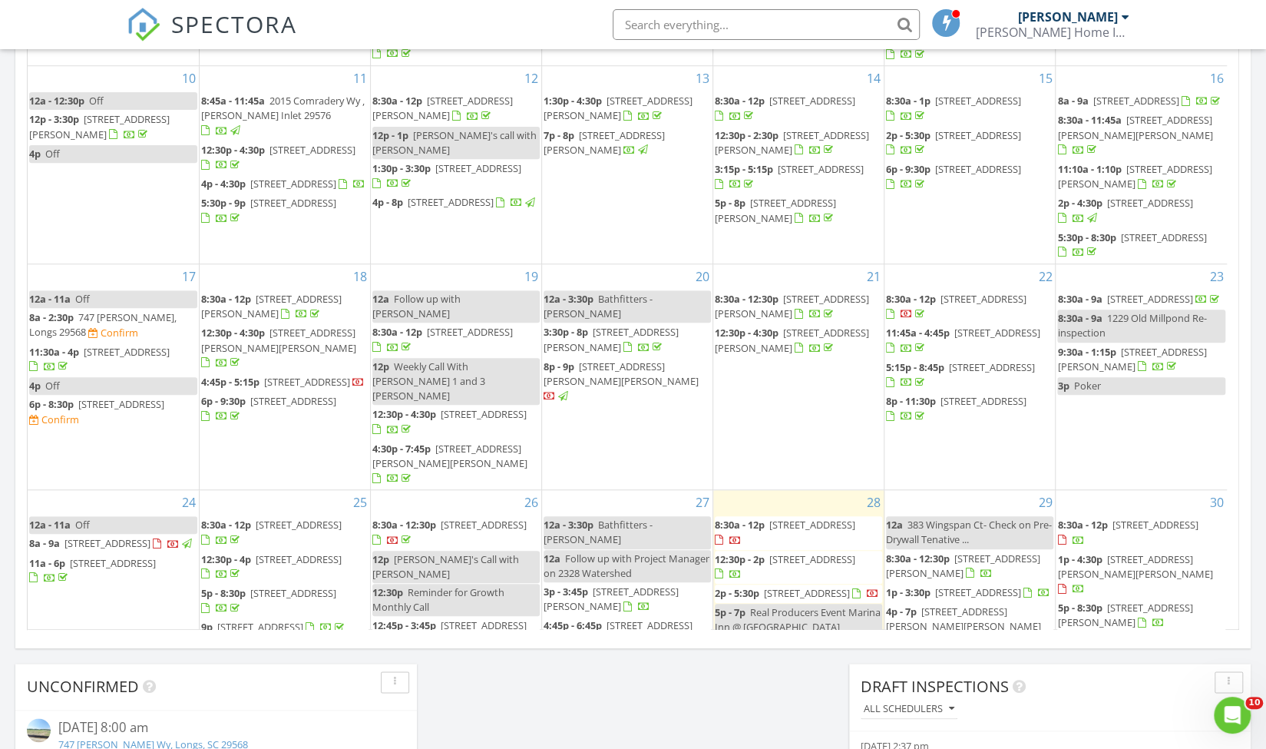
scroll to position [0, 0]
